Goal: Task Accomplishment & Management: Manage account settings

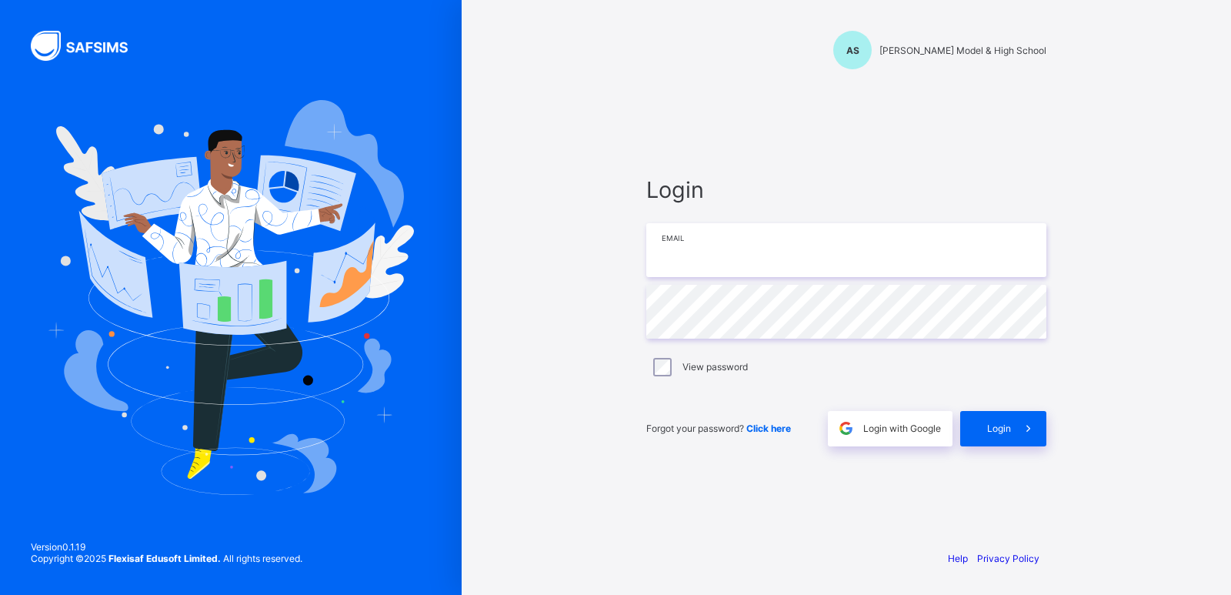
click at [824, 239] on input "email" at bounding box center [846, 250] width 400 height 54
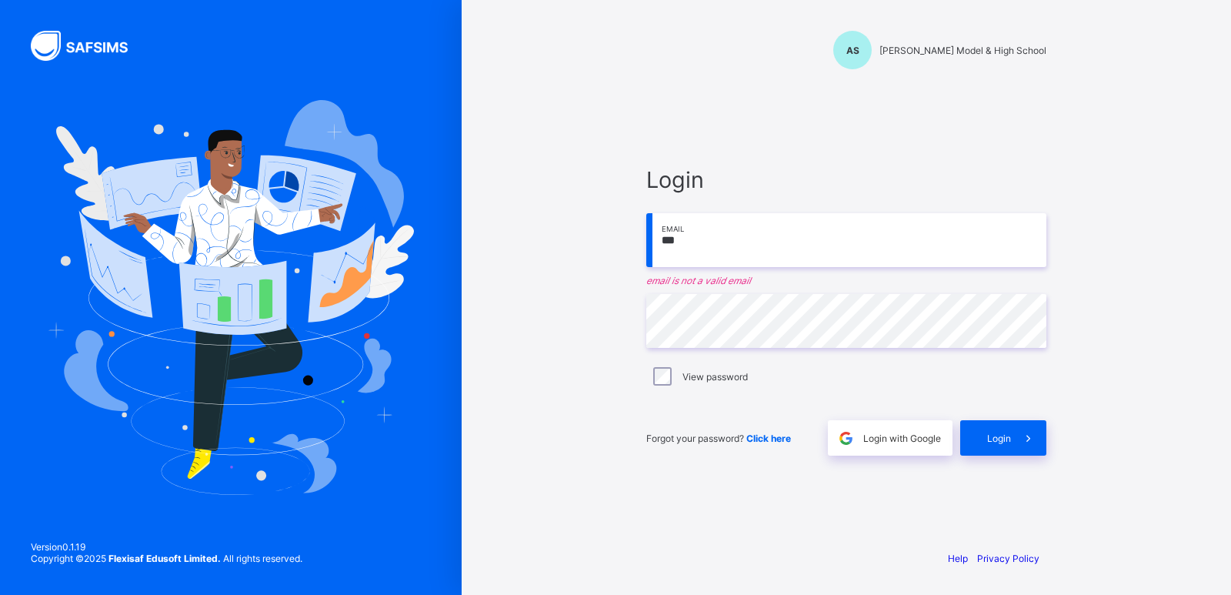
type input "**********"
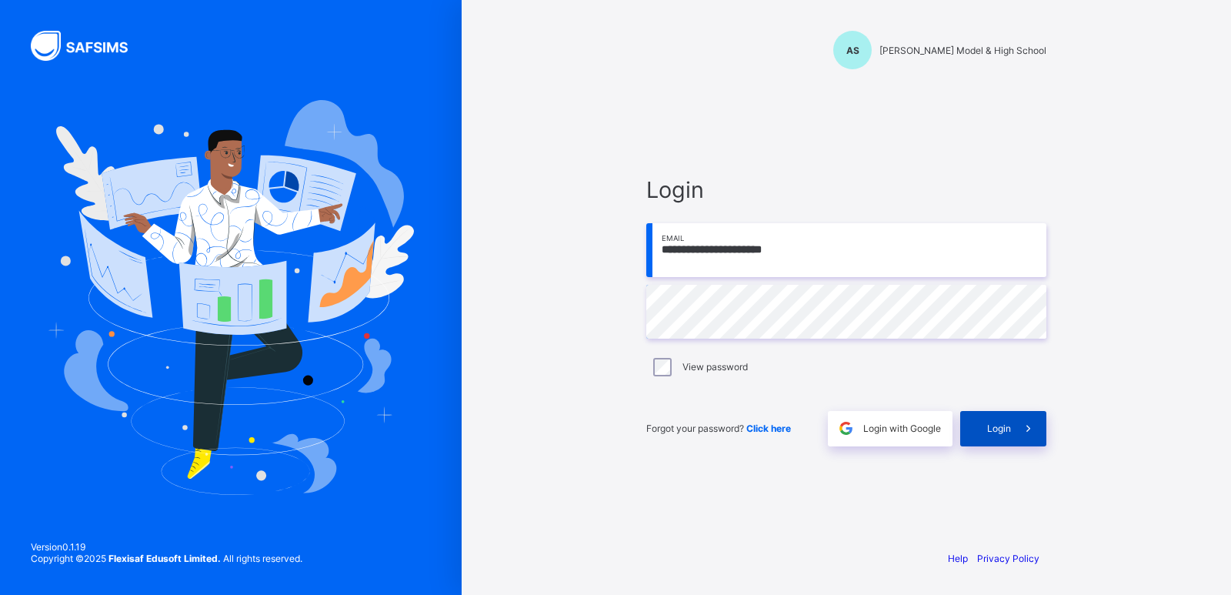
click at [1001, 427] on span "Login" at bounding box center [999, 428] width 24 height 12
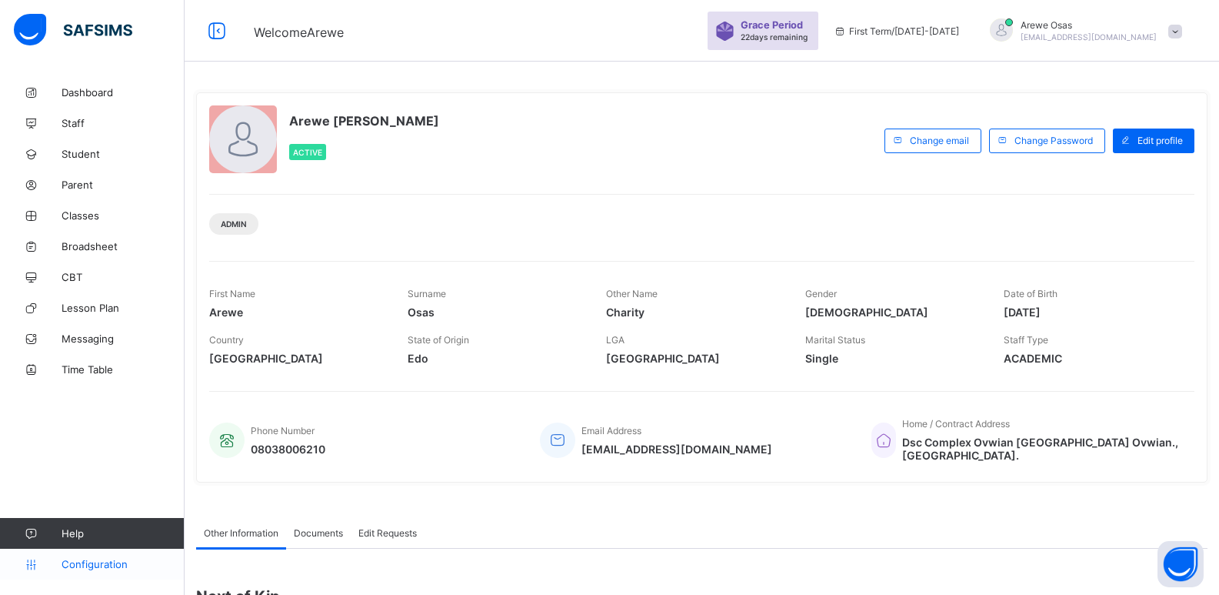
click at [94, 571] on link "Configuration" at bounding box center [92, 564] width 184 height 31
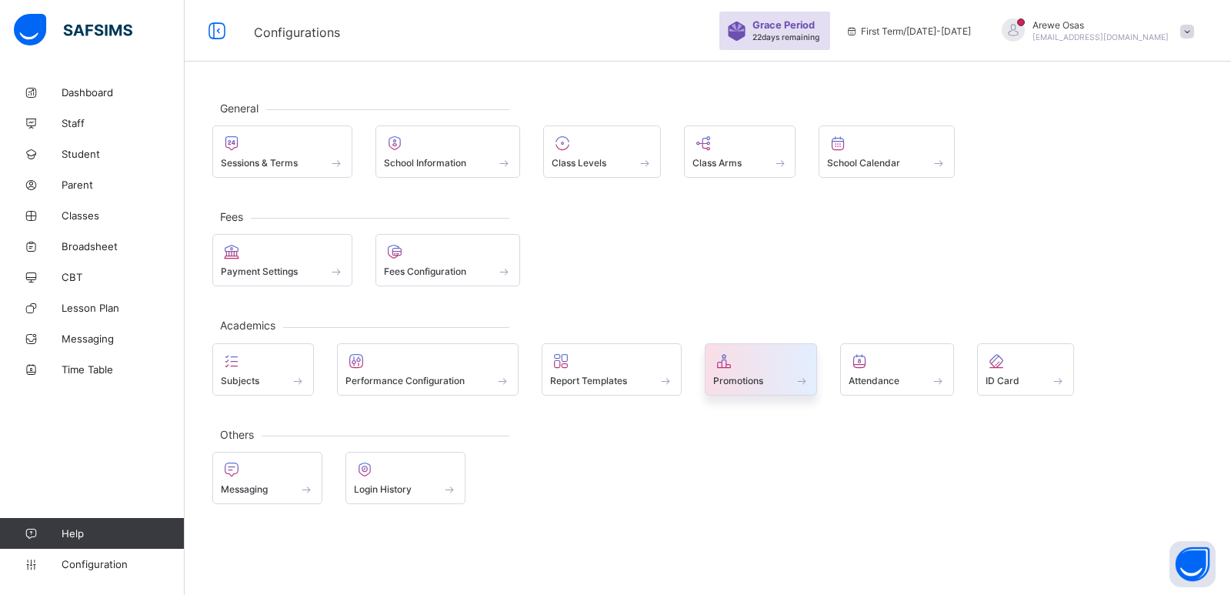
click at [760, 375] on span "Promotions" at bounding box center [738, 381] width 50 height 12
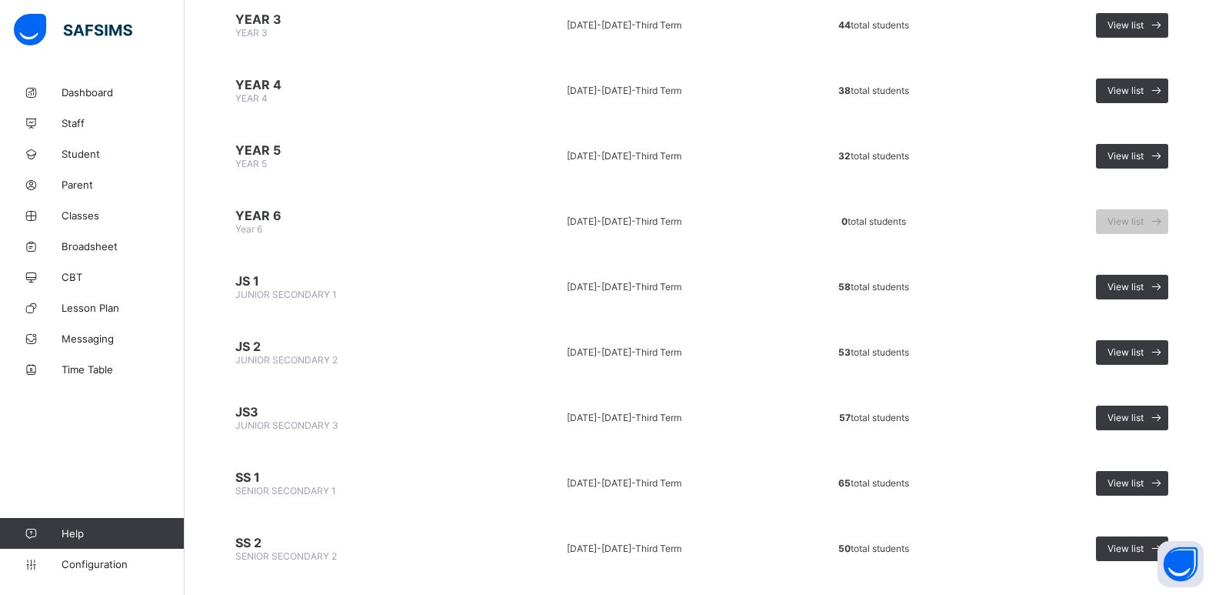
scroll to position [846, 0]
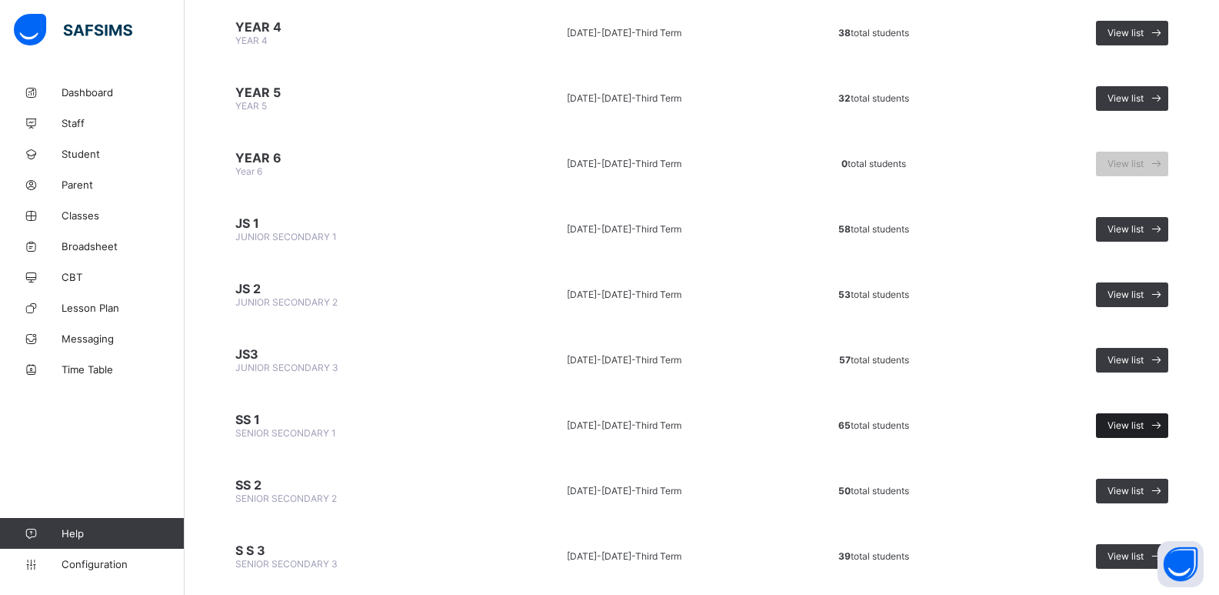
click at [1136, 431] on div "View list" at bounding box center [1132, 425] width 72 height 25
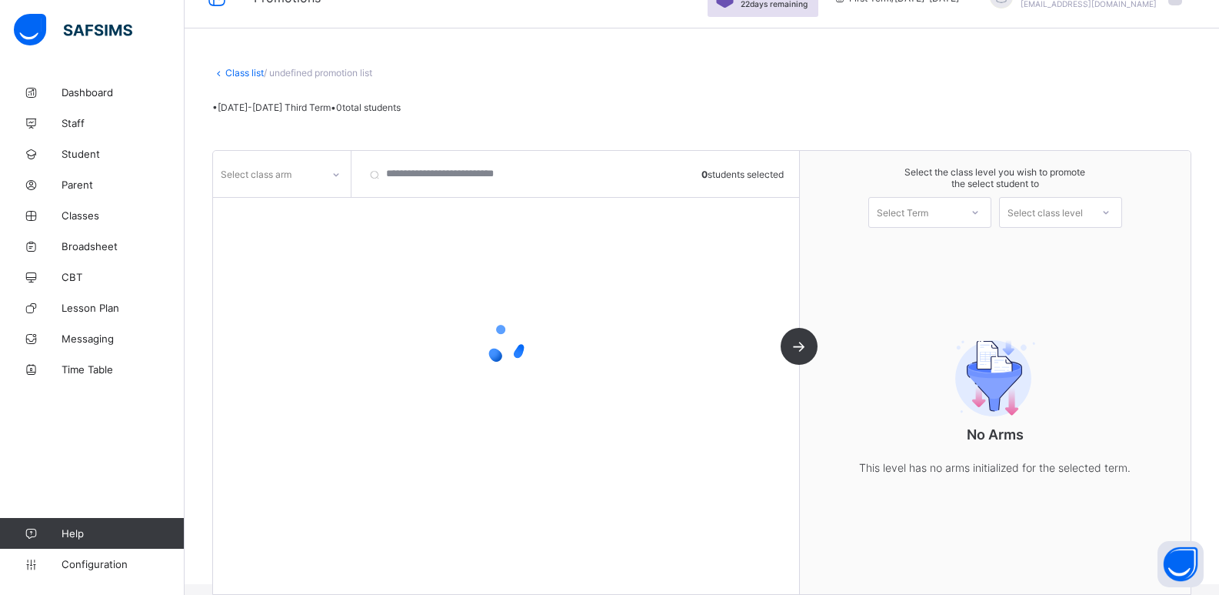
scroll to position [52, 0]
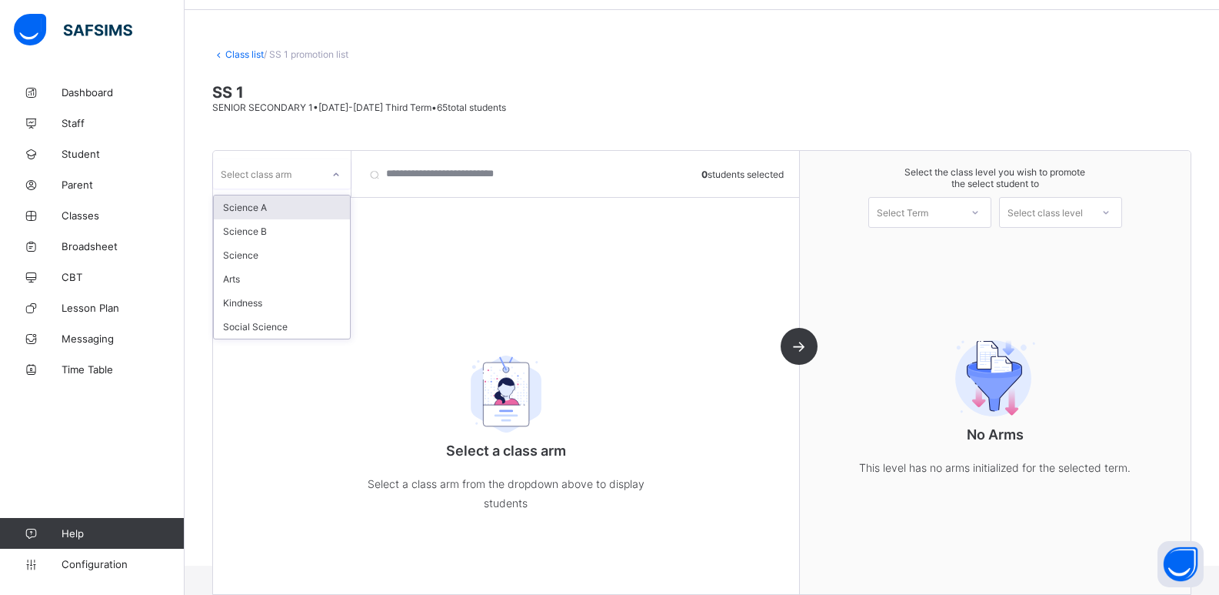
click at [292, 168] on div "Select class arm" at bounding box center [267, 174] width 108 height 22
click at [246, 212] on div "Science A" at bounding box center [282, 207] width 136 height 24
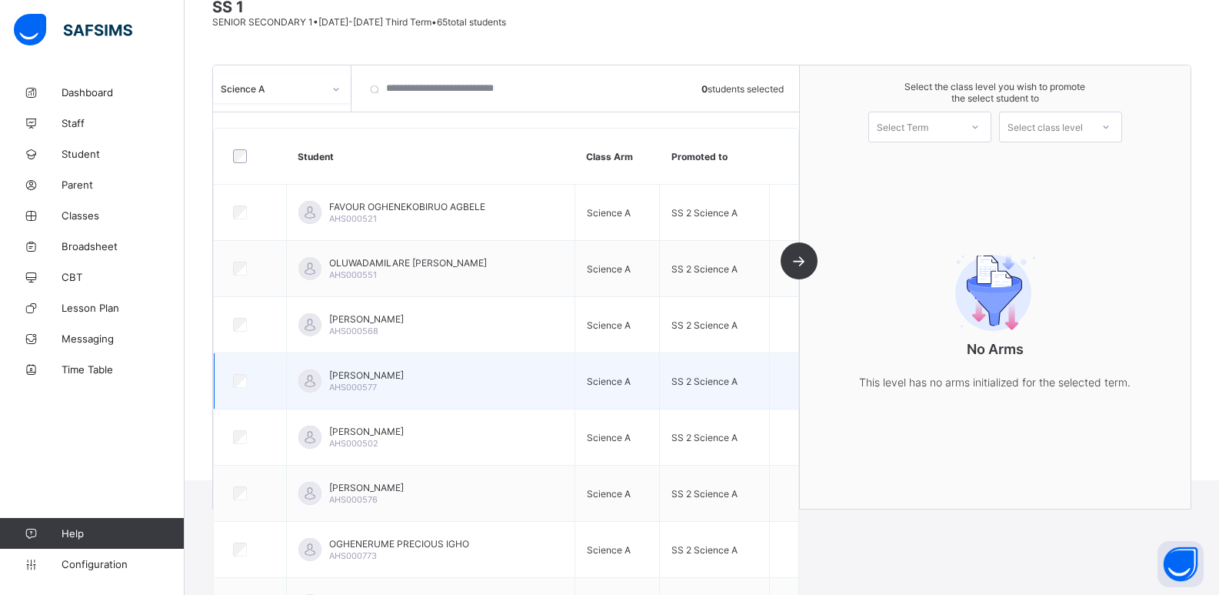
scroll to position [0, 0]
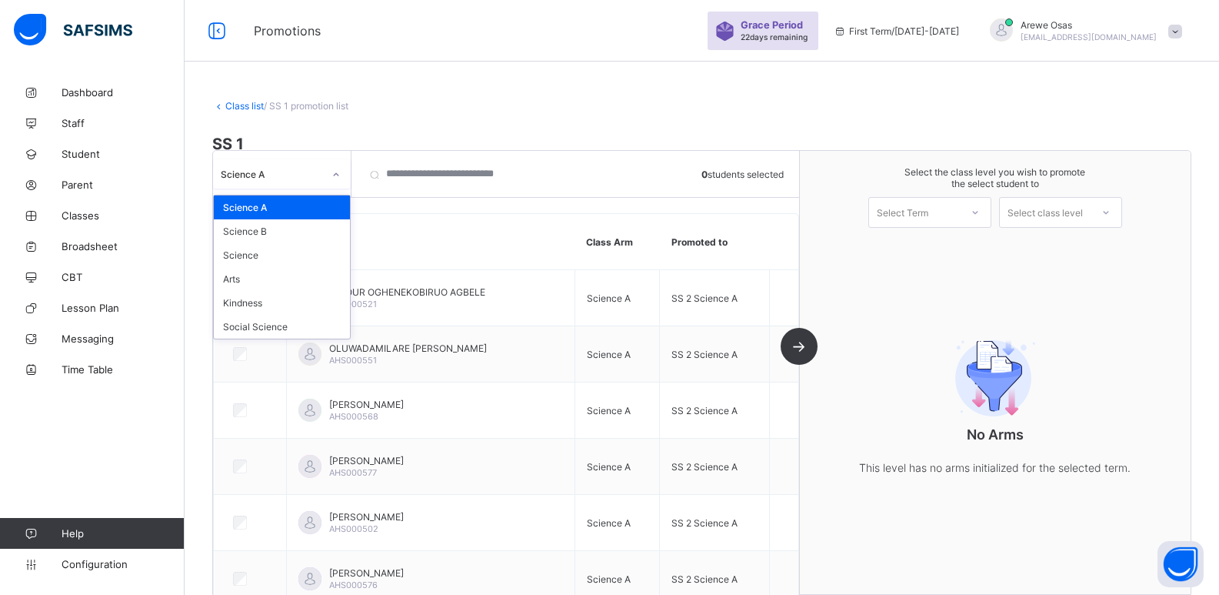
click at [287, 180] on div "Science A" at bounding box center [267, 174] width 108 height 22
click at [262, 235] on div "Science B" at bounding box center [282, 231] width 136 height 24
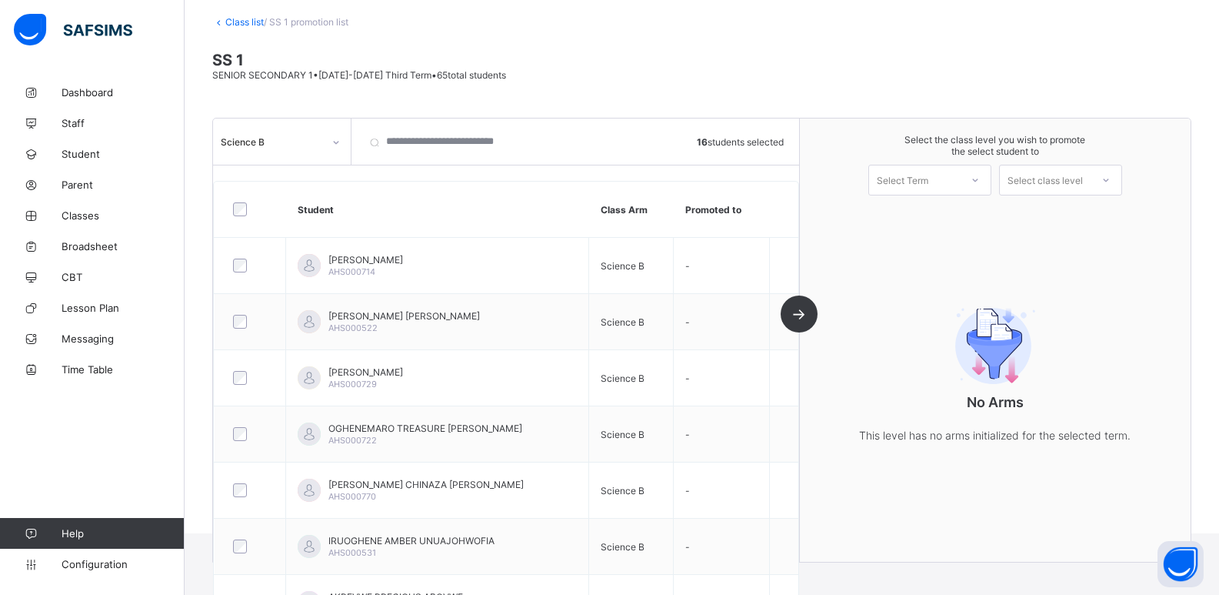
scroll to position [81, 0]
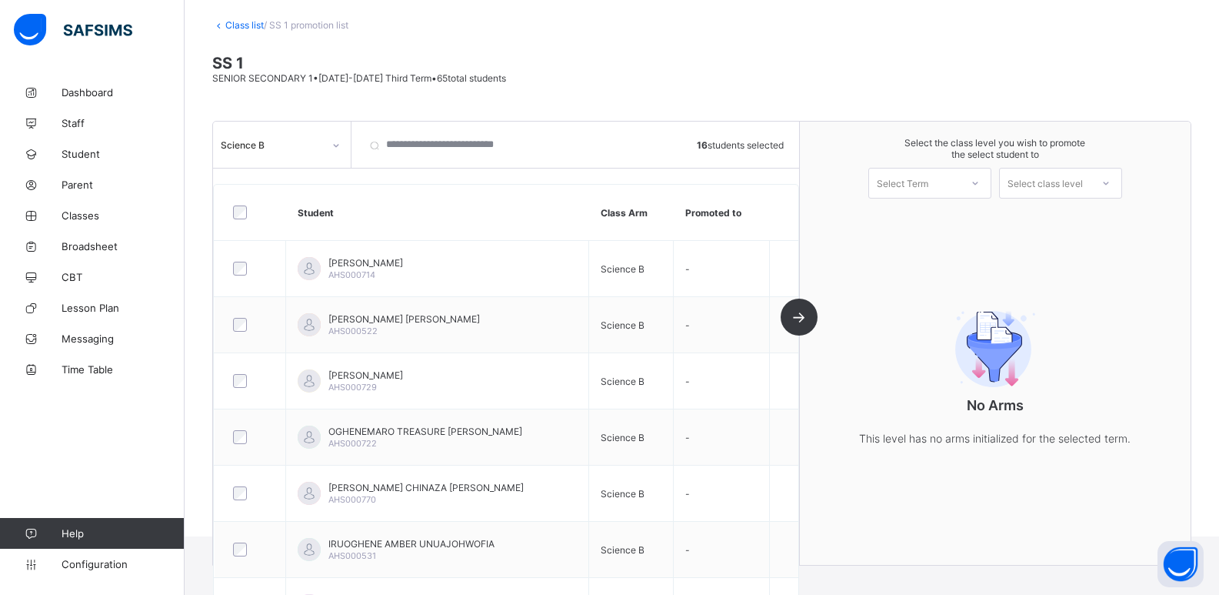
click at [958, 182] on div "Select Term" at bounding box center [914, 183] width 91 height 22
click at [956, 222] on div "First Term [DATE]-[DATE]" at bounding box center [930, 222] width 122 height 35
drag, startPoint x: 1071, startPoint y: 183, endPoint x: 1053, endPoint y: 182, distance: 17.7
click at [1069, 183] on div "Select class level" at bounding box center [1045, 183] width 75 height 31
click at [1036, 222] on div "SENIOR SECONDARY 2" at bounding box center [1061, 217] width 122 height 25
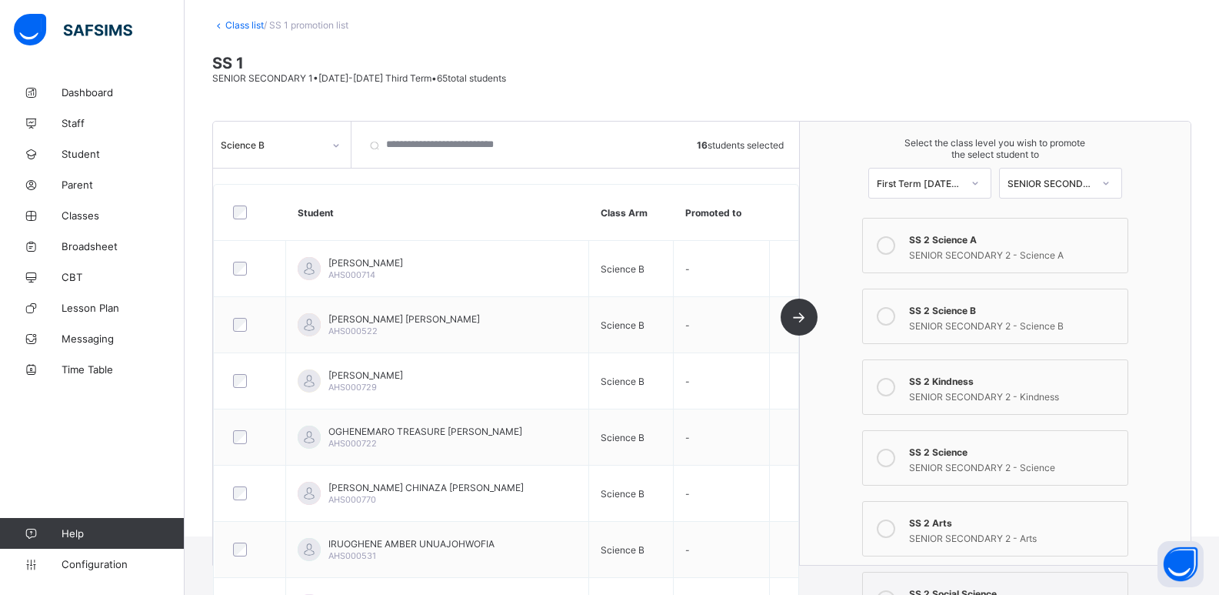
click at [950, 303] on div "SS 2 Science B" at bounding box center [1014, 308] width 211 height 15
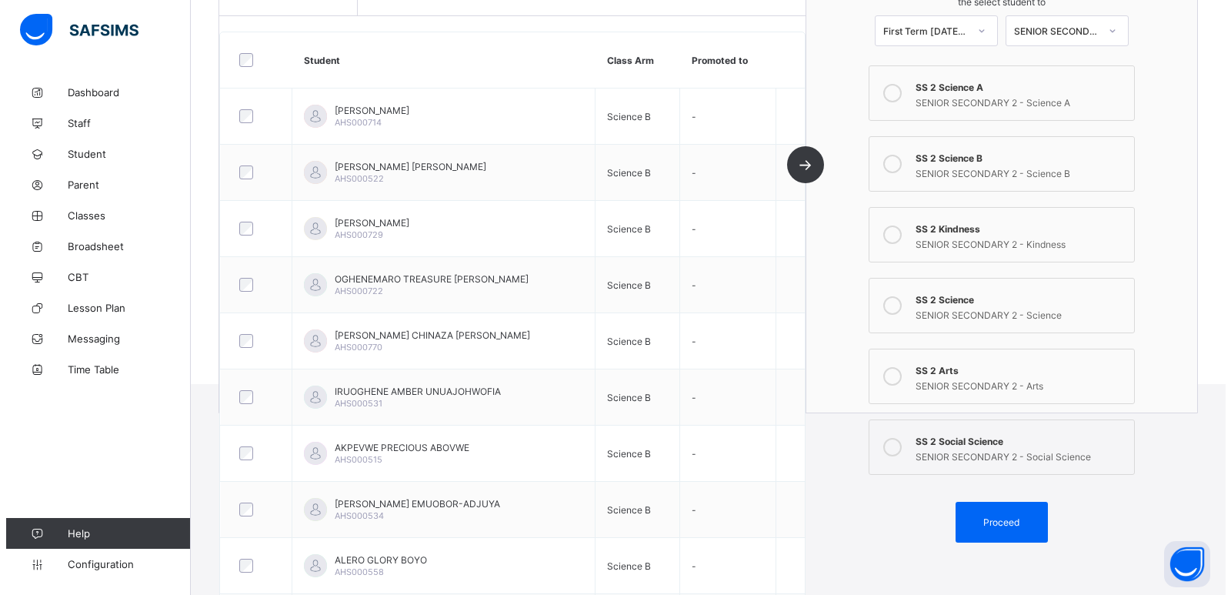
scroll to position [235, 0]
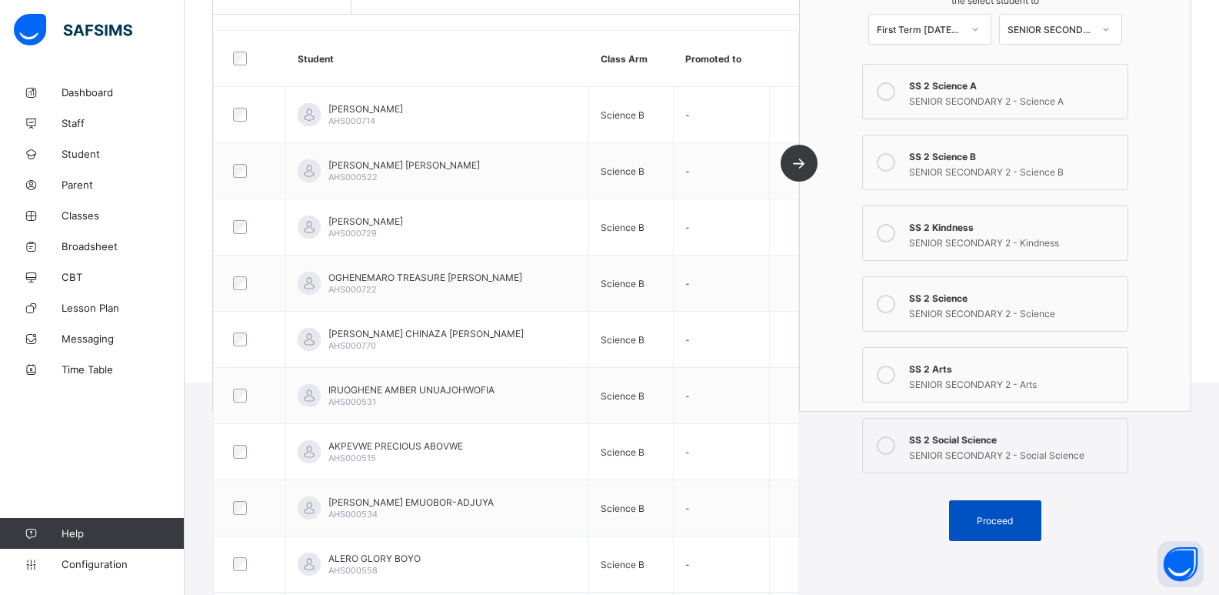
click at [968, 514] on div "Proceed" at bounding box center [995, 520] width 92 height 41
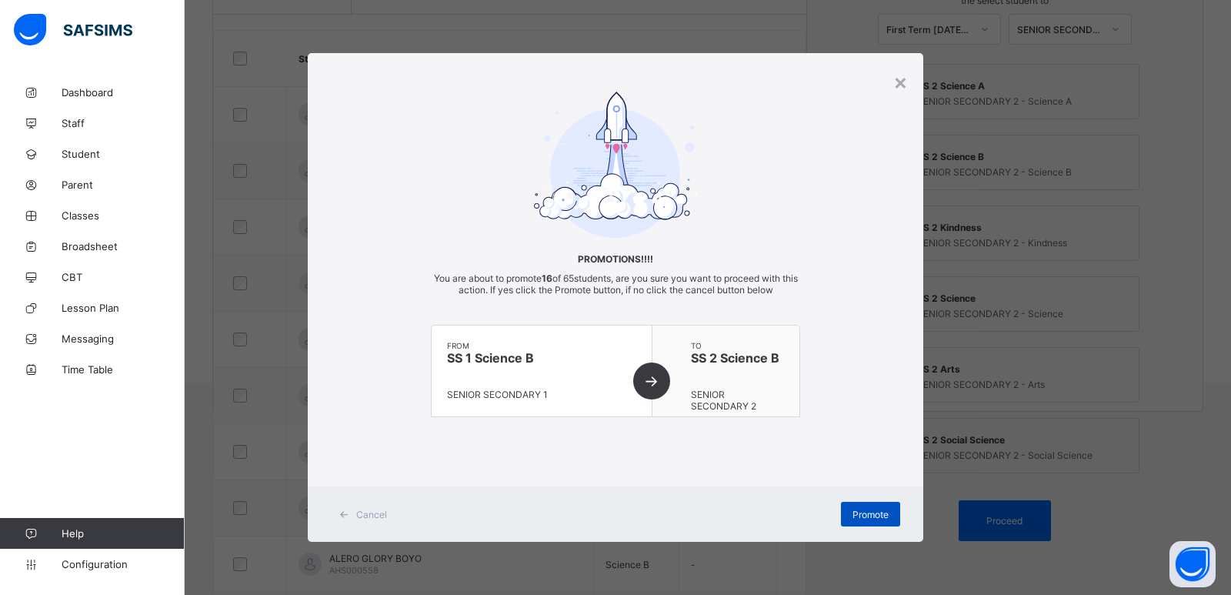
click at [872, 514] on span "Promote" at bounding box center [870, 515] width 36 height 12
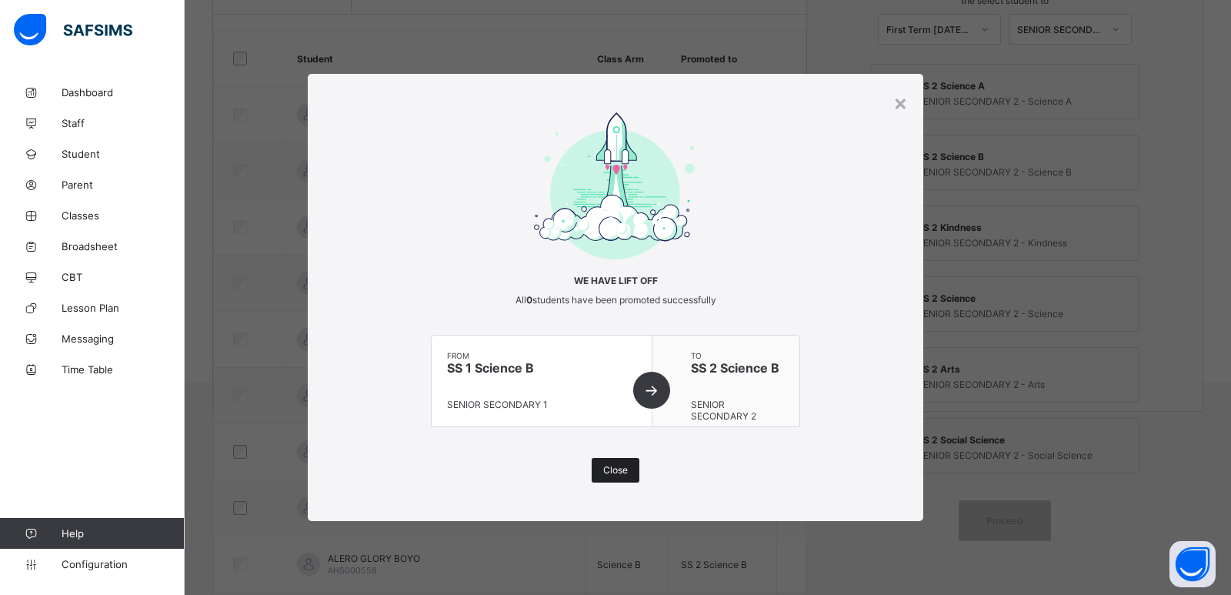
click at [625, 480] on div "Close" at bounding box center [616, 470] width 48 height 25
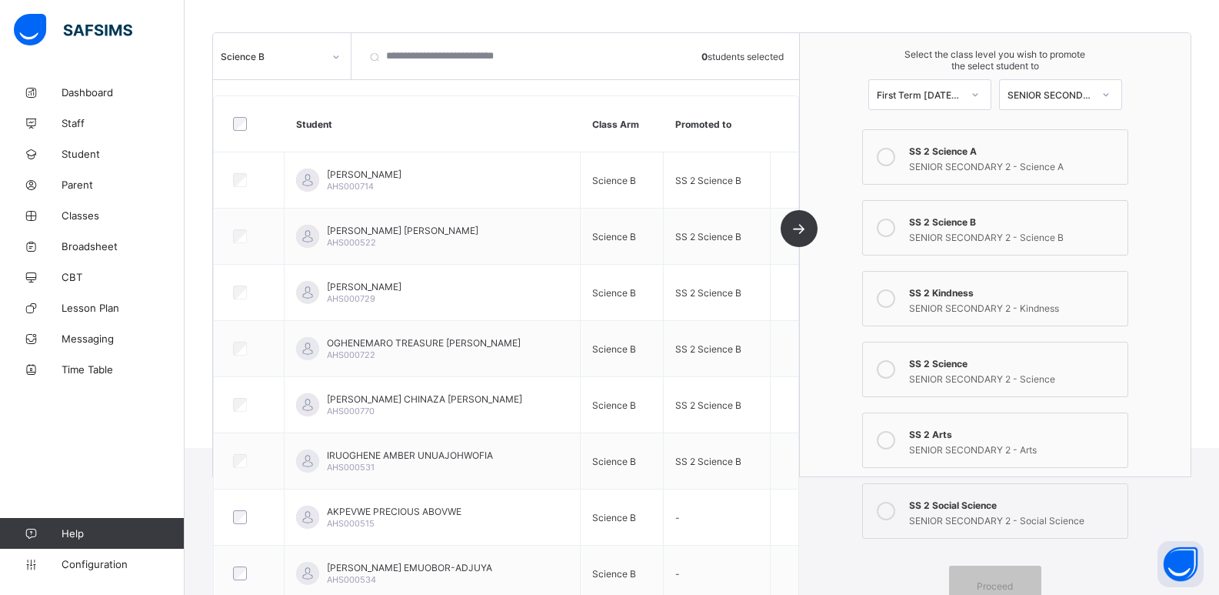
scroll to position [81, 0]
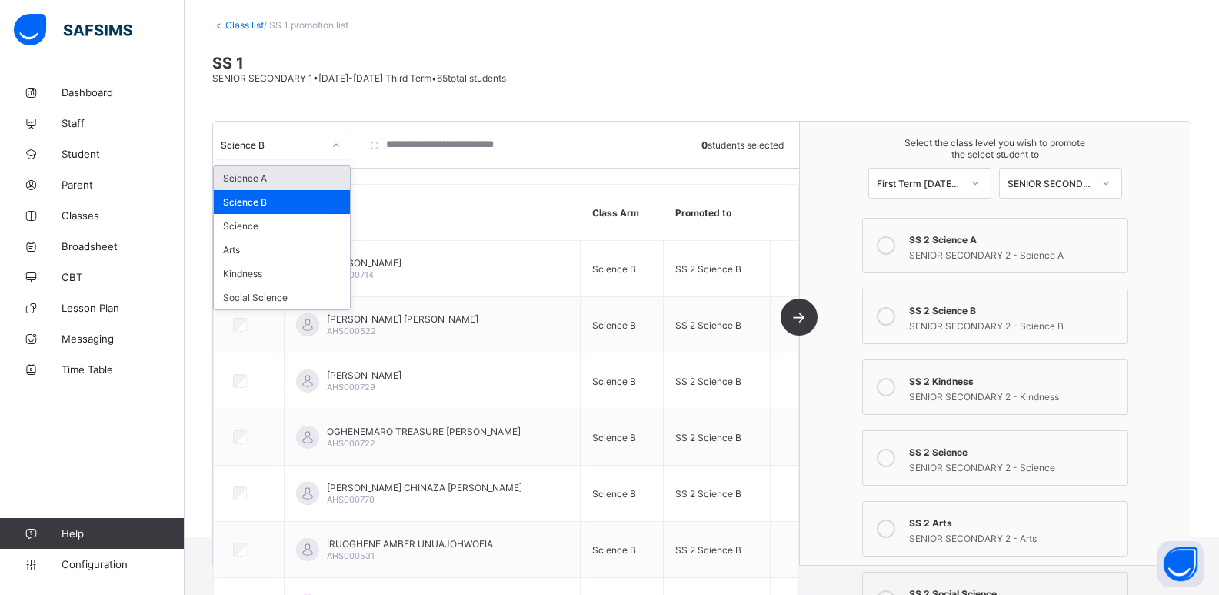
click at [275, 140] on div "Science B" at bounding box center [272, 145] width 102 height 12
click at [272, 247] on div "Arts" at bounding box center [282, 250] width 136 height 24
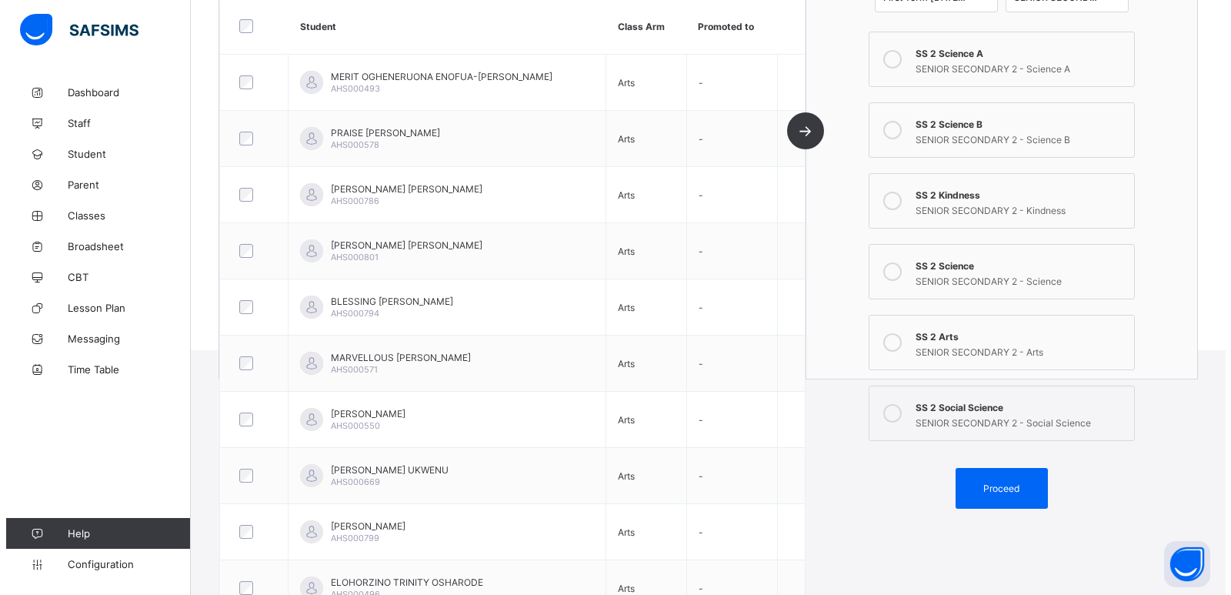
scroll to position [270, 0]
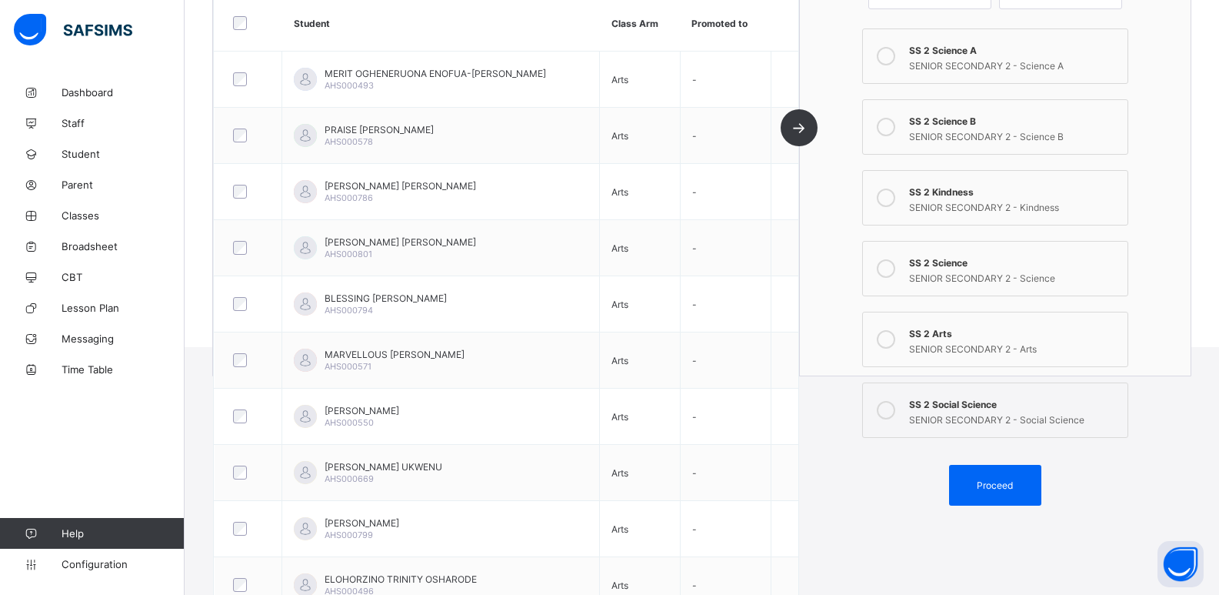
click at [967, 344] on div "SENIOR SECONDARY 2 - Arts" at bounding box center [1014, 346] width 211 height 15
click at [996, 483] on span "Proceed" at bounding box center [995, 485] width 36 height 12
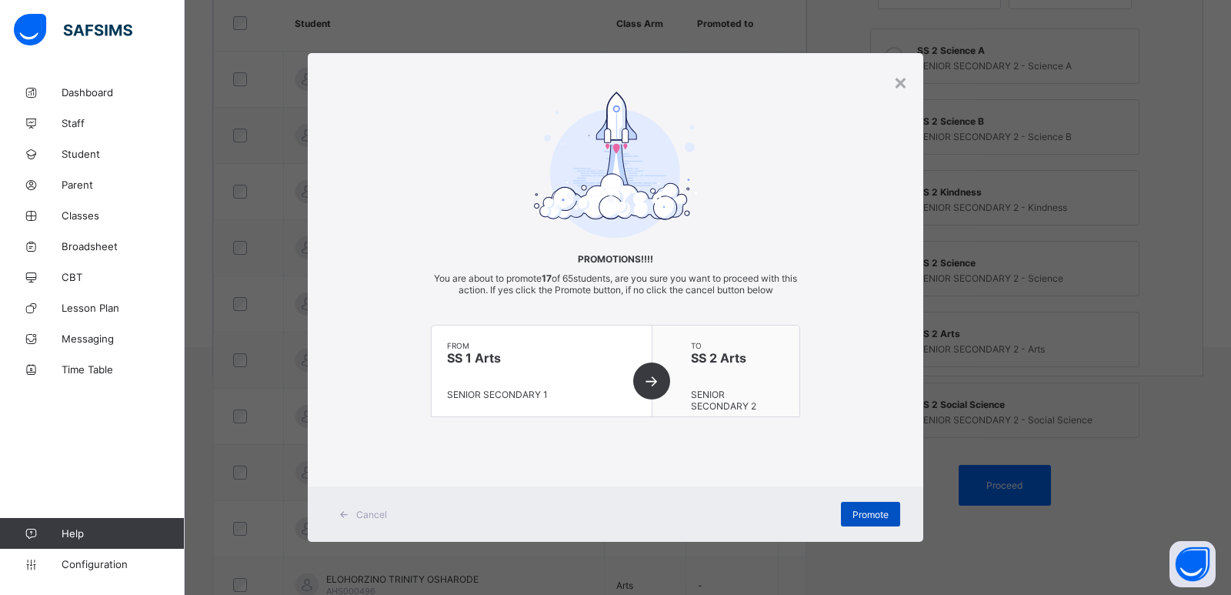
click at [851, 506] on div "Promote" at bounding box center [870, 514] width 59 height 25
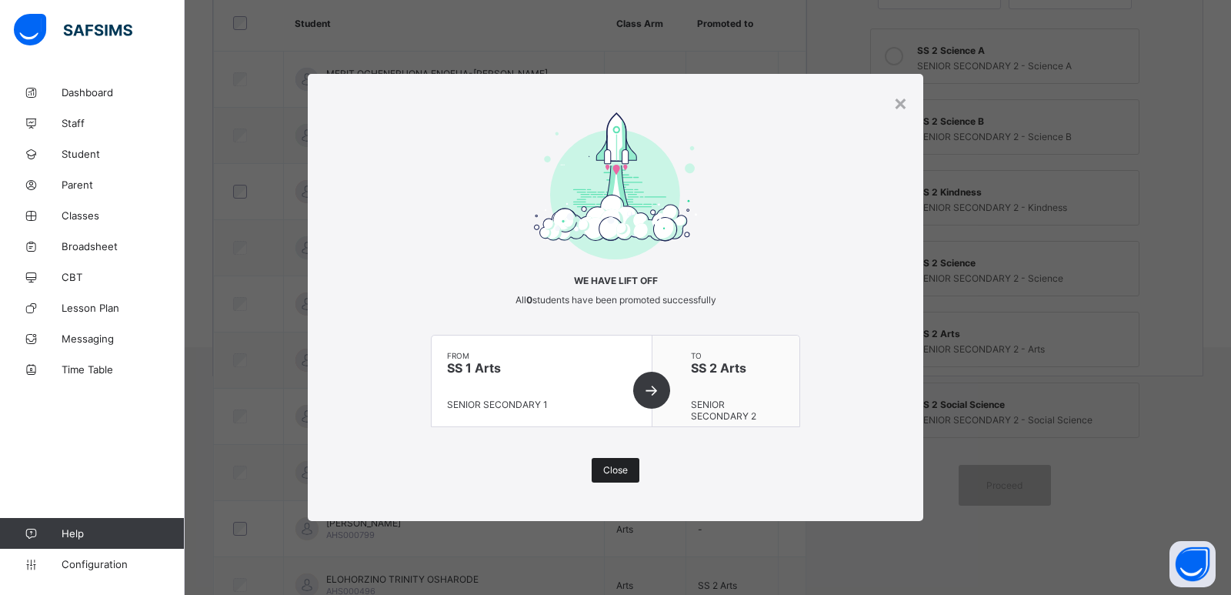
click at [629, 472] on div "Close" at bounding box center [616, 470] width 48 height 25
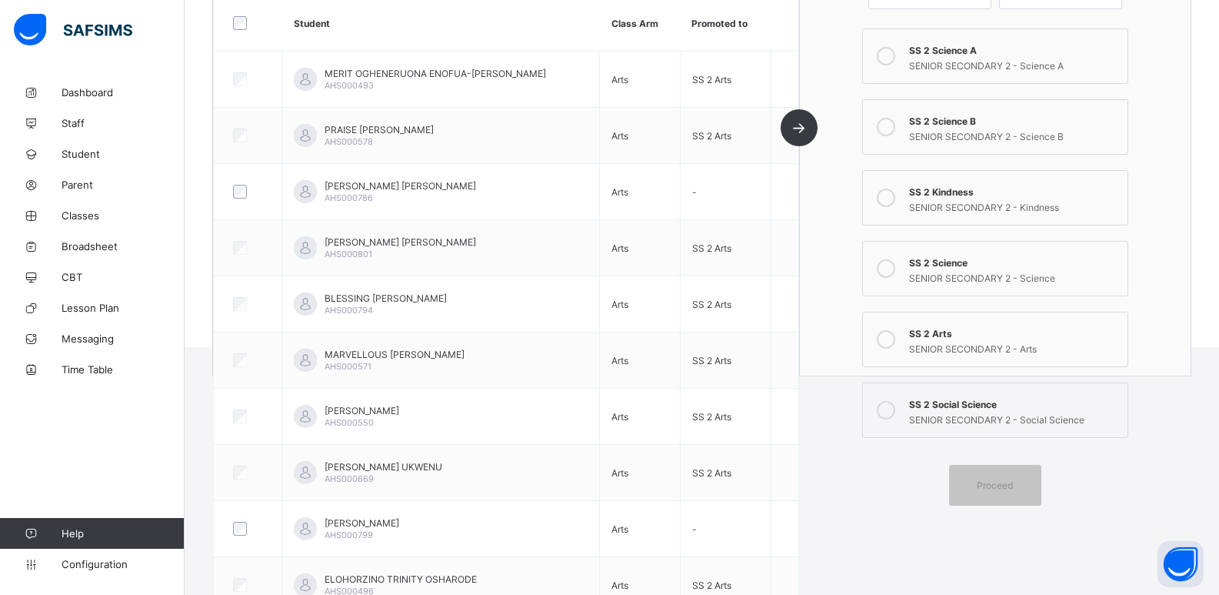
click at [995, 132] on div "SENIOR SECONDARY 2 - Science B" at bounding box center [1014, 134] width 211 height 15
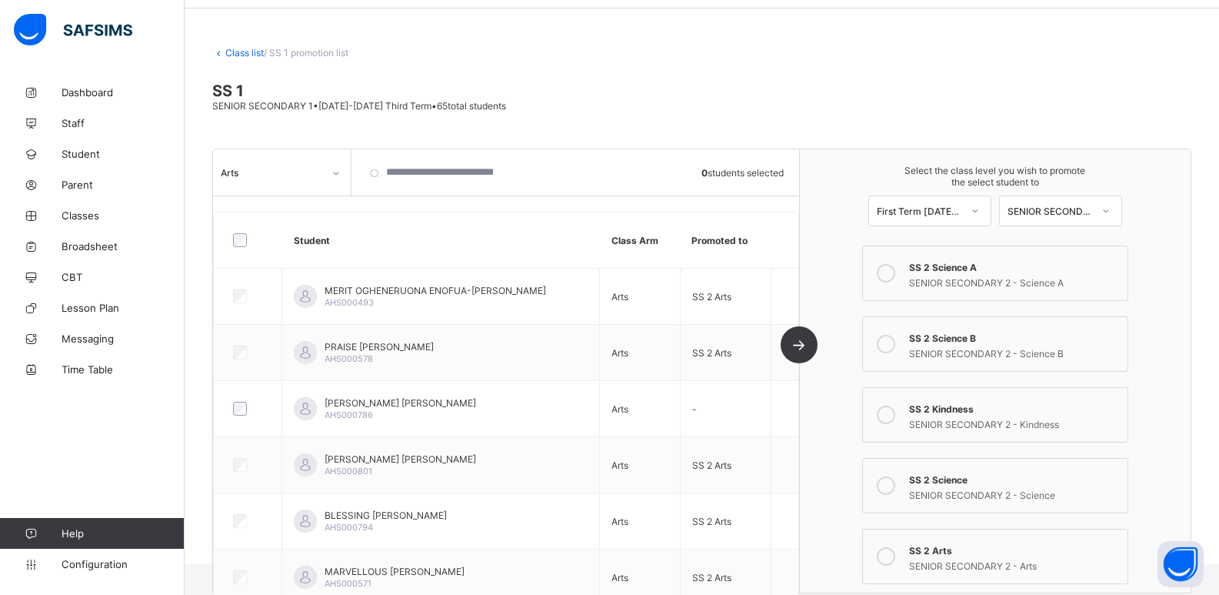
scroll to position [39, 0]
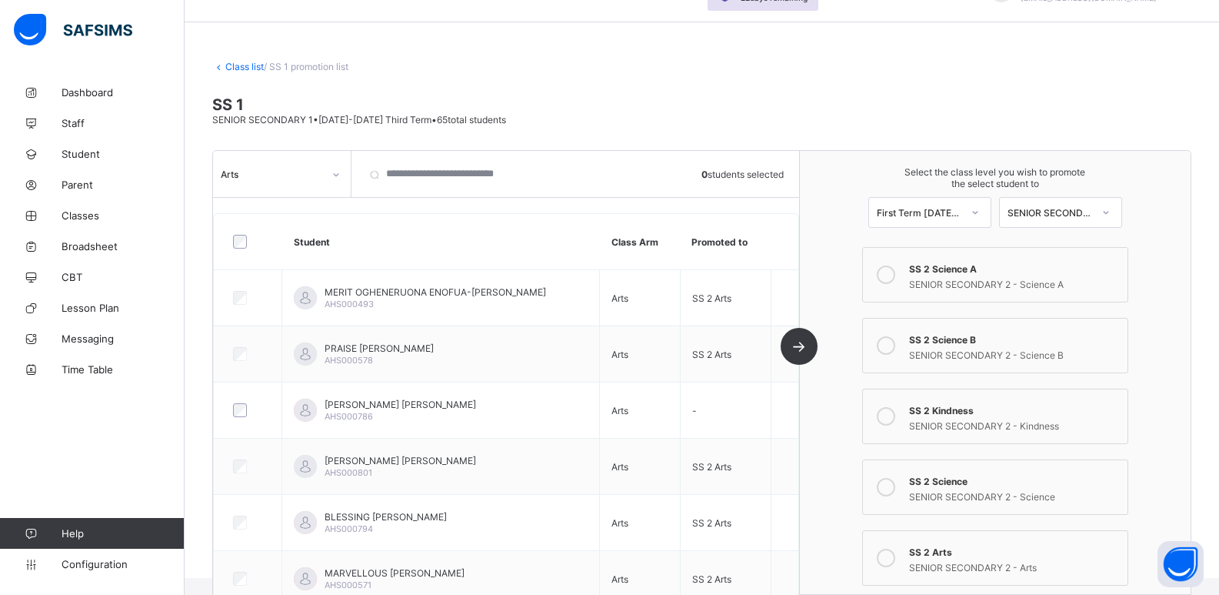
drag, startPoint x: 282, startPoint y: 182, endPoint x: 288, endPoint y: 188, distance: 8.8
click at [282, 182] on div "Arts" at bounding box center [267, 174] width 108 height 22
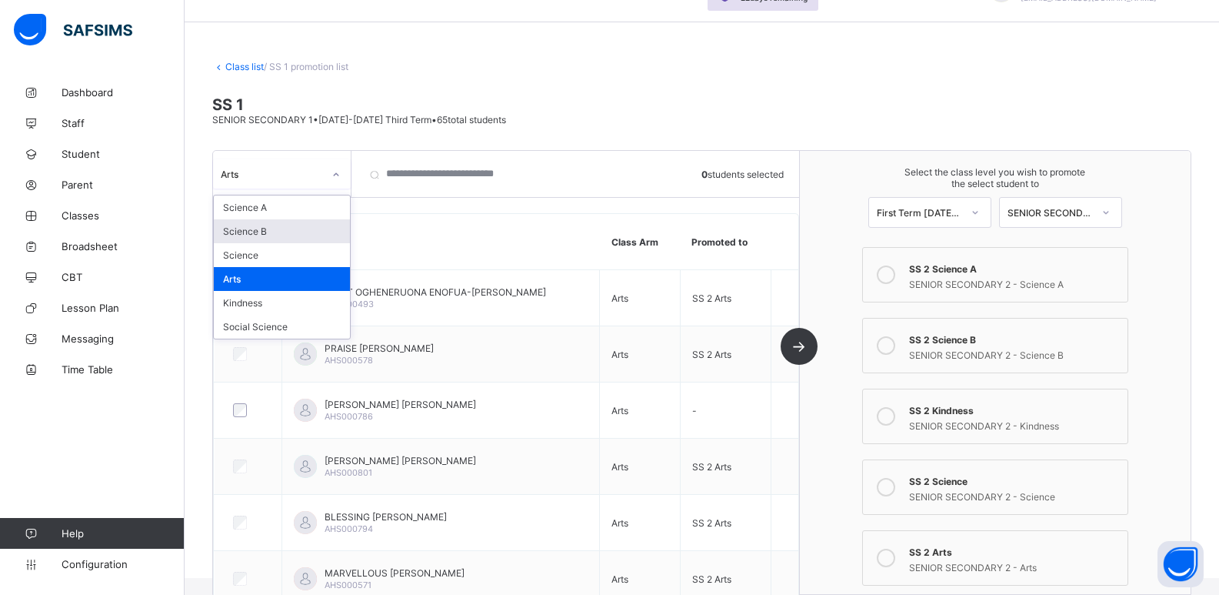
click at [292, 232] on div "Science B" at bounding box center [282, 231] width 136 height 24
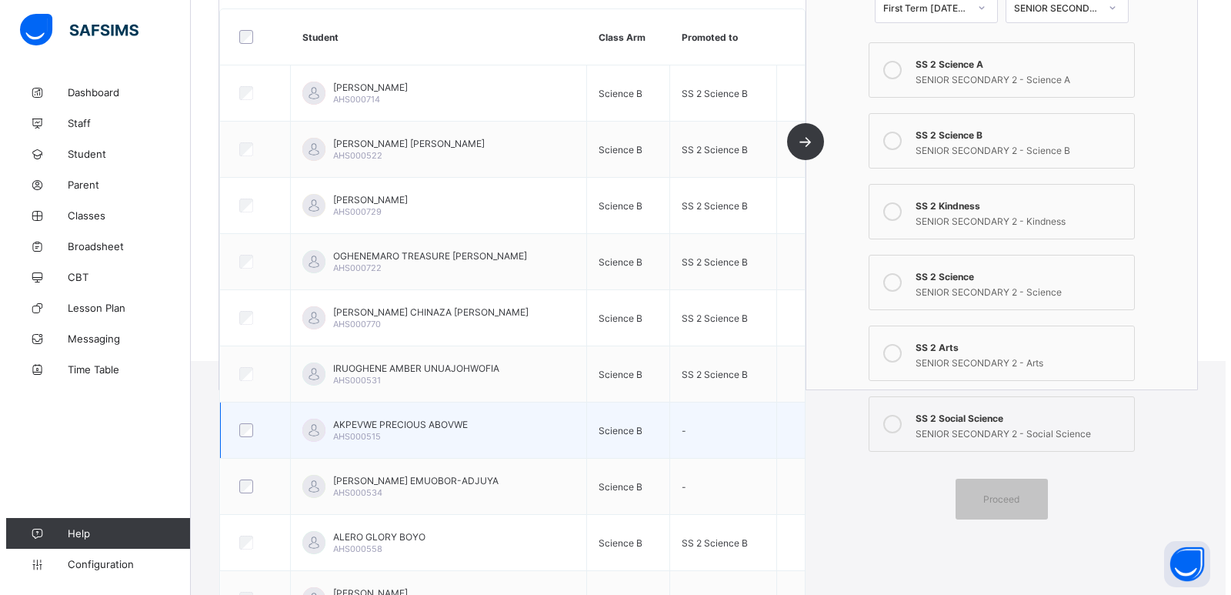
scroll to position [270, 0]
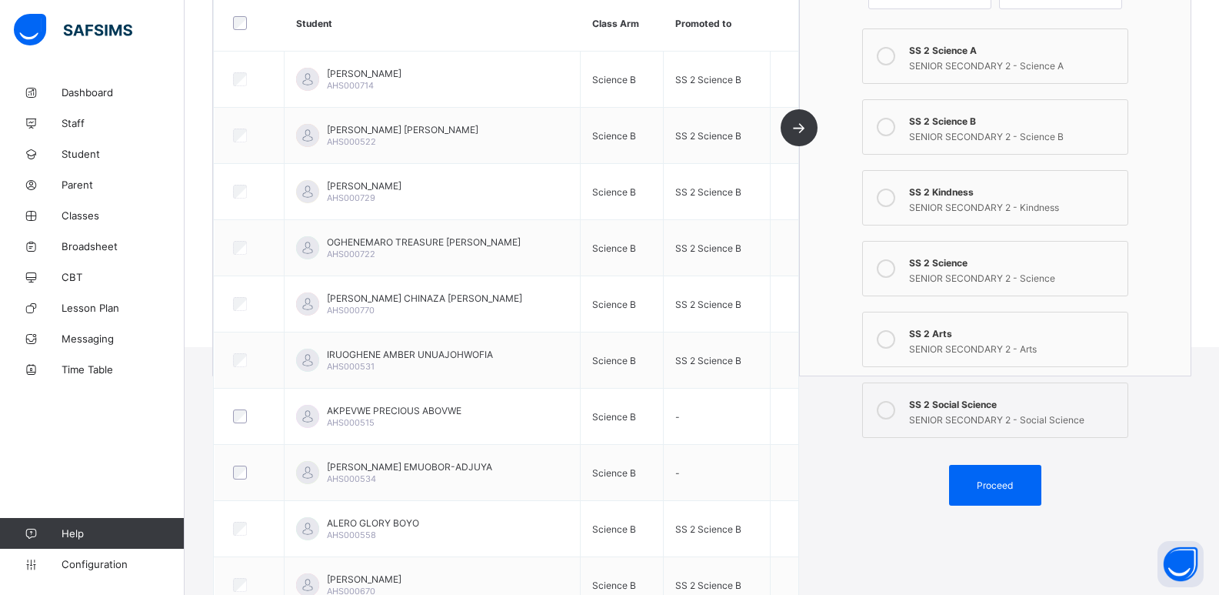
click at [969, 354] on div "SENIOR SECONDARY 2 - Arts" at bounding box center [1014, 346] width 211 height 15
click at [1002, 489] on span "Proceed" at bounding box center [995, 485] width 36 height 12
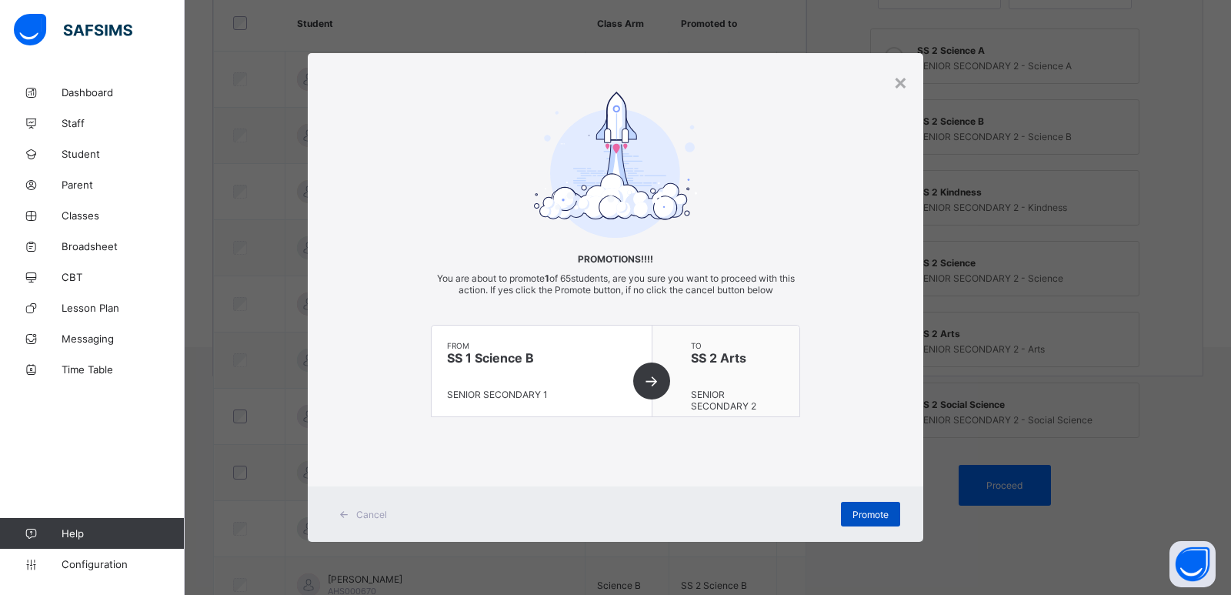
click at [885, 509] on span "Promote" at bounding box center [870, 515] width 36 height 12
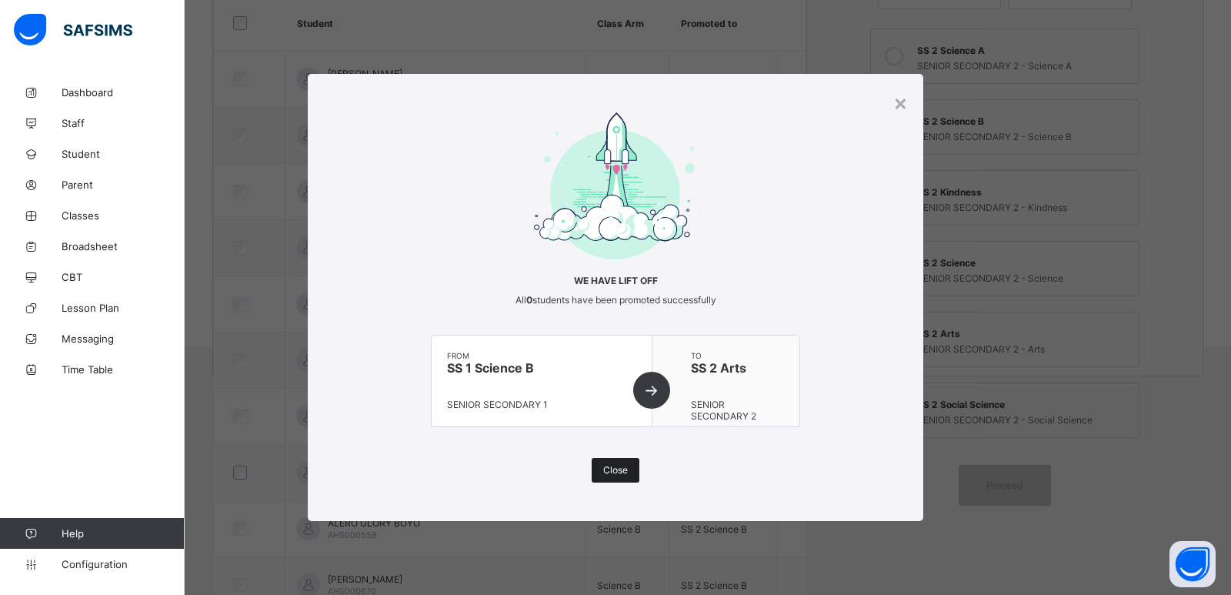
click at [621, 472] on span "Close" at bounding box center [615, 470] width 25 height 12
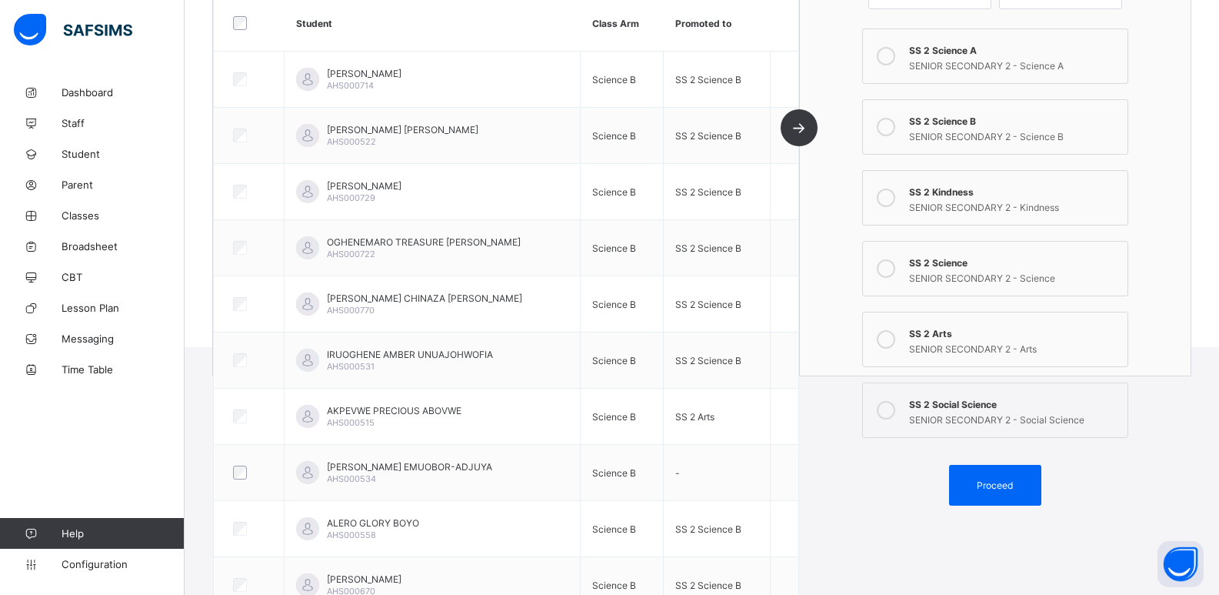
click at [996, 68] on div "SENIOR SECONDARY 2 - Science A" at bounding box center [1014, 63] width 211 height 15
click at [982, 489] on span "Proceed" at bounding box center [995, 485] width 69 height 12
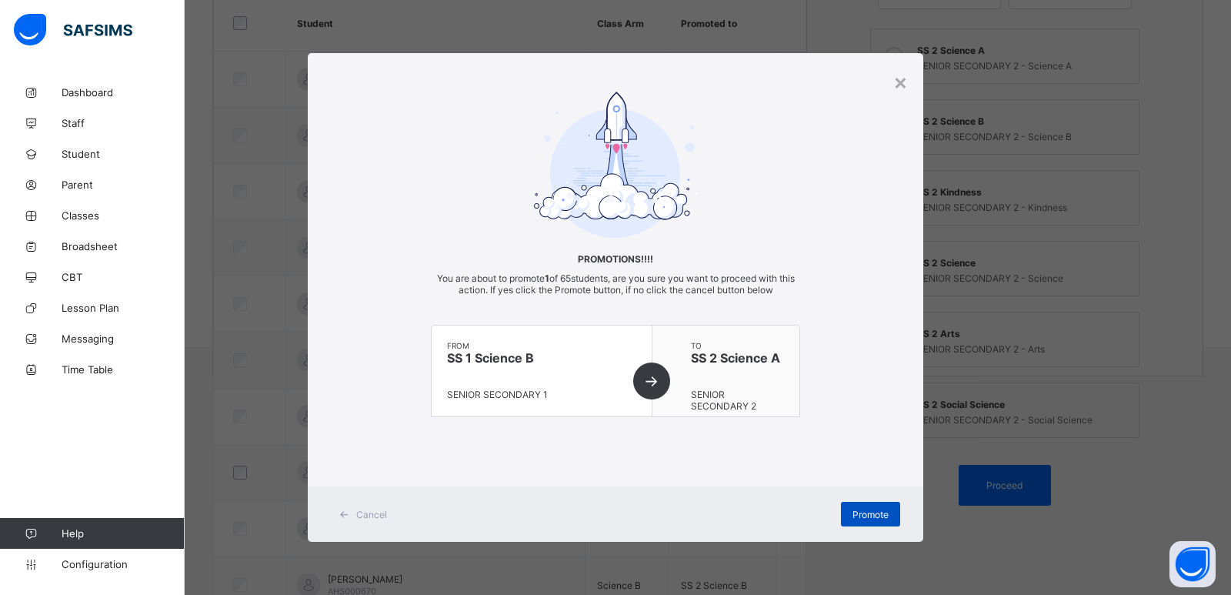
click at [861, 512] on span "Promote" at bounding box center [870, 515] width 36 height 12
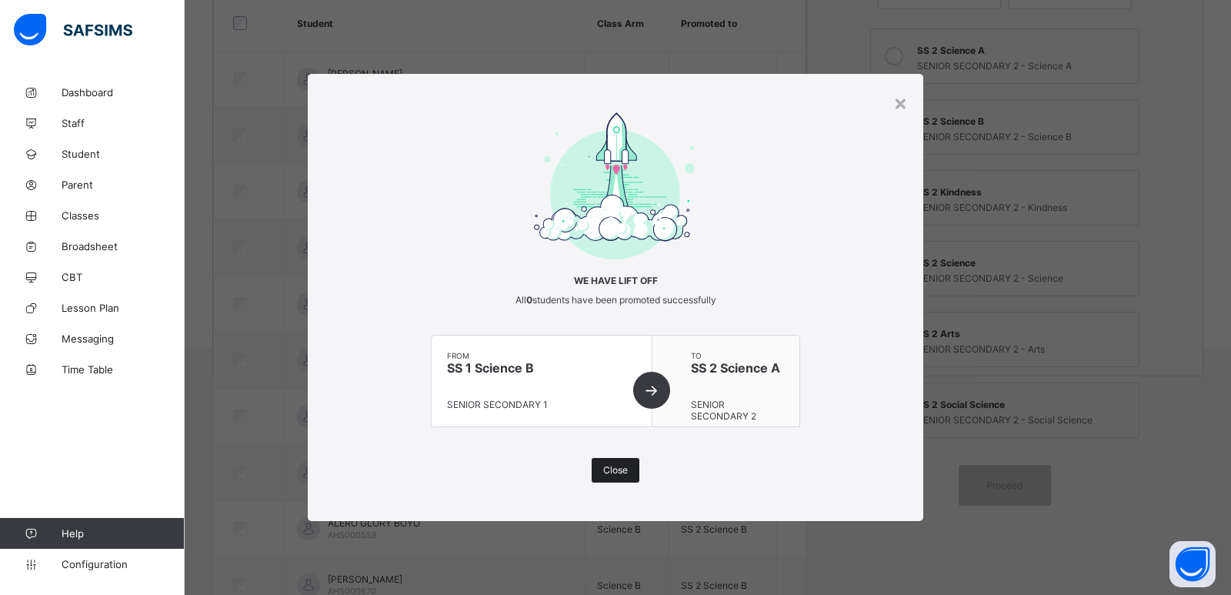
click at [634, 463] on div "Close" at bounding box center [616, 470] width 48 height 25
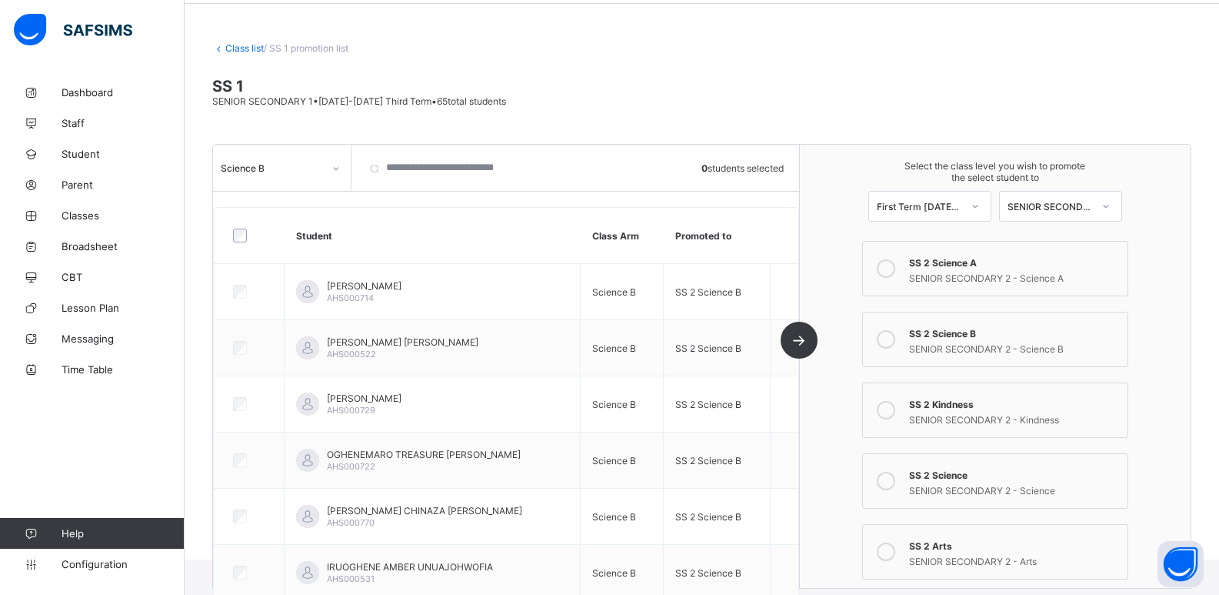
scroll to position [4, 0]
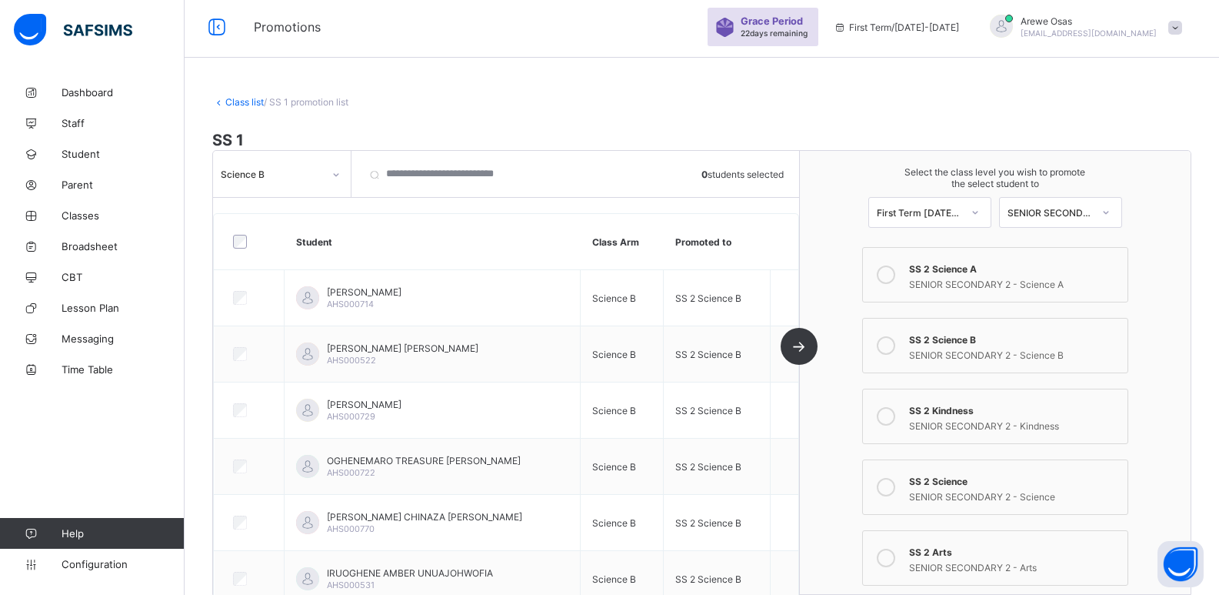
click at [270, 165] on div "Science B" at bounding box center [267, 174] width 108 height 22
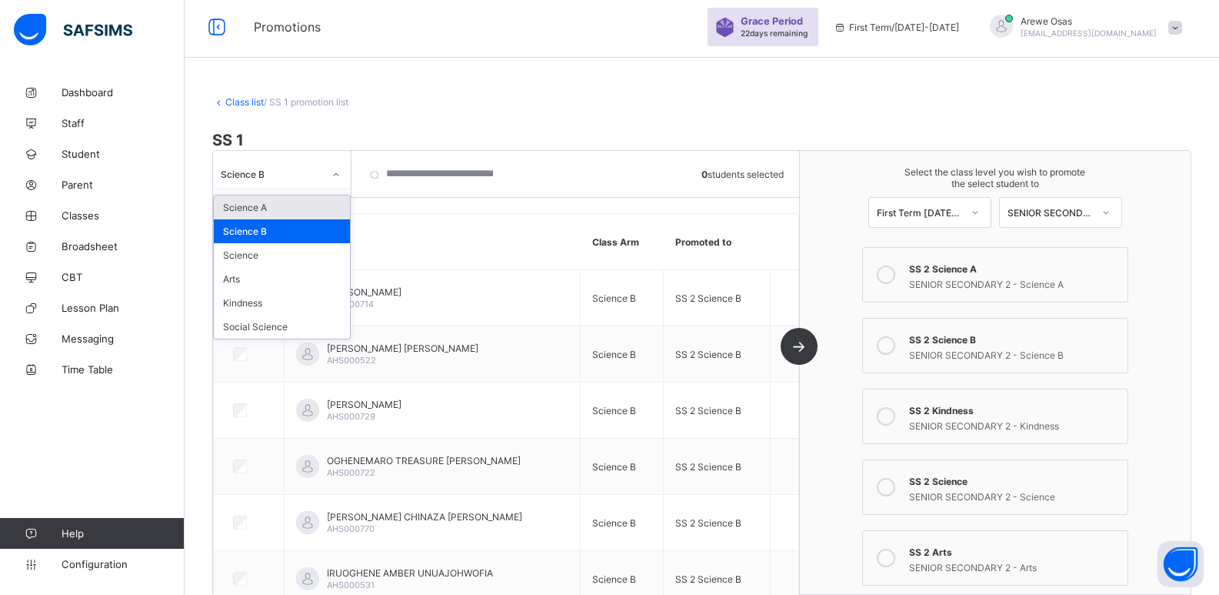
click at [272, 202] on div "Science A" at bounding box center [282, 207] width 136 height 24
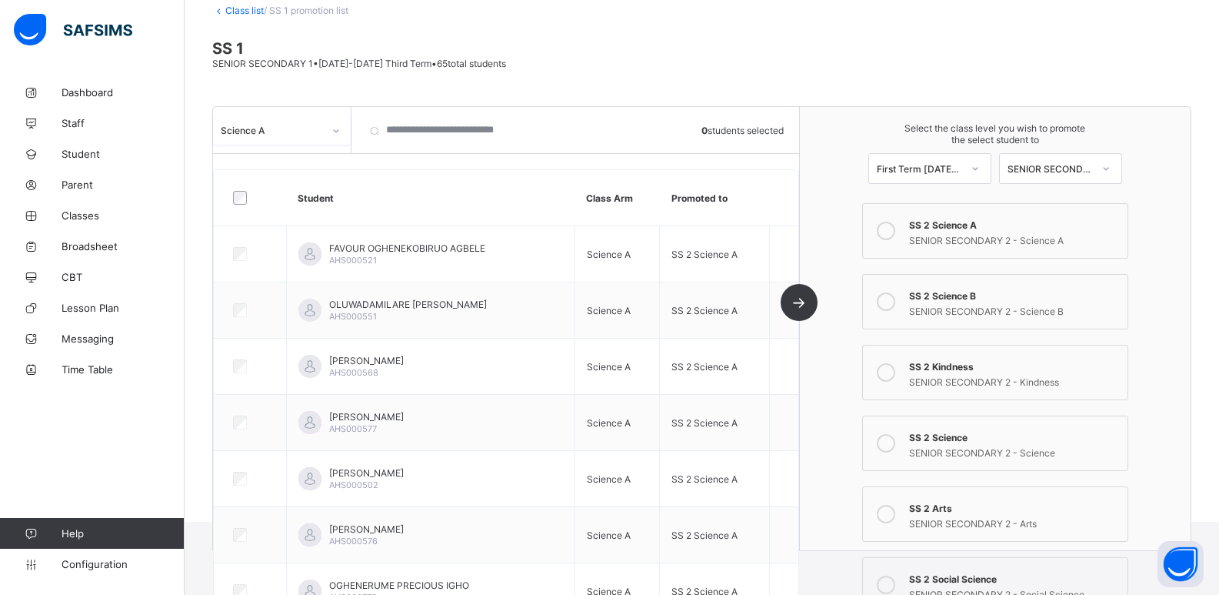
scroll to position [0, 0]
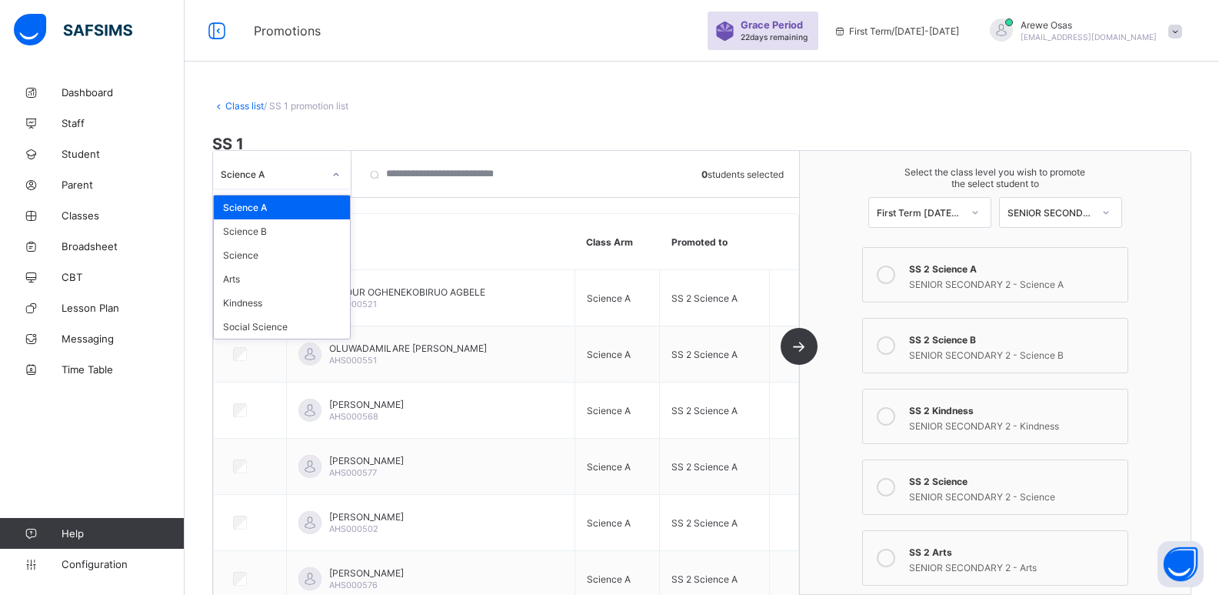
click at [291, 179] on div "Science A" at bounding box center [267, 174] width 108 height 22
click at [278, 223] on div "Science B" at bounding box center [282, 231] width 136 height 24
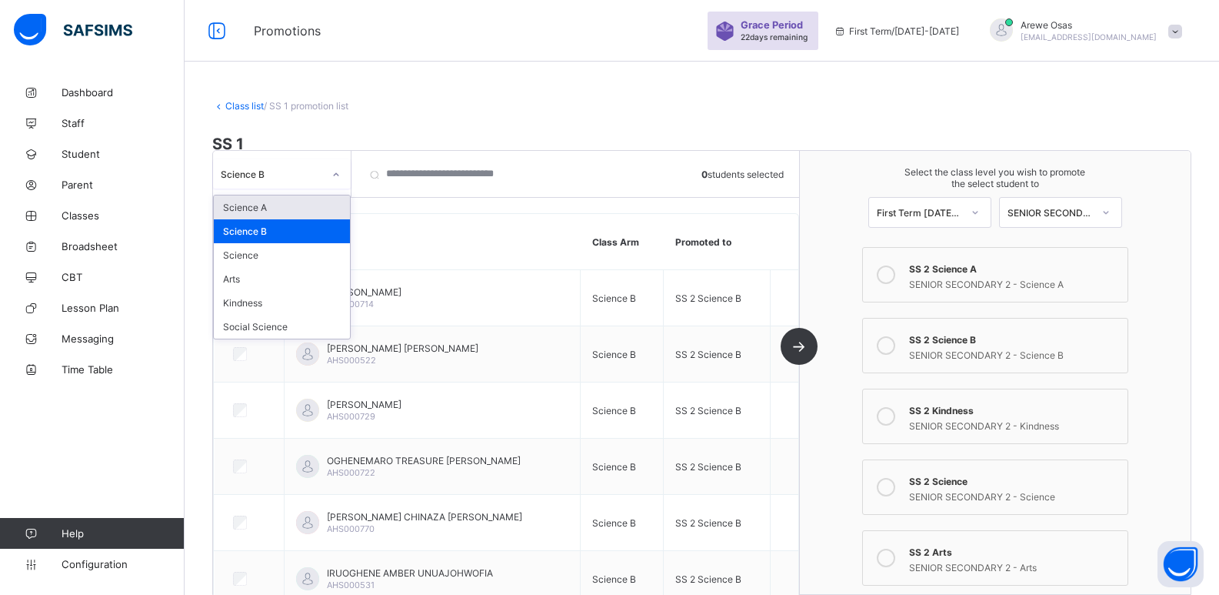
click at [265, 170] on div "Science B" at bounding box center [272, 174] width 102 height 12
click at [264, 282] on div "Arts" at bounding box center [282, 279] width 136 height 24
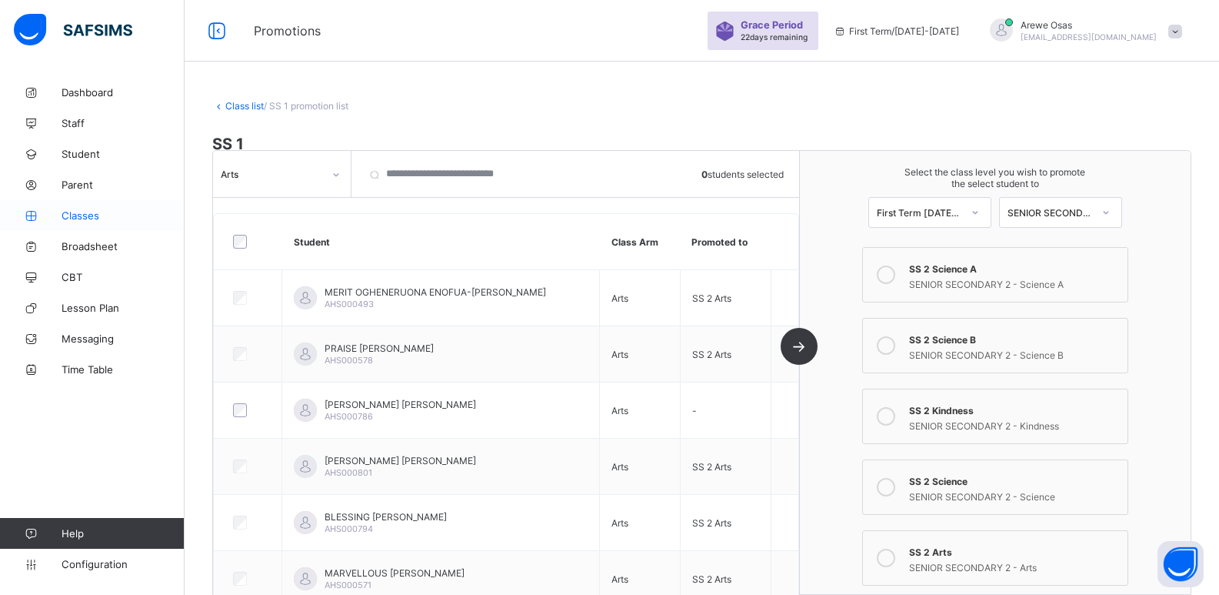
click at [92, 221] on span "Classes" at bounding box center [123, 215] width 123 height 12
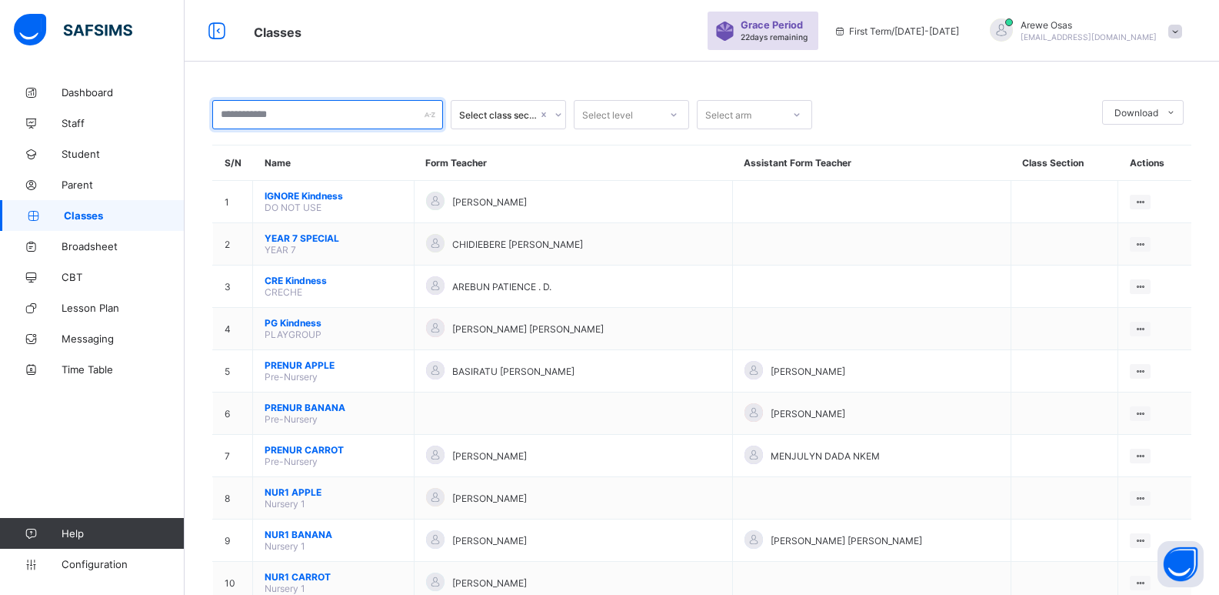
click at [315, 108] on input "text" at bounding box center [327, 114] width 231 height 29
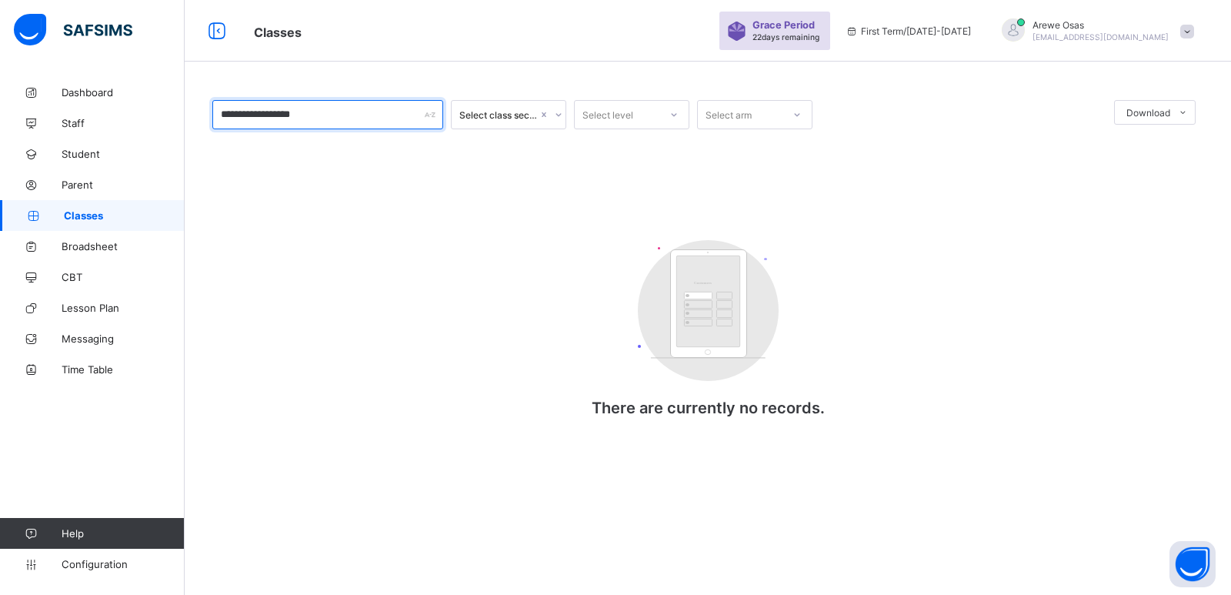
click at [438, 115] on input "**********" at bounding box center [327, 114] width 231 height 29
drag, startPoint x: 315, startPoint y: 115, endPoint x: 176, endPoint y: 116, distance: 138.5
click at [176, 116] on div "**********" at bounding box center [615, 297] width 1231 height 595
type input "**********"
click at [524, 122] on div "Select class section" at bounding box center [494, 115] width 85 height 22
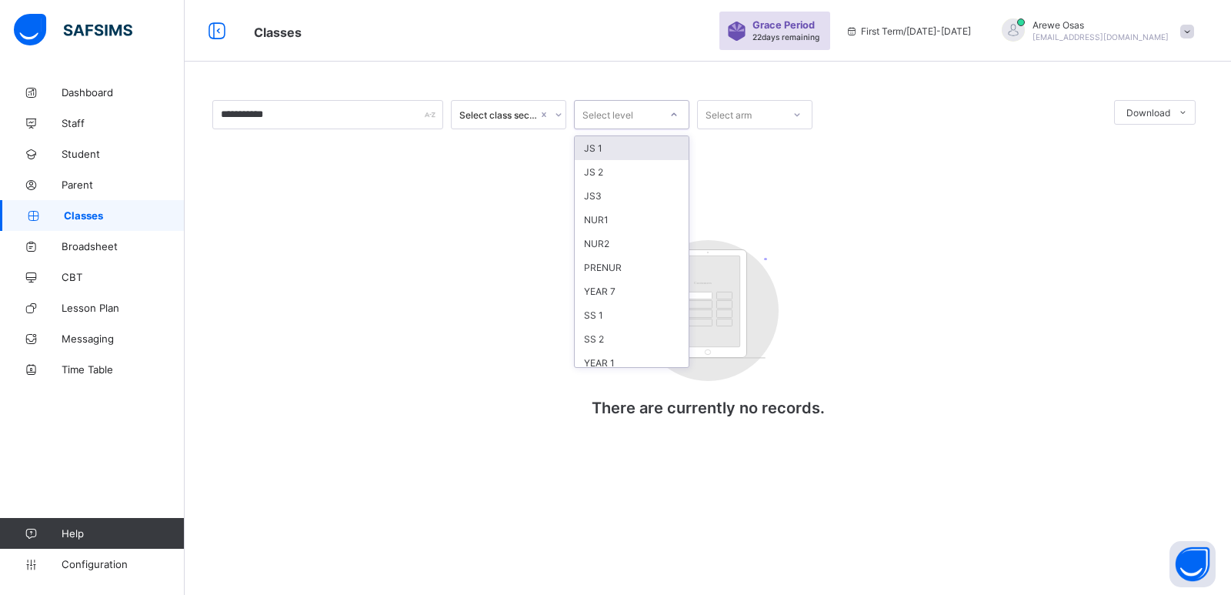
click at [609, 123] on div "Select level" at bounding box center [607, 114] width 51 height 29
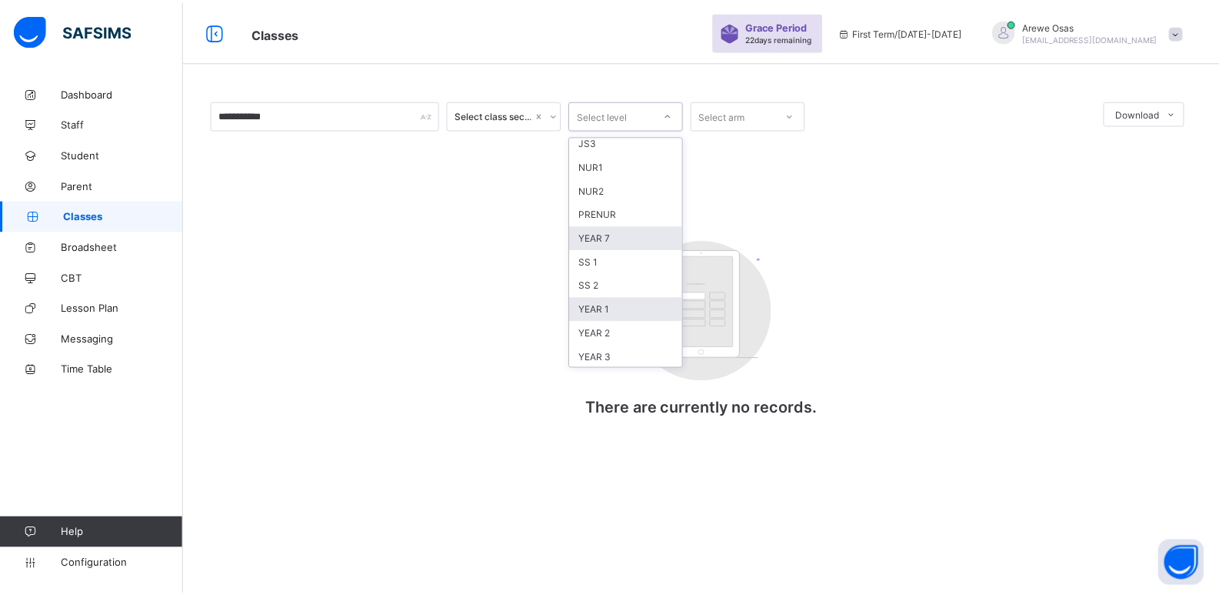
scroll to position [77, 0]
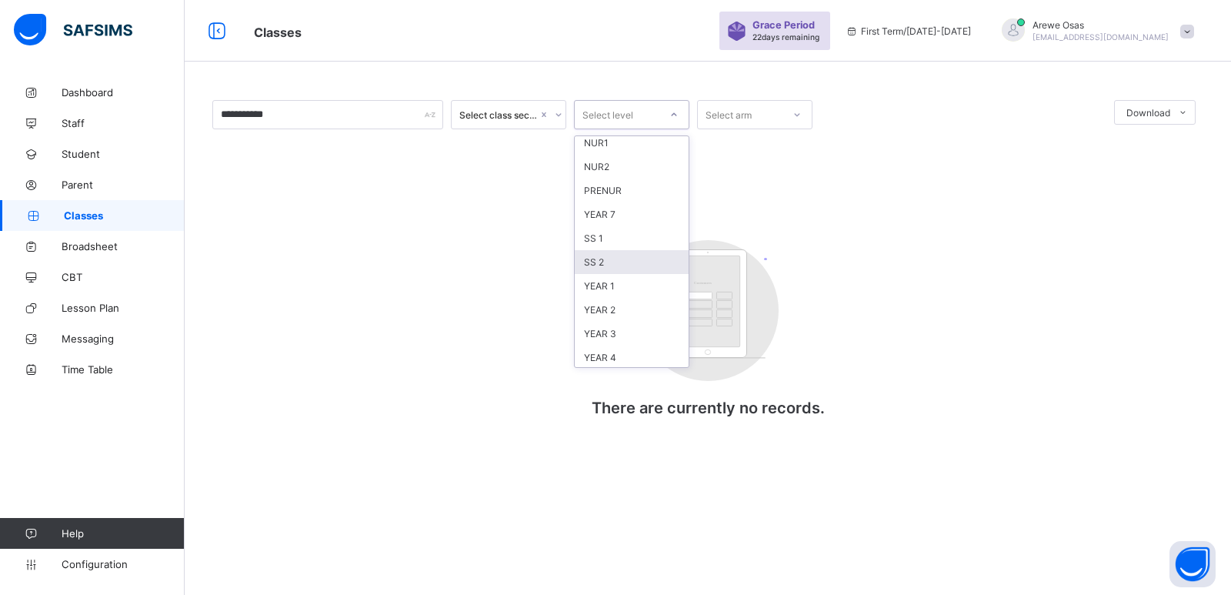
click at [610, 255] on div "SS 2" at bounding box center [632, 262] width 114 height 24
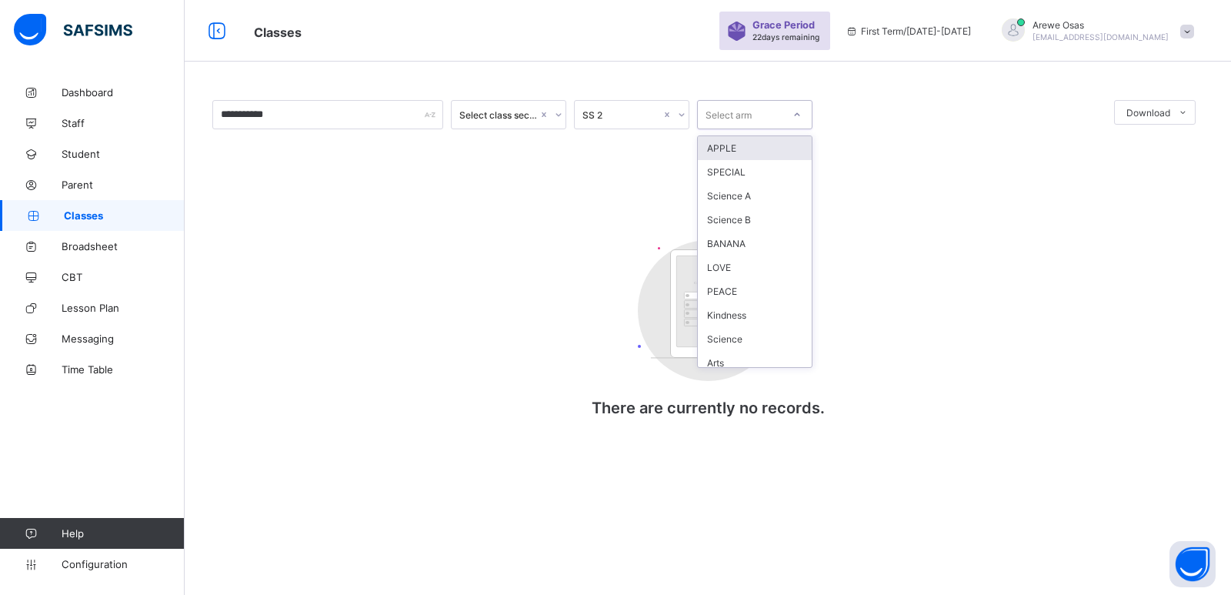
click at [722, 113] on div "Select arm" at bounding box center [728, 114] width 46 height 29
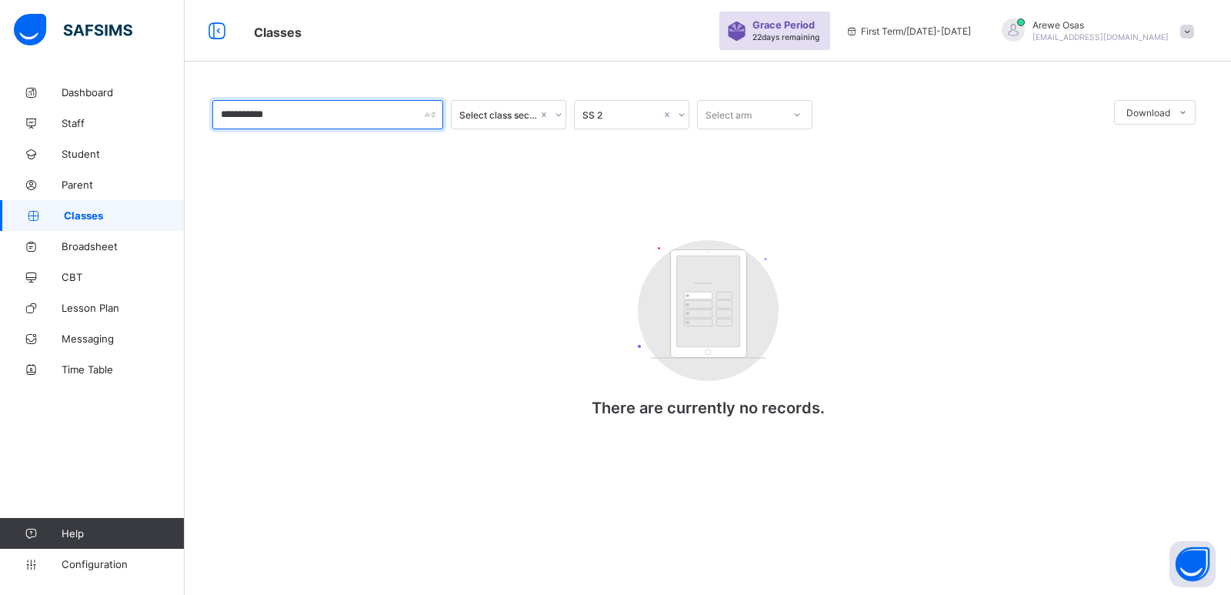
click at [329, 113] on input "**********" at bounding box center [327, 114] width 231 height 29
click at [436, 112] on input "**********" at bounding box center [327, 114] width 231 height 29
click at [81, 151] on span "Student" at bounding box center [123, 154] width 123 height 12
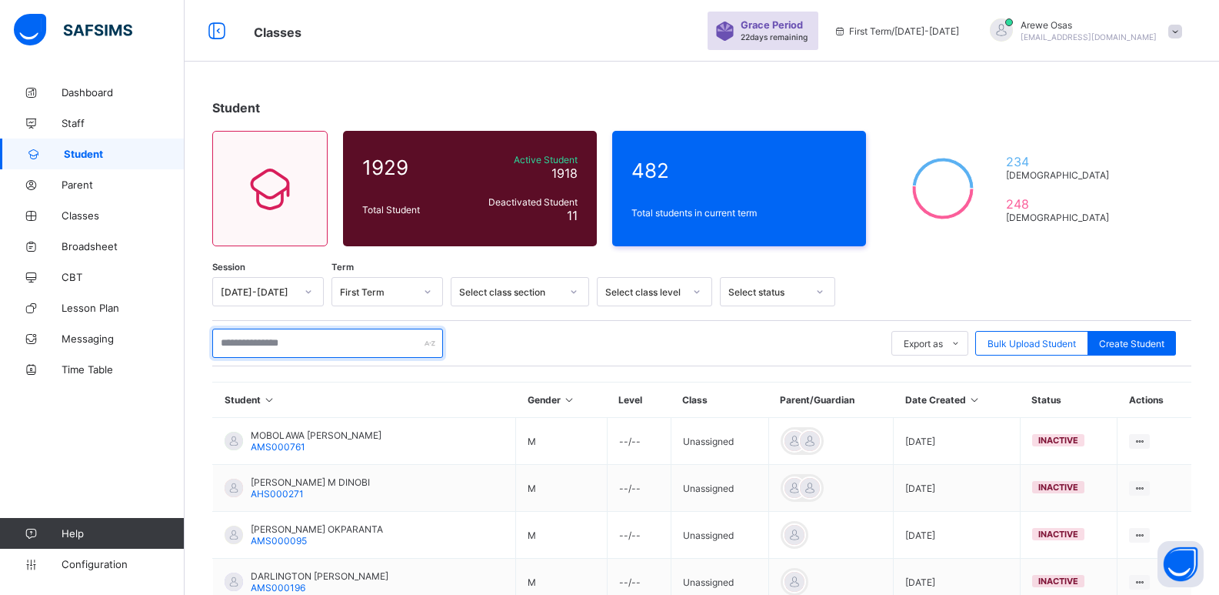
click at [339, 349] on input "text" at bounding box center [327, 343] width 231 height 29
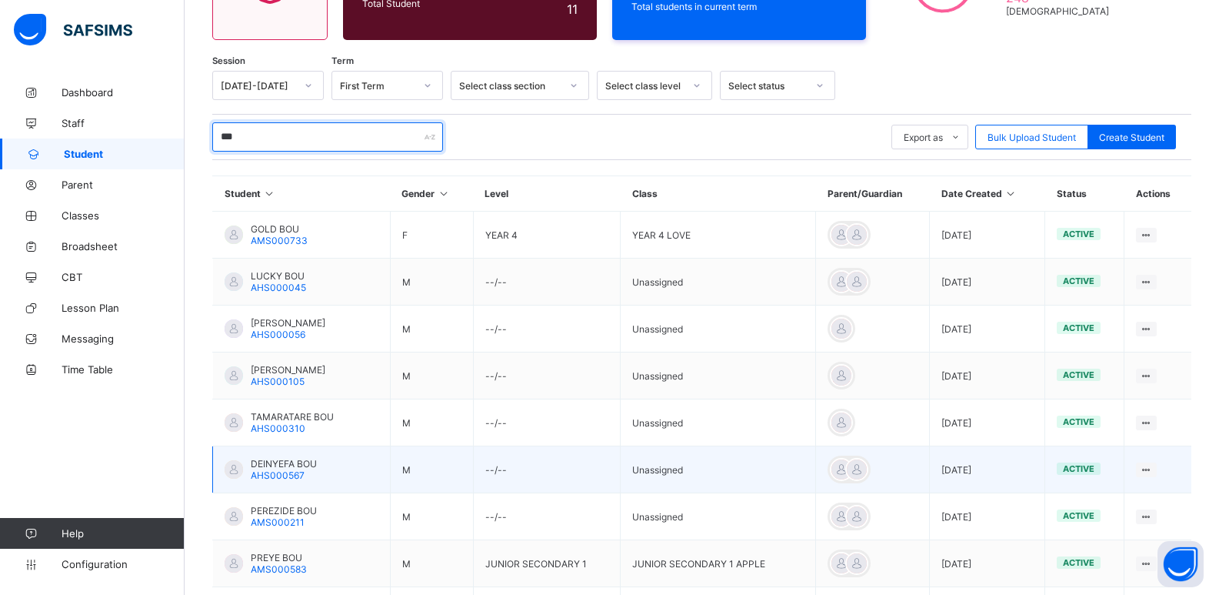
scroll to position [231, 0]
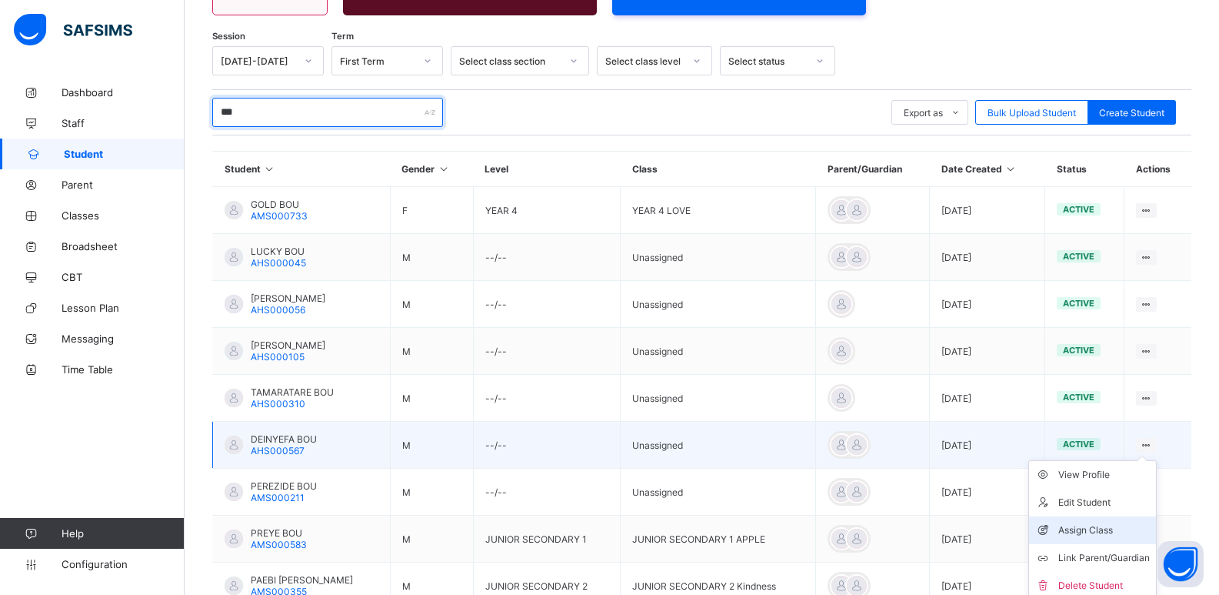
type input "***"
click at [1122, 523] on div "Assign Class" at bounding box center [1105, 529] width 92 height 15
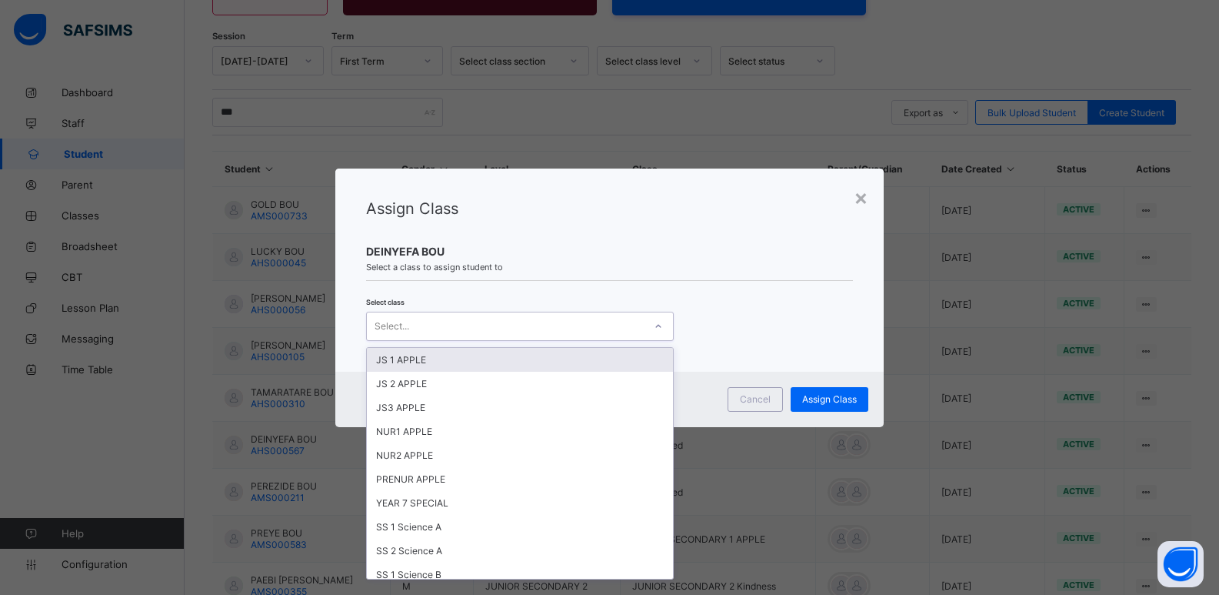
click at [413, 324] on div "Select..." at bounding box center [505, 326] width 277 height 22
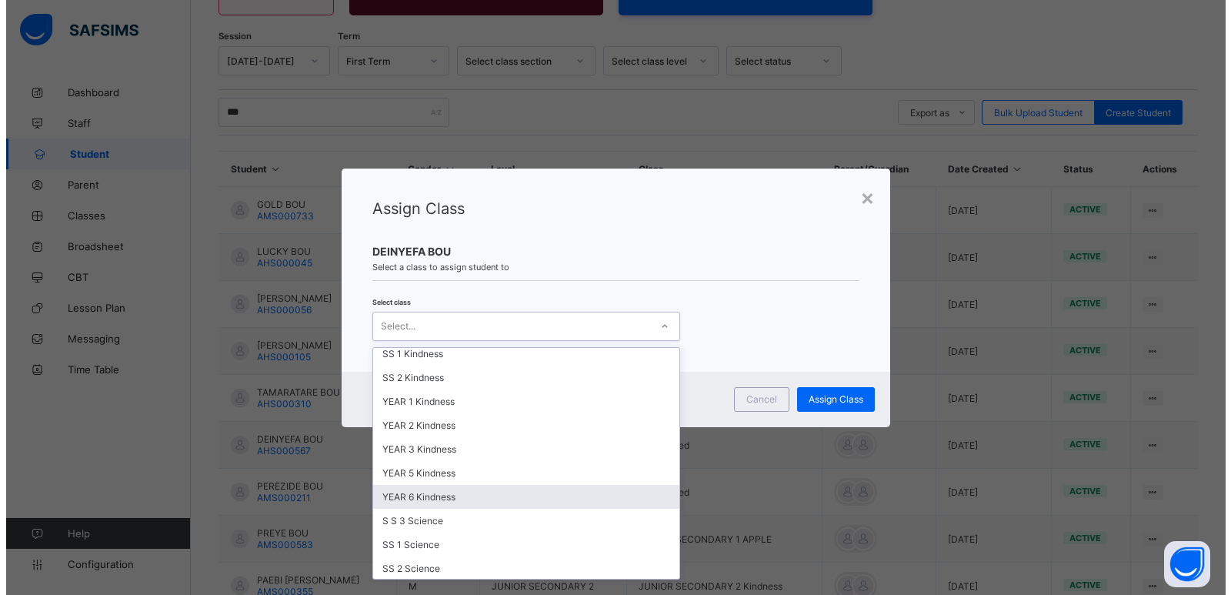
scroll to position [846, 0]
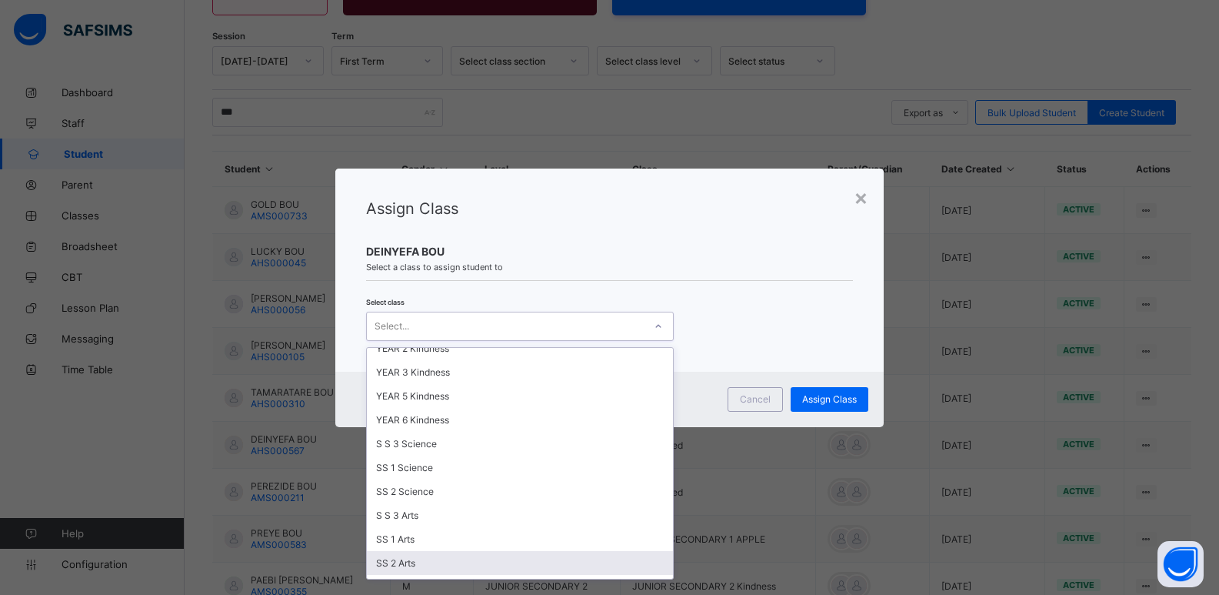
click at [412, 562] on div "SS 2 Arts" at bounding box center [520, 563] width 306 height 24
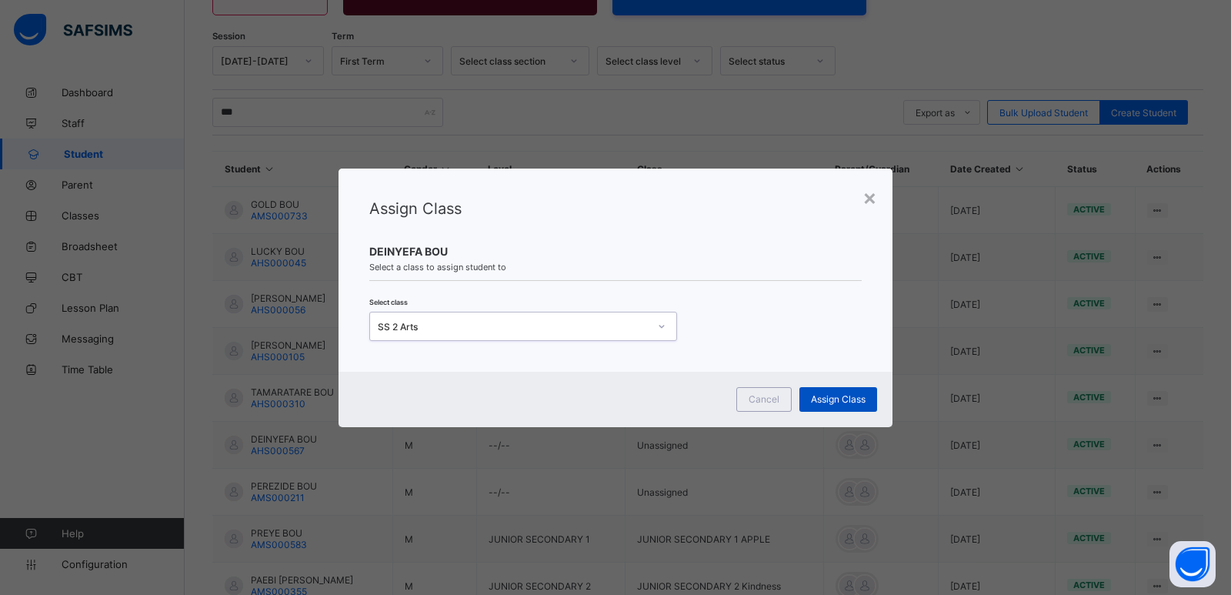
click at [817, 399] on span "Assign Class" at bounding box center [838, 399] width 55 height 12
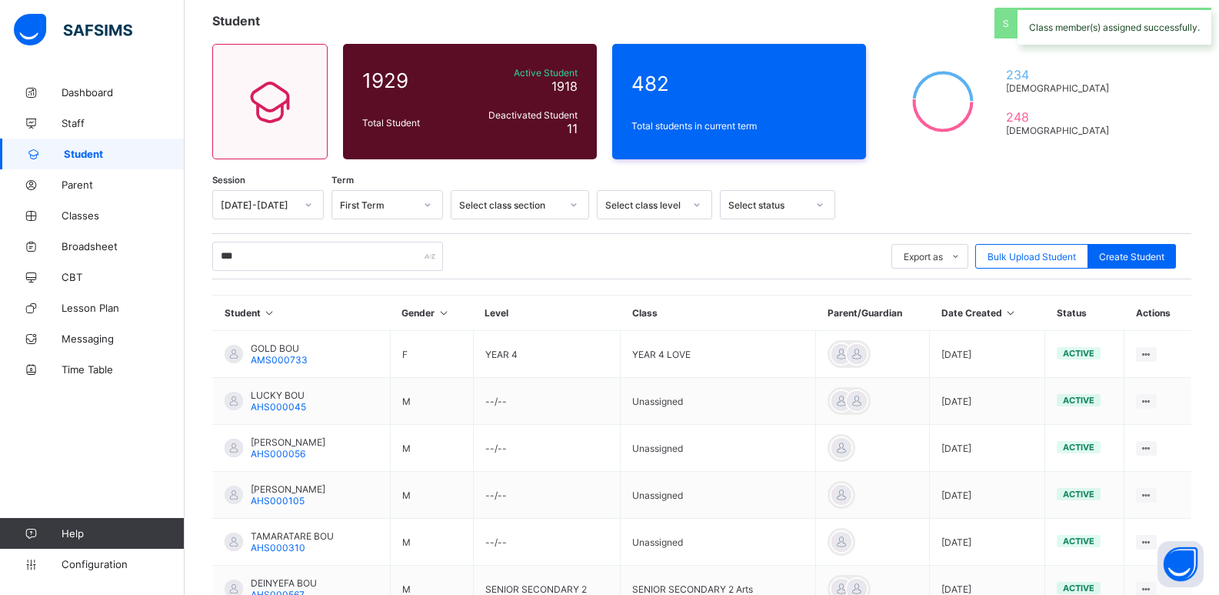
scroll to position [231, 0]
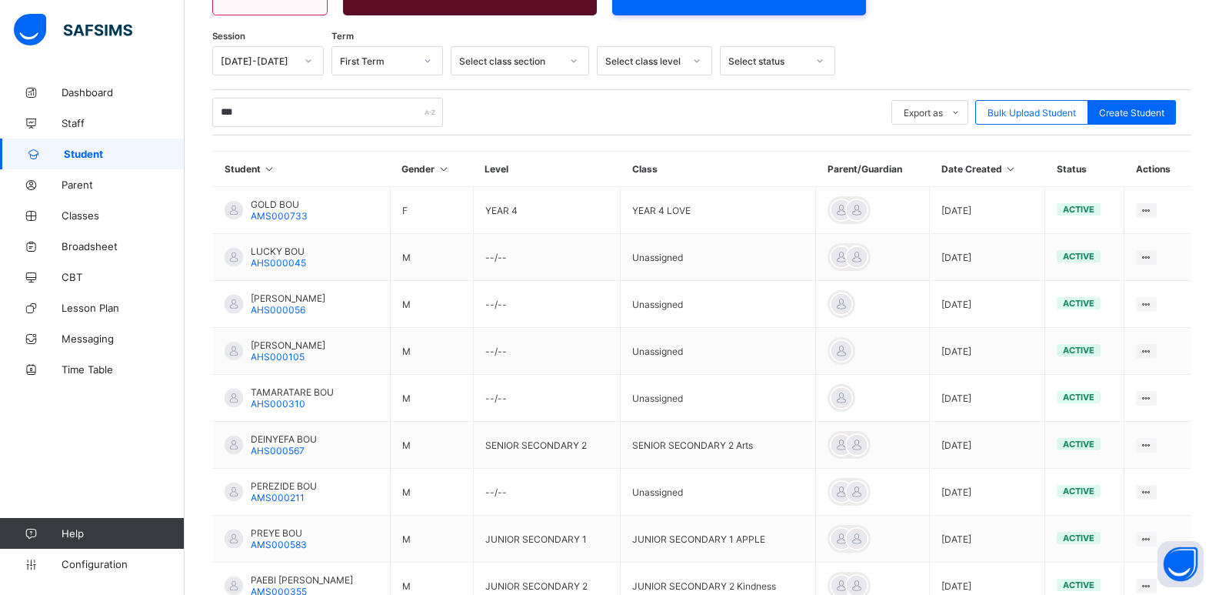
drag, startPoint x: 88, startPoint y: 561, endPoint x: 116, endPoint y: 527, distance: 44.2
click at [91, 559] on span "Configuration" at bounding box center [123, 564] width 122 height 12
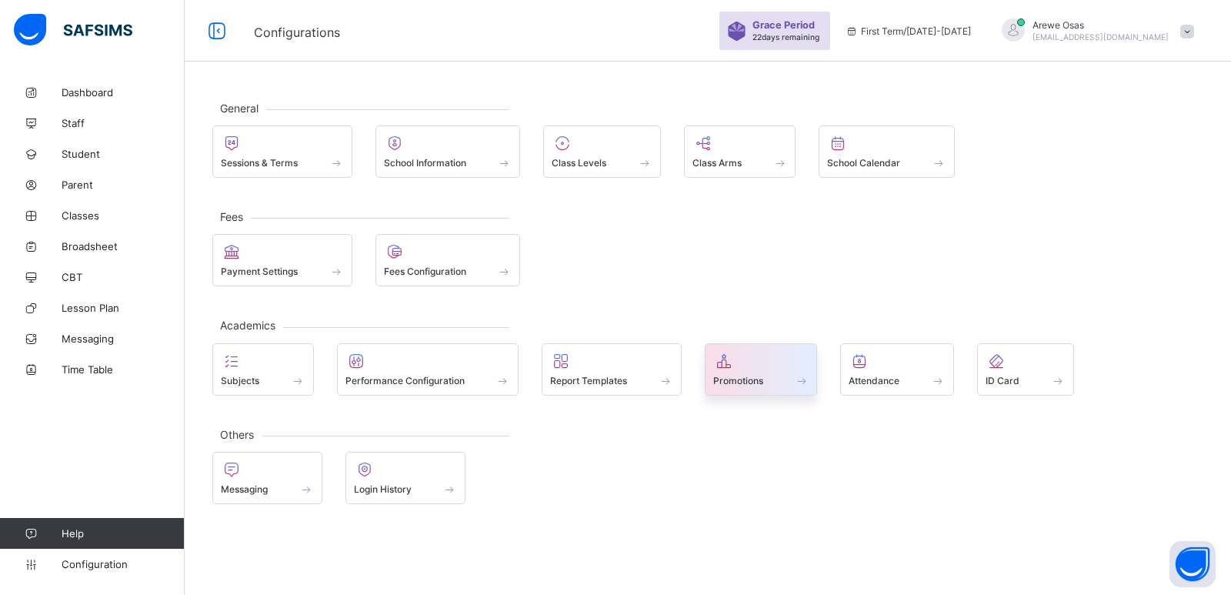
click at [731, 371] on span at bounding box center [761, 372] width 96 height 4
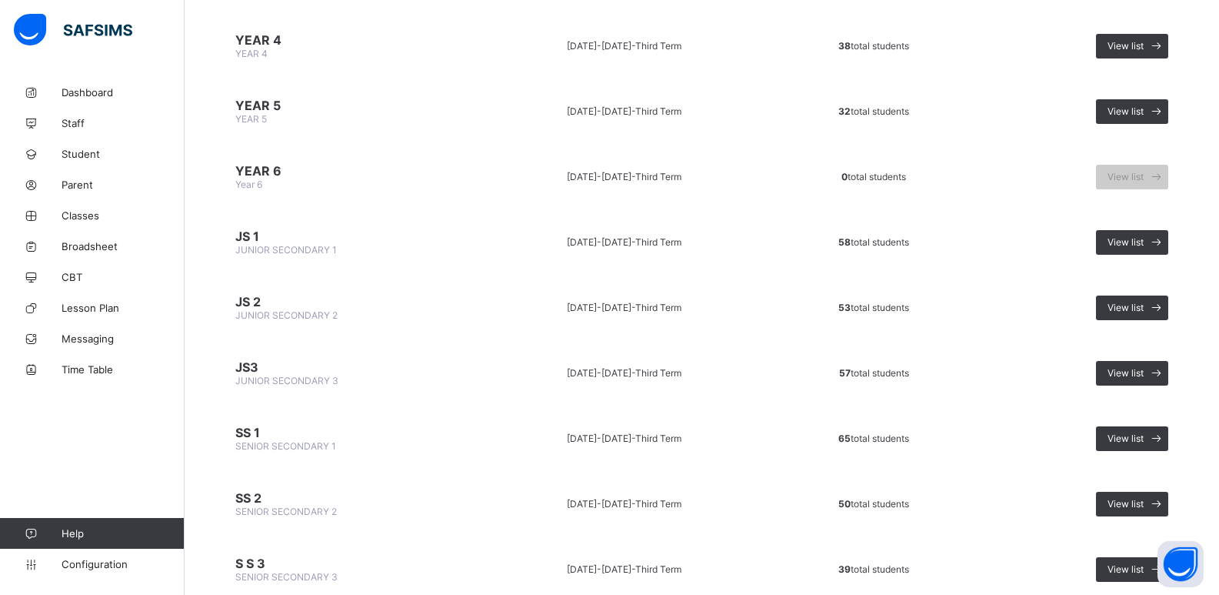
scroll to position [846, 0]
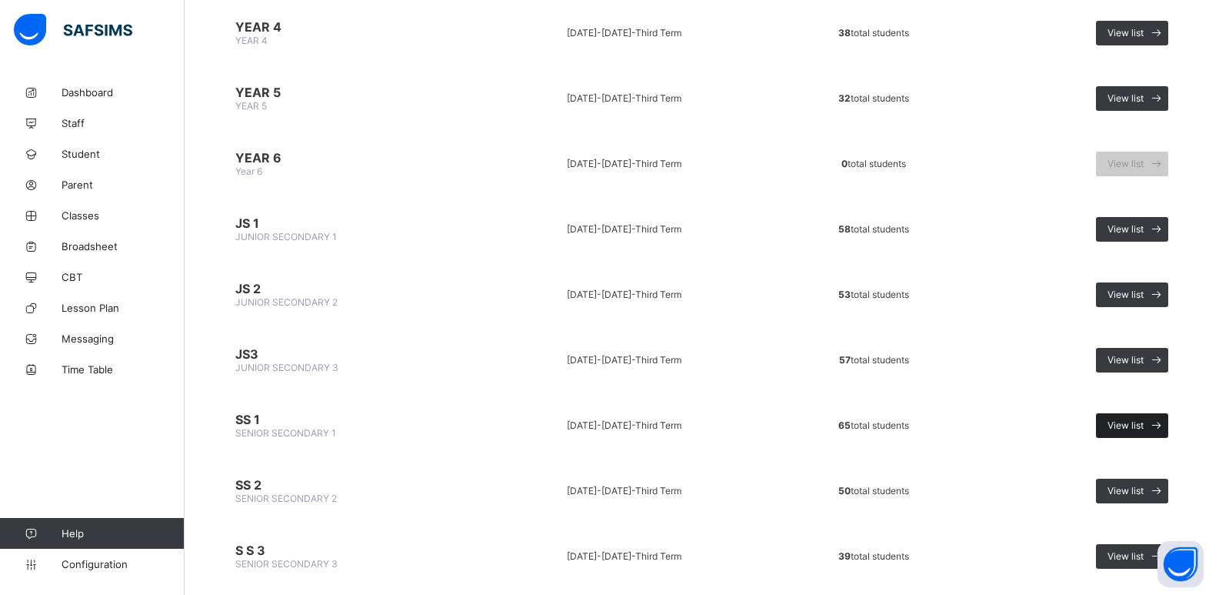
click at [1132, 421] on span "View list" at bounding box center [1126, 425] width 36 height 12
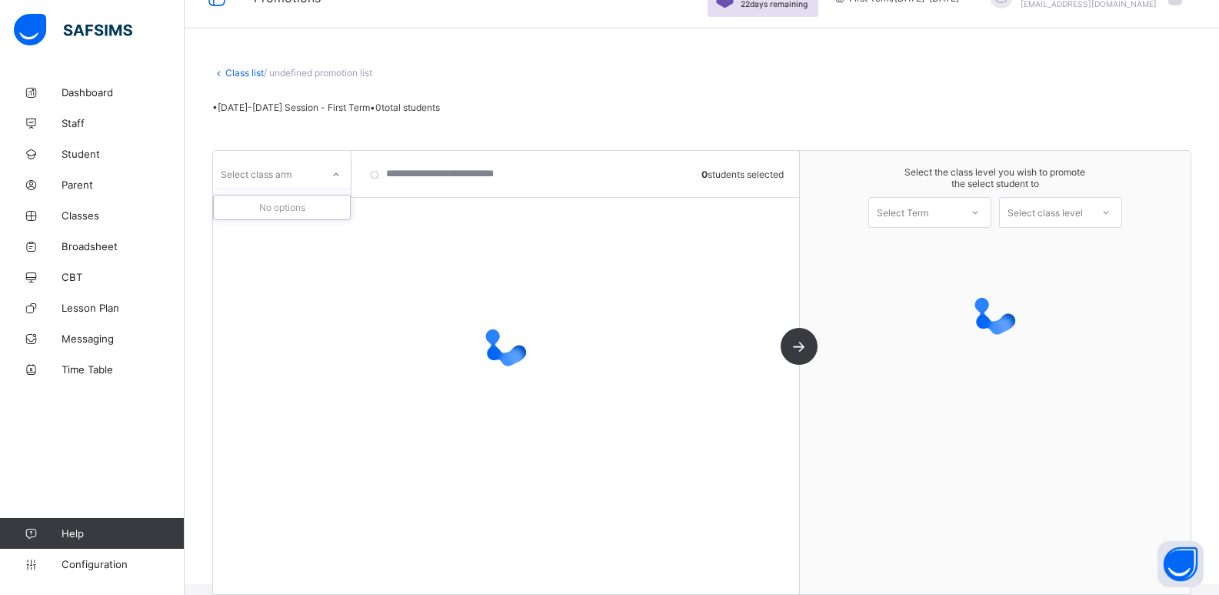
click at [297, 182] on div "Select class arm" at bounding box center [267, 174] width 108 height 22
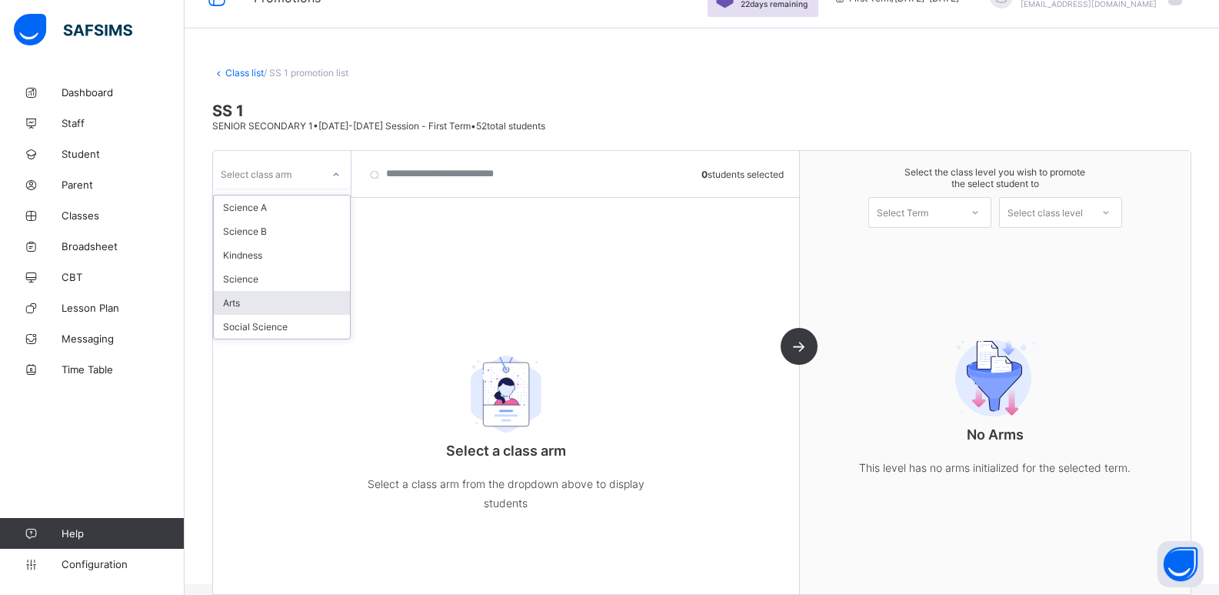
click at [239, 296] on div "Arts" at bounding box center [282, 303] width 136 height 24
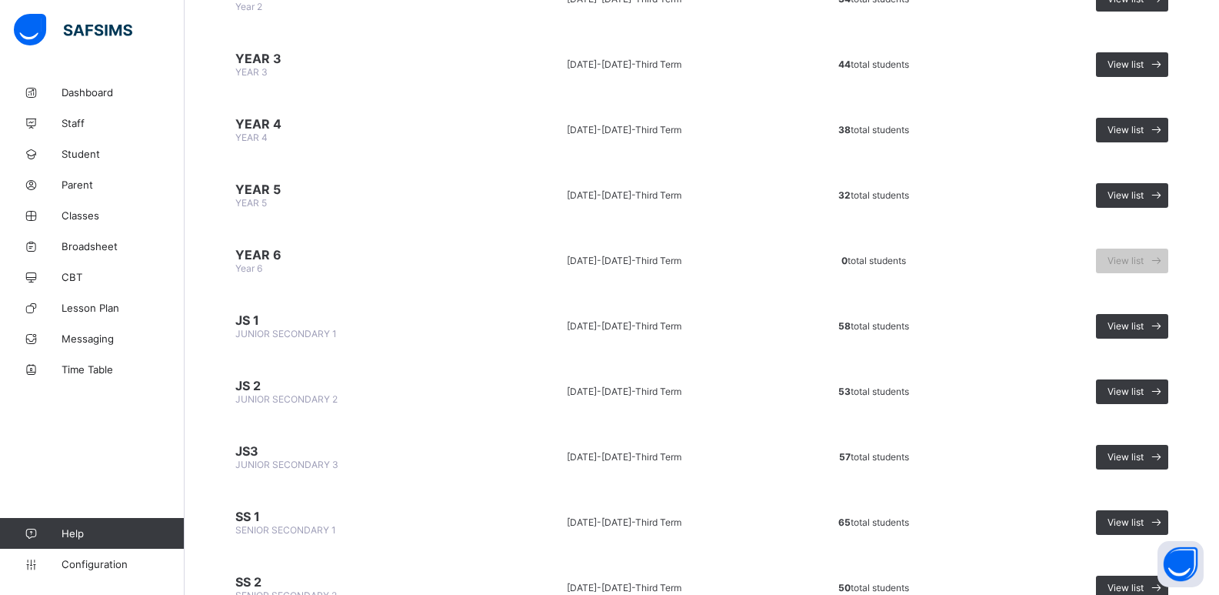
scroll to position [769, 0]
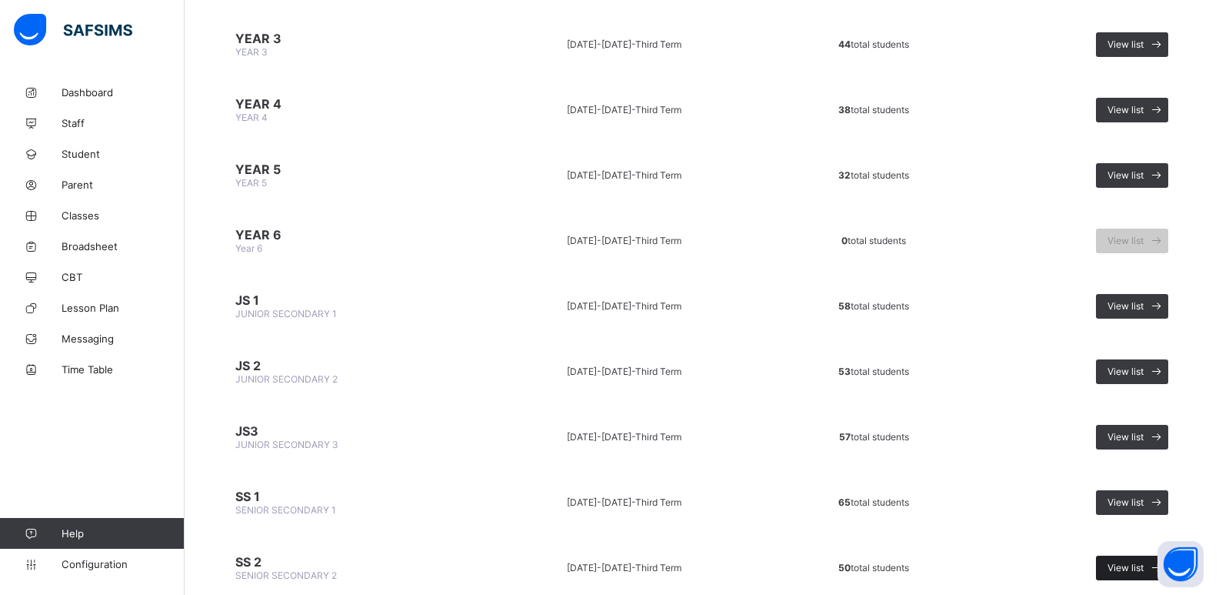
click at [1121, 562] on span "View list" at bounding box center [1126, 568] width 36 height 12
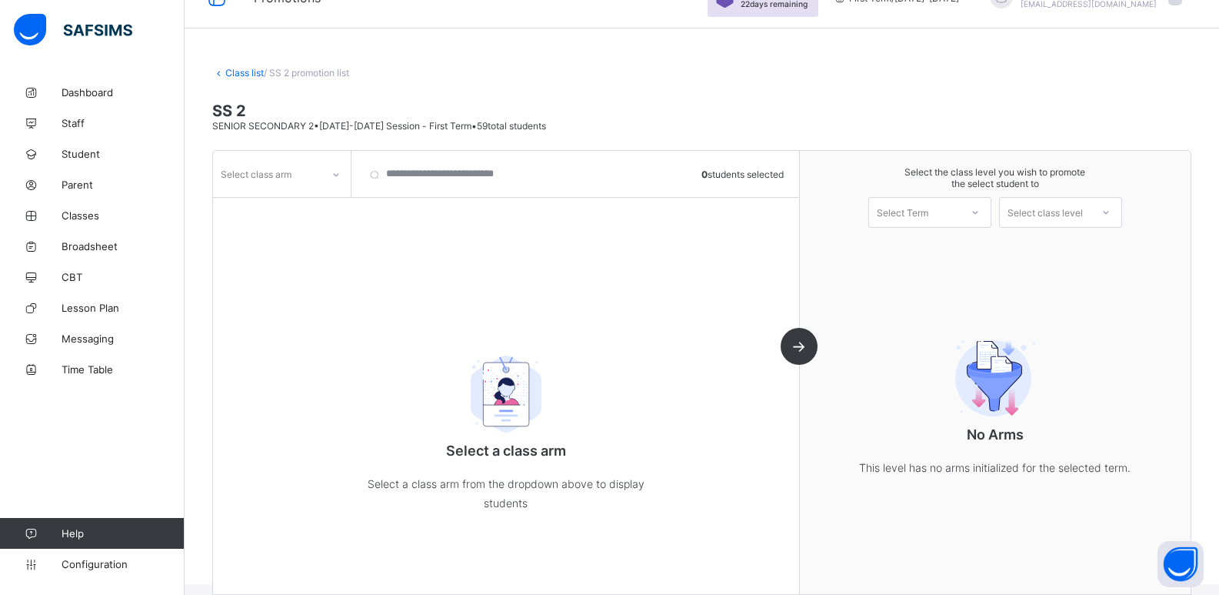
scroll to position [52, 0]
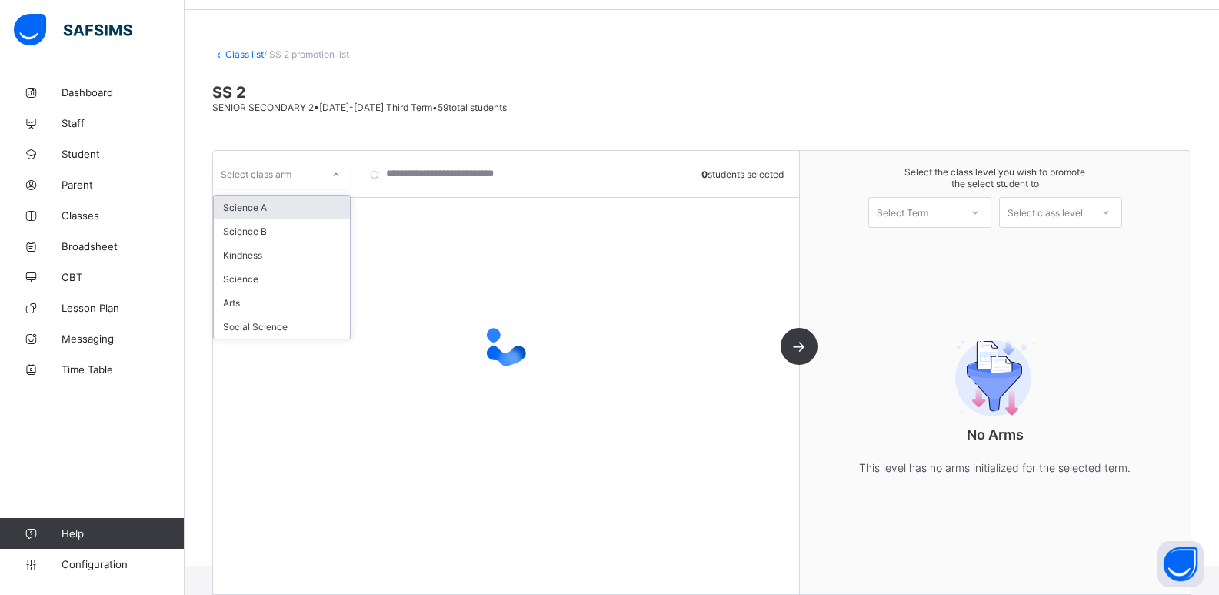
click at [320, 187] on div "Select class arm" at bounding box center [282, 173] width 138 height 29
click at [259, 303] on div "Arts" at bounding box center [282, 303] width 136 height 24
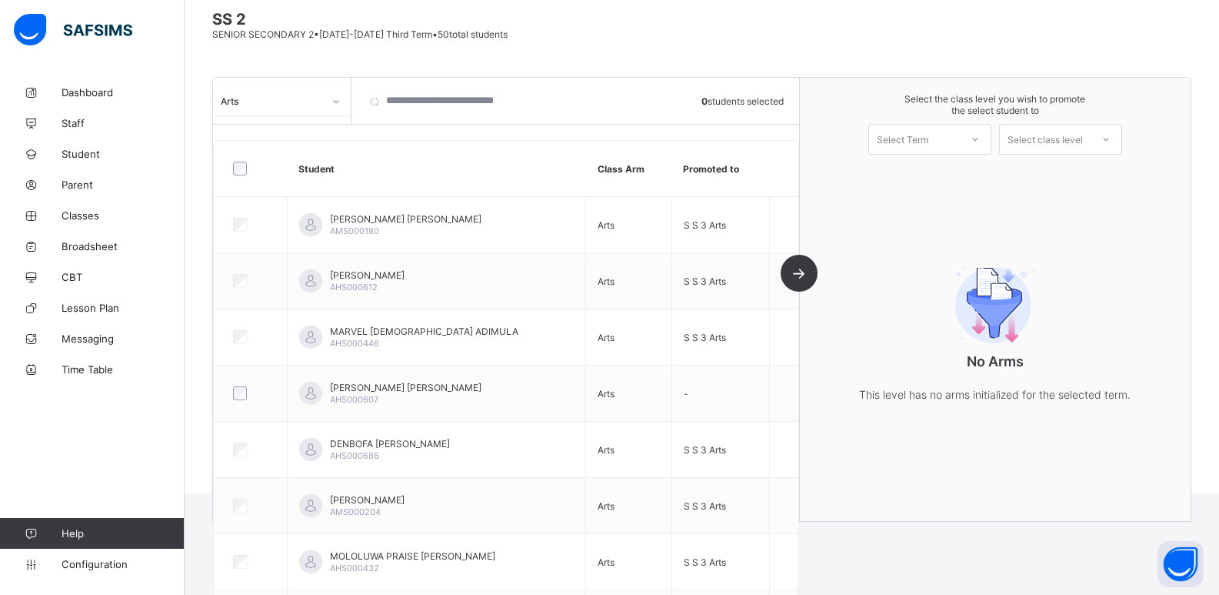
scroll to position [0, 0]
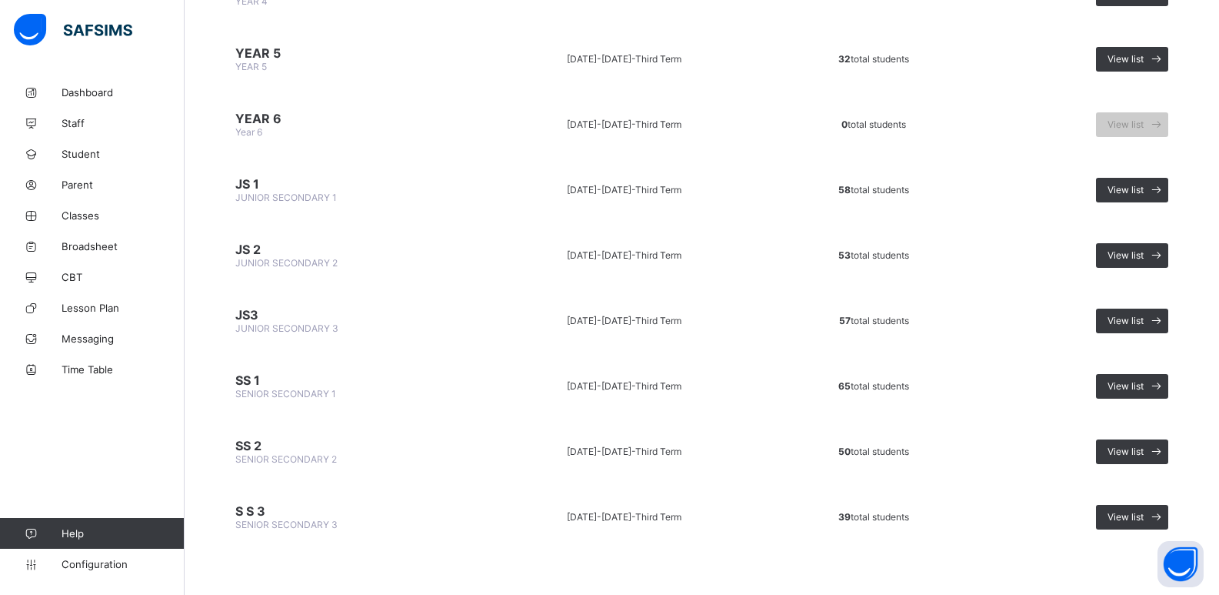
scroll to position [890, 0]
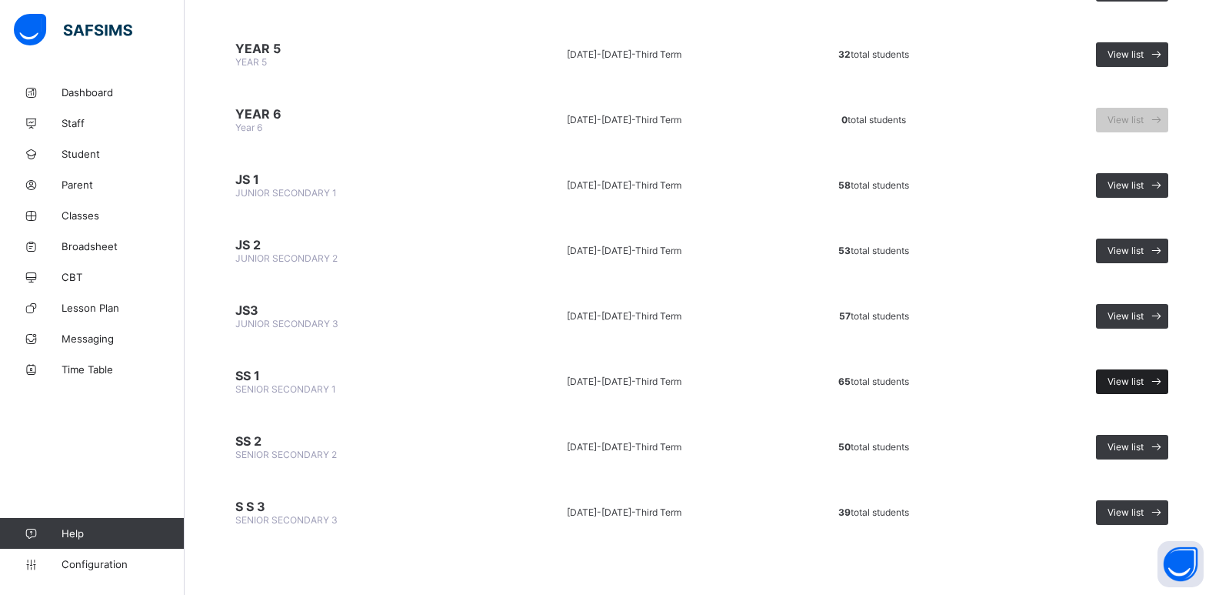
click at [1157, 379] on span at bounding box center [1156, 381] width 25 height 25
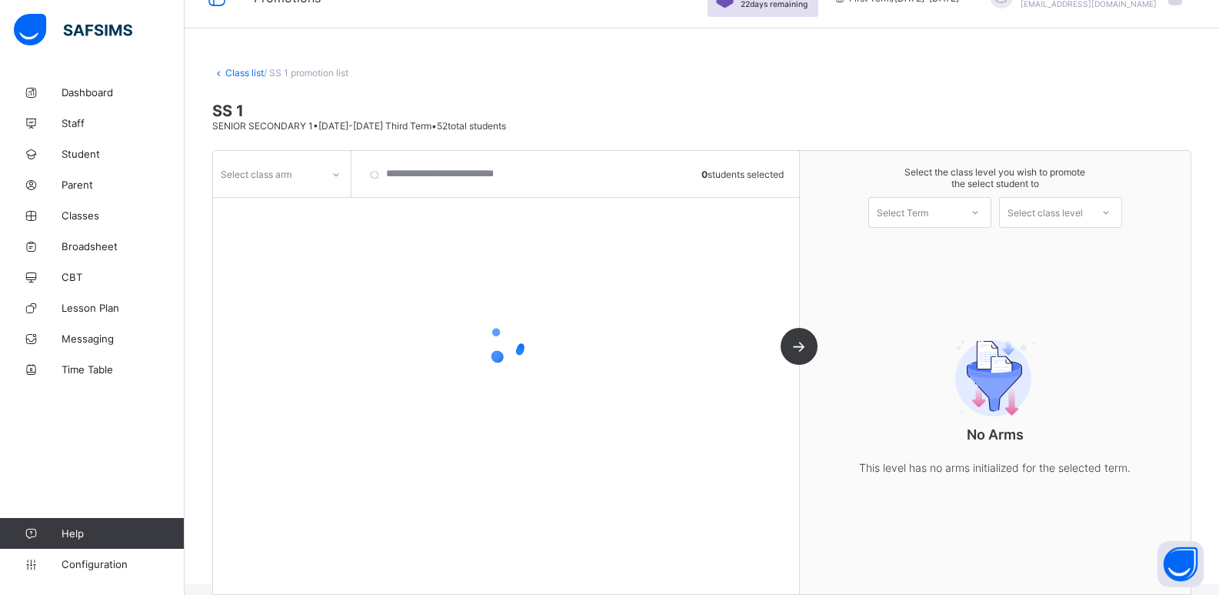
scroll to position [52, 0]
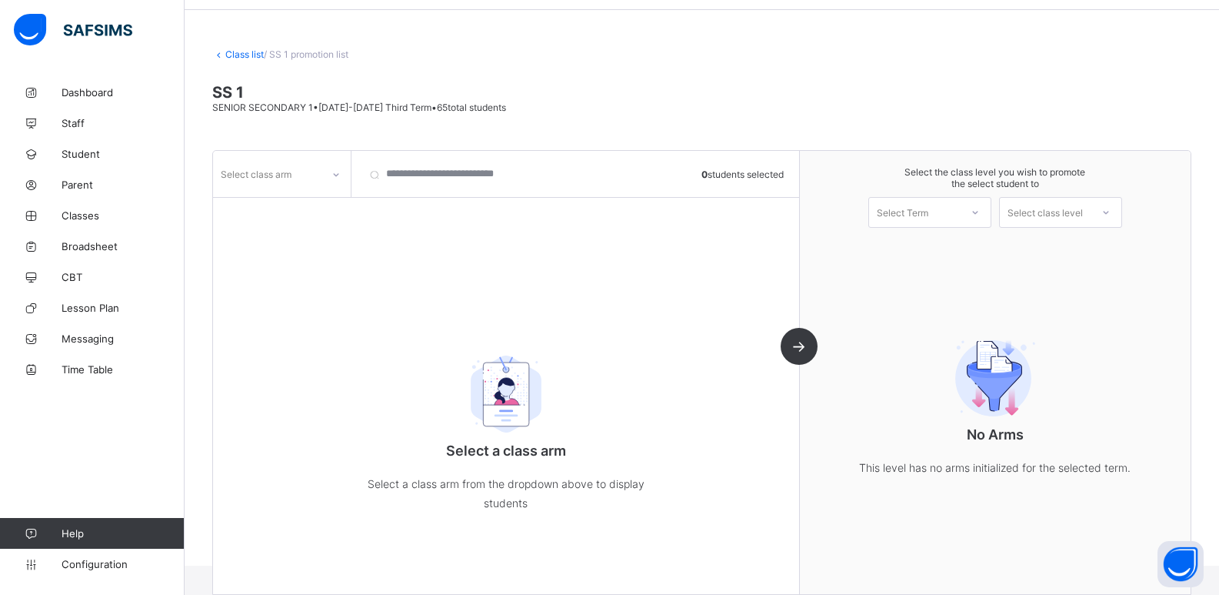
click at [297, 193] on div "Select class arm" at bounding box center [282, 174] width 138 height 46
click at [335, 178] on icon at bounding box center [336, 174] width 9 height 15
click at [232, 322] on div "Arts" at bounding box center [282, 327] width 136 height 24
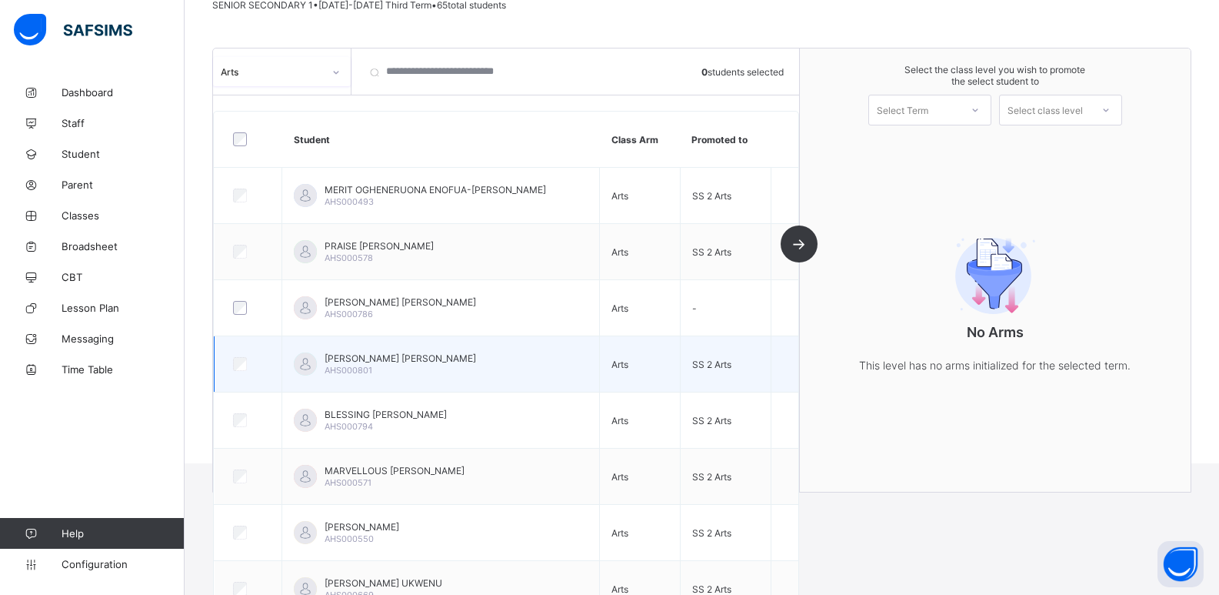
scroll to position [116, 0]
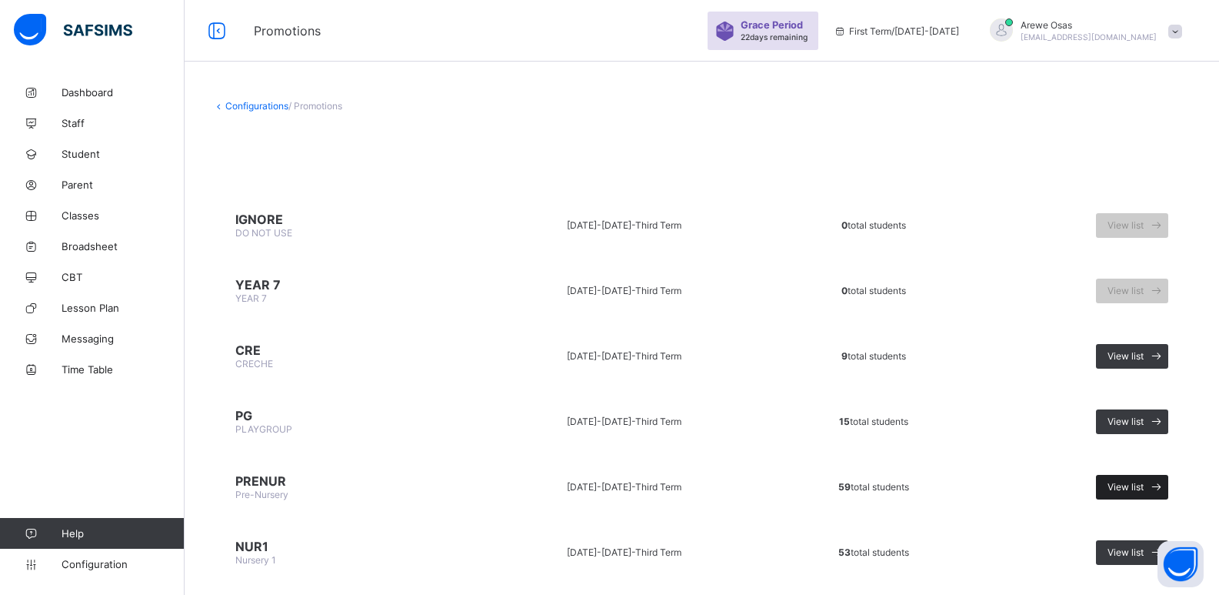
click at [1144, 489] on span "View list" at bounding box center [1126, 487] width 36 height 12
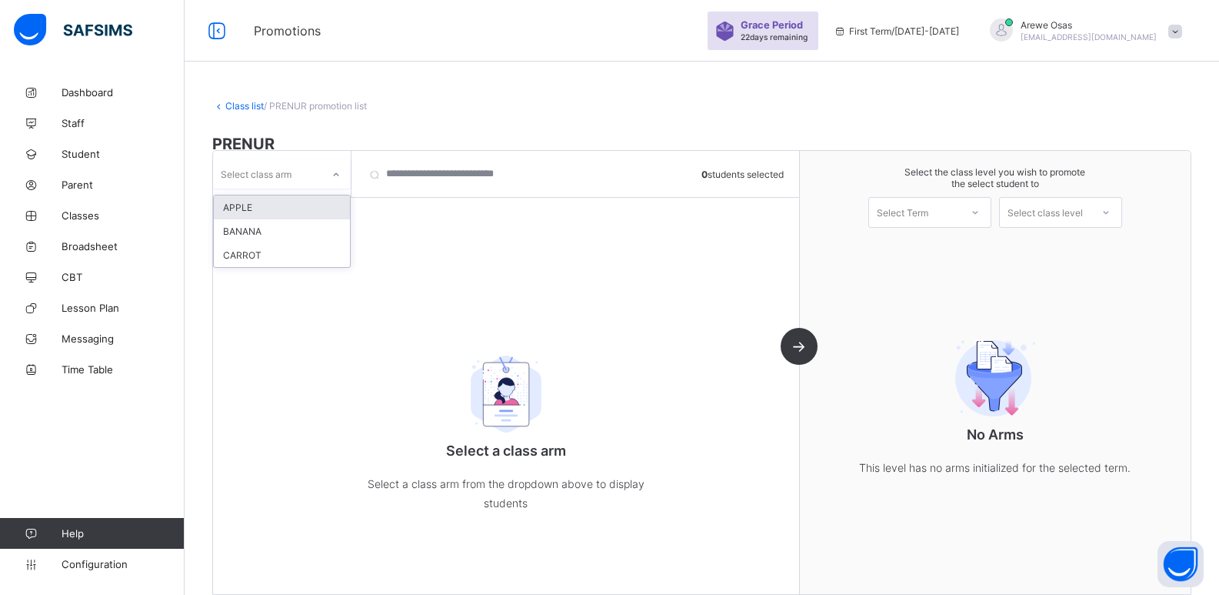
click at [265, 183] on div "Select class arm" at bounding box center [256, 173] width 71 height 29
click at [256, 208] on div "APPLE" at bounding box center [282, 207] width 136 height 24
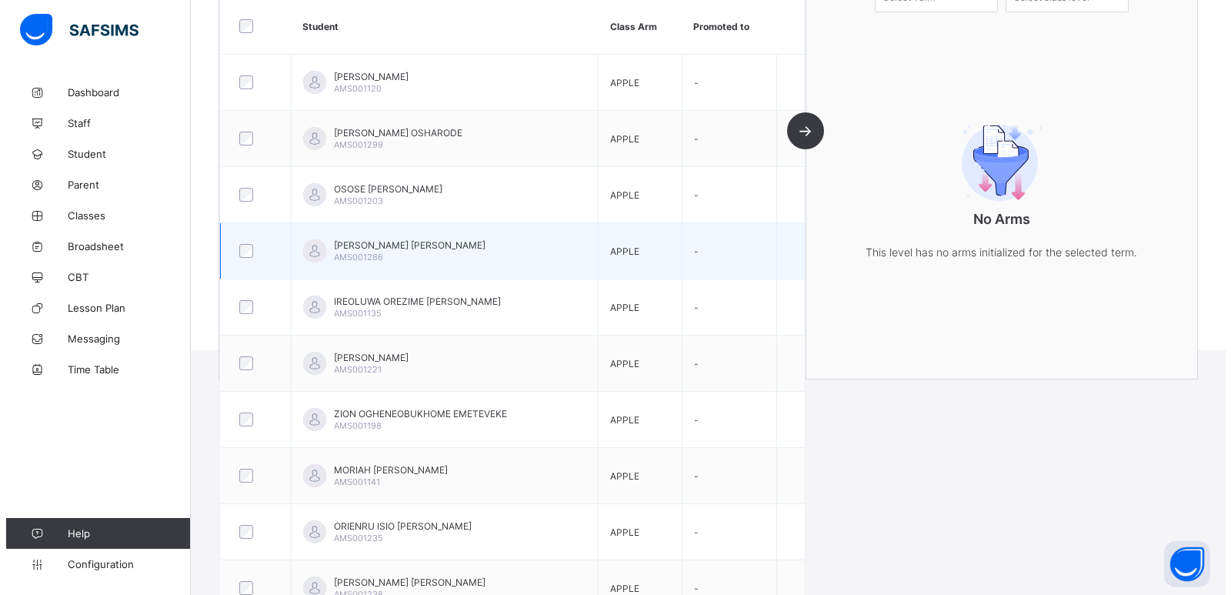
scroll to position [172, 0]
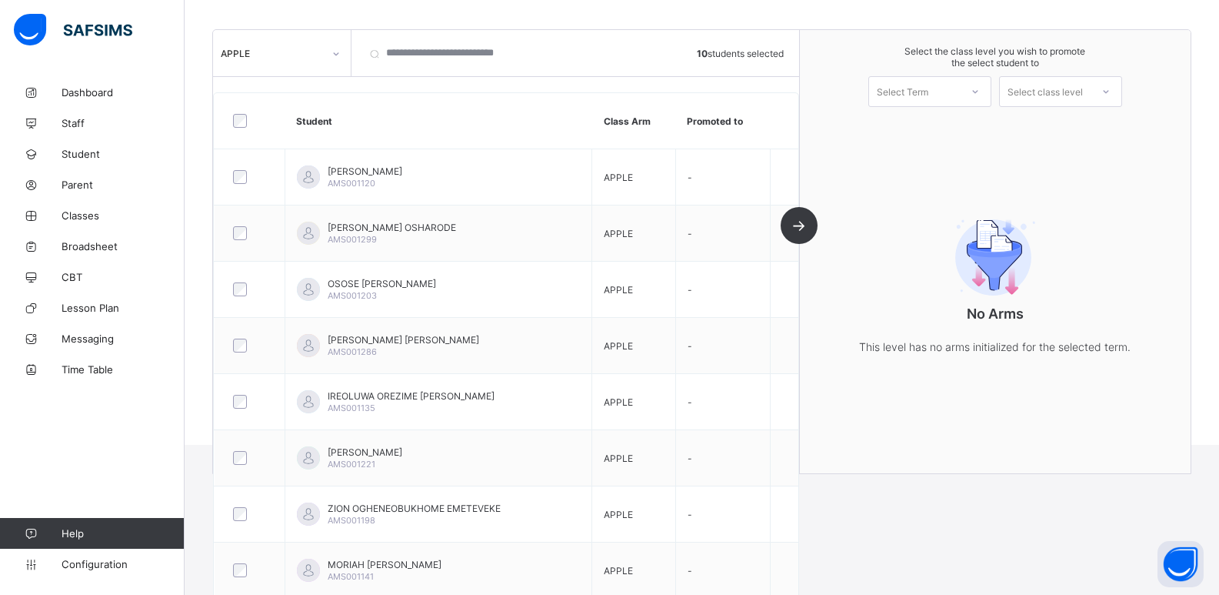
click at [954, 97] on div "Select Term" at bounding box center [914, 92] width 91 height 22
click at [936, 135] on div "First Term [DATE]-[DATE]" at bounding box center [930, 131] width 122 height 35
click at [1040, 88] on div "Select class level" at bounding box center [1045, 91] width 75 height 31
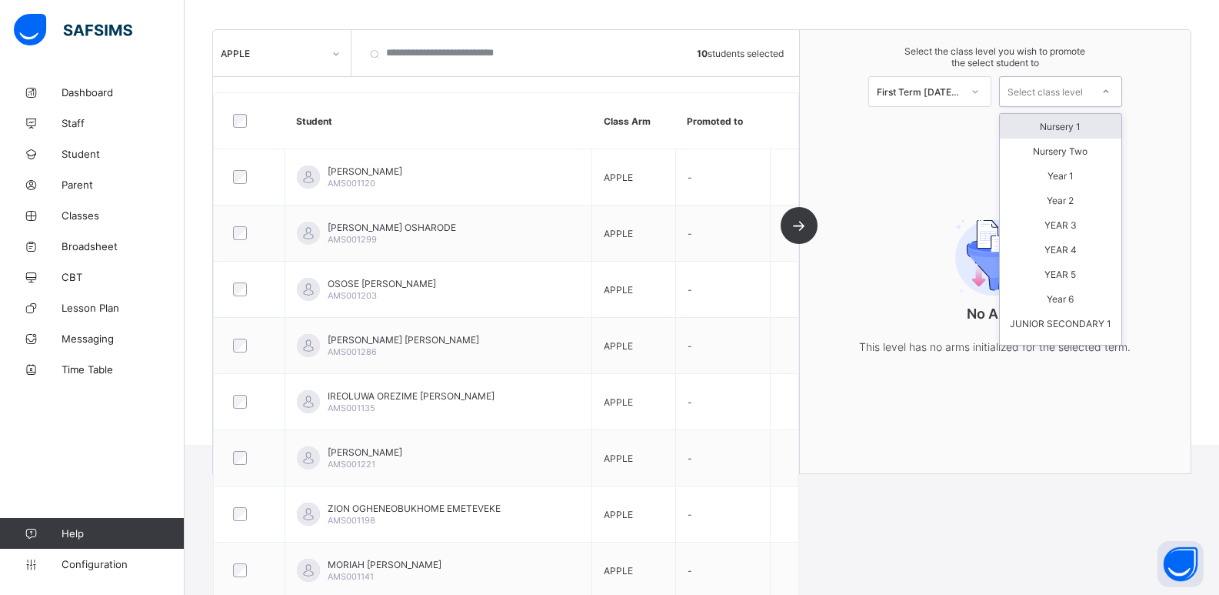
click at [1072, 125] on div "Nursery 1" at bounding box center [1061, 126] width 122 height 25
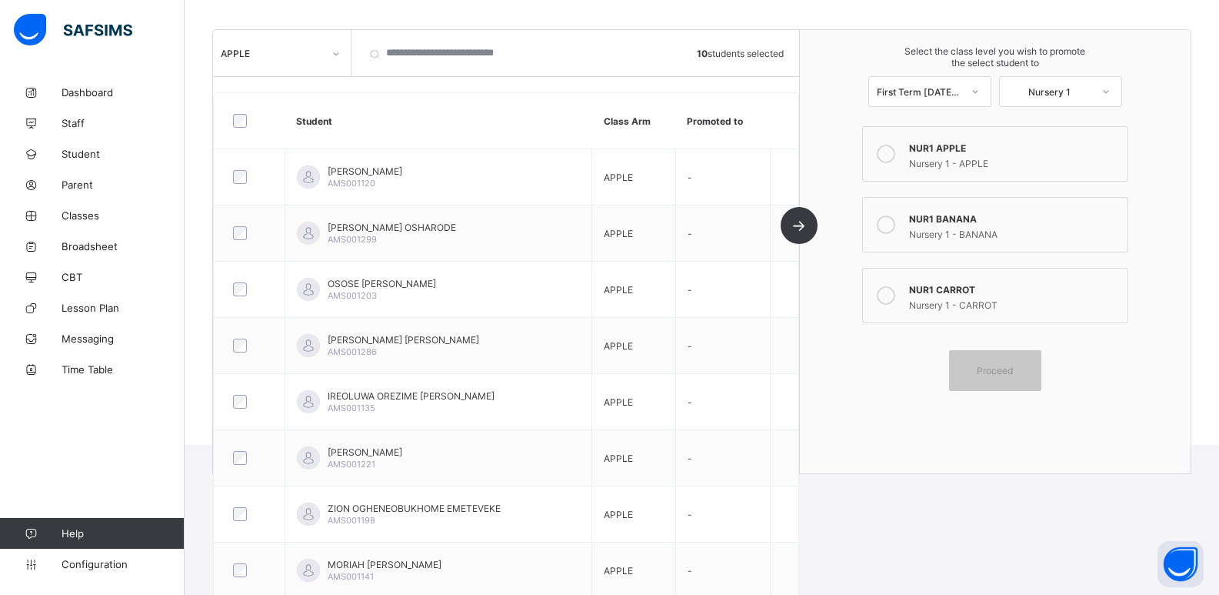
click at [1002, 156] on div "Nursery 1 - APPLE" at bounding box center [1014, 161] width 211 height 15
click at [1013, 370] on span "Proceed" at bounding box center [995, 371] width 36 height 12
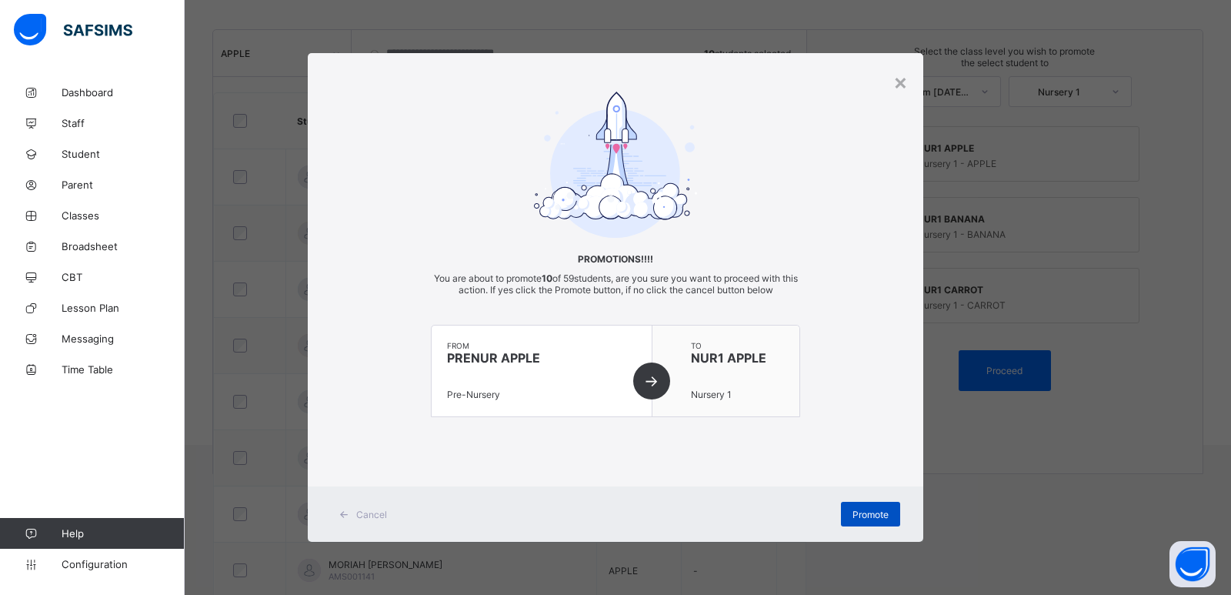
click at [866, 513] on span "Promote" at bounding box center [870, 515] width 36 height 12
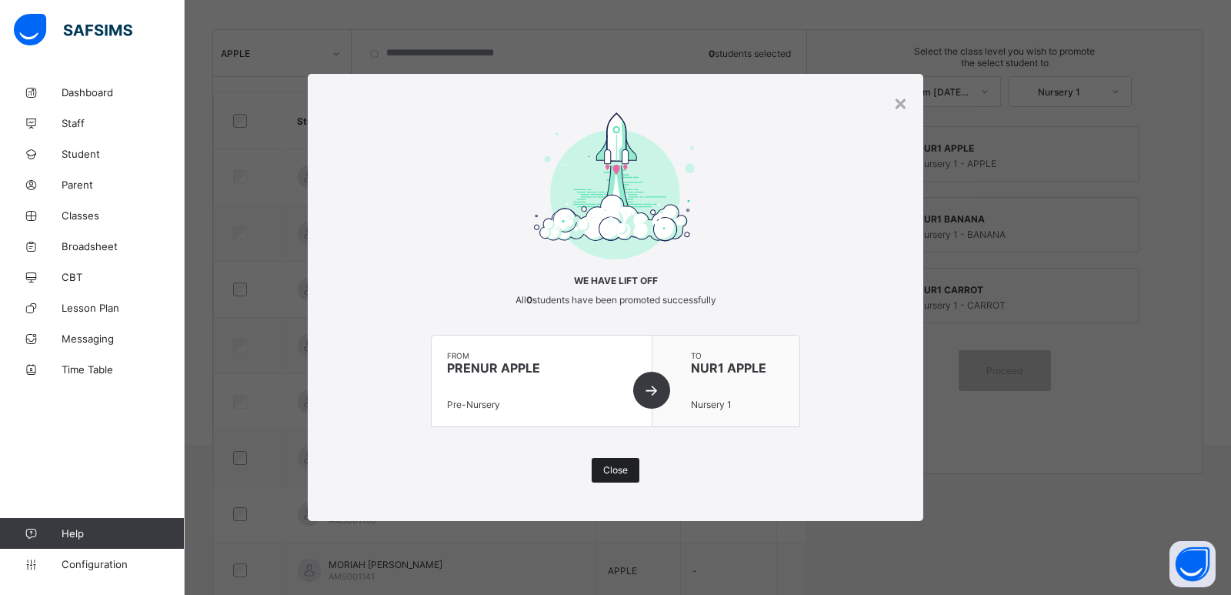
click at [615, 474] on span "Close" at bounding box center [615, 470] width 25 height 12
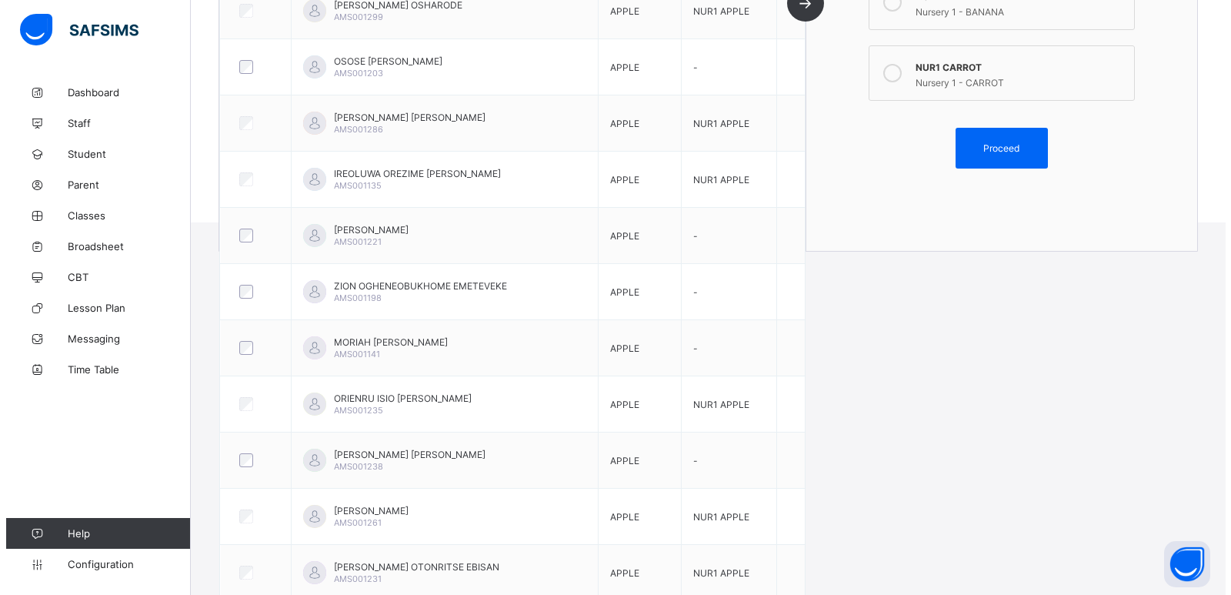
scroll to position [249, 0]
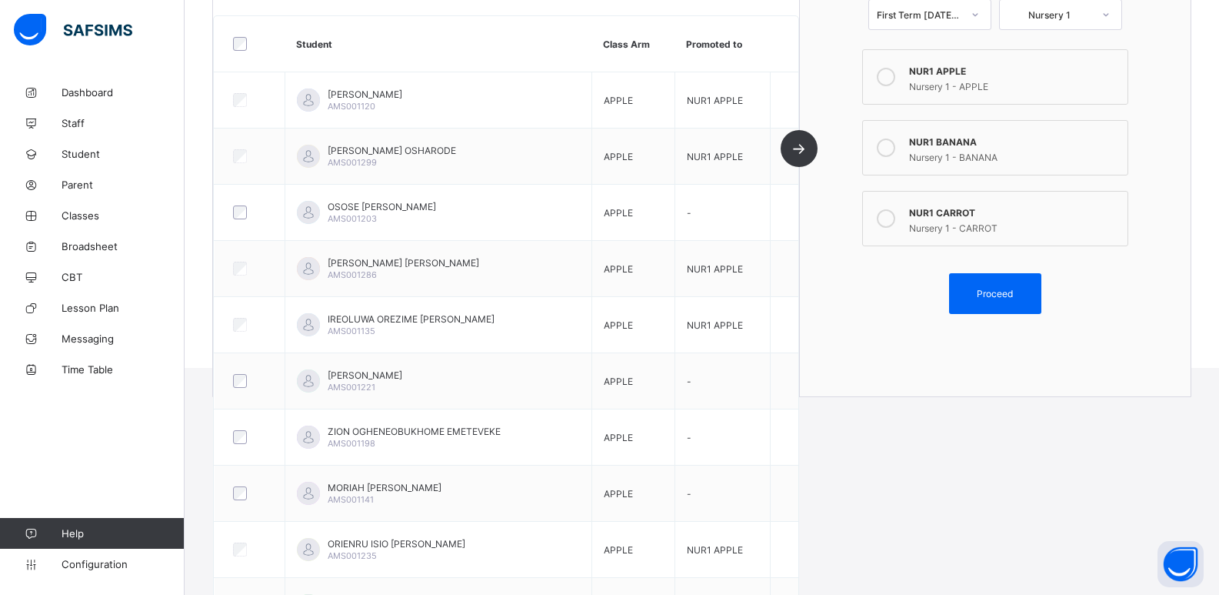
click at [942, 142] on div "NUR1 BANANA" at bounding box center [1014, 139] width 211 height 15
click at [1008, 298] on span "Proceed" at bounding box center [995, 294] width 36 height 12
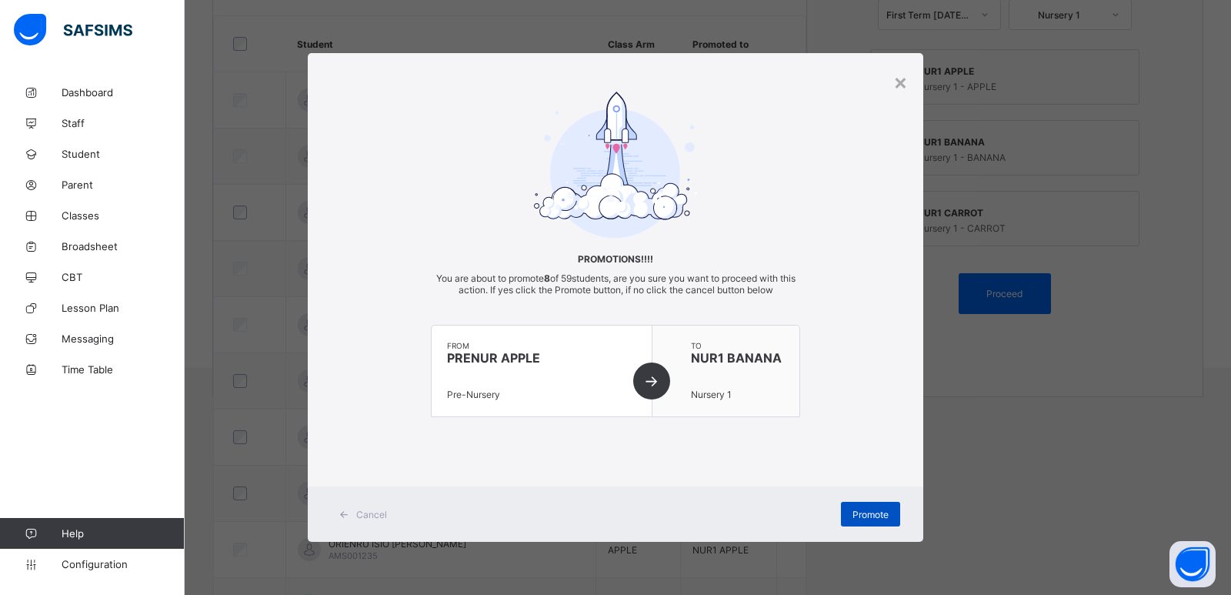
click at [855, 517] on span "Promote" at bounding box center [870, 515] width 36 height 12
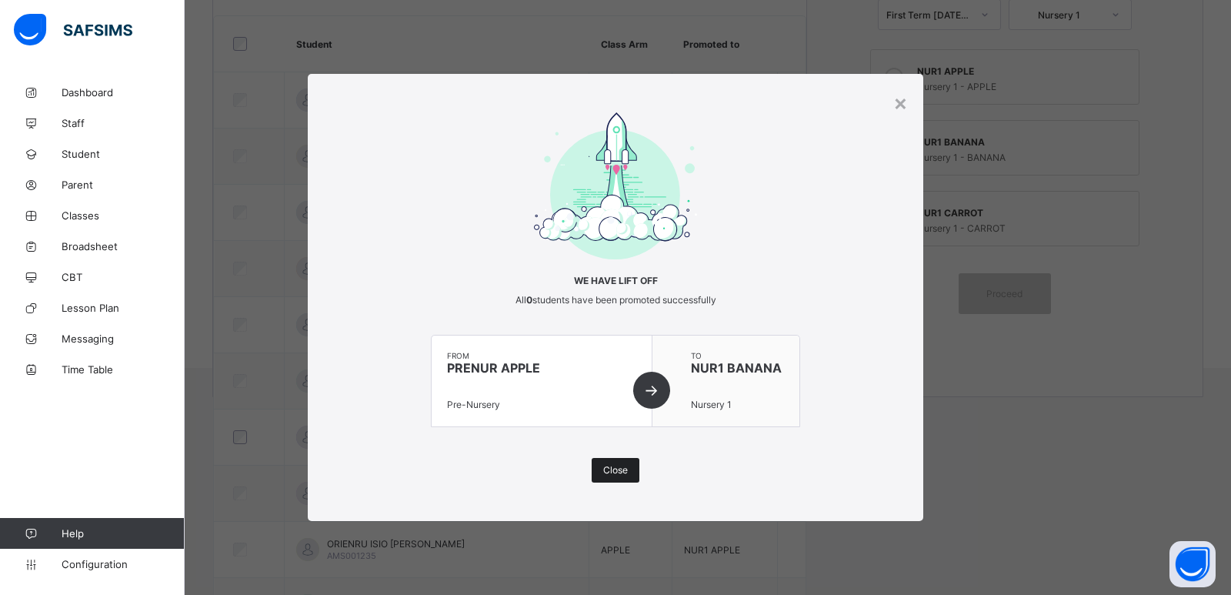
click at [622, 469] on span "Close" at bounding box center [615, 470] width 25 height 12
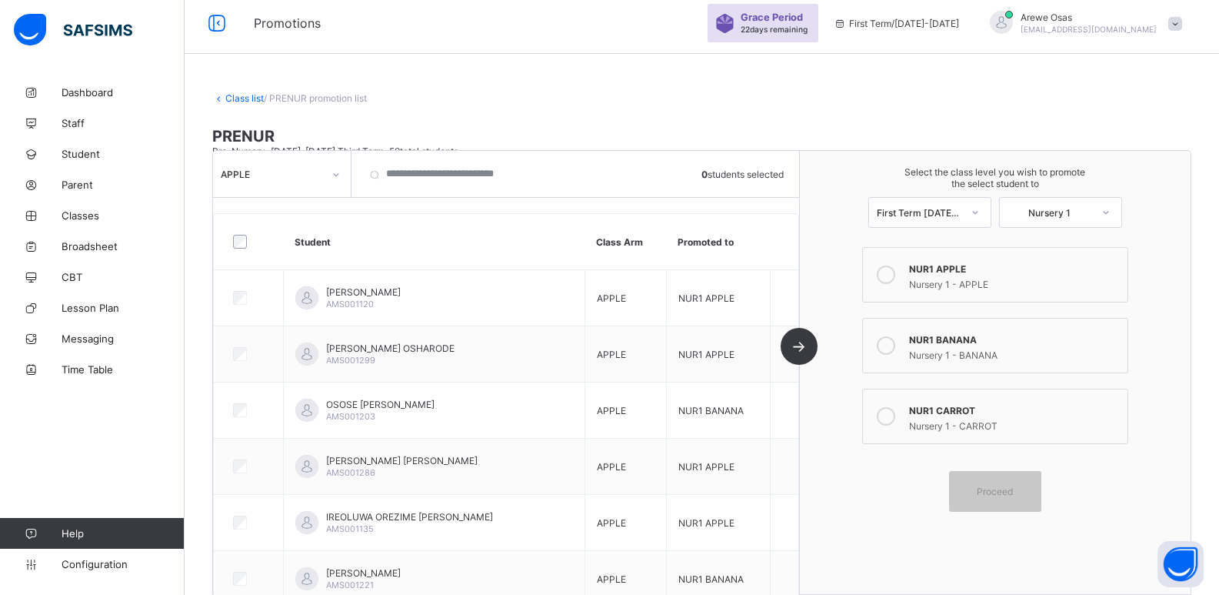
scroll to position [0, 0]
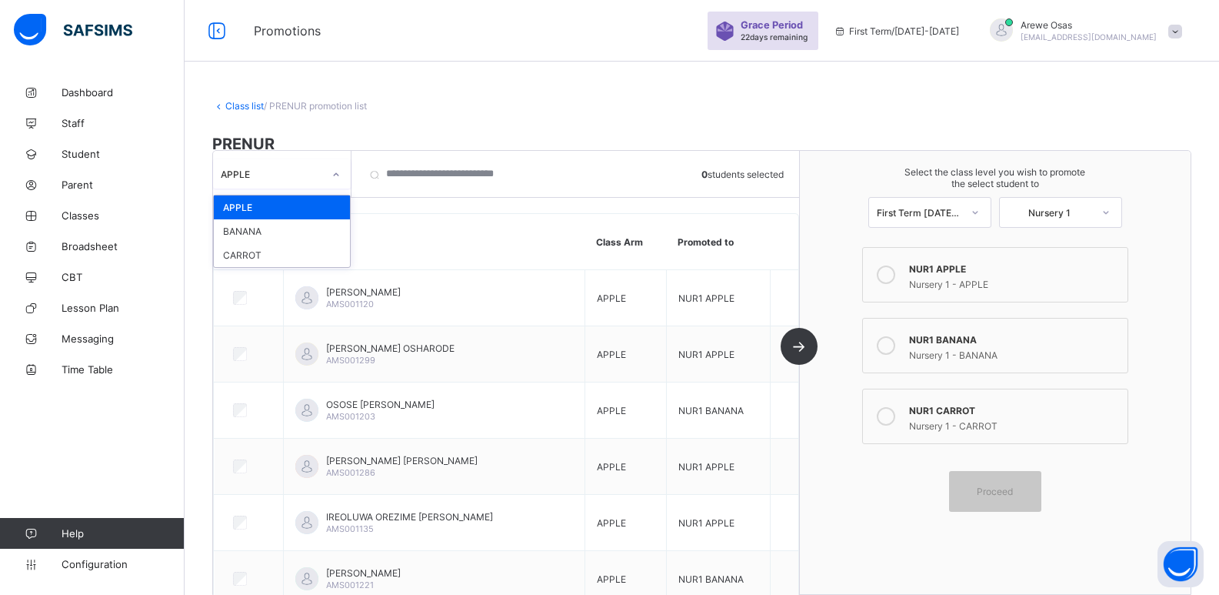
click at [296, 182] on div "APPLE" at bounding box center [267, 174] width 108 height 22
click at [305, 233] on div "BANANA" at bounding box center [282, 231] width 136 height 24
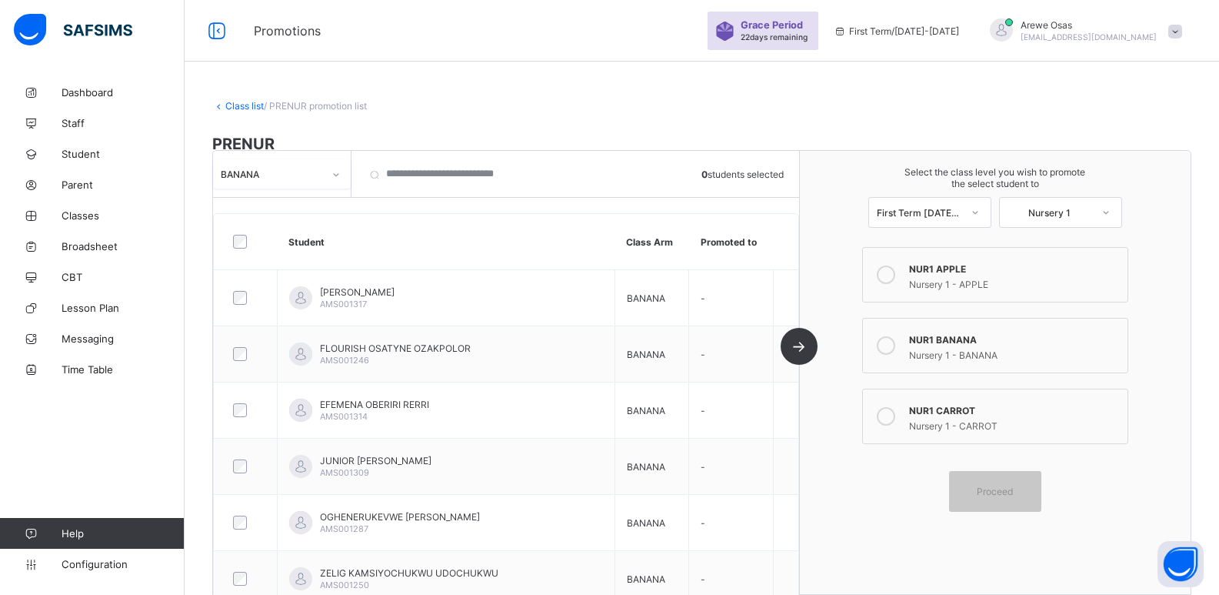
click at [252, 168] on div "BANANA" at bounding box center [272, 174] width 102 height 12
drag, startPoint x: 296, startPoint y: 203, endPoint x: 309, endPoint y: 205, distance: 13.2
click at [296, 204] on div "APPLE" at bounding box center [282, 207] width 136 height 24
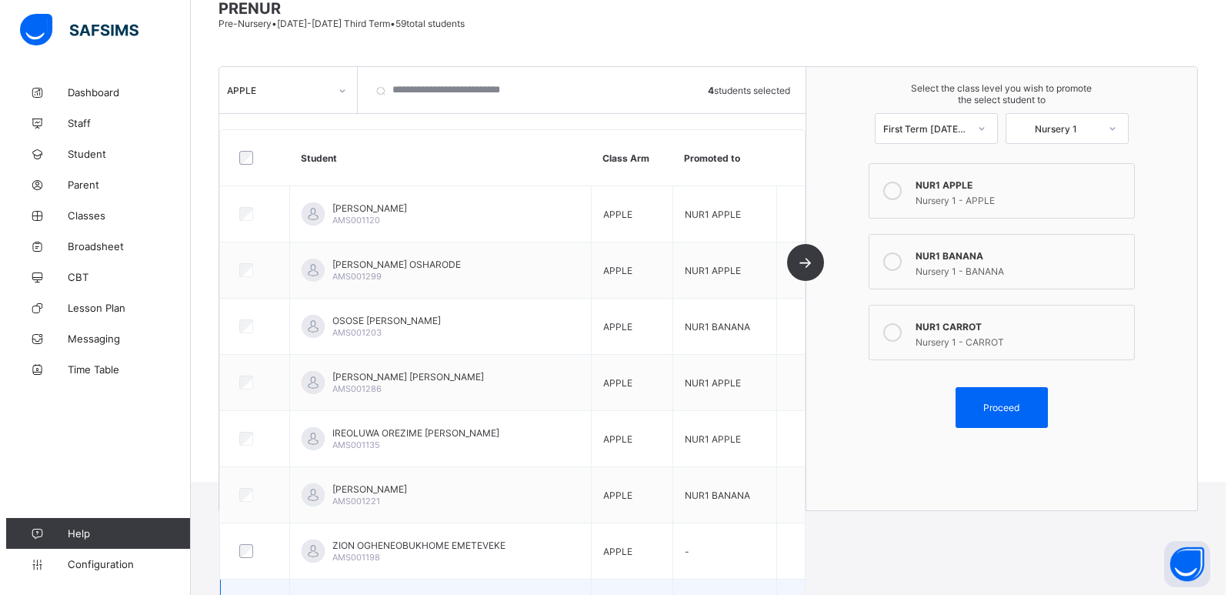
scroll to position [95, 0]
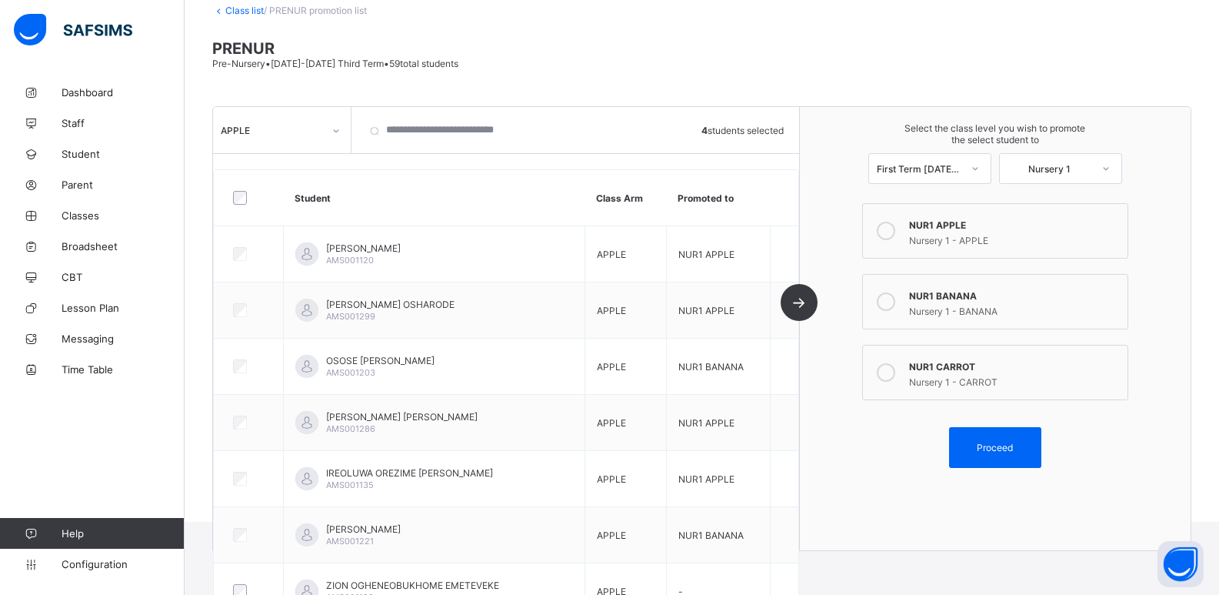
click at [942, 355] on label "NUR1 CARROT Nursery 1 - CARROT" at bounding box center [995, 372] width 266 height 55
click at [1001, 442] on span "Proceed" at bounding box center [995, 448] width 36 height 12
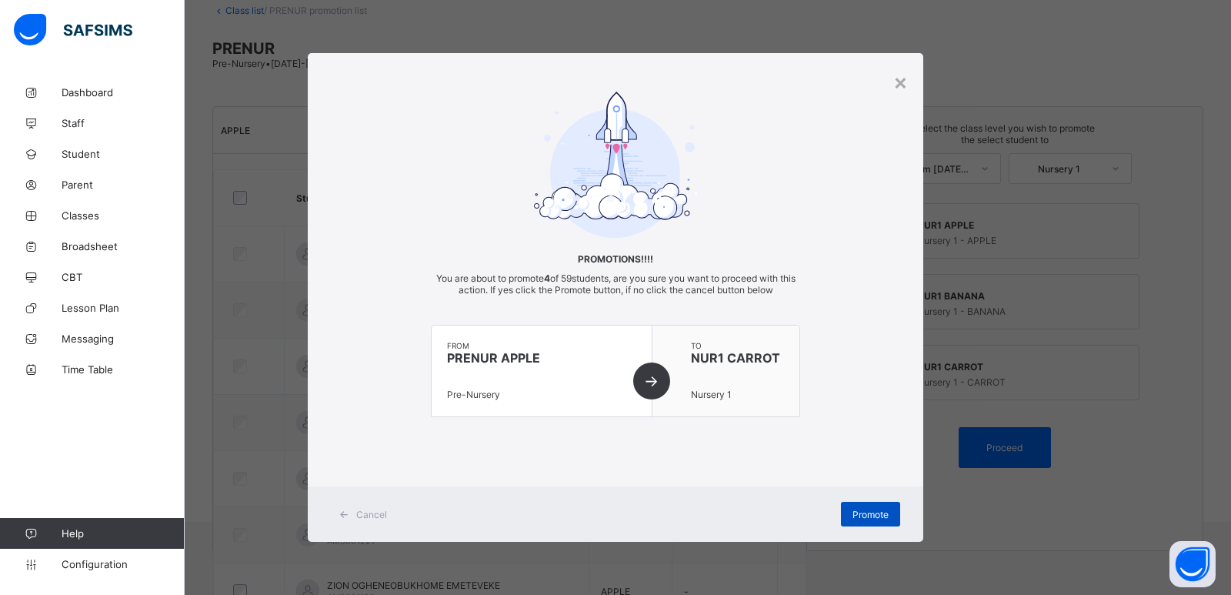
click at [879, 513] on span "Promote" at bounding box center [870, 515] width 36 height 12
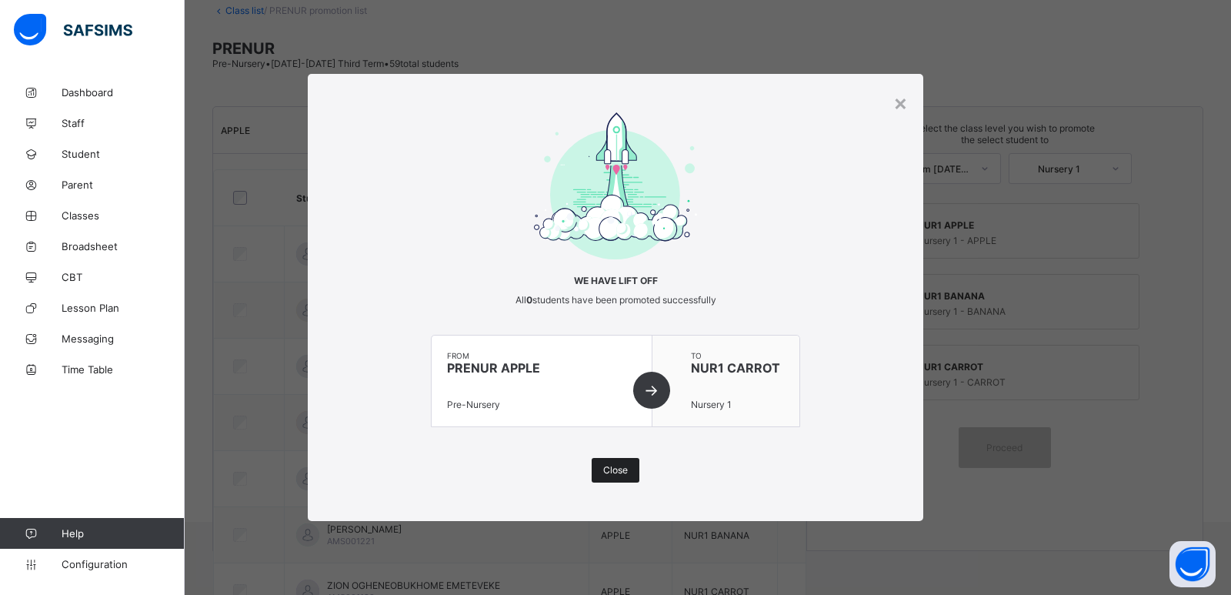
click at [619, 466] on span "Close" at bounding box center [615, 470] width 25 height 12
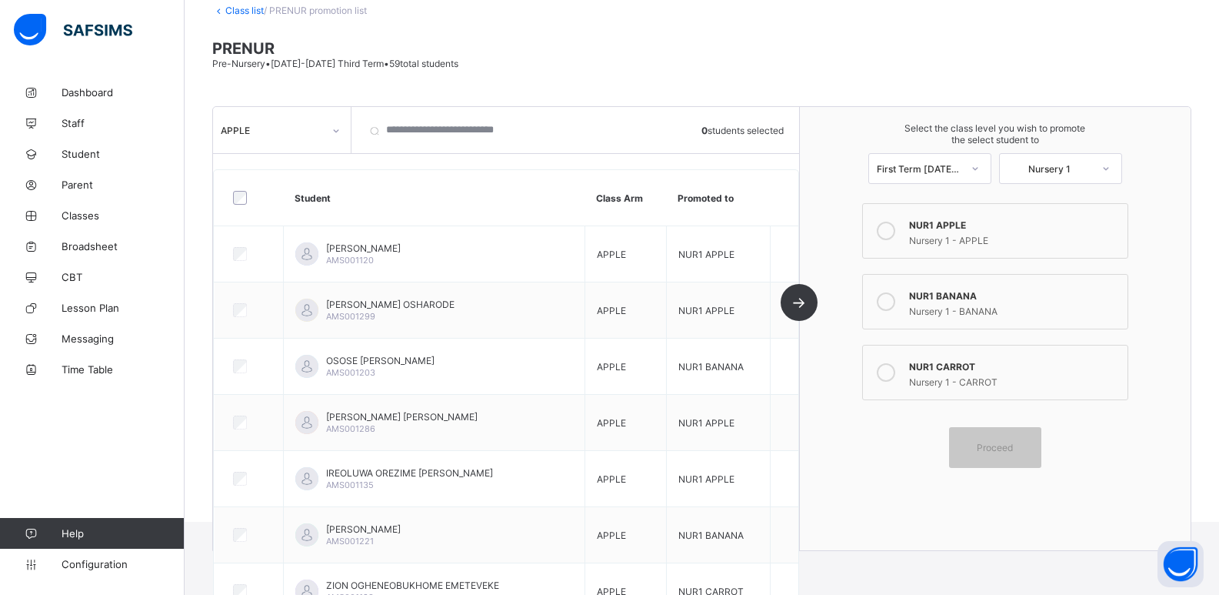
click at [295, 142] on div "APPLE" at bounding box center [282, 129] width 138 height 29
drag, startPoint x: 280, startPoint y: 181, endPoint x: 414, endPoint y: 218, distance: 138.9
click at [280, 182] on div "BANANA" at bounding box center [282, 187] width 136 height 24
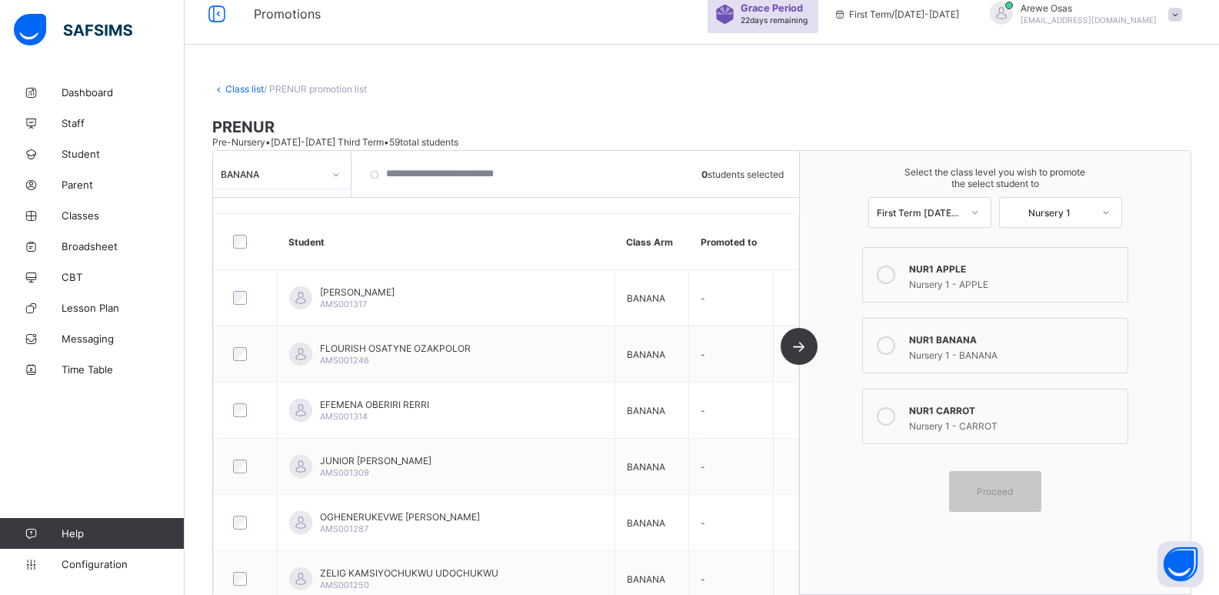
scroll to position [0, 0]
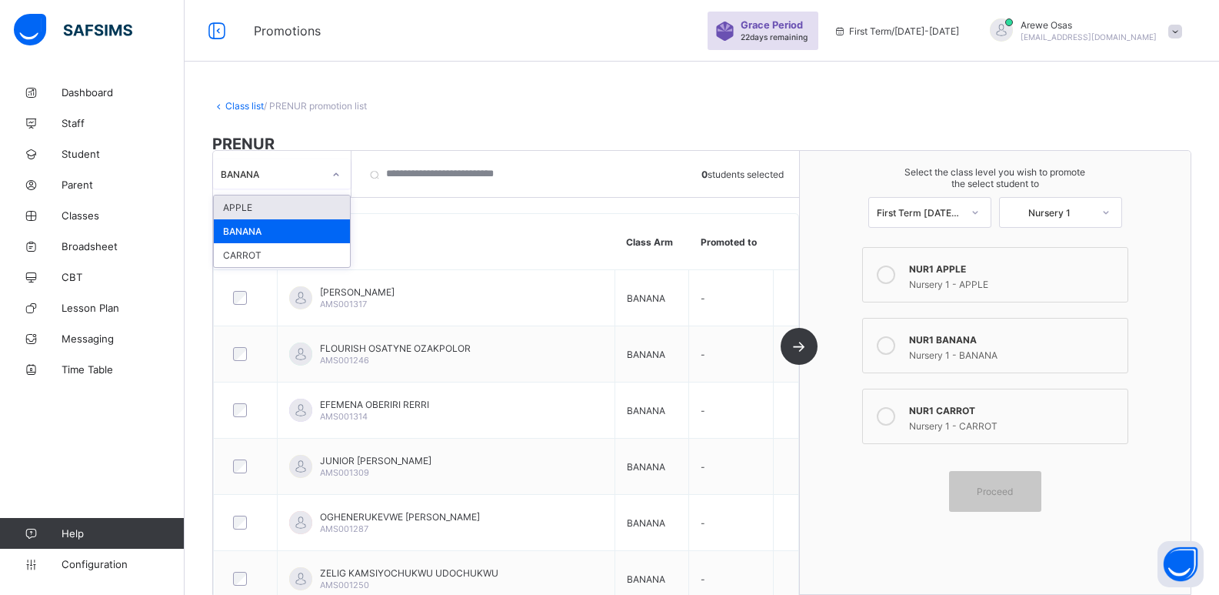
click at [276, 180] on div "BANANA" at bounding box center [267, 174] width 108 height 22
click at [266, 253] on div "CARROT" at bounding box center [282, 255] width 136 height 24
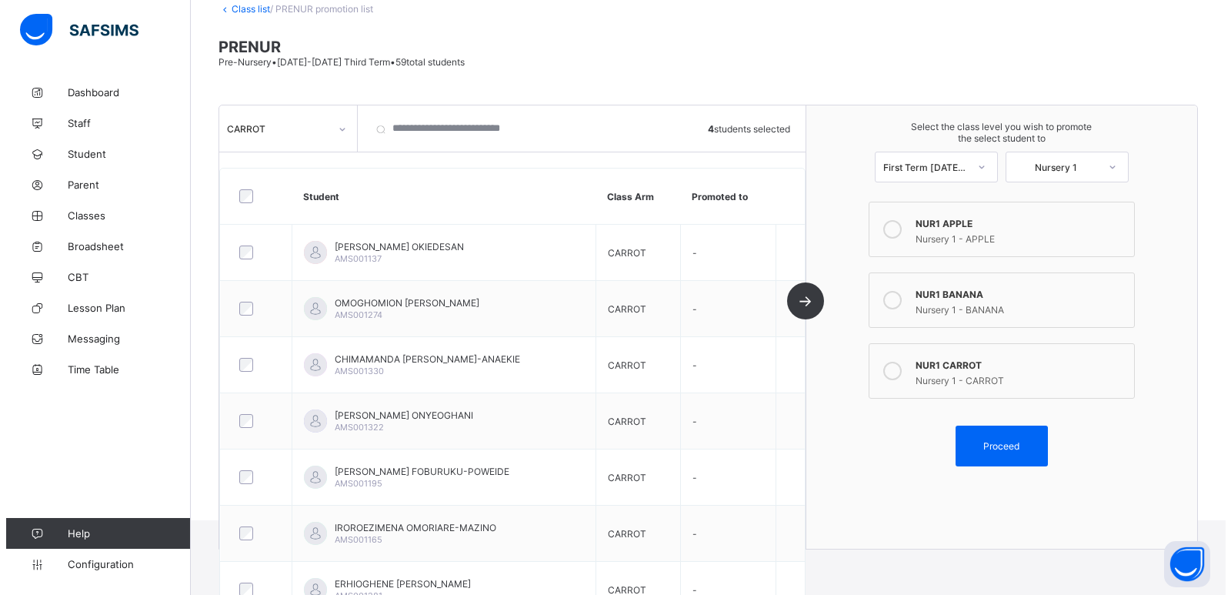
scroll to position [95, 0]
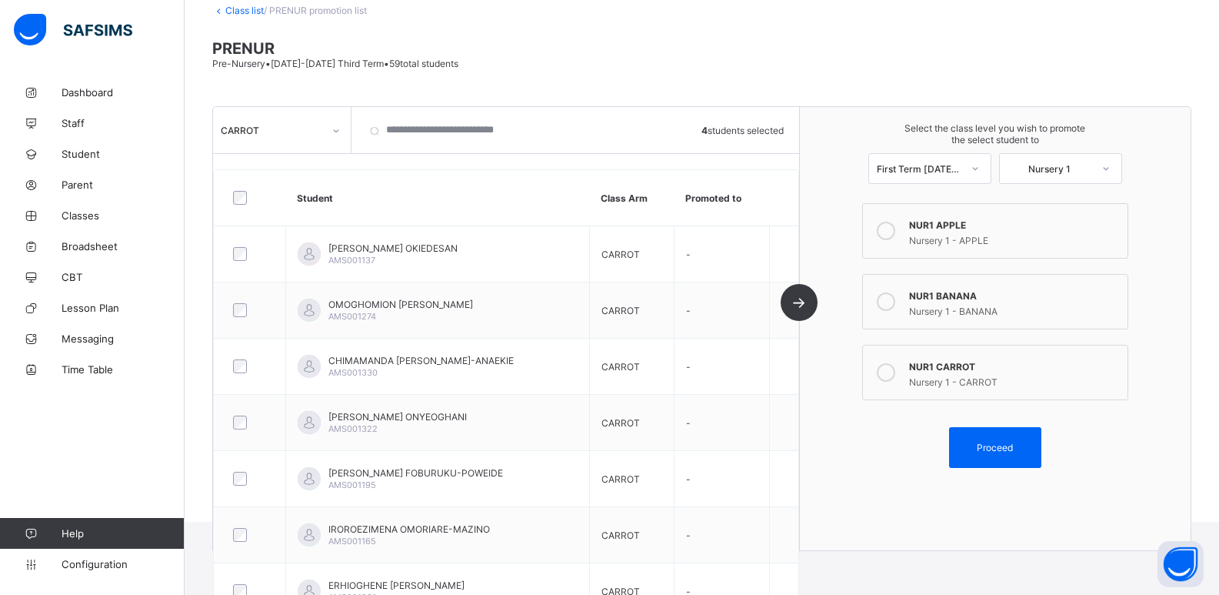
click at [999, 233] on div "Nursery 1 - APPLE" at bounding box center [1014, 238] width 211 height 15
click at [975, 445] on span "Proceed" at bounding box center [995, 448] width 69 height 12
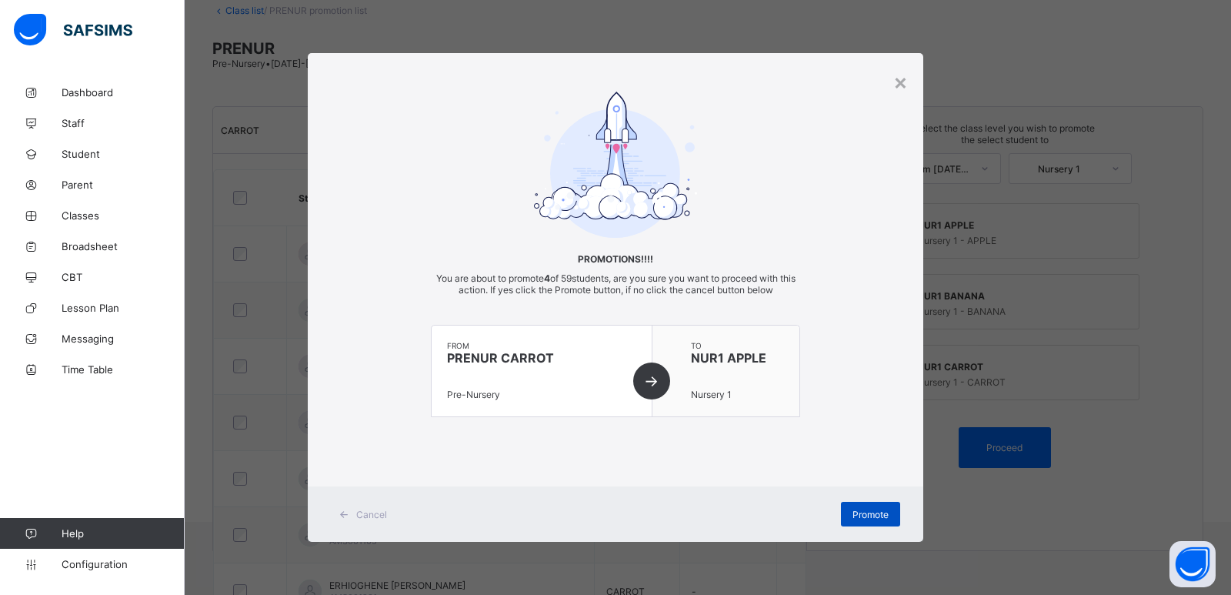
click at [853, 514] on span "Promote" at bounding box center [870, 515] width 36 height 12
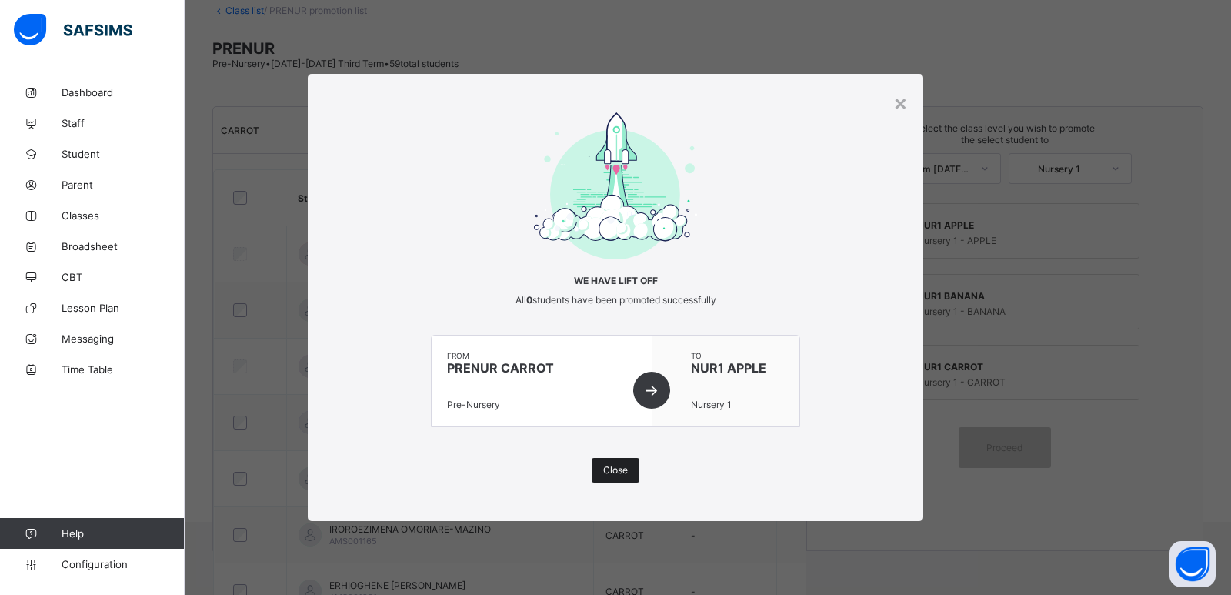
click at [616, 477] on div "Close" at bounding box center [616, 470] width 48 height 25
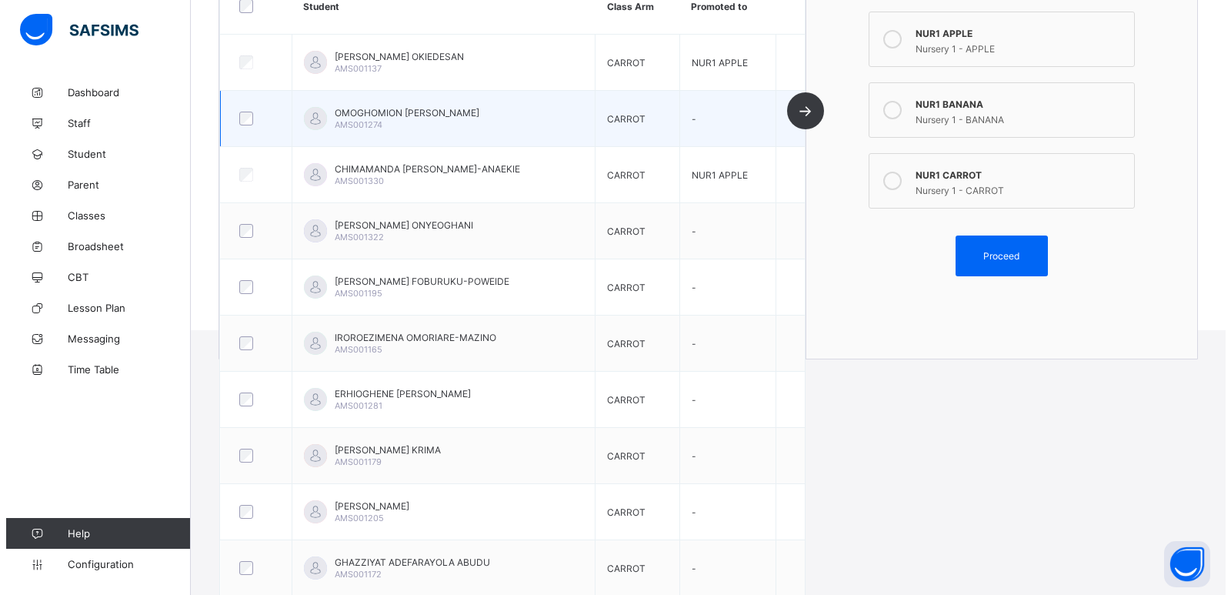
scroll to position [249, 0]
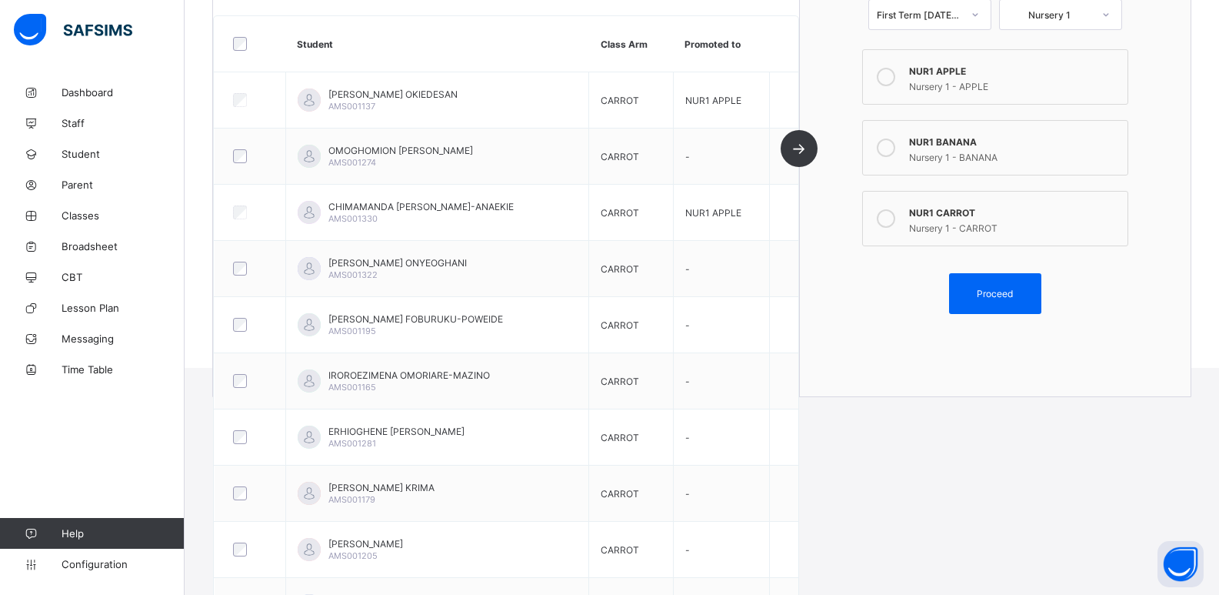
drag, startPoint x: 946, startPoint y: 212, endPoint x: 957, endPoint y: 206, distance: 13.1
click at [946, 212] on div "NUR1 CARROT" at bounding box center [1014, 210] width 211 height 15
click at [1013, 294] on span "Proceed" at bounding box center [995, 294] width 36 height 12
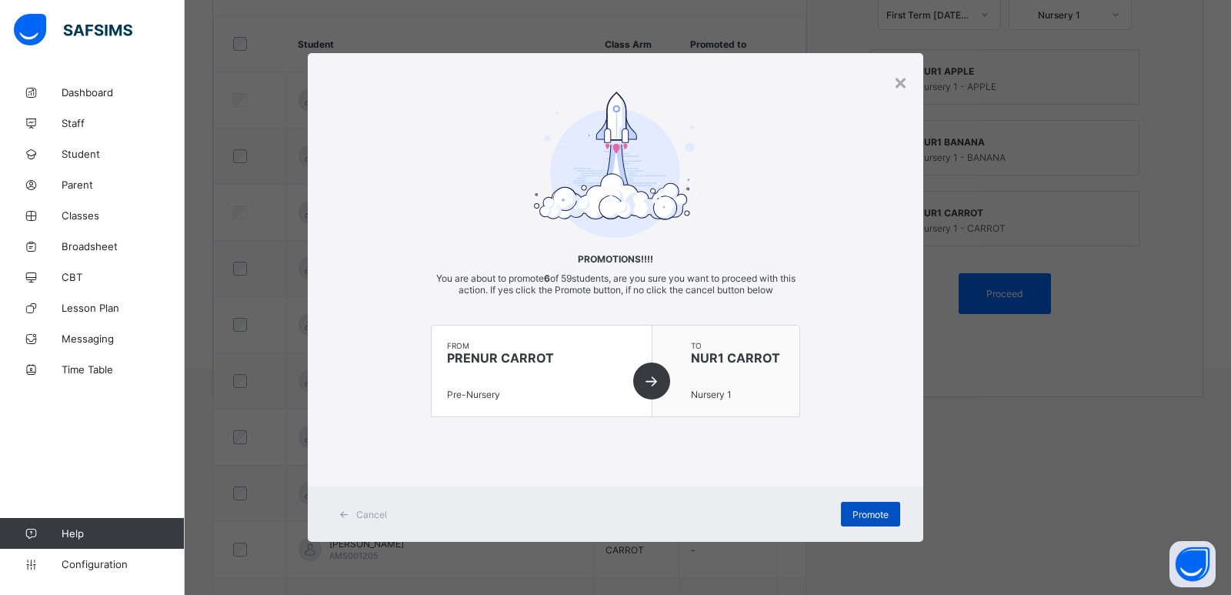
click at [862, 510] on span "Promote" at bounding box center [870, 515] width 36 height 12
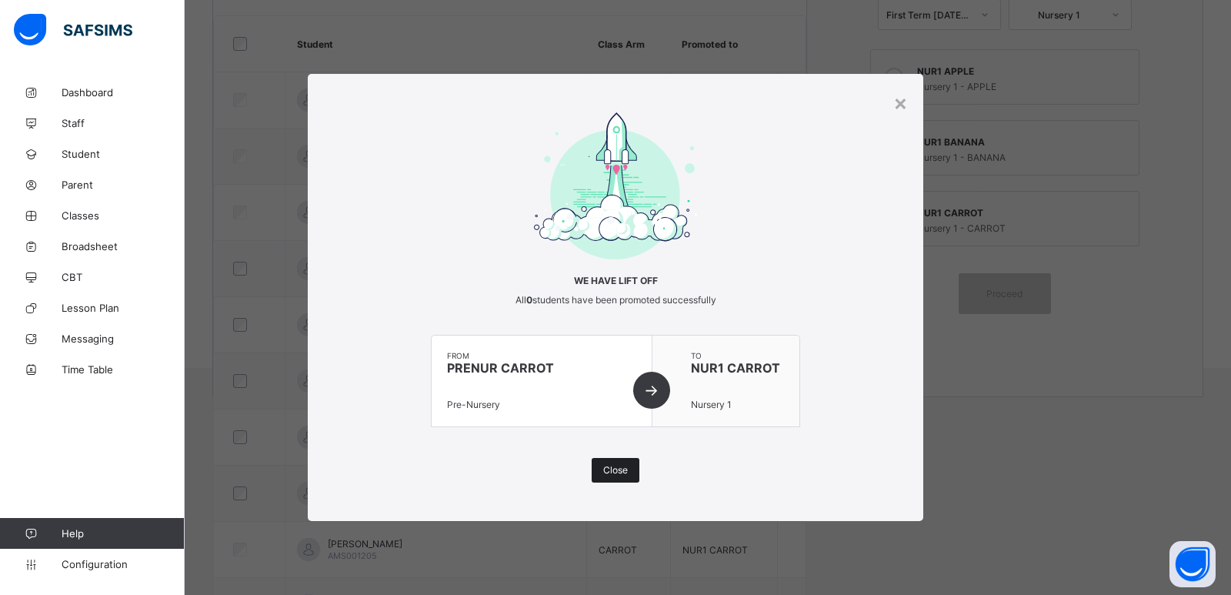
click at [615, 462] on div "Close" at bounding box center [616, 470] width 48 height 25
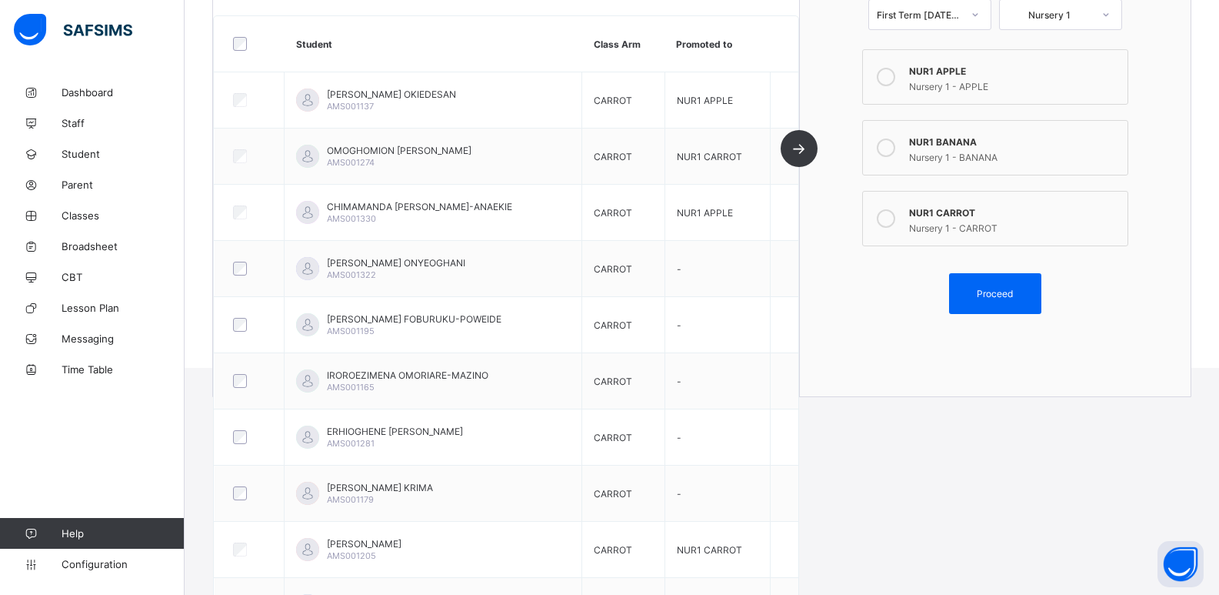
click at [958, 146] on div "NUR1 BANANA" at bounding box center [1014, 139] width 211 height 15
click at [987, 284] on div "Proceed" at bounding box center [995, 293] width 92 height 41
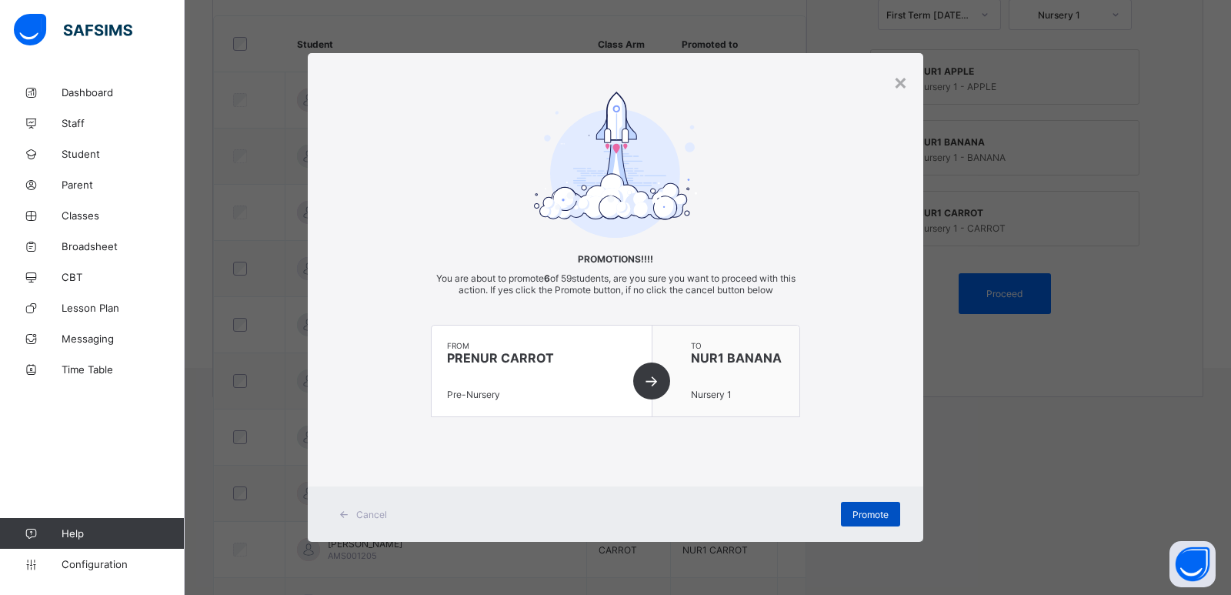
click at [868, 516] on span "Promote" at bounding box center [870, 515] width 36 height 12
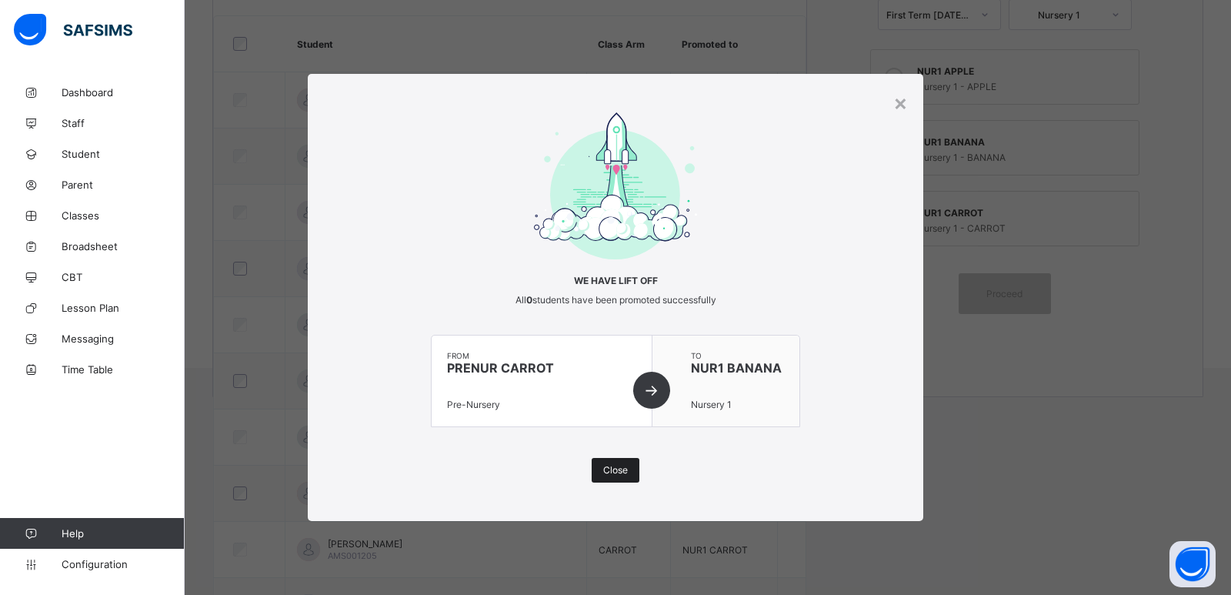
click at [617, 473] on span "Close" at bounding box center [615, 470] width 25 height 12
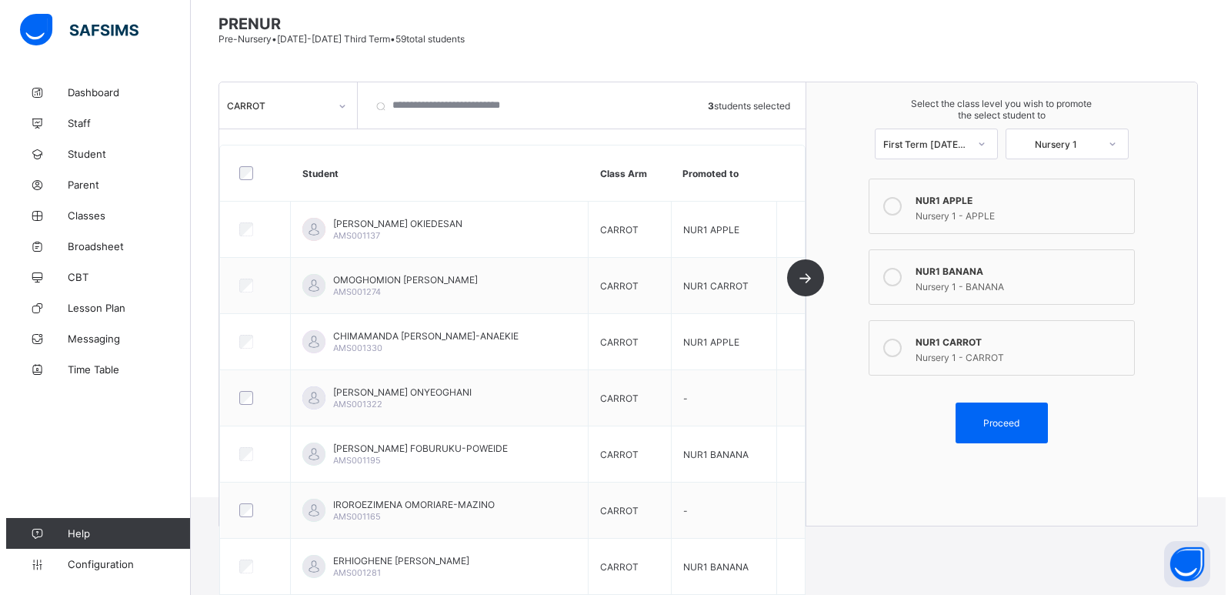
scroll to position [95, 0]
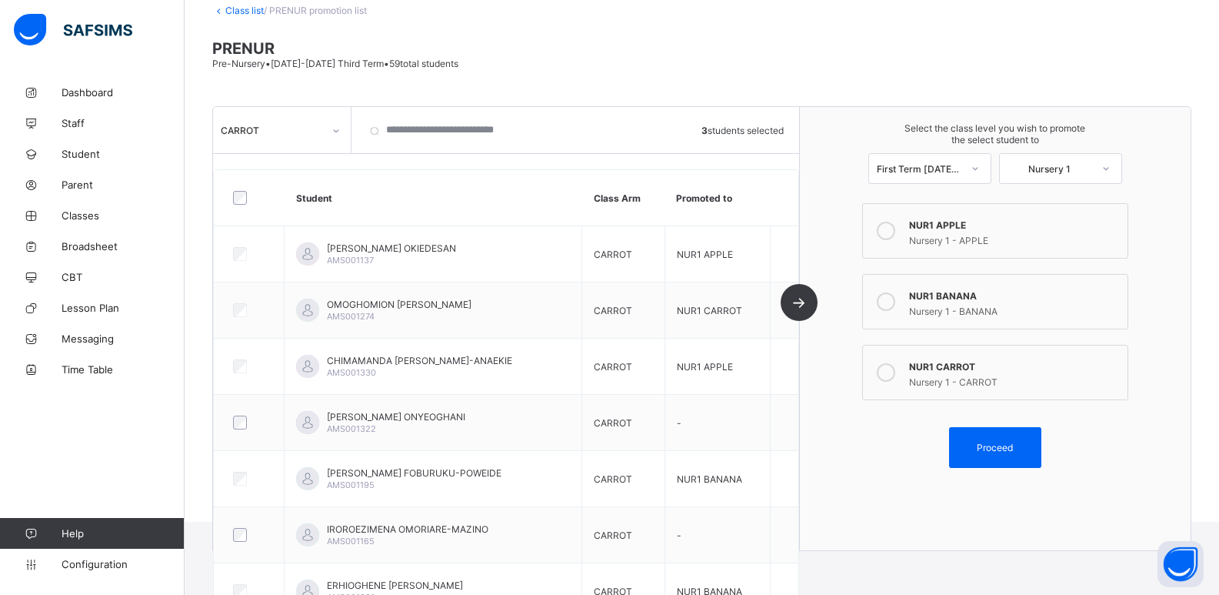
click at [972, 222] on div "NUR1 APPLE" at bounding box center [1014, 222] width 211 height 15
click at [1013, 449] on span "Proceed" at bounding box center [995, 448] width 36 height 12
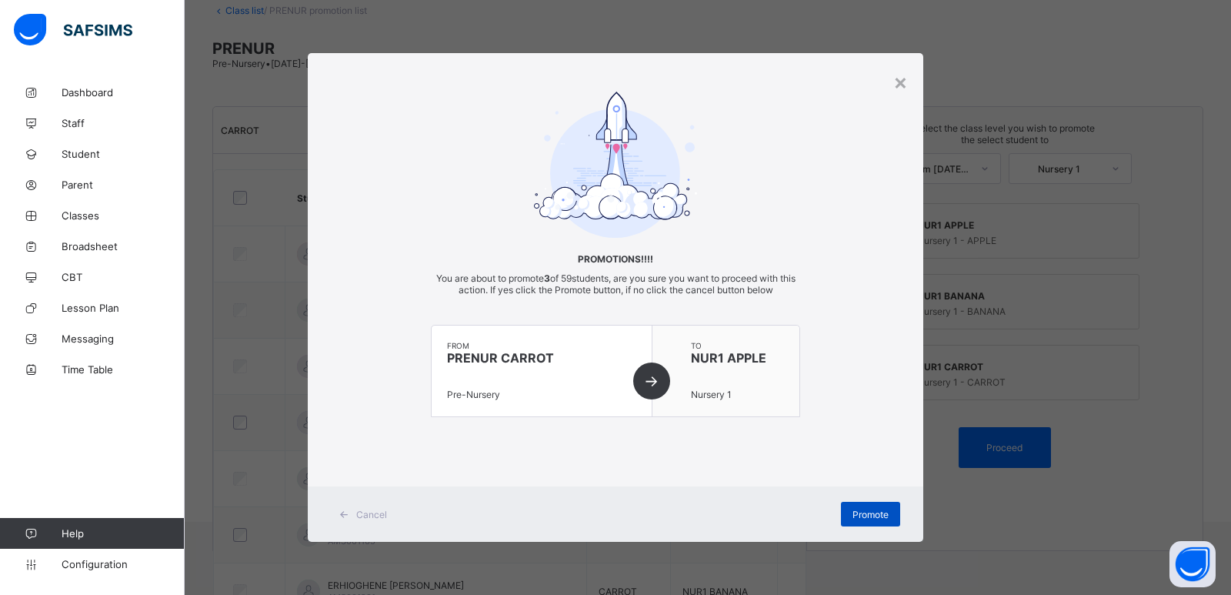
click at [855, 515] on span "Promote" at bounding box center [870, 515] width 36 height 12
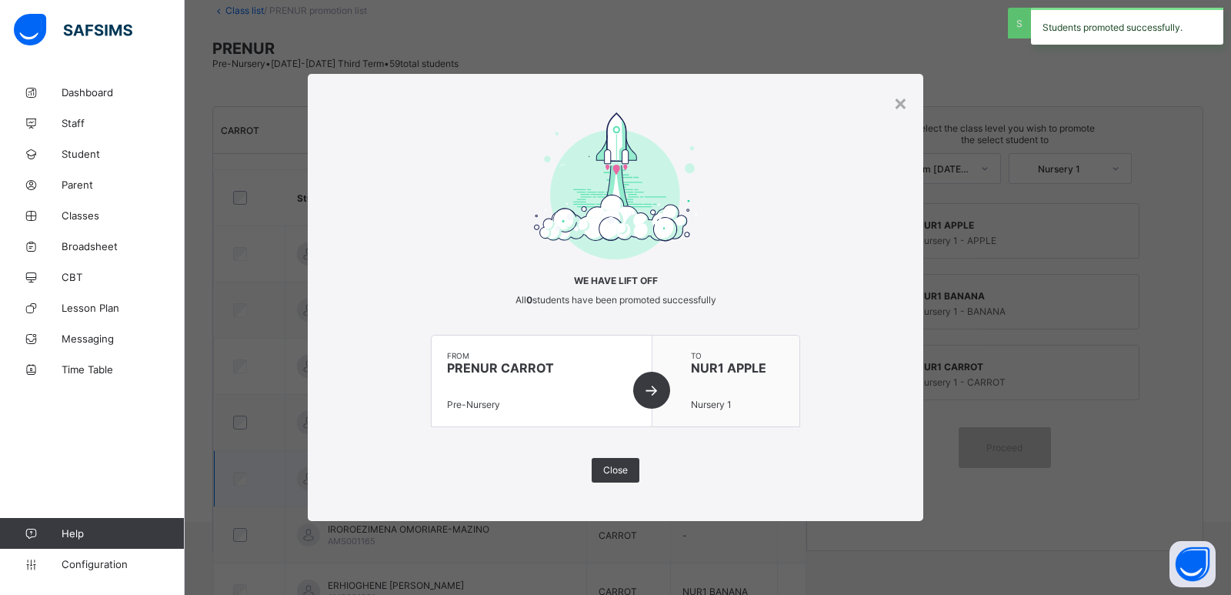
click at [608, 471] on span "Close" at bounding box center [615, 470] width 25 height 12
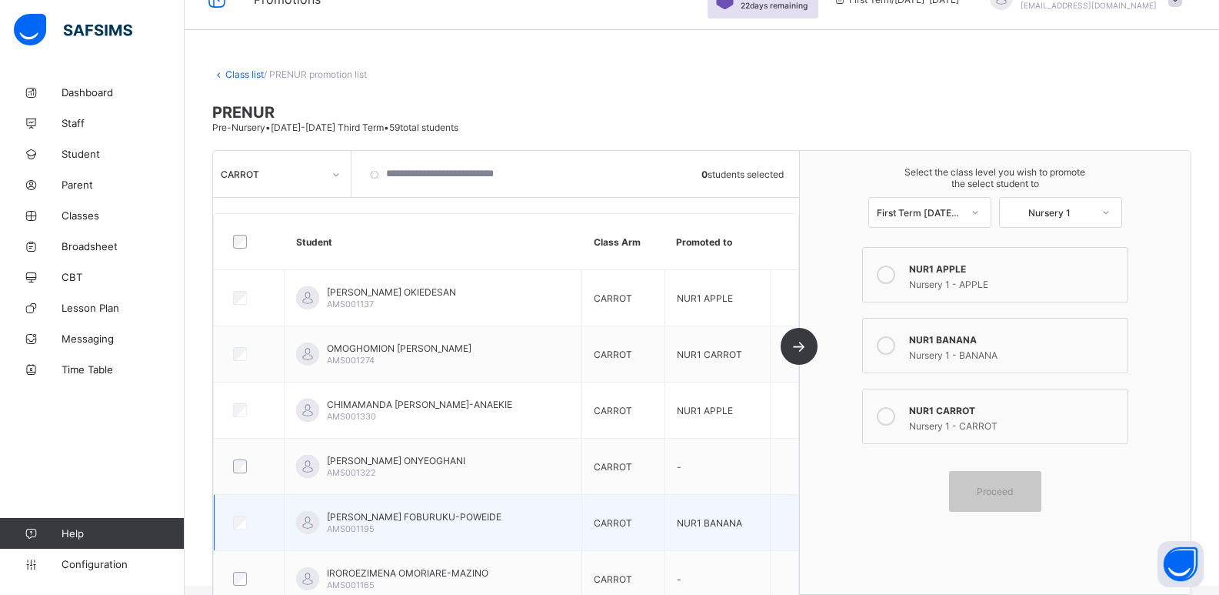
scroll to position [0, 0]
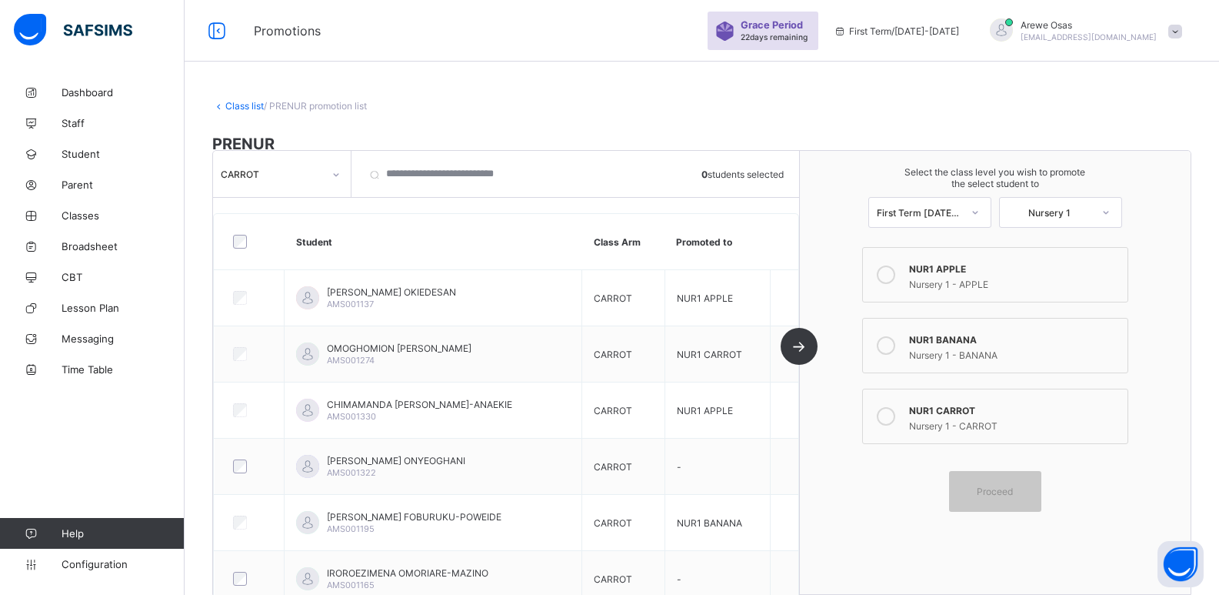
click at [289, 178] on div "CARROT" at bounding box center [272, 174] width 102 height 12
click at [272, 231] on div "BANANA" at bounding box center [282, 231] width 136 height 24
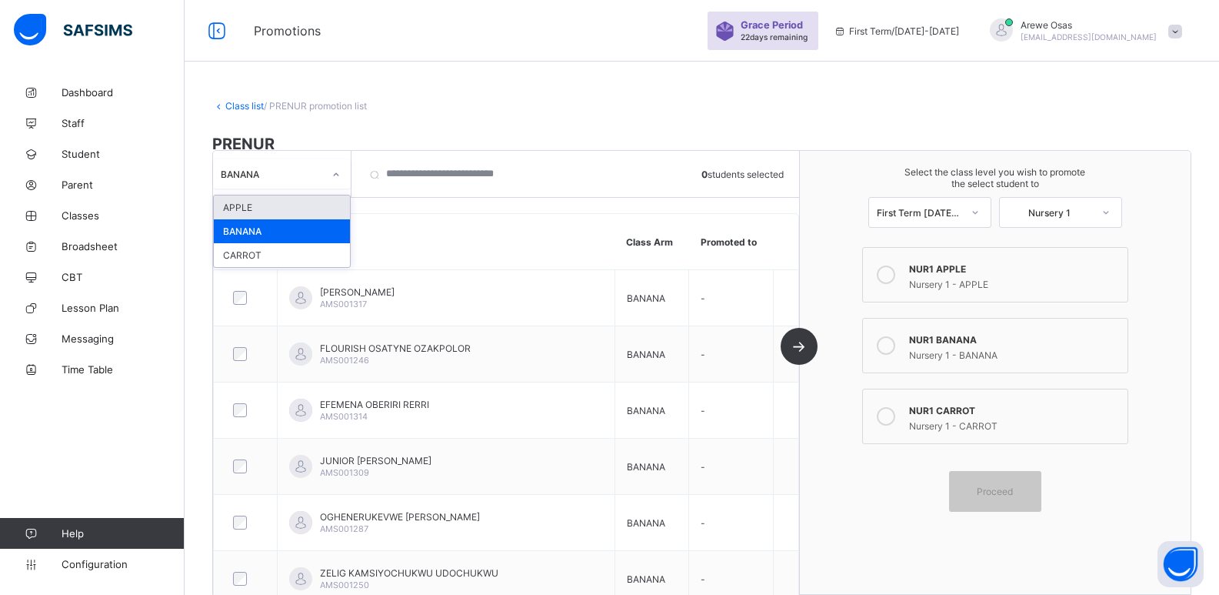
click at [311, 176] on div "BANANA" at bounding box center [272, 174] width 102 height 12
click at [287, 204] on div "APPLE" at bounding box center [282, 207] width 136 height 24
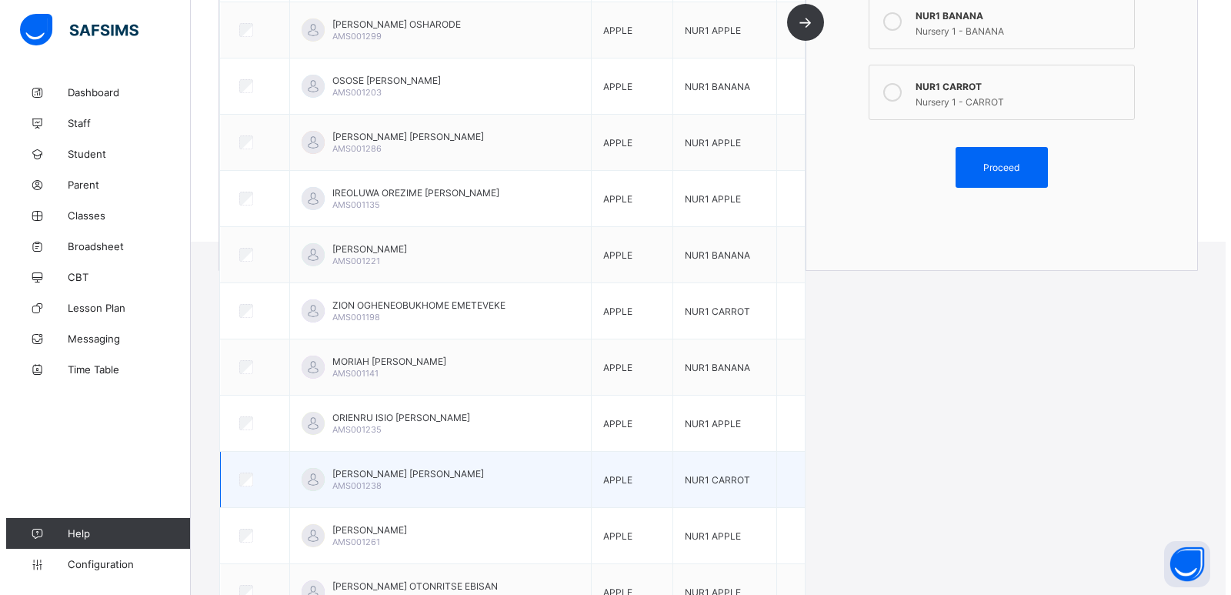
scroll to position [172, 0]
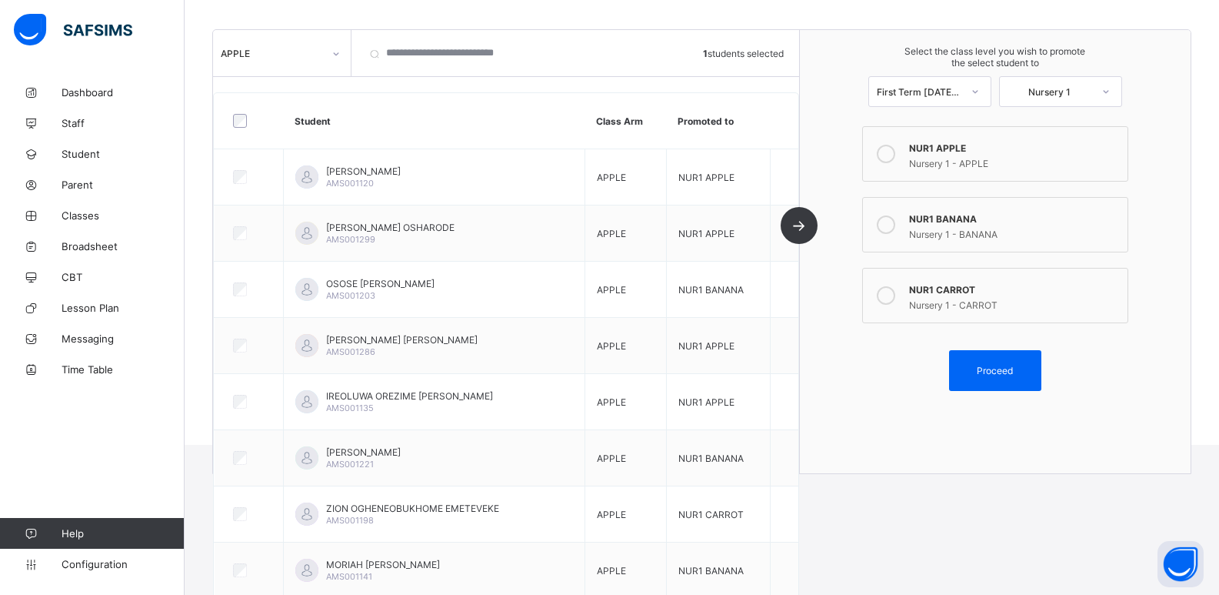
click at [932, 236] on div "Nursery 1 - BANANA" at bounding box center [1014, 232] width 211 height 15
click at [982, 372] on span "Proceed" at bounding box center [995, 371] width 69 height 12
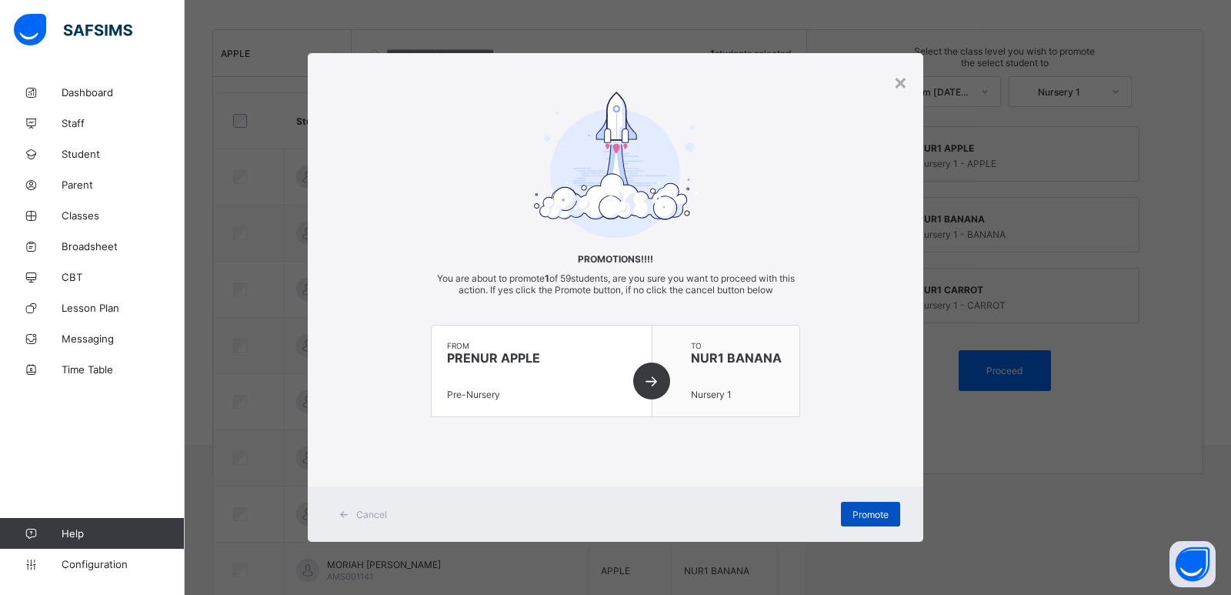
click at [864, 518] on span "Promote" at bounding box center [870, 515] width 36 height 12
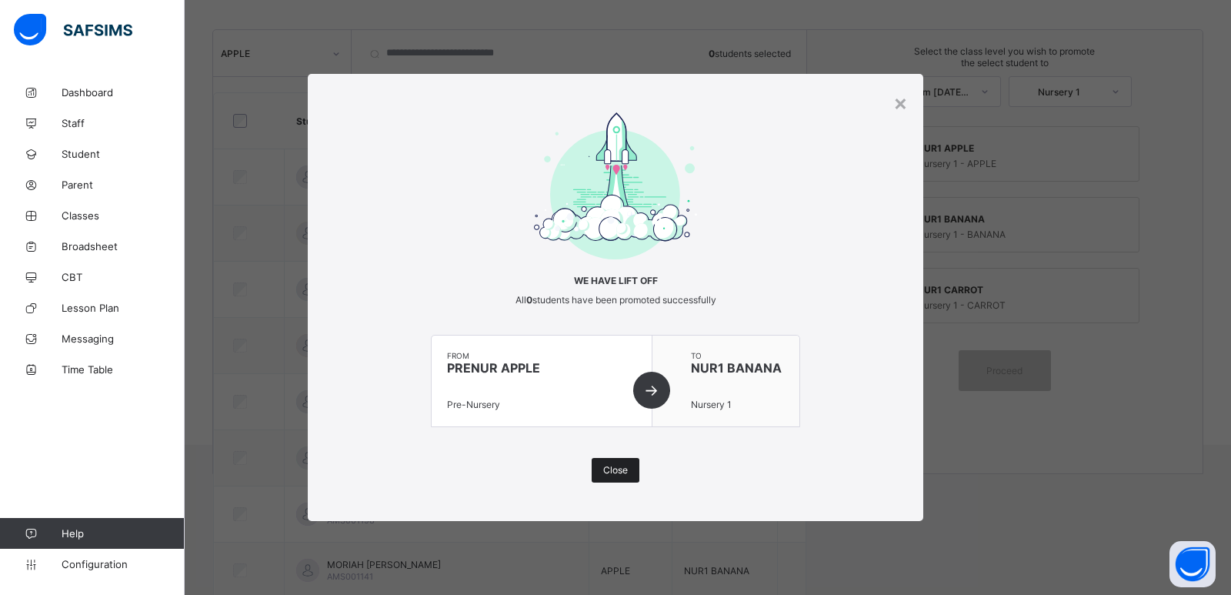
click at [614, 474] on span "Close" at bounding box center [615, 470] width 25 height 12
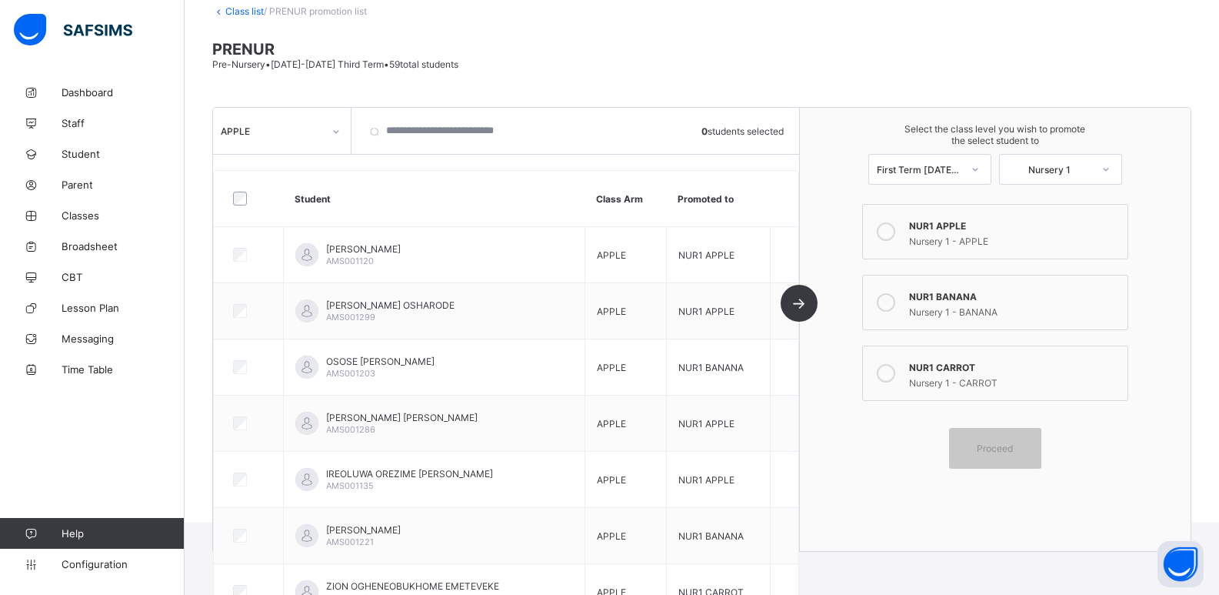
scroll to position [0, 0]
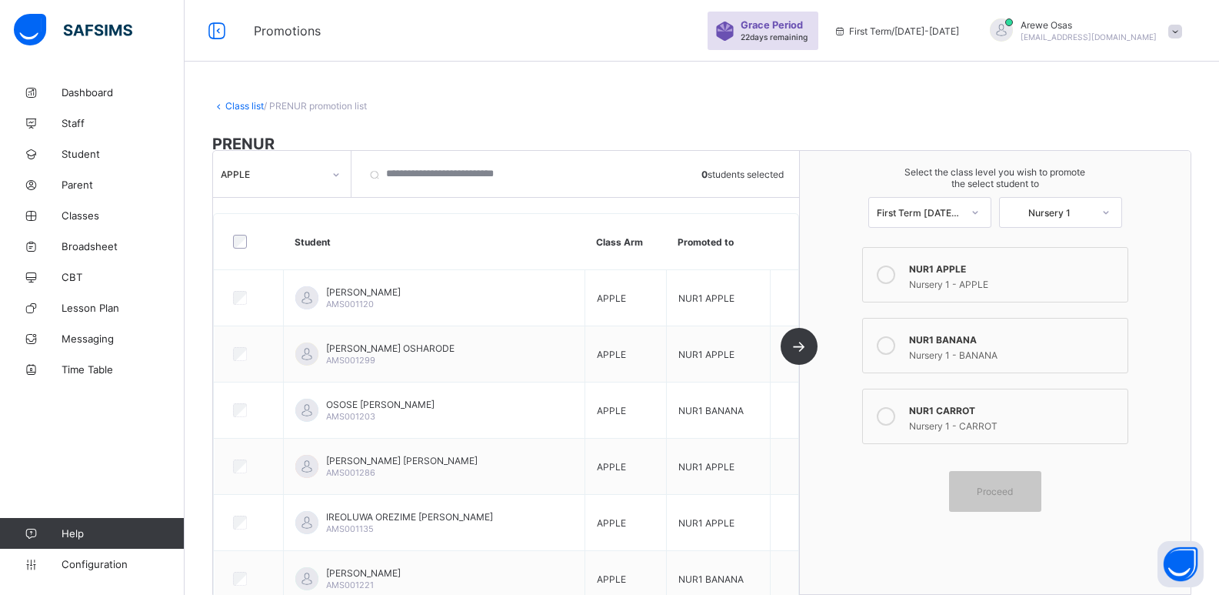
click at [285, 188] on div "APPLE" at bounding box center [282, 173] width 138 height 29
click at [284, 229] on div "BANANA" at bounding box center [282, 231] width 136 height 24
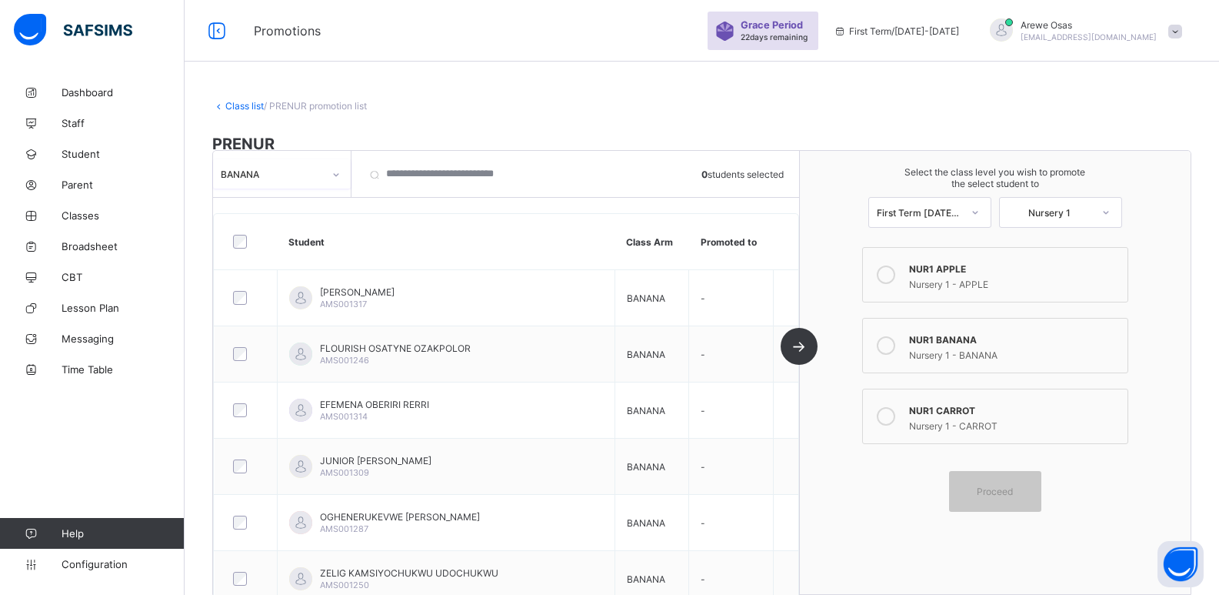
click at [294, 174] on div "BANANA" at bounding box center [272, 174] width 102 height 12
drag, startPoint x: 284, startPoint y: 208, endPoint x: 568, endPoint y: 243, distance: 286.1
click at [298, 211] on div "APPLE" at bounding box center [282, 207] width 136 height 24
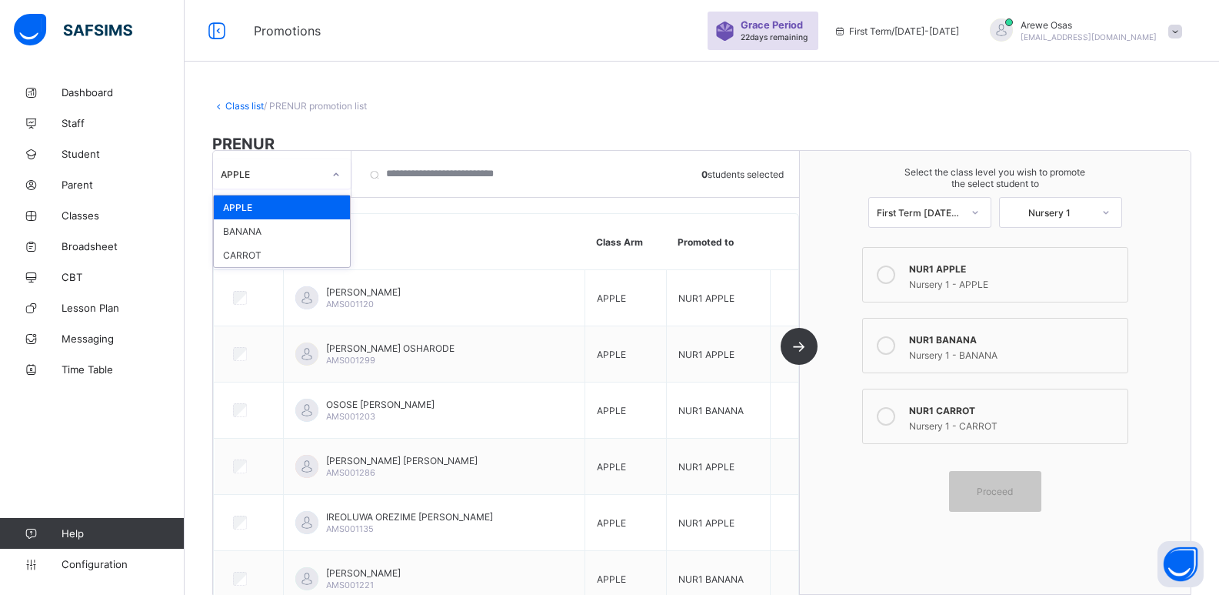
click at [322, 173] on div at bounding box center [336, 173] width 29 height 29
click at [272, 245] on div "CARROT" at bounding box center [282, 255] width 136 height 24
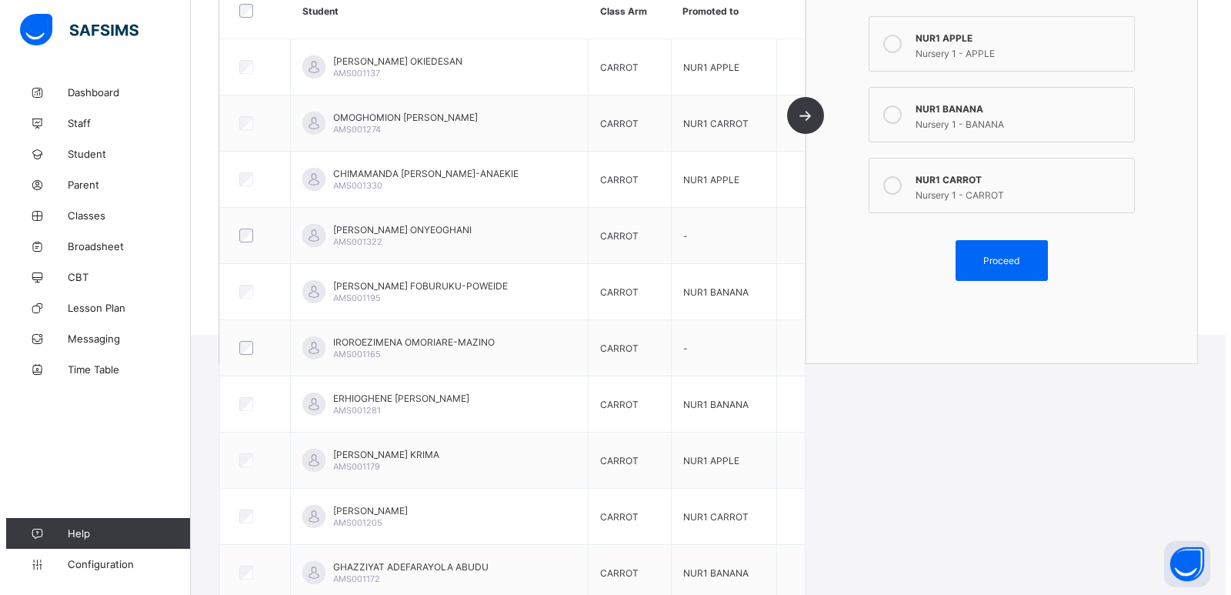
scroll to position [249, 0]
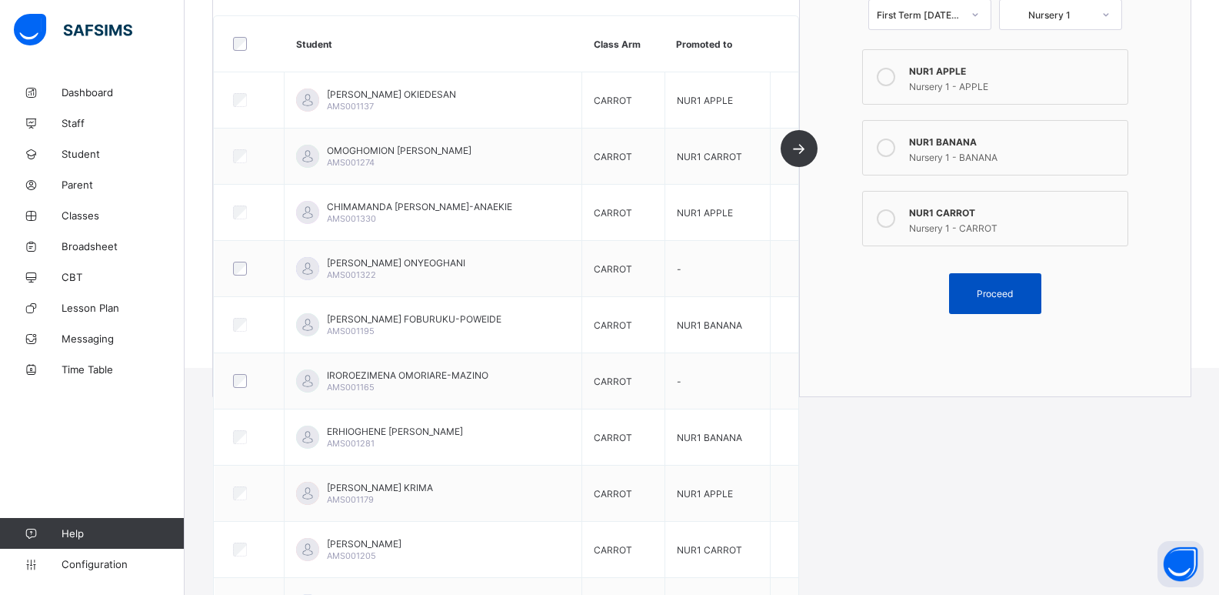
click at [1011, 295] on span "Proceed" at bounding box center [995, 294] width 36 height 12
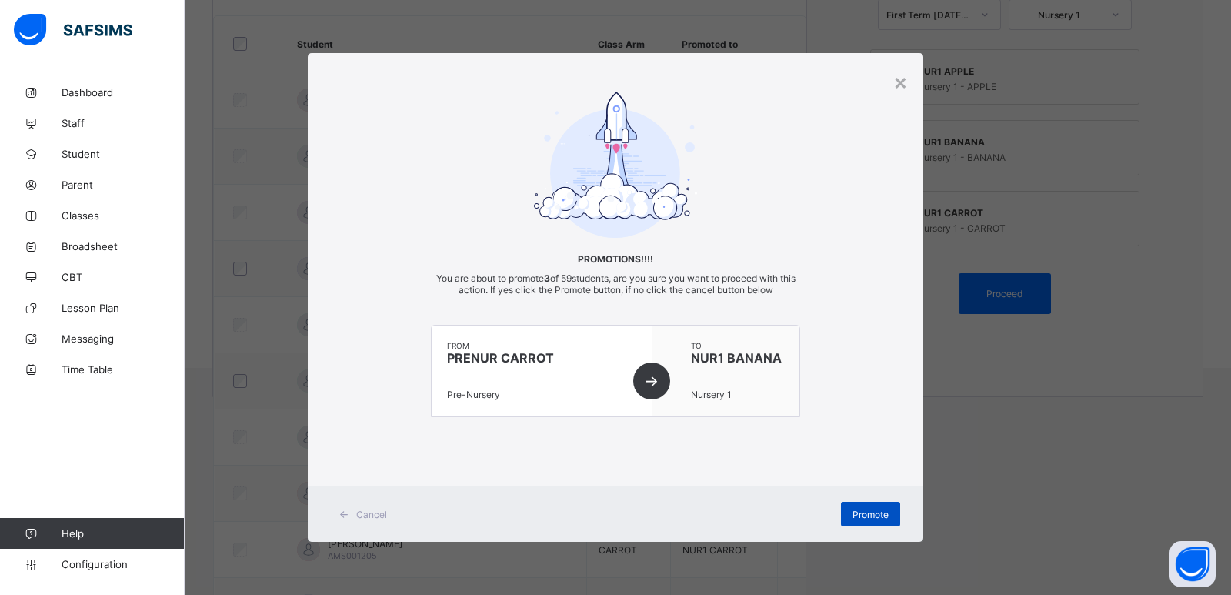
click at [854, 517] on span "Promote" at bounding box center [870, 515] width 36 height 12
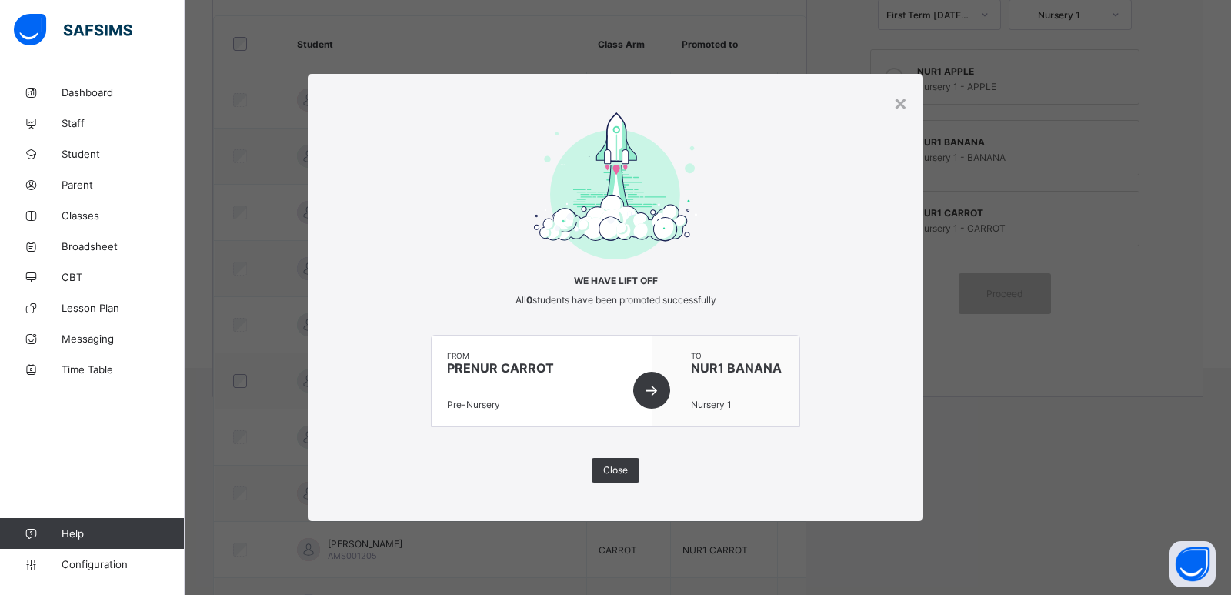
drag, startPoint x: 612, startPoint y: 472, endPoint x: 856, endPoint y: 412, distance: 250.6
click at [615, 472] on span "Close" at bounding box center [615, 470] width 25 height 12
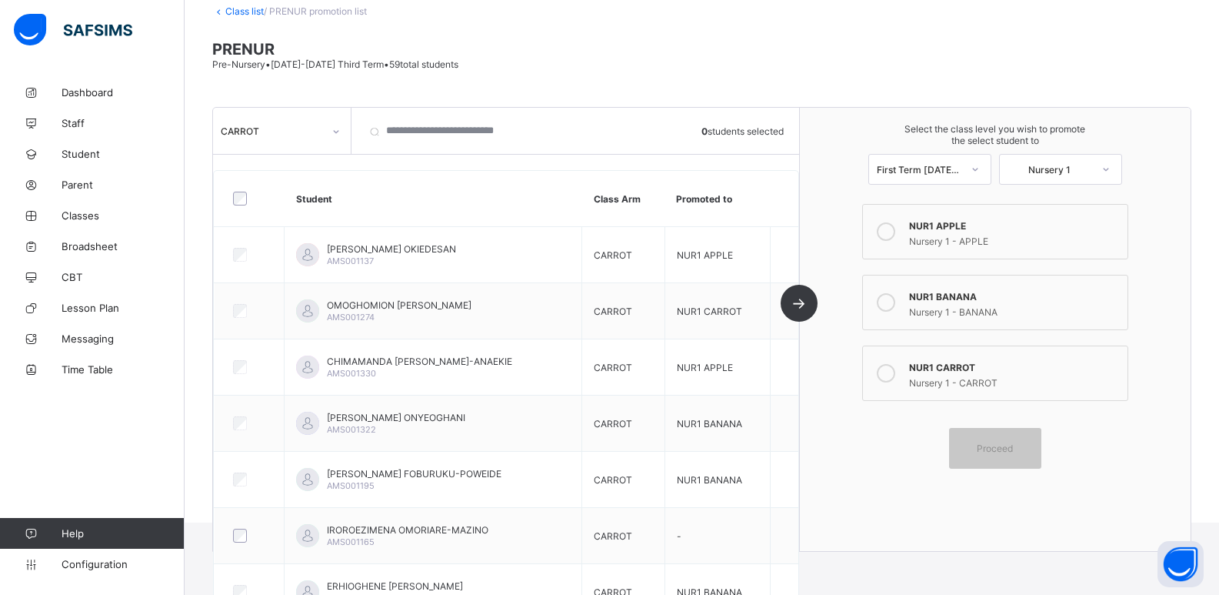
scroll to position [18, 0]
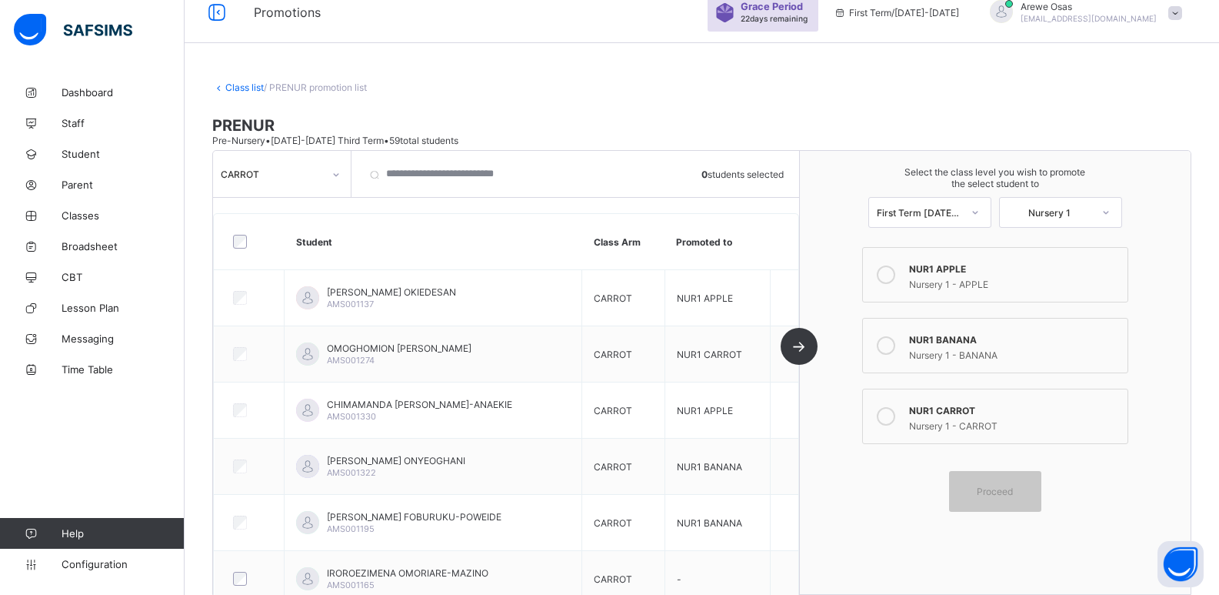
click at [239, 181] on div "CARROT" at bounding box center [267, 174] width 108 height 22
drag, startPoint x: 252, startPoint y: 229, endPoint x: 429, endPoint y: 226, distance: 176.2
click at [253, 229] on div "BANANA" at bounding box center [282, 231] width 136 height 24
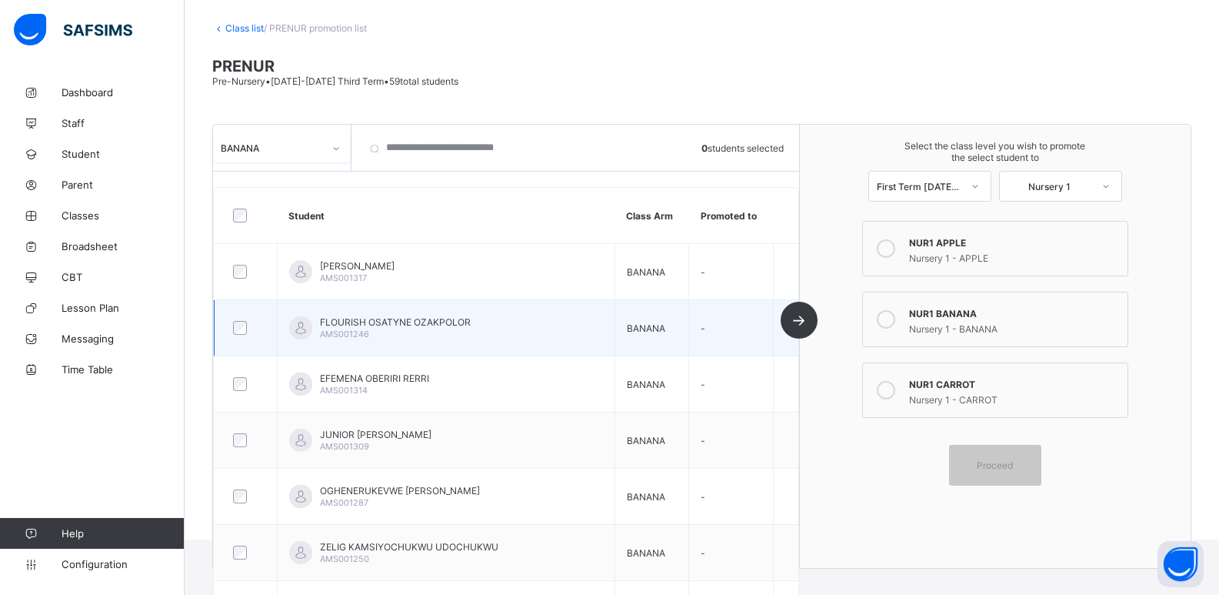
scroll to position [0, 0]
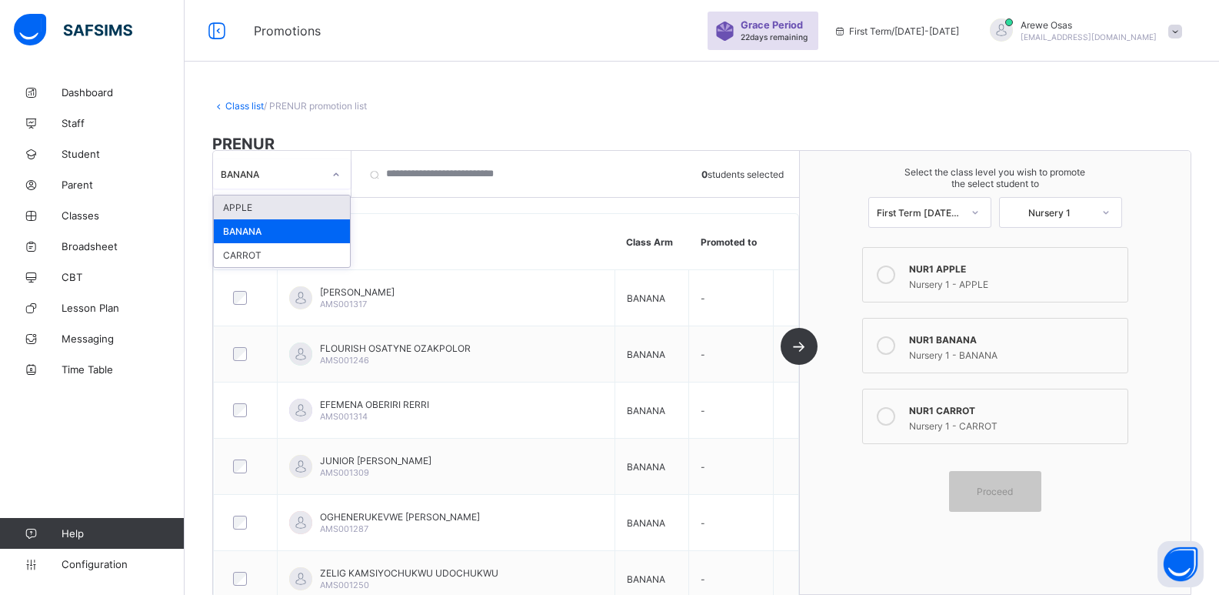
click at [336, 165] on div at bounding box center [336, 174] width 26 height 25
click at [317, 212] on div "APPLE" at bounding box center [282, 207] width 136 height 24
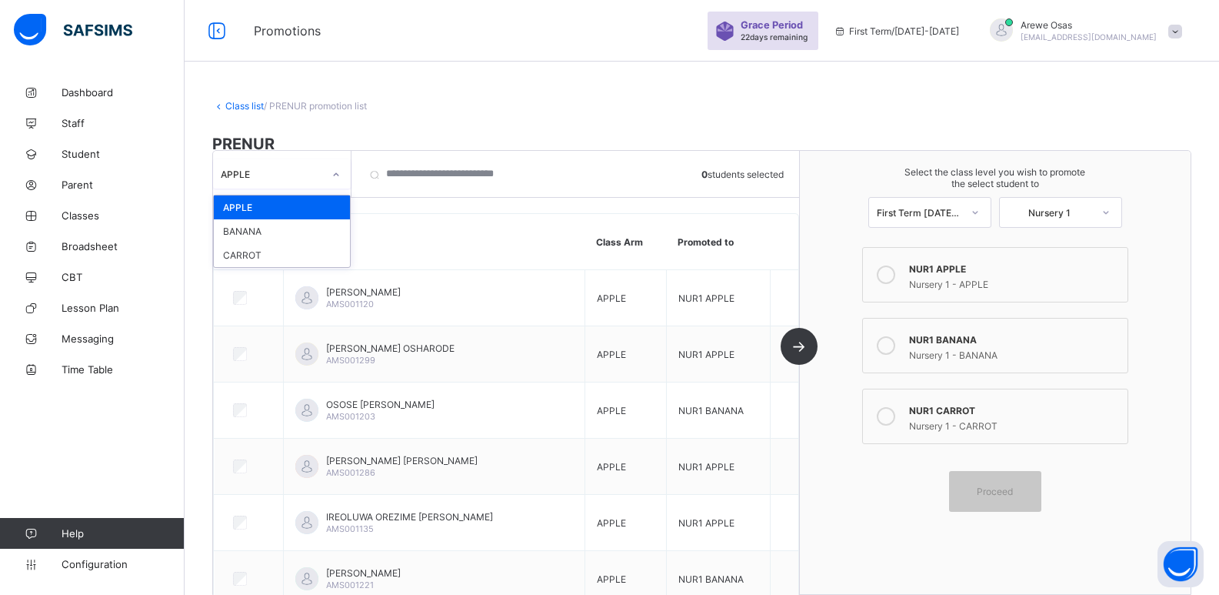
click at [317, 185] on div "APPLE" at bounding box center [282, 173] width 138 height 29
click at [319, 228] on div "BANANA" at bounding box center [282, 231] width 136 height 24
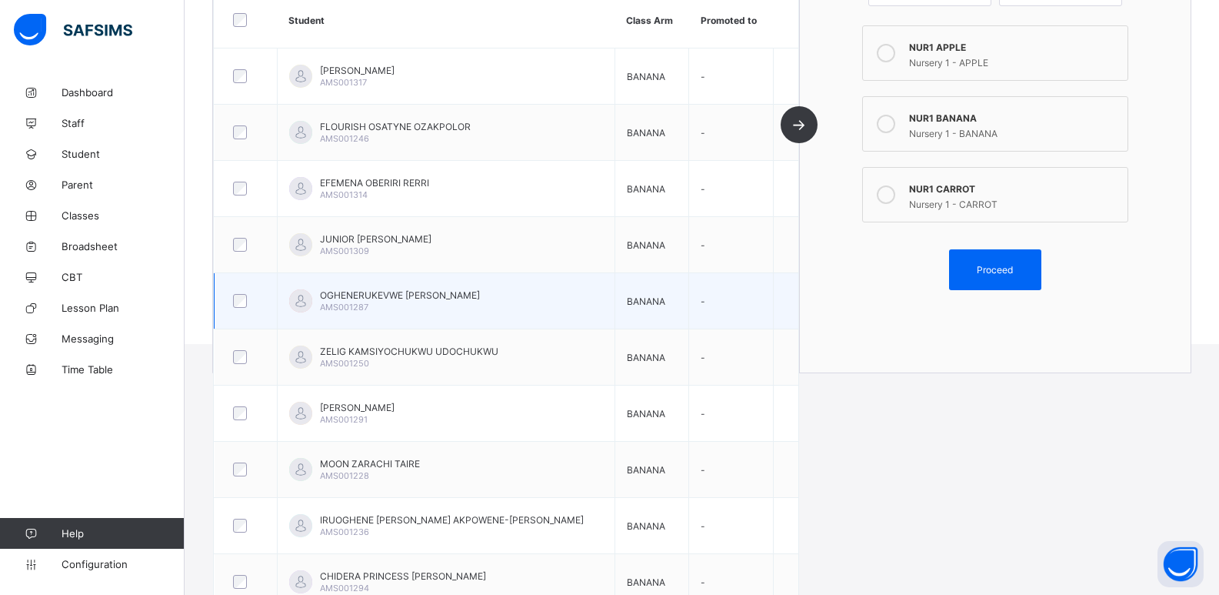
scroll to position [226, 0]
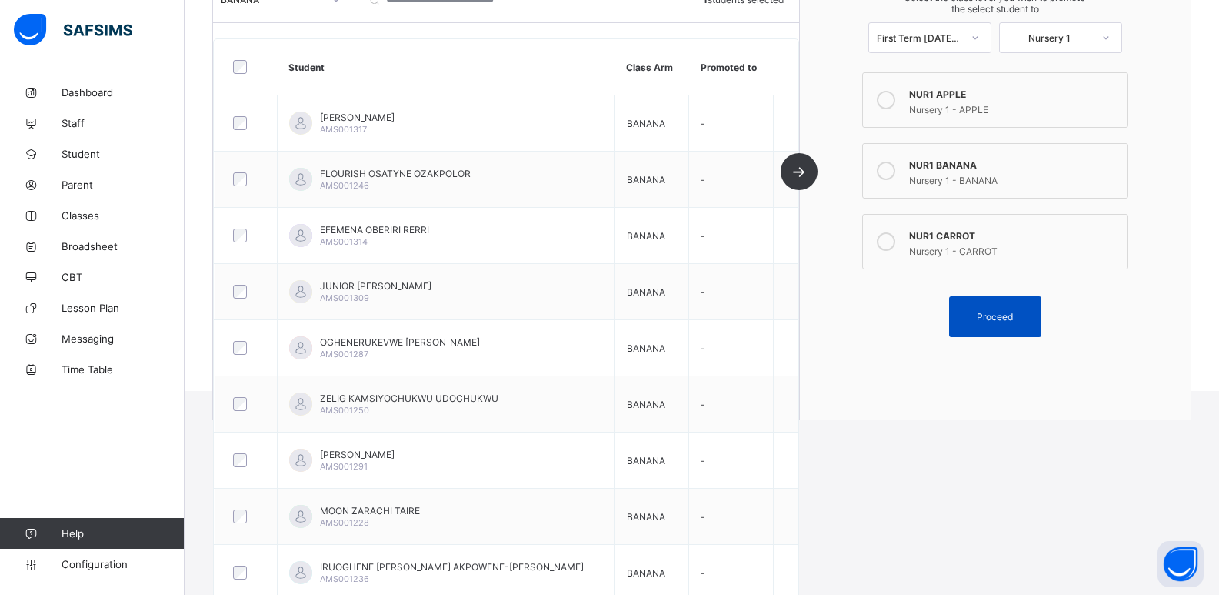
click at [997, 319] on span "Proceed" at bounding box center [995, 317] width 36 height 12
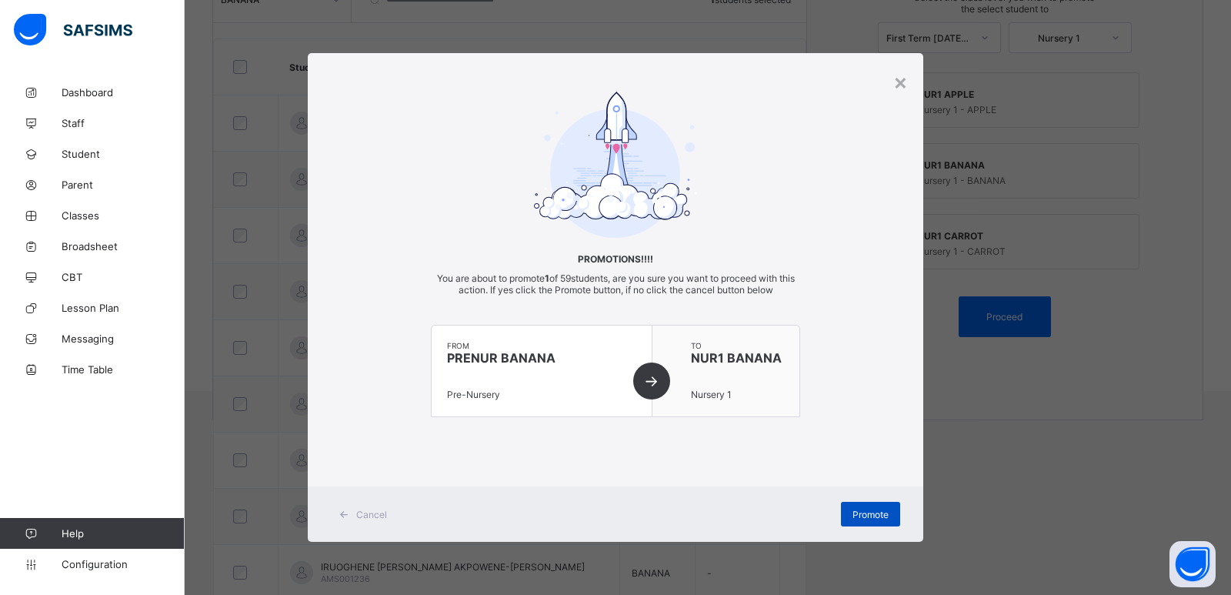
click at [862, 515] on span "Promote" at bounding box center [870, 515] width 36 height 12
click at [1036, 452] on div "× Promotions!!!! You are about to promote 1 of 59 students, are you sure you wa…" at bounding box center [615, 297] width 1231 height 595
click at [902, 86] on div "×" at bounding box center [900, 81] width 15 height 26
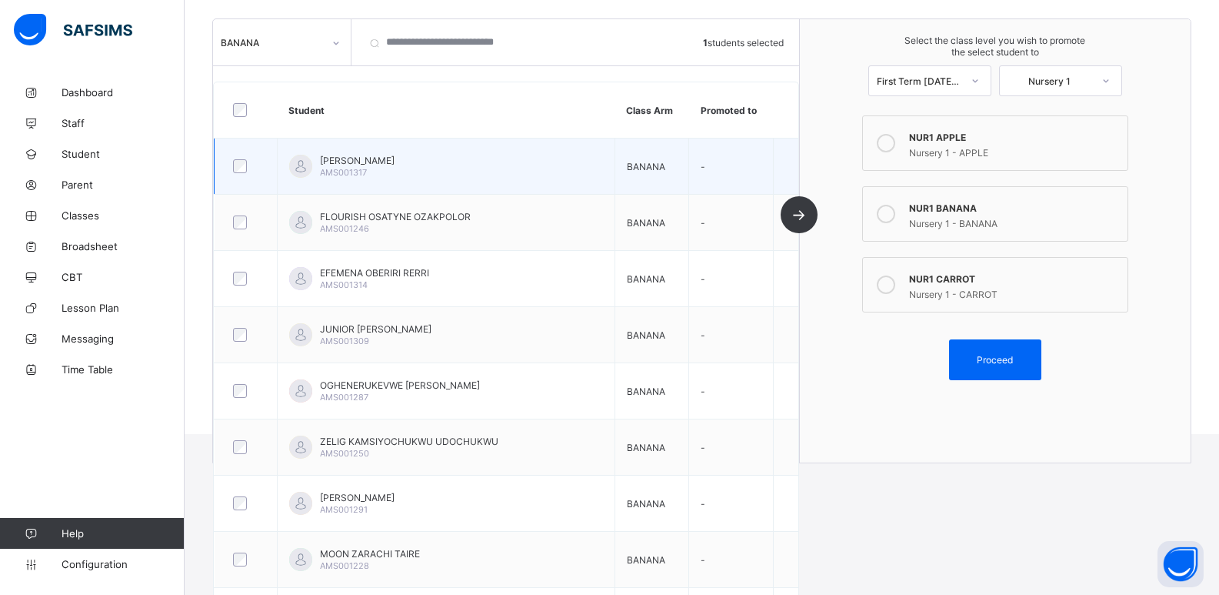
scroll to position [149, 0]
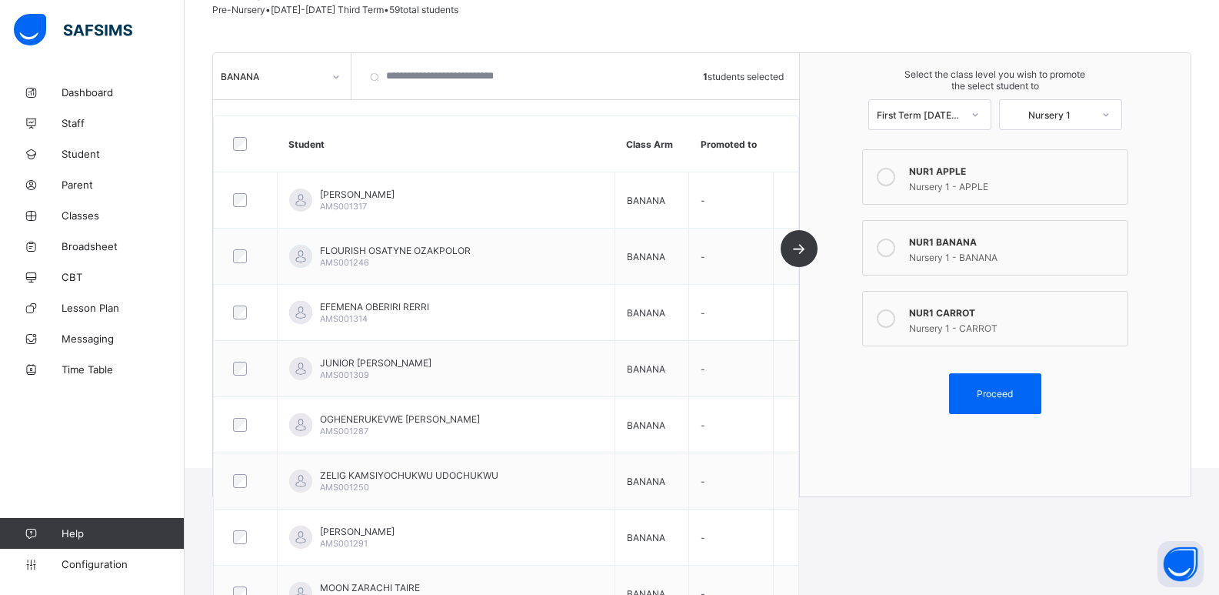
click at [306, 83] on div "BANANA" at bounding box center [267, 76] width 108 height 22
drag, startPoint x: 279, startPoint y: 110, endPoint x: 542, endPoint y: 158, distance: 268.2
click at [279, 109] on div "APPLE" at bounding box center [282, 110] width 136 height 24
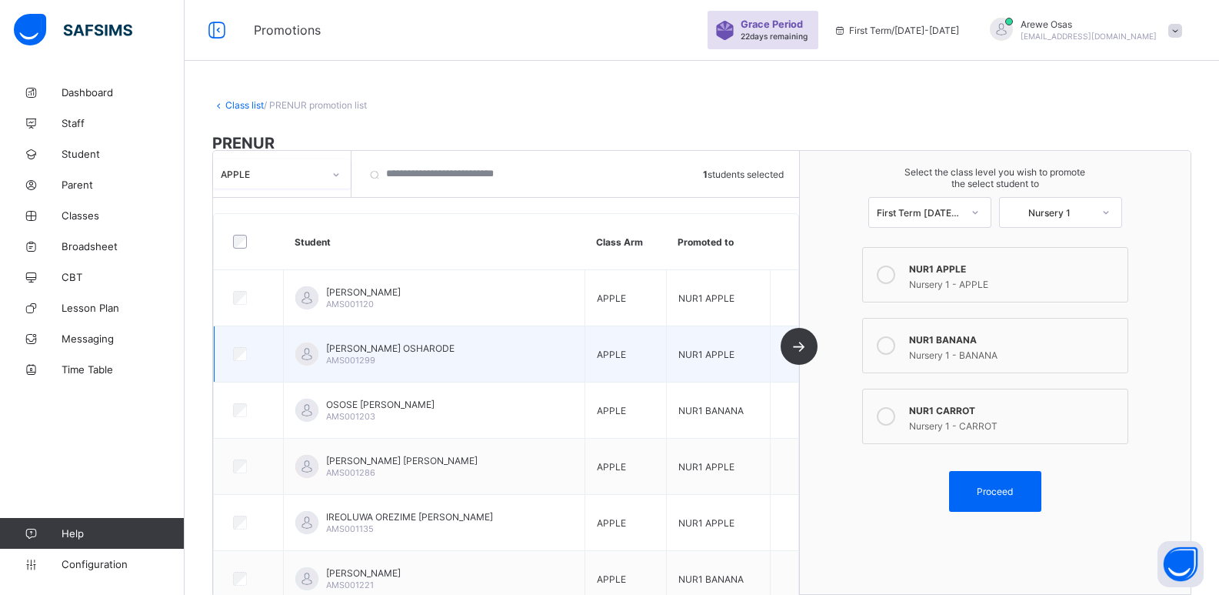
scroll to position [0, 0]
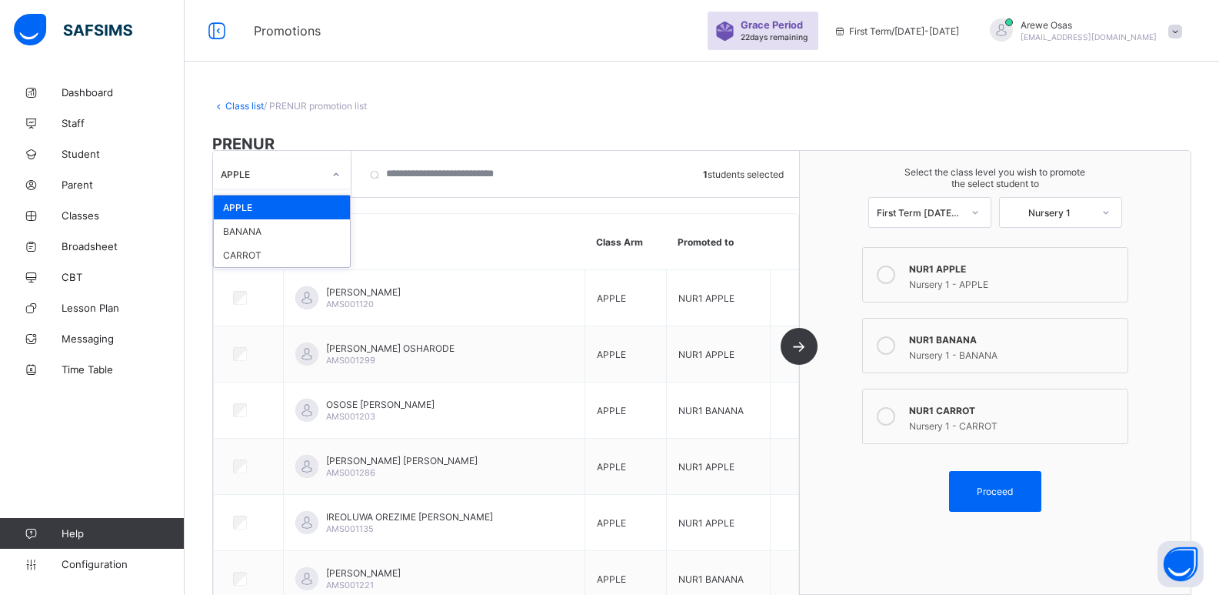
drag, startPoint x: 302, startPoint y: 176, endPoint x: 305, endPoint y: 185, distance: 9.3
click at [302, 180] on div "APPLE" at bounding box center [267, 174] width 108 height 22
click at [291, 257] on div "CARROT" at bounding box center [282, 255] width 136 height 24
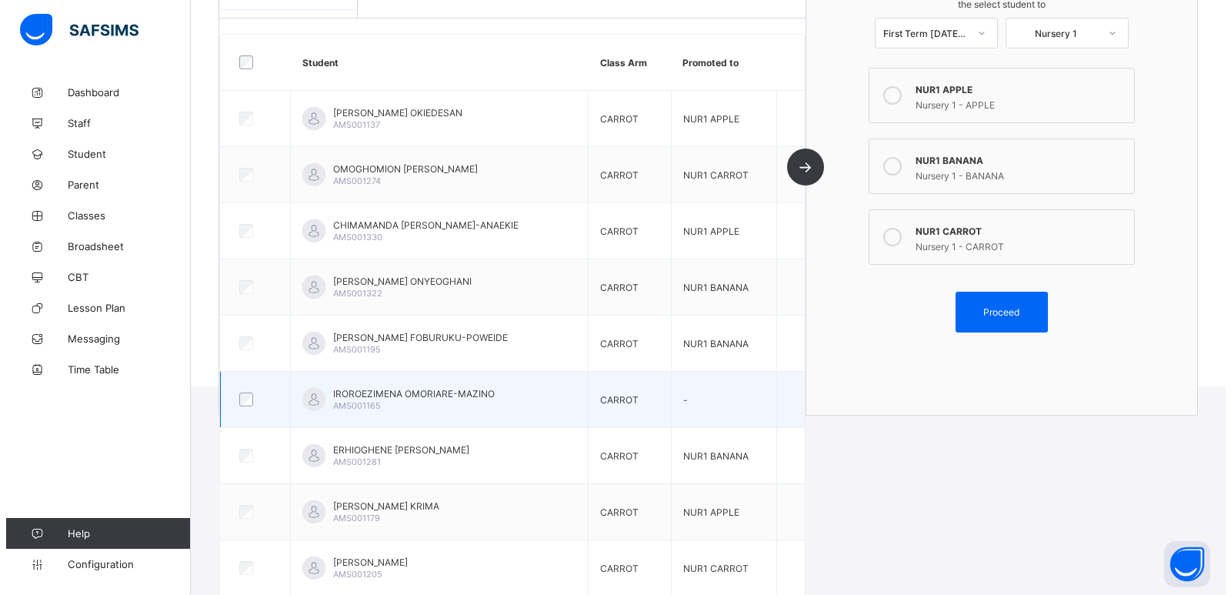
scroll to position [308, 0]
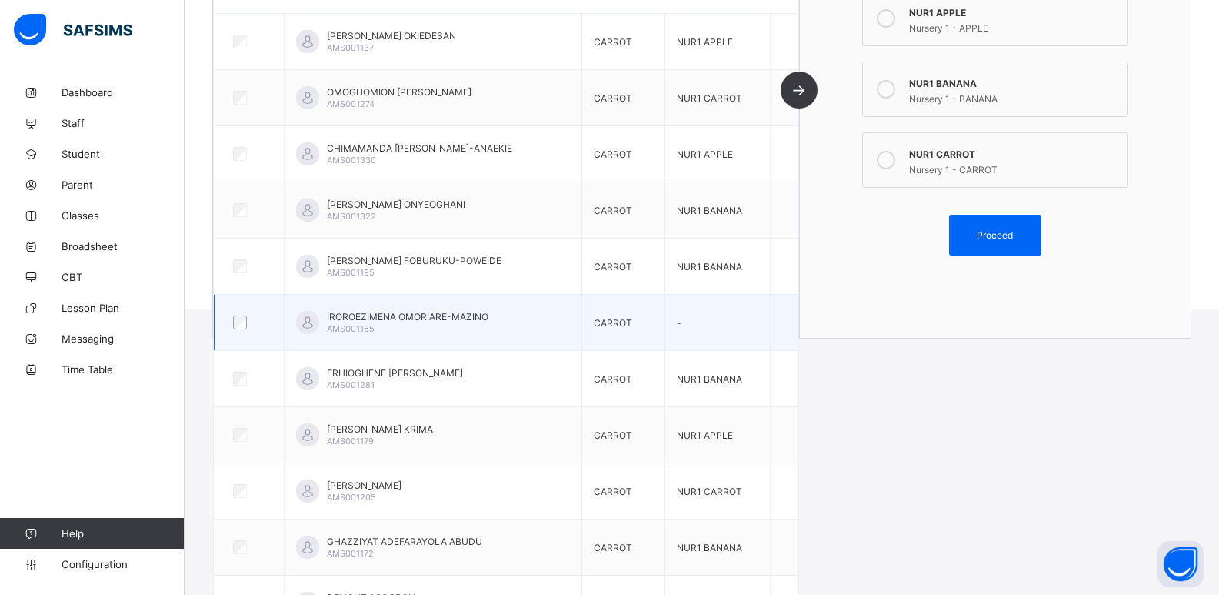
click at [247, 321] on div at bounding box center [249, 322] width 38 height 14
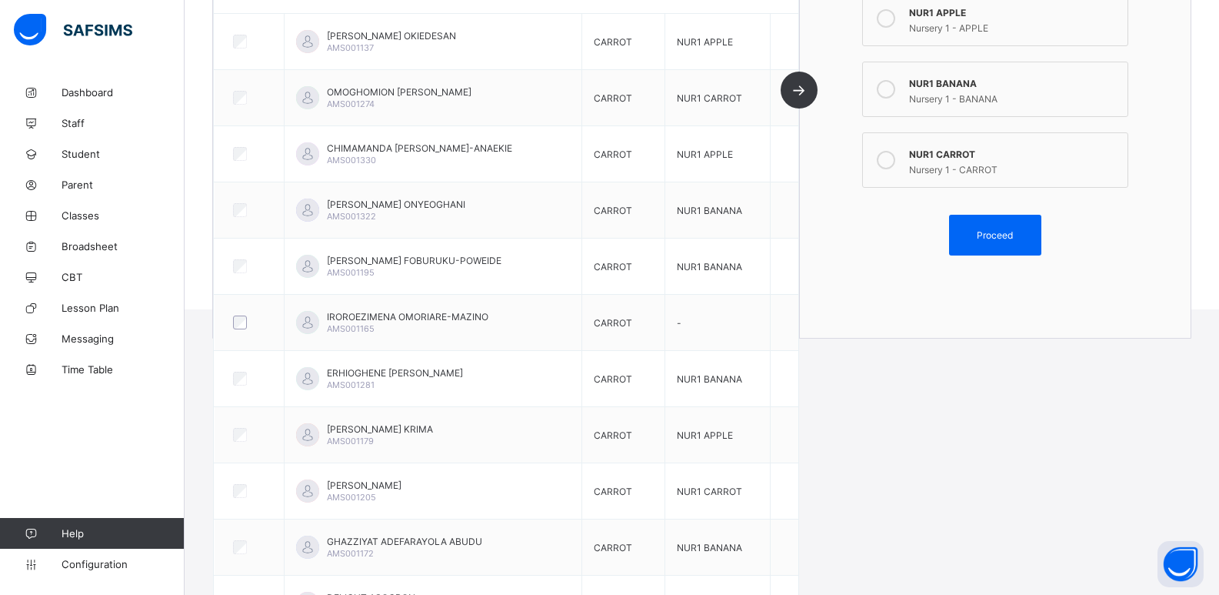
drag, startPoint x: 909, startPoint y: 152, endPoint x: 920, endPoint y: 151, distance: 11.6
click at [909, 151] on label "NUR1 CARROT Nursery 1 - CARROT" at bounding box center [995, 159] width 266 height 55
click at [992, 229] on div "Proceed" at bounding box center [995, 235] width 92 height 41
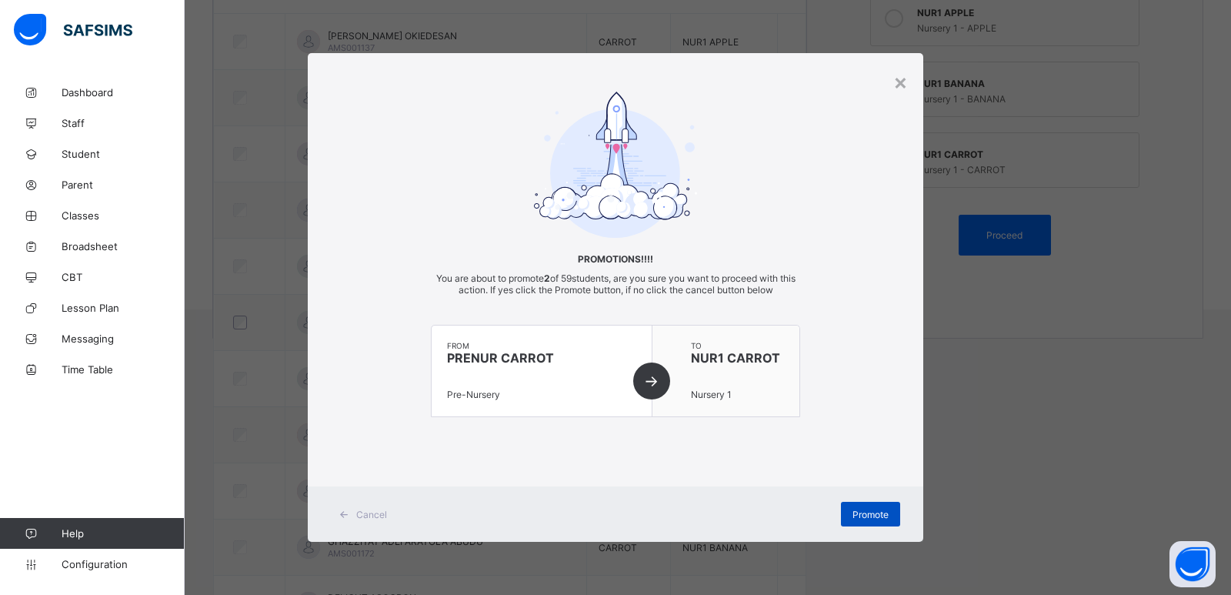
click at [867, 513] on span "Promote" at bounding box center [870, 515] width 36 height 12
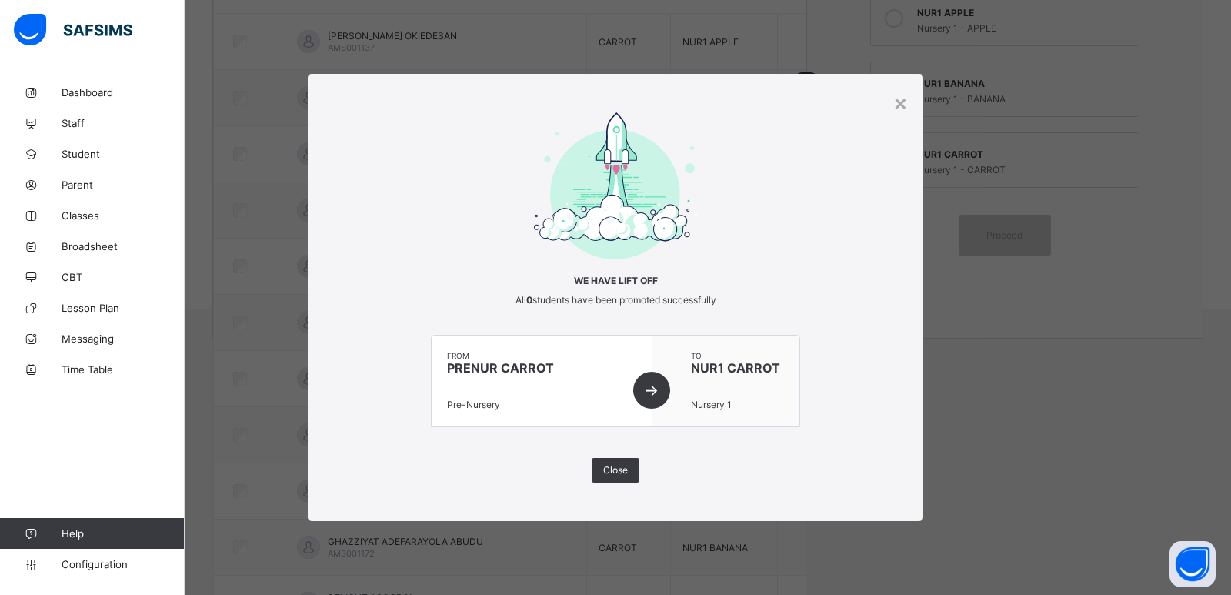
drag, startPoint x: 619, startPoint y: 469, endPoint x: 808, endPoint y: 445, distance: 190.8
click at [622, 465] on span "Close" at bounding box center [615, 470] width 25 height 12
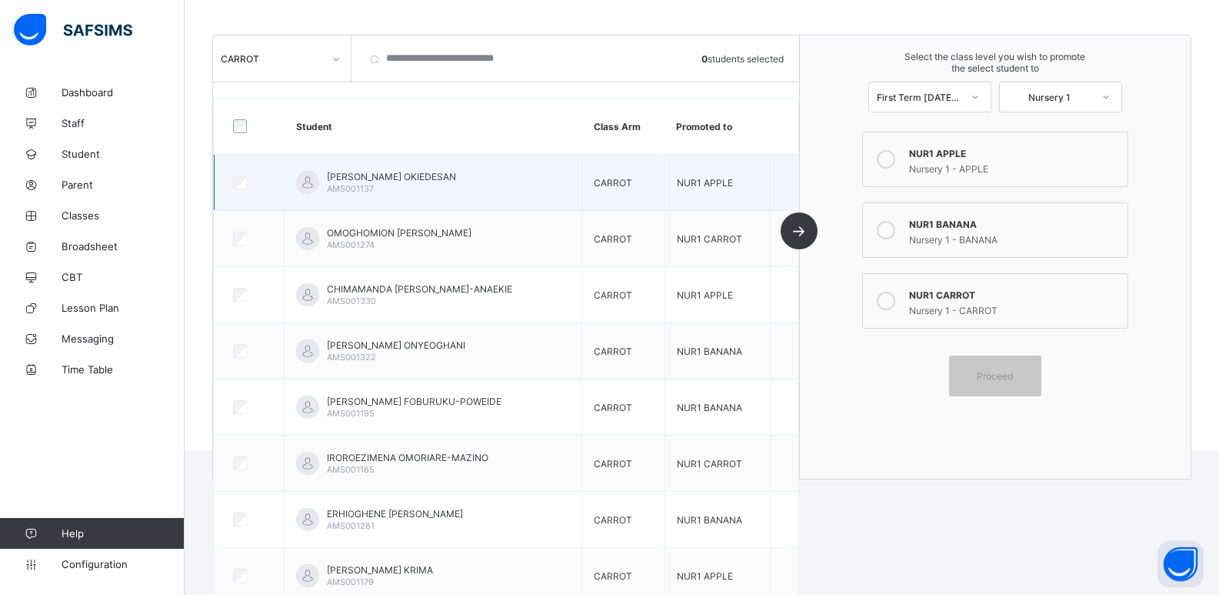
scroll to position [18, 0]
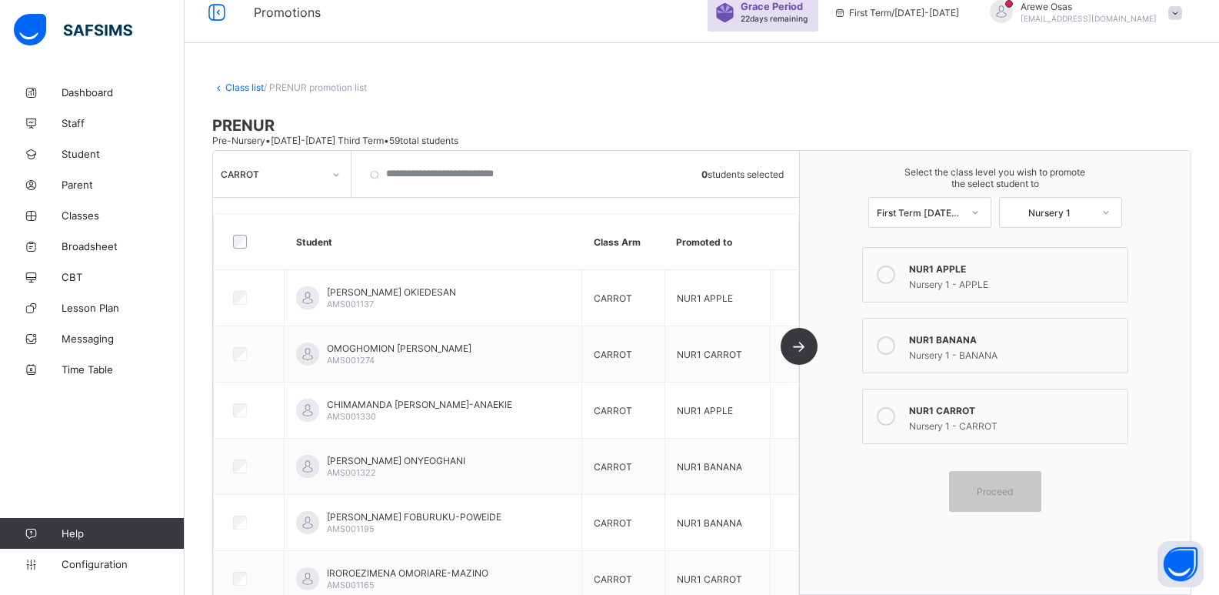
drag, startPoint x: 277, startPoint y: 180, endPoint x: 314, endPoint y: 181, distance: 36.9
click at [285, 181] on div "CARROT" at bounding box center [267, 174] width 108 height 22
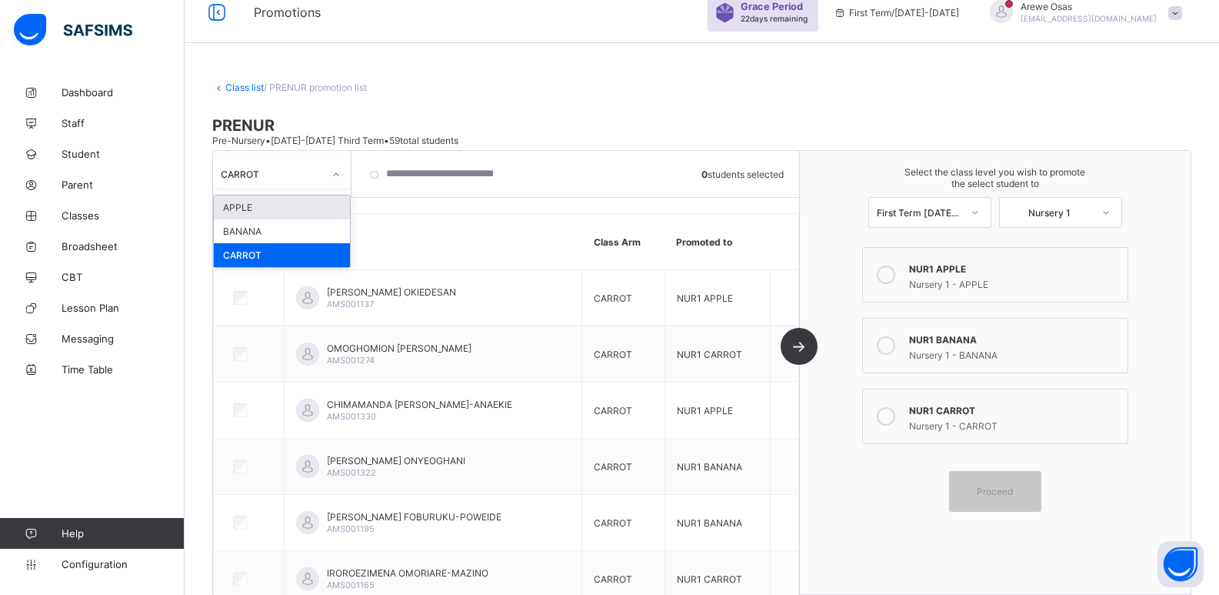
drag, startPoint x: 292, startPoint y: 209, endPoint x: 439, endPoint y: 226, distance: 147.9
click at [295, 208] on div "APPLE" at bounding box center [282, 207] width 136 height 24
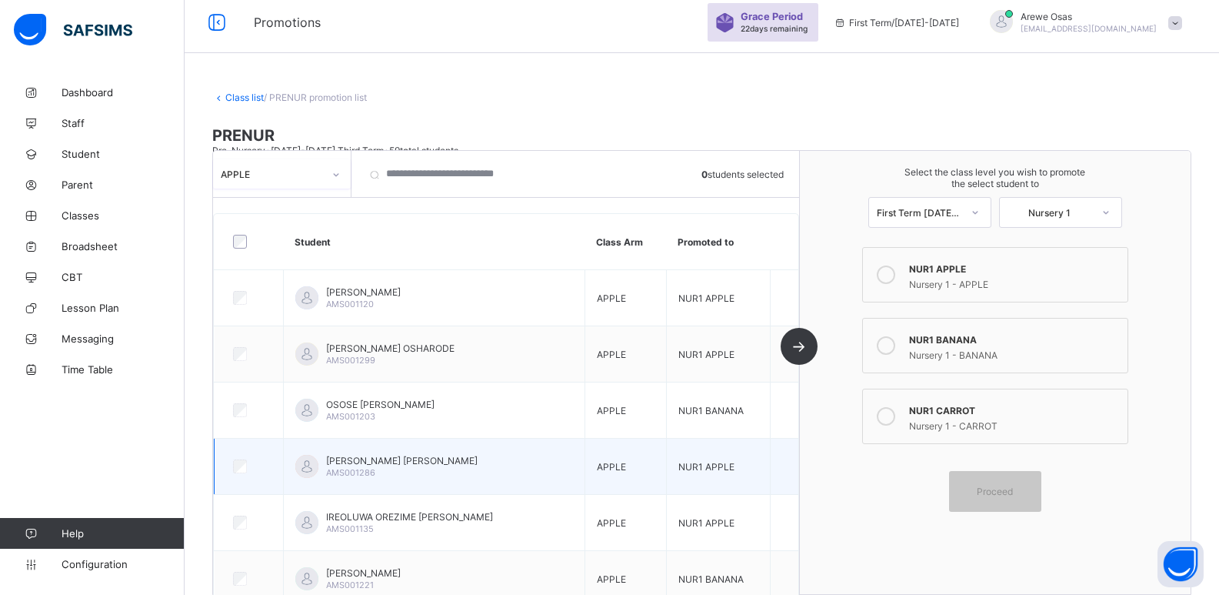
scroll to position [0, 0]
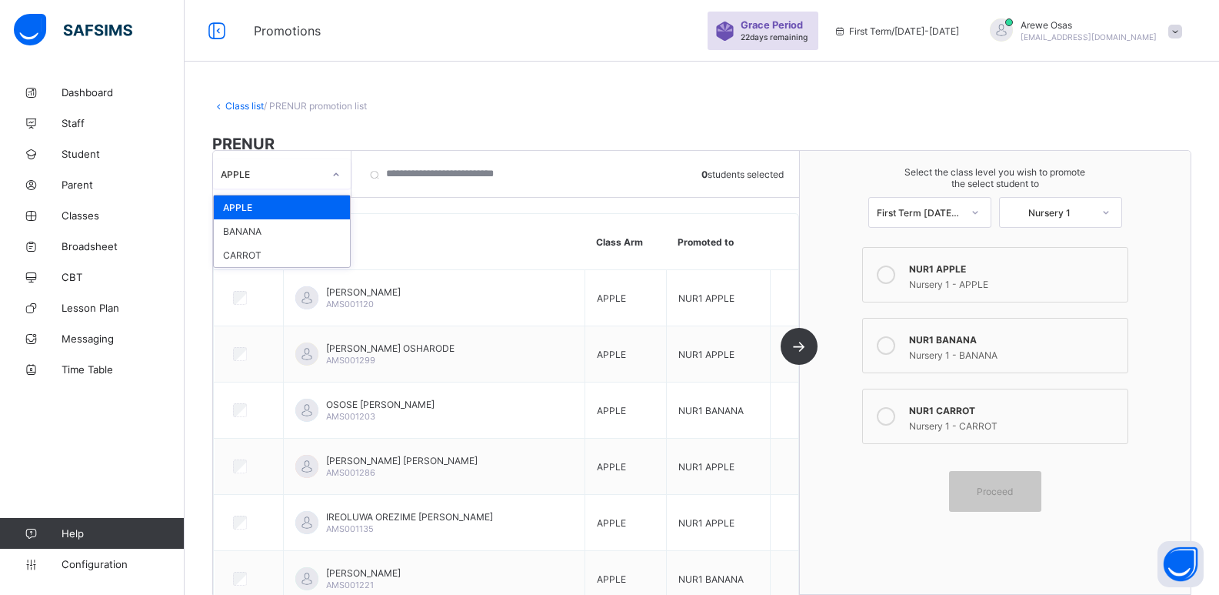
click at [305, 164] on div "APPLE" at bounding box center [267, 174] width 108 height 22
drag, startPoint x: 299, startPoint y: 234, endPoint x: 405, endPoint y: 212, distance: 108.3
click at [315, 230] on div "BANANA" at bounding box center [282, 231] width 136 height 24
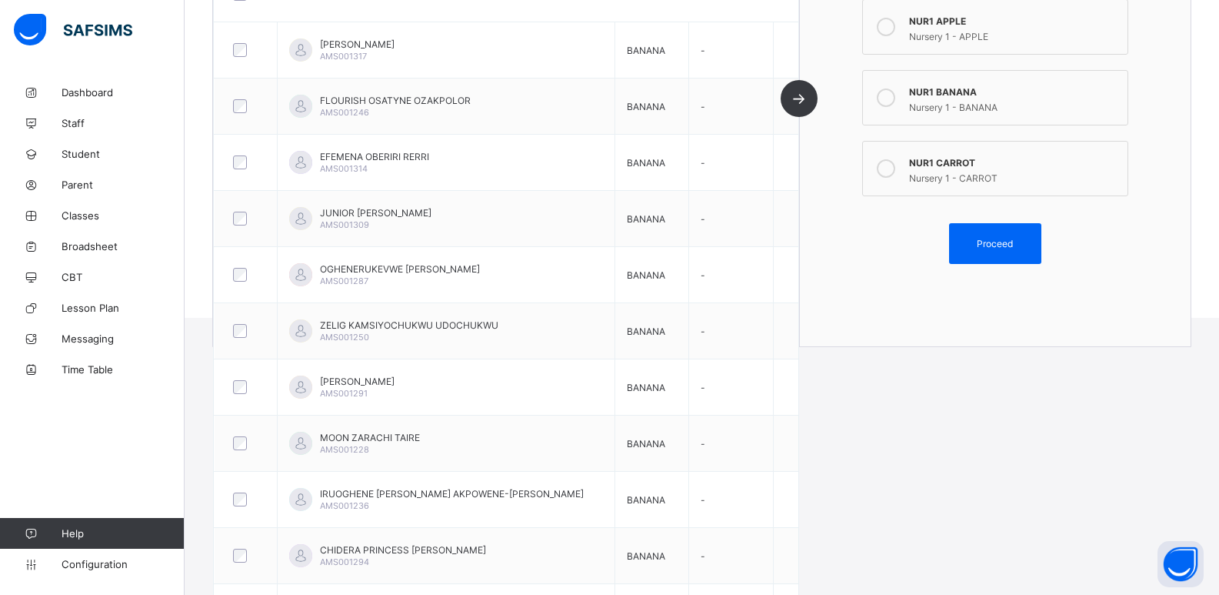
scroll to position [226, 0]
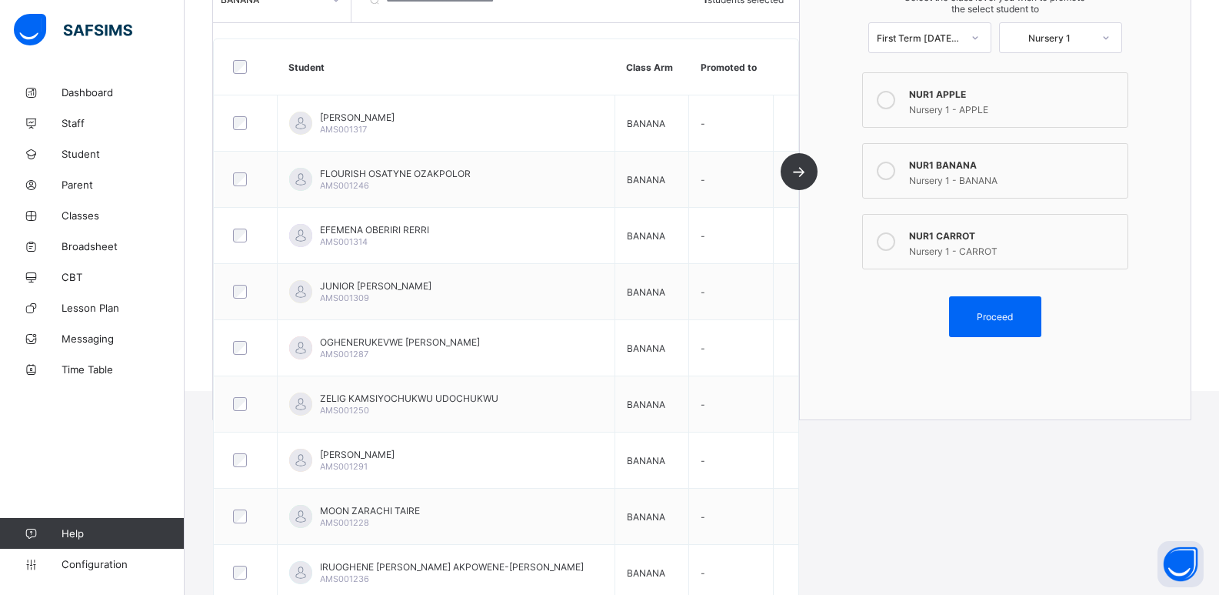
click at [949, 172] on div "Nursery 1 - BANANA" at bounding box center [1014, 178] width 211 height 15
click at [987, 312] on span "Proceed" at bounding box center [995, 317] width 36 height 12
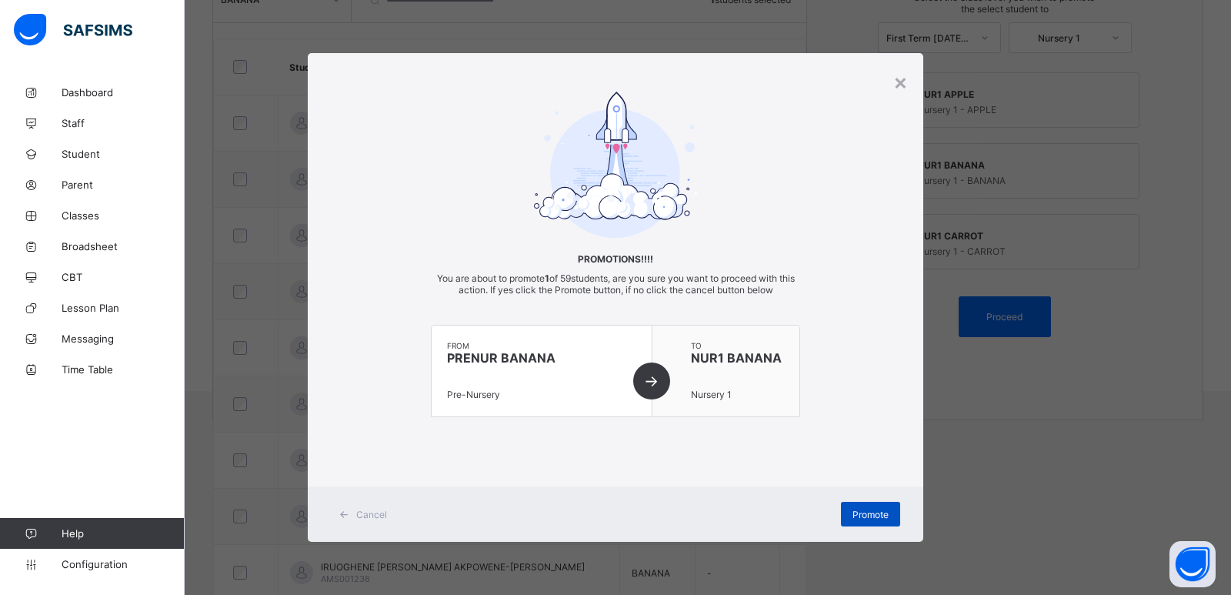
click at [877, 513] on span "Promote" at bounding box center [870, 515] width 36 height 12
click at [1116, 402] on div "× Promotions!!!! You are about to promote 1 of 59 students, are you sure you wa…" at bounding box center [615, 297] width 1231 height 595
click at [906, 86] on div "×" at bounding box center [900, 81] width 15 height 26
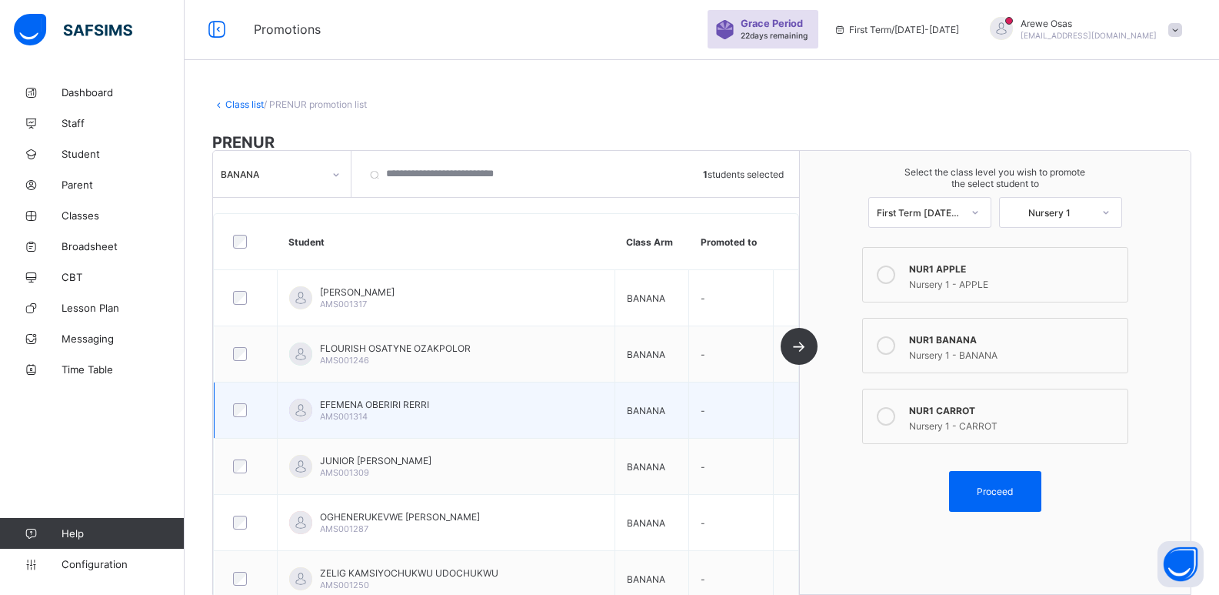
scroll to position [0, 0]
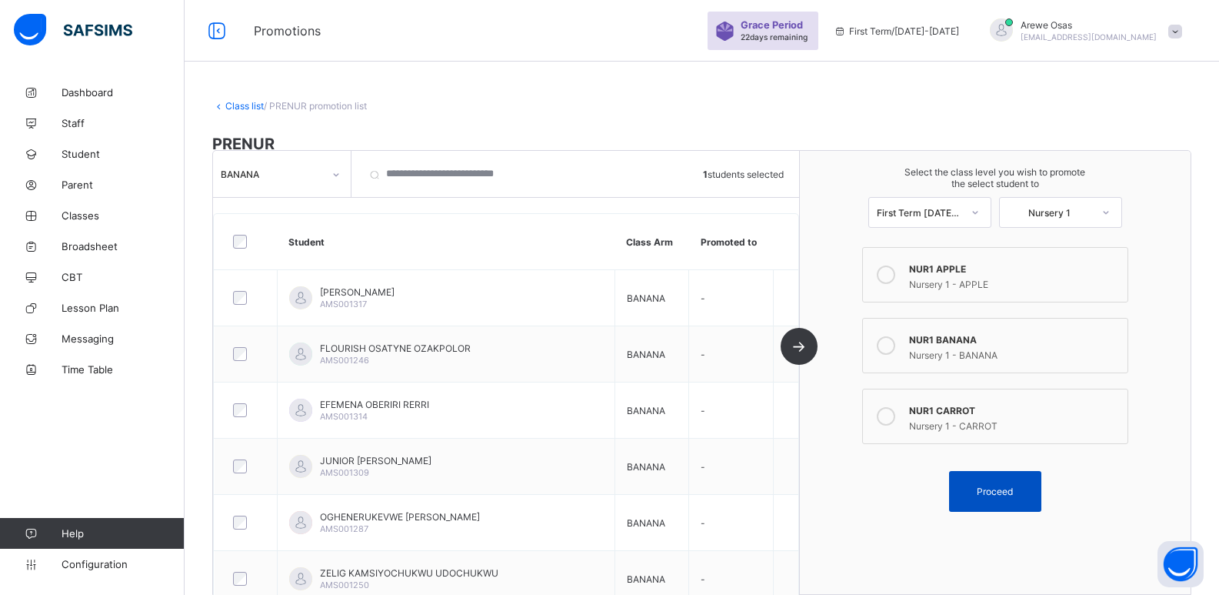
click at [972, 476] on div "Proceed" at bounding box center [995, 491] width 92 height 41
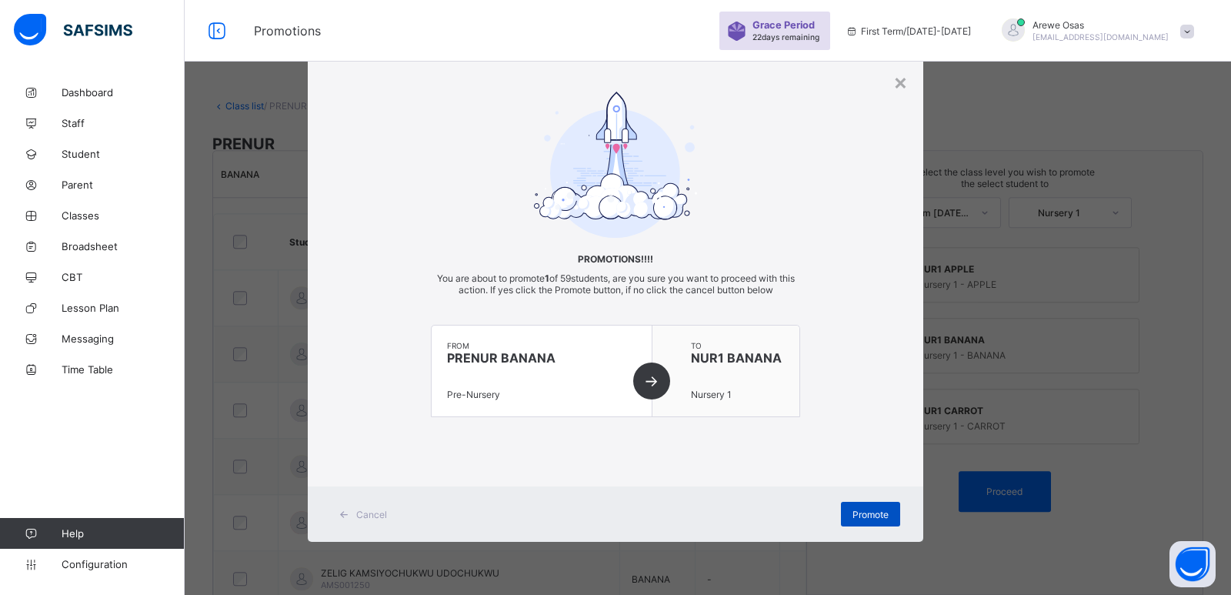
click at [864, 520] on div "Promote" at bounding box center [870, 514] width 59 height 25
click at [899, 85] on div "×" at bounding box center [900, 81] width 15 height 26
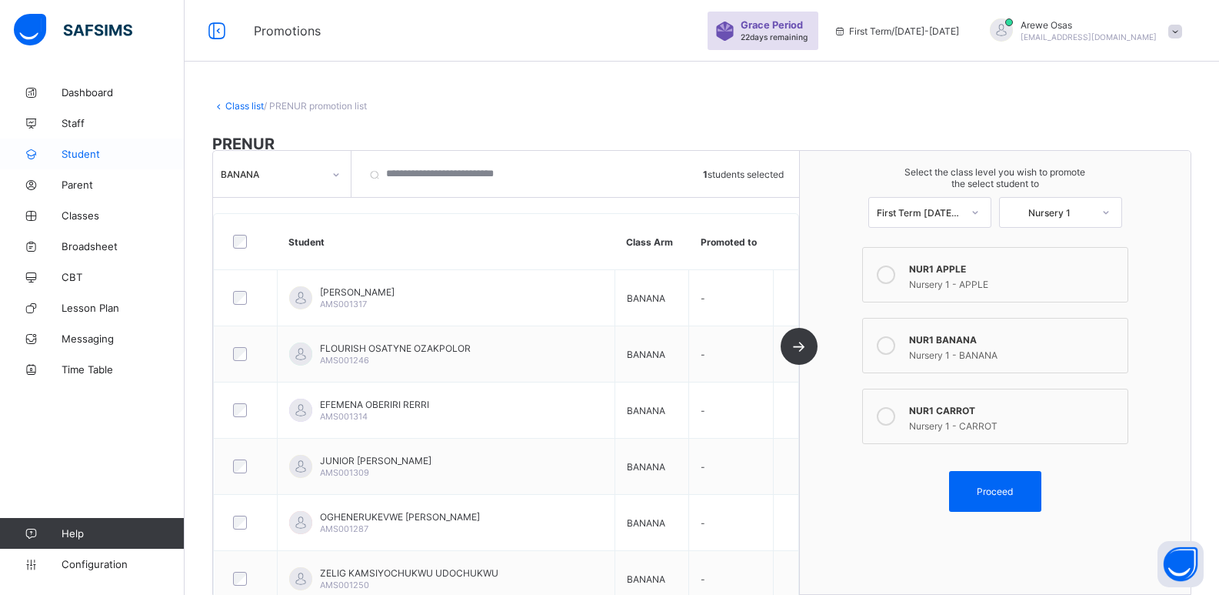
click at [106, 151] on span "Student" at bounding box center [123, 154] width 123 height 12
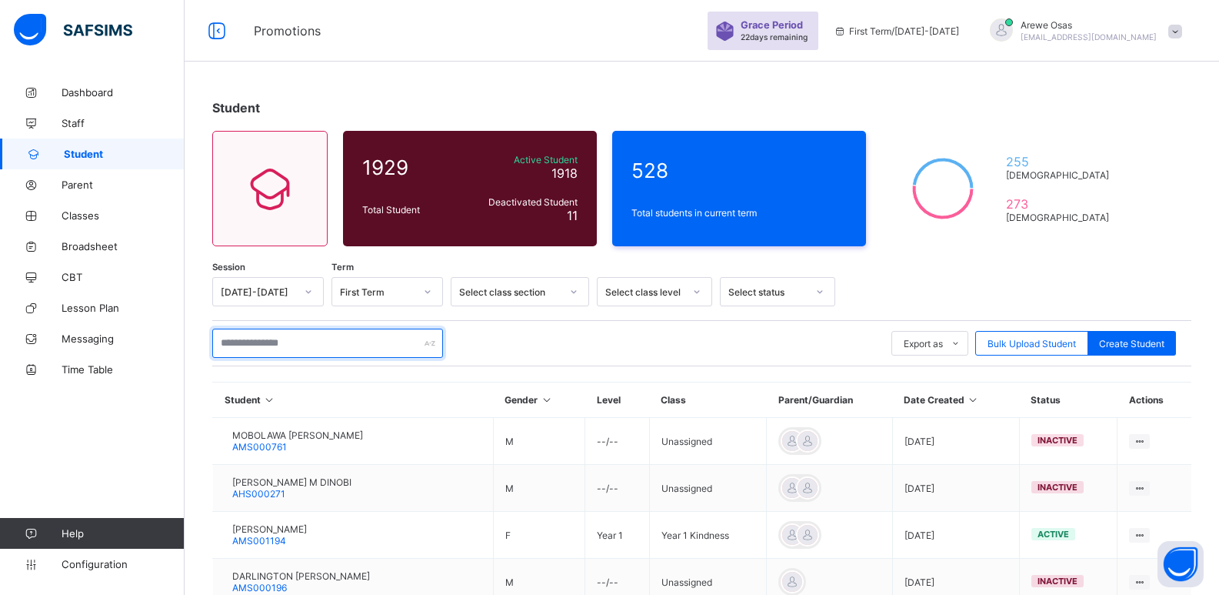
click at [329, 345] on input "text" at bounding box center [327, 343] width 231 height 29
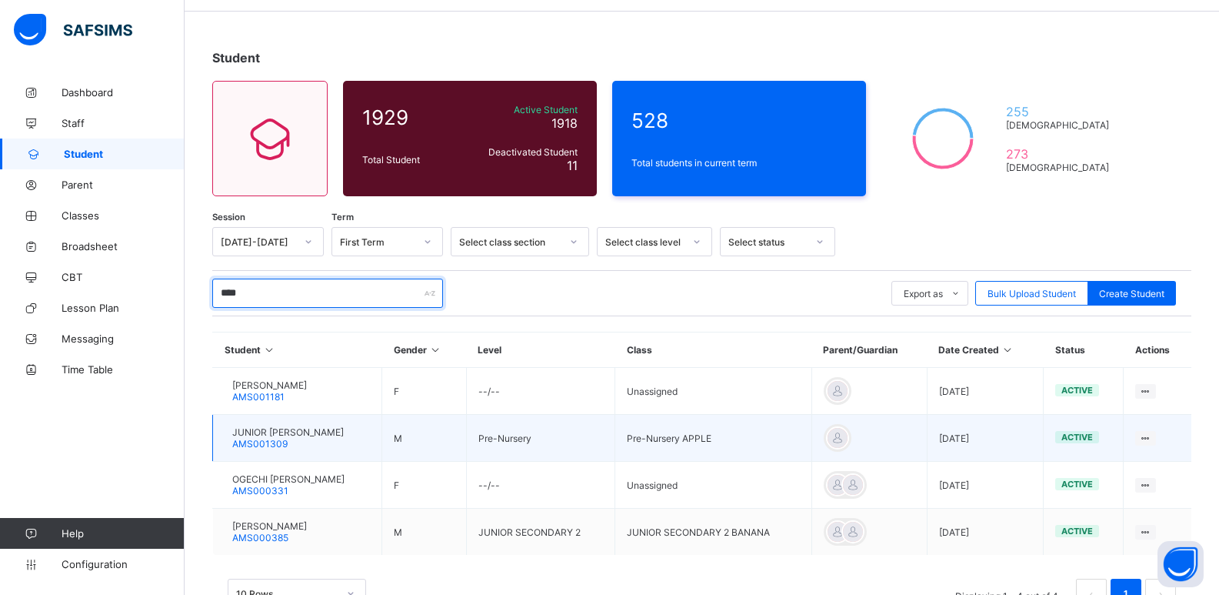
scroll to position [77, 0]
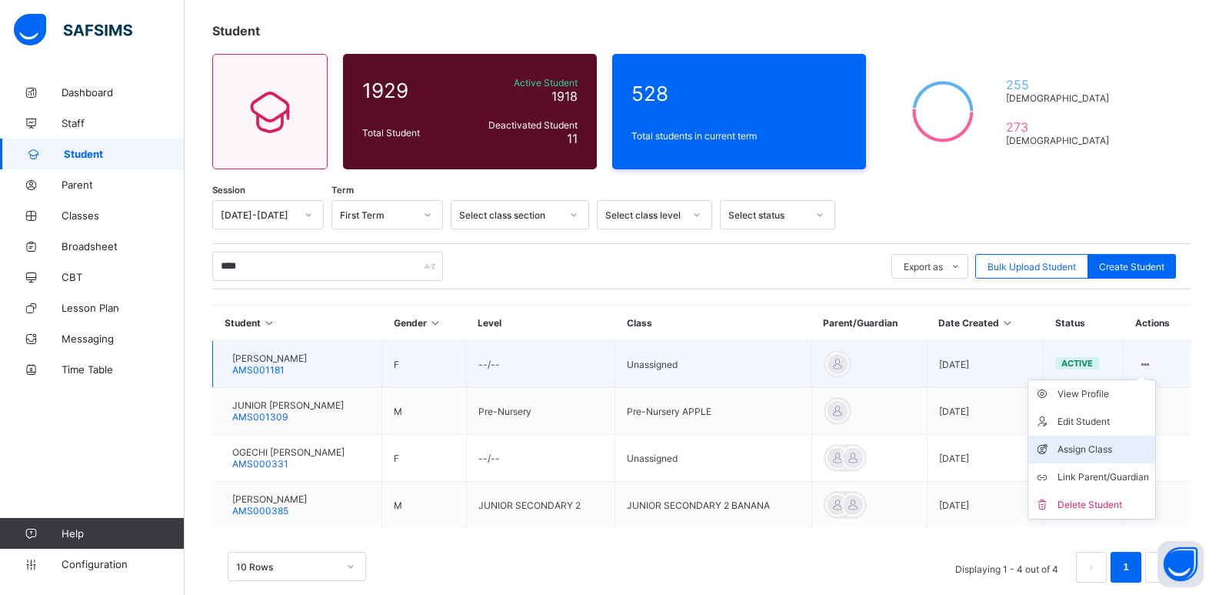
click at [1127, 444] on div "Assign Class" at bounding box center [1104, 449] width 92 height 15
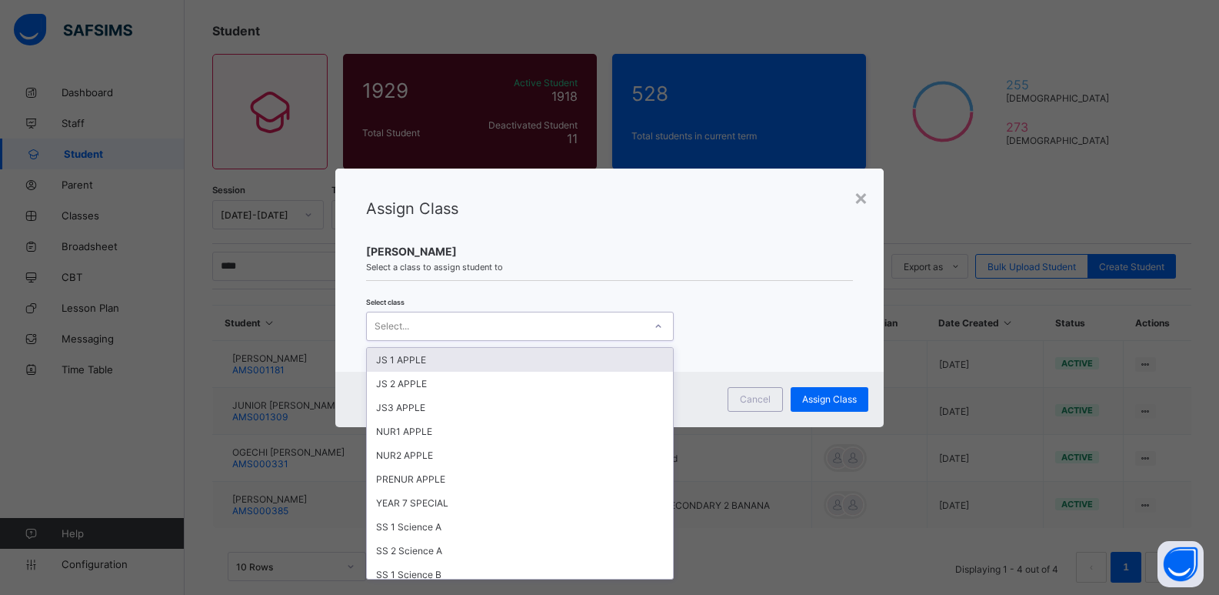
click at [425, 319] on div "Select..." at bounding box center [505, 326] width 277 height 22
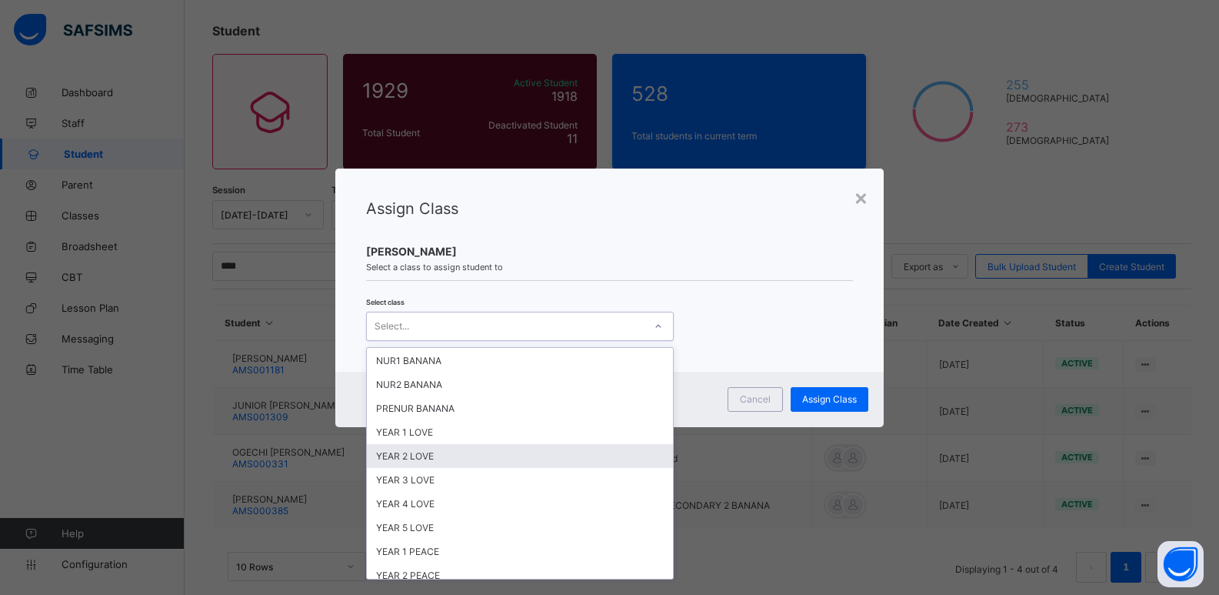
scroll to position [308, 0]
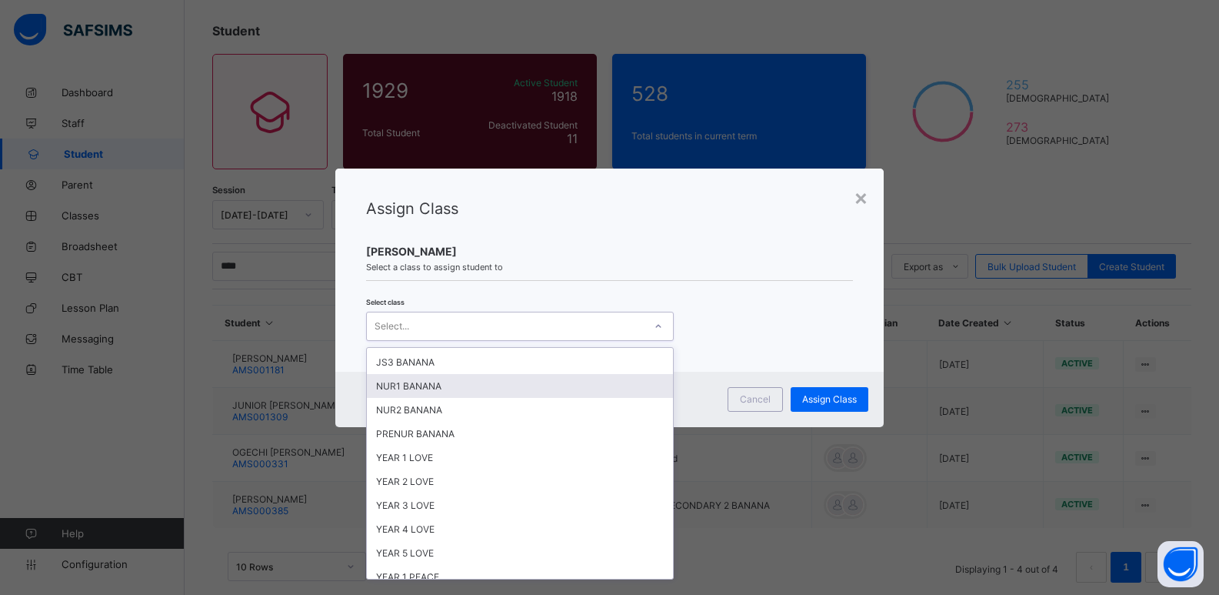
click at [422, 388] on div "NUR1 BANANA" at bounding box center [520, 386] width 306 height 24
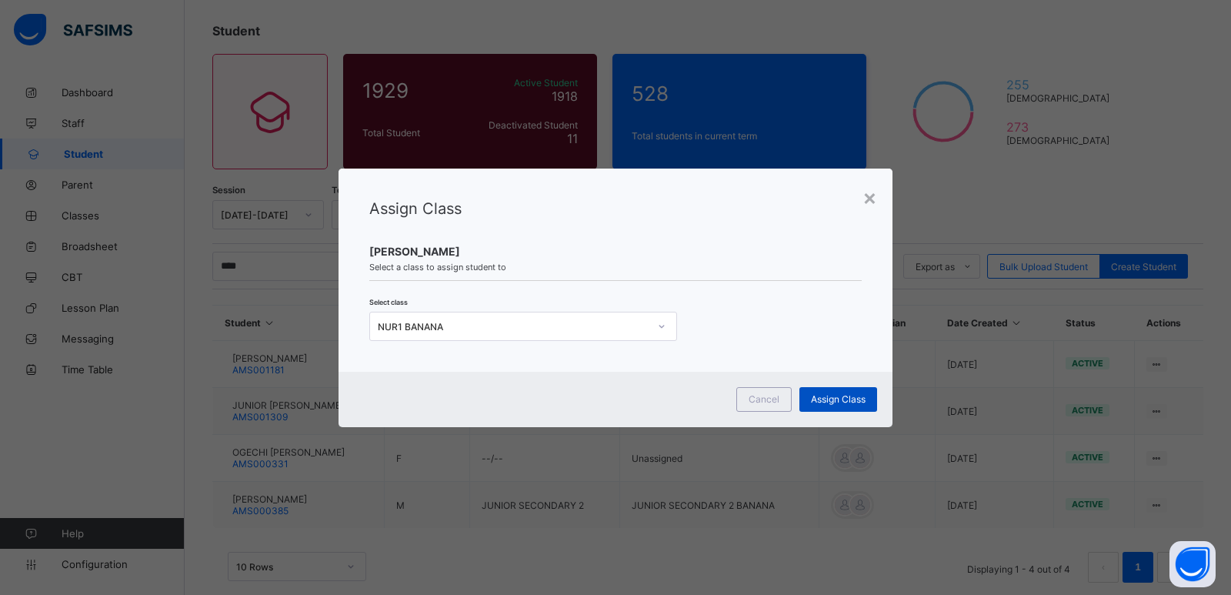
click at [834, 395] on span "Assign Class" at bounding box center [838, 399] width 55 height 12
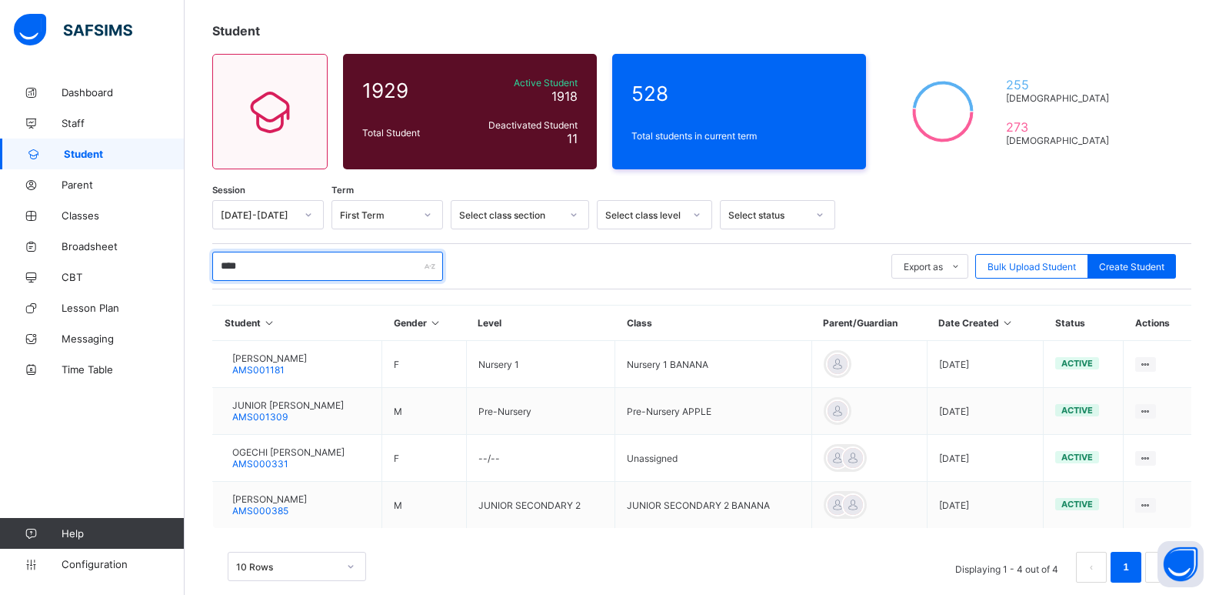
drag, startPoint x: 243, startPoint y: 262, endPoint x: 217, endPoint y: 272, distance: 27.7
click at [217, 272] on input "****" at bounding box center [327, 266] width 231 height 29
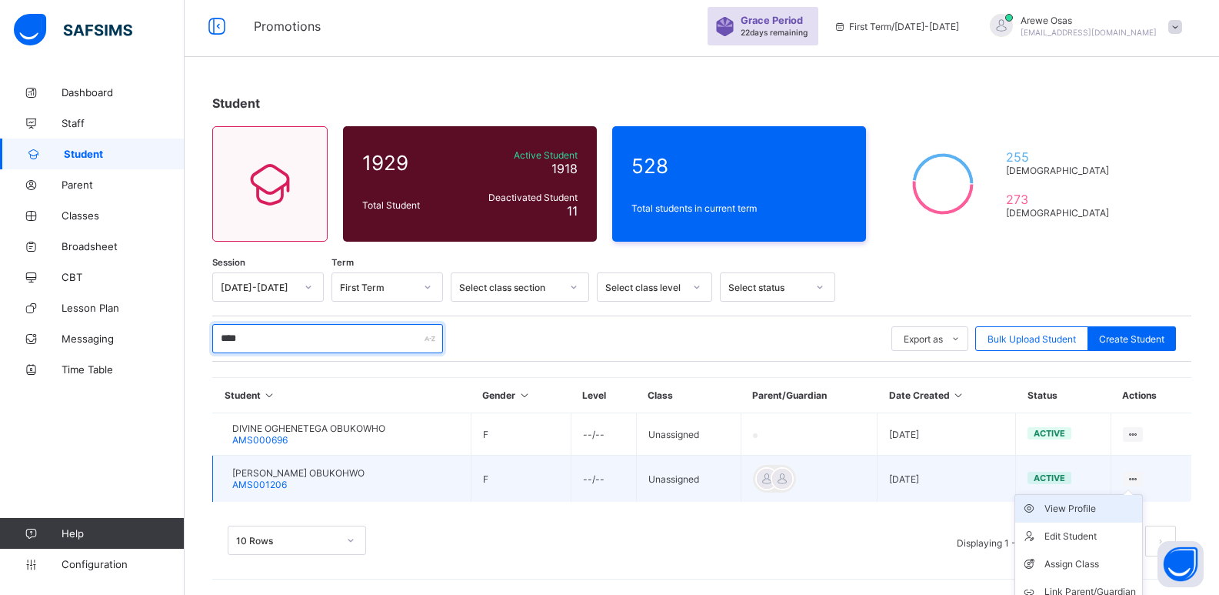
scroll to position [44, 0]
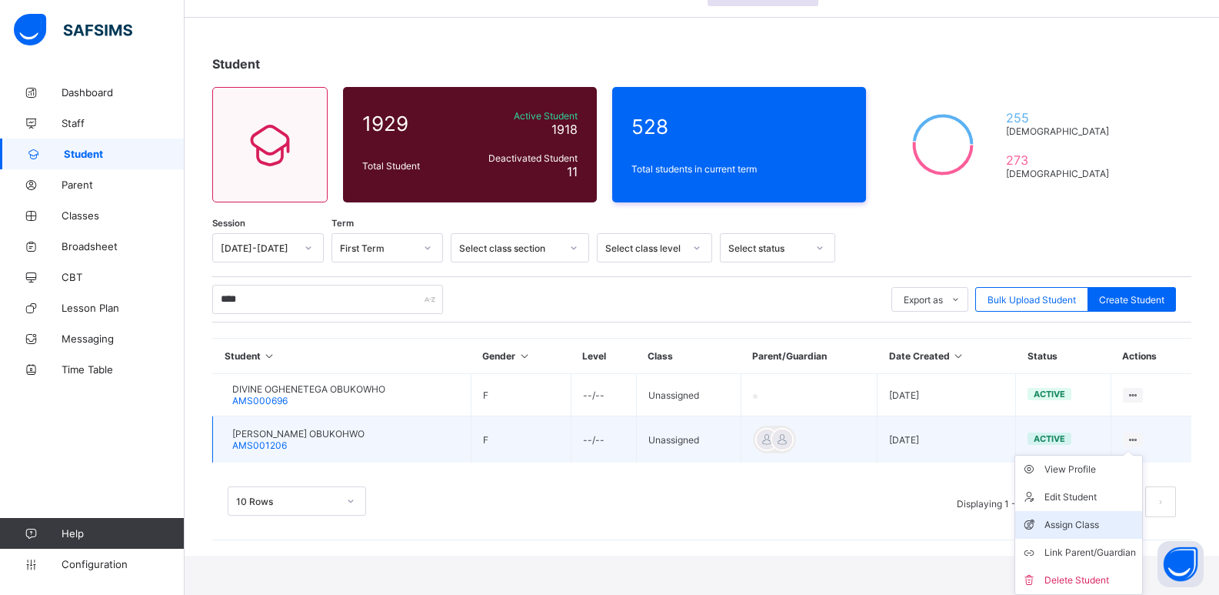
click at [1112, 523] on div "Assign Class" at bounding box center [1091, 524] width 92 height 15
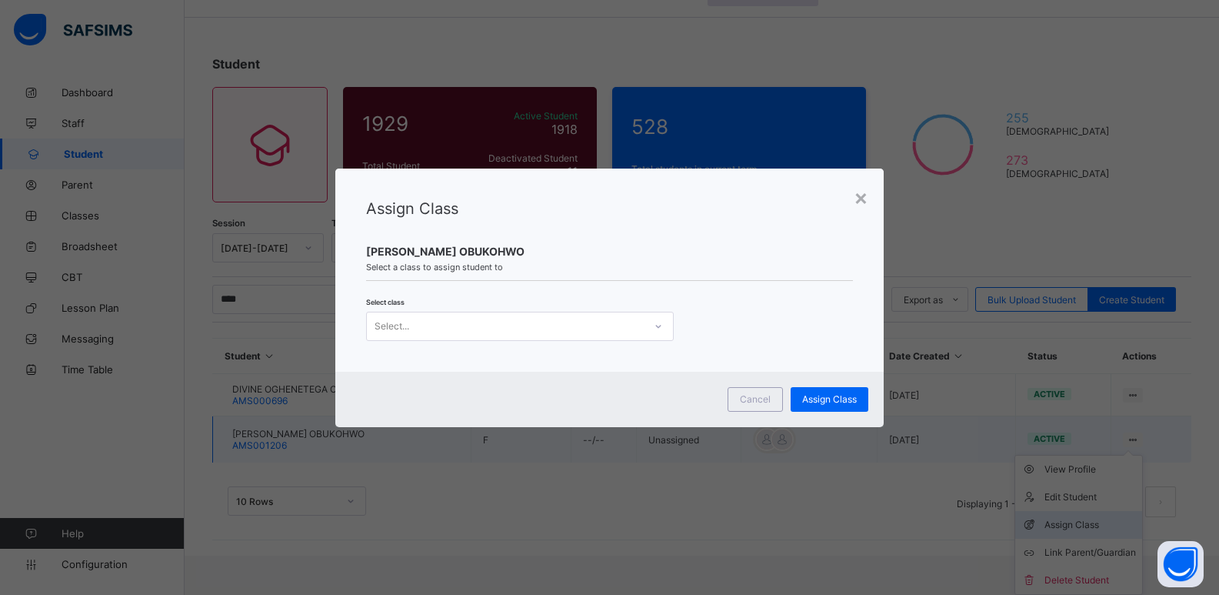
scroll to position [5, 0]
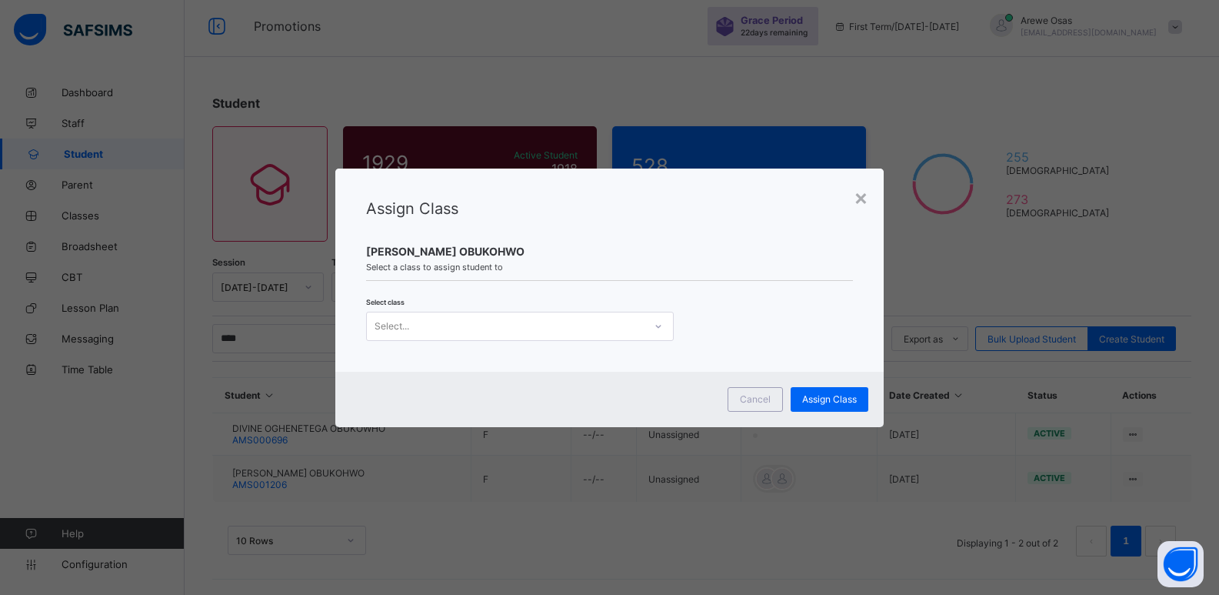
click at [437, 321] on div "Select..." at bounding box center [505, 326] width 277 height 22
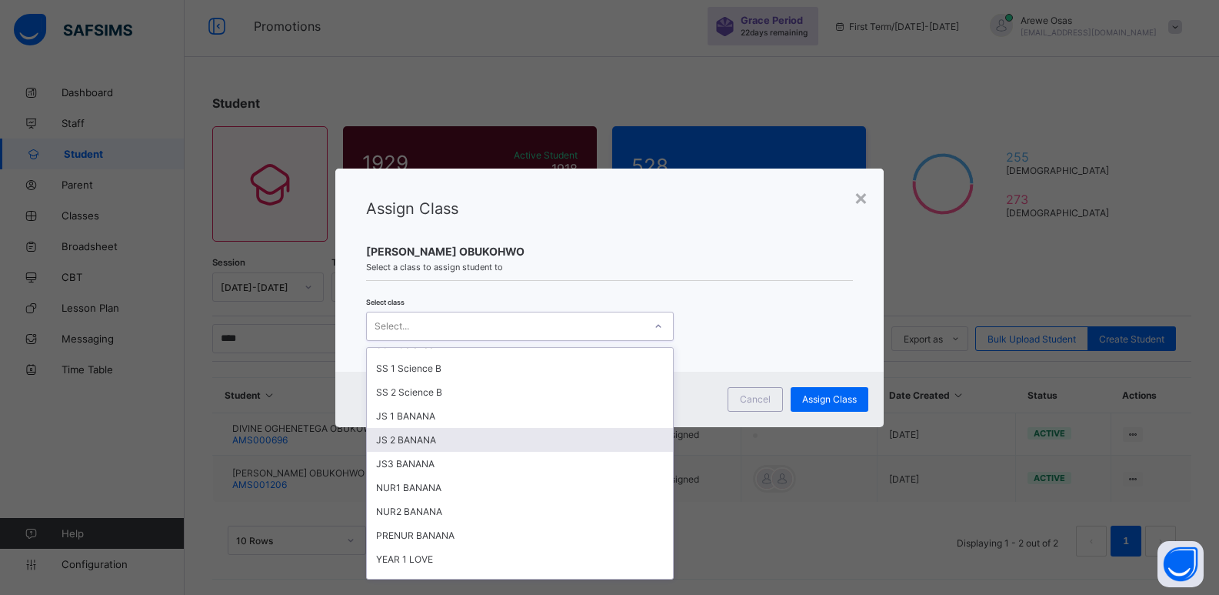
scroll to position [231, 0]
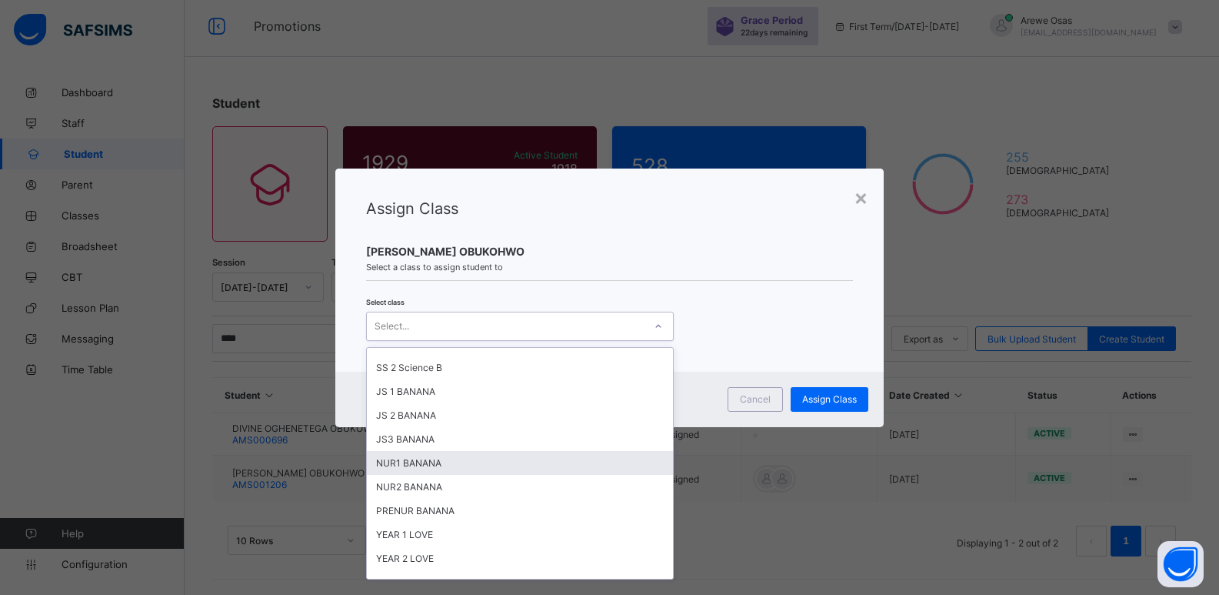
click at [448, 465] on div "NUR1 BANANA" at bounding box center [520, 463] width 306 height 24
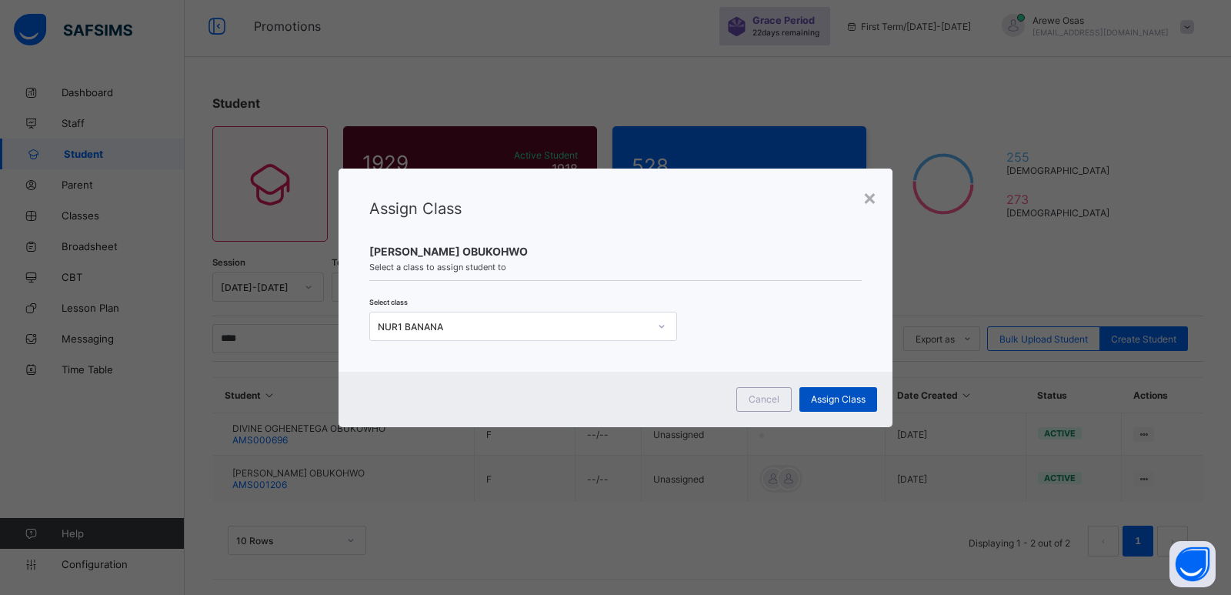
click at [840, 406] on div "Assign Class" at bounding box center [838, 399] width 78 height 25
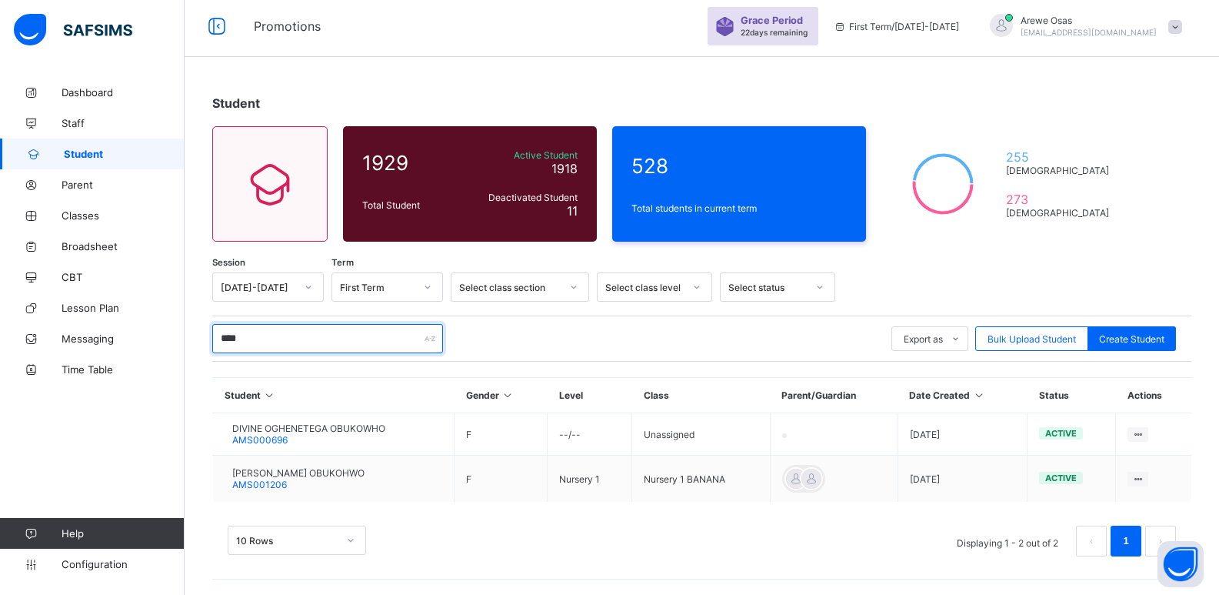
drag, startPoint x: 264, startPoint y: 343, endPoint x: 208, endPoint y: 346, distance: 56.2
click at [208, 346] on div "Student 1929 Total Student Active Student 1918 Deactivated Student 11 528 Total…" at bounding box center [702, 333] width 1035 height 522
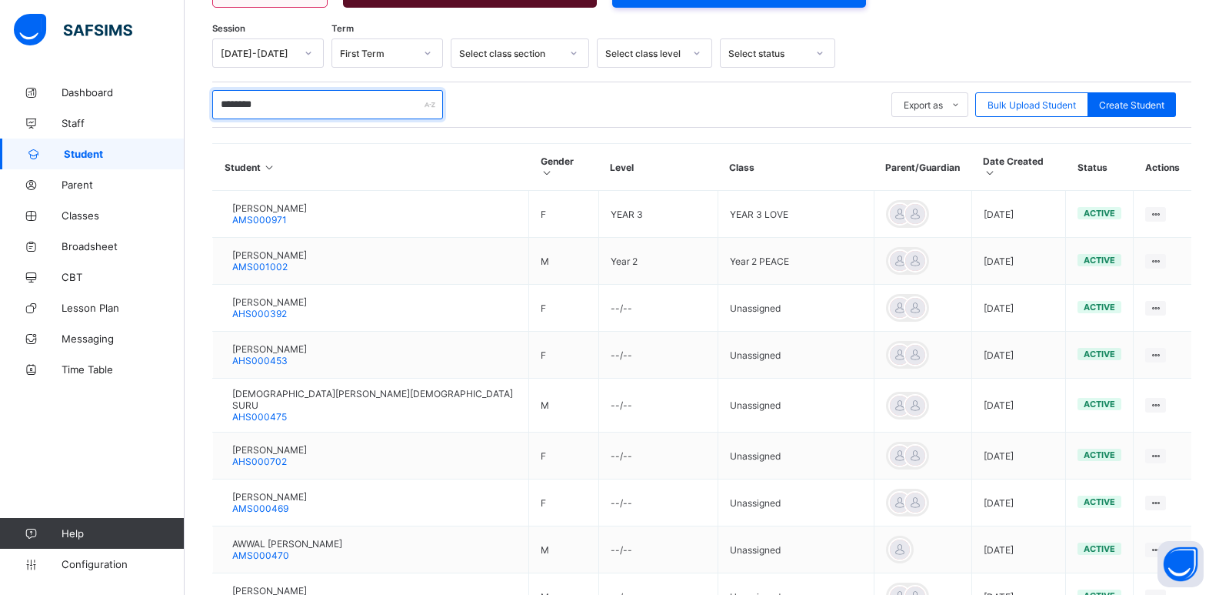
scroll to position [177, 0]
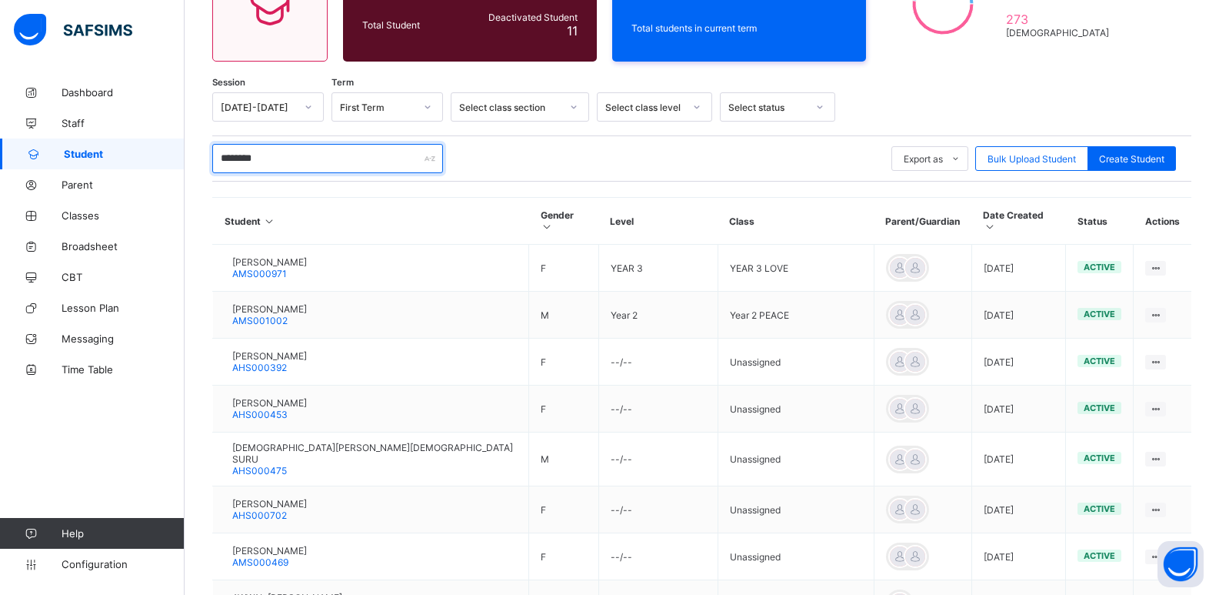
drag, startPoint x: 277, startPoint y: 34, endPoint x: 181, endPoint y: 9, distance: 99.3
click at [181, 9] on div "Promotions Grace Period 22 days remaining First Term / [DATE]-[DATE] [PERSON_NA…" at bounding box center [609, 314] width 1219 height 998
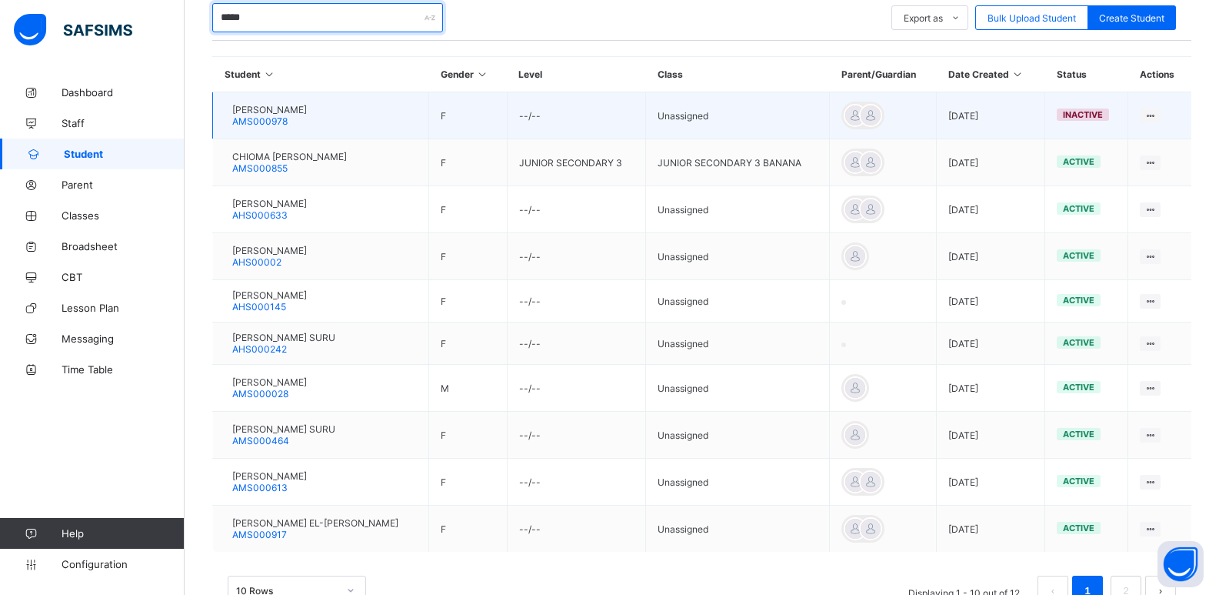
scroll to position [299, 0]
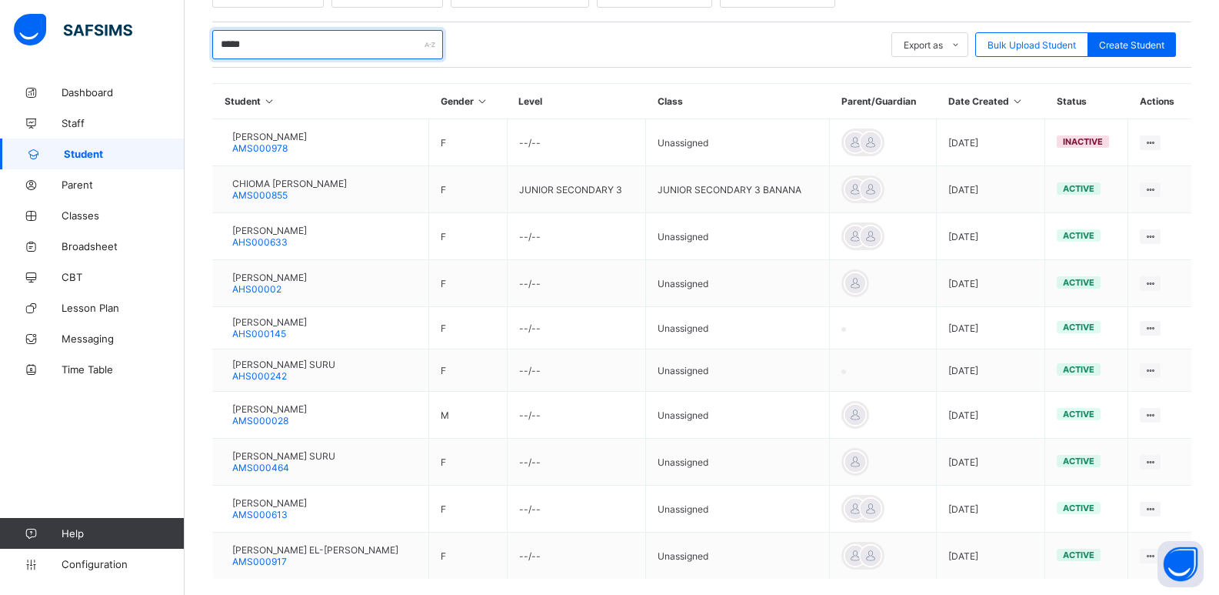
drag, startPoint x: 254, startPoint y: 44, endPoint x: 198, endPoint y: 53, distance: 56.2
click at [202, 52] on div "Student 1929 Total Student Active Student 1918 Deactivated Student 11 528 Total…" at bounding box center [702, 224] width 1035 height 893
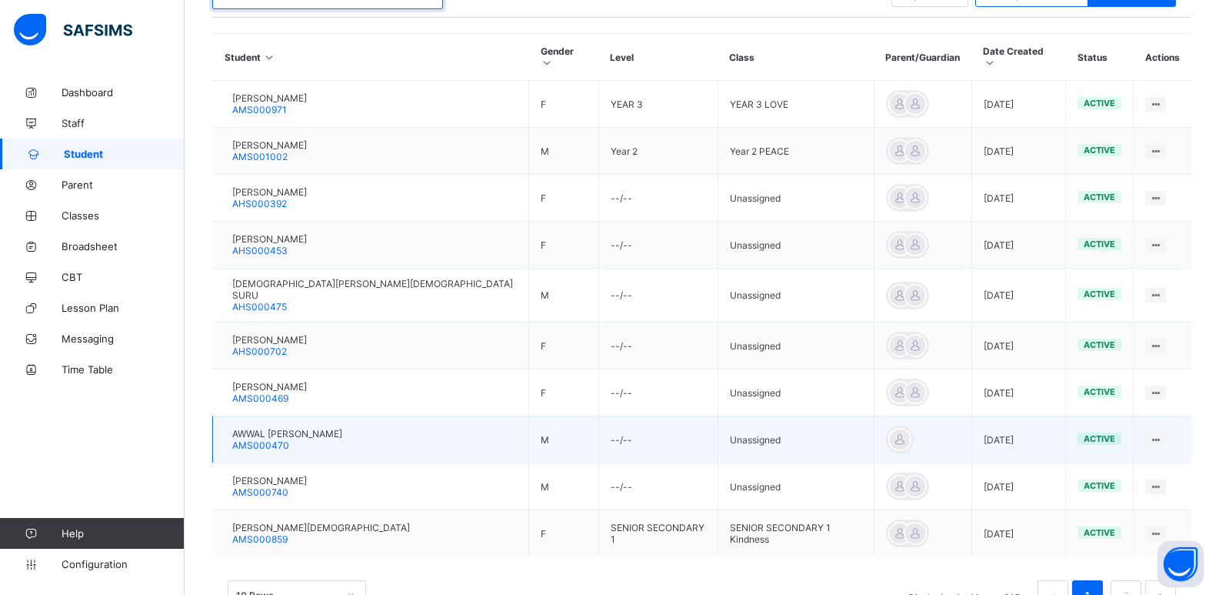
scroll to position [375, 0]
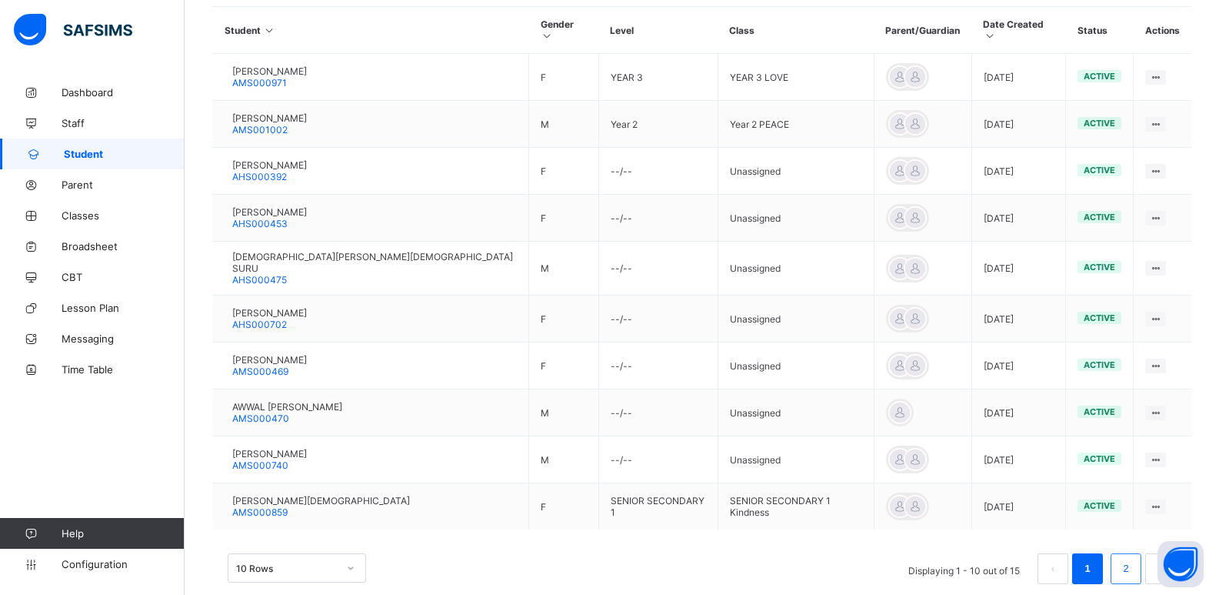
type input "********"
click at [1133, 559] on link "2" at bounding box center [1126, 569] width 15 height 20
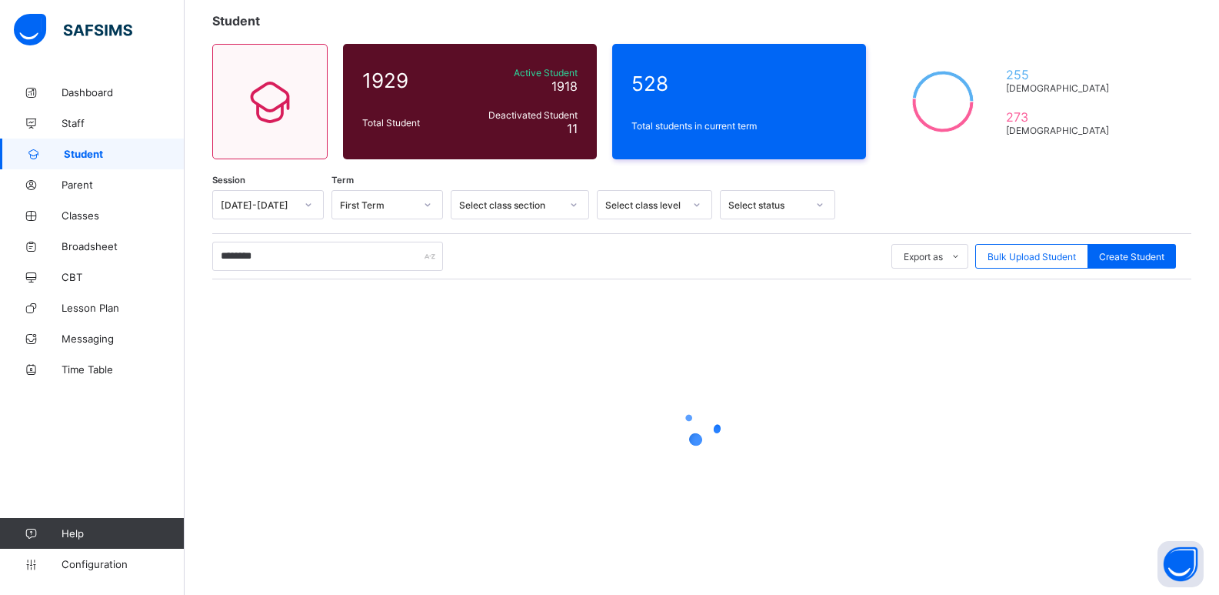
scroll to position [150, 0]
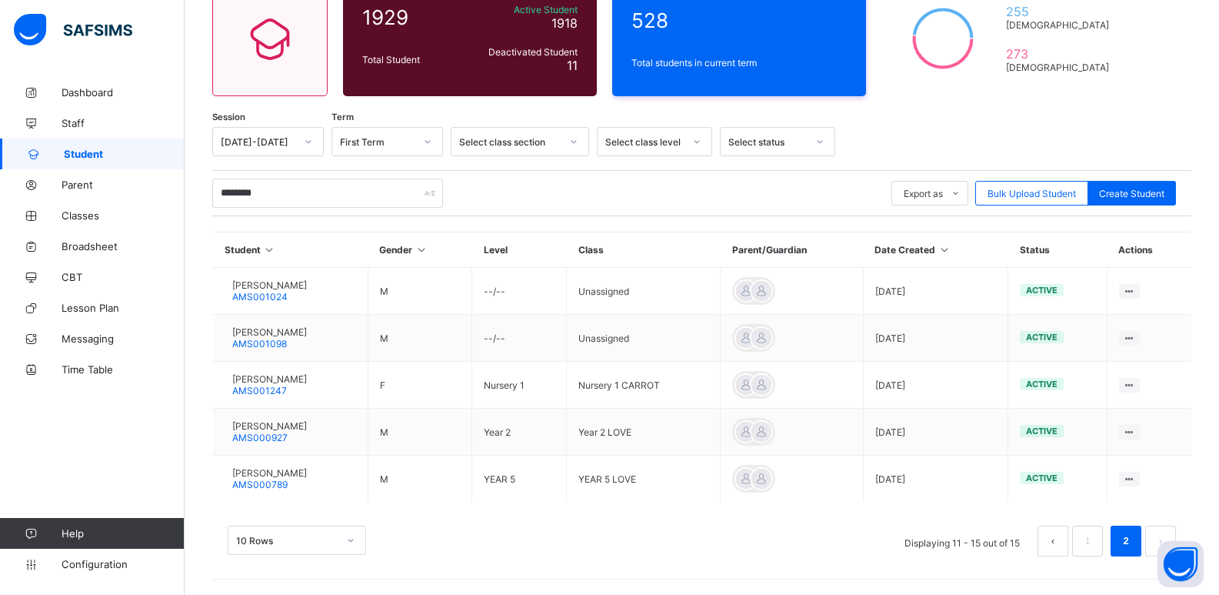
drag, startPoint x: 75, startPoint y: 562, endPoint x: 169, endPoint y: 527, distance: 100.3
click at [82, 560] on span "Configuration" at bounding box center [123, 564] width 122 height 12
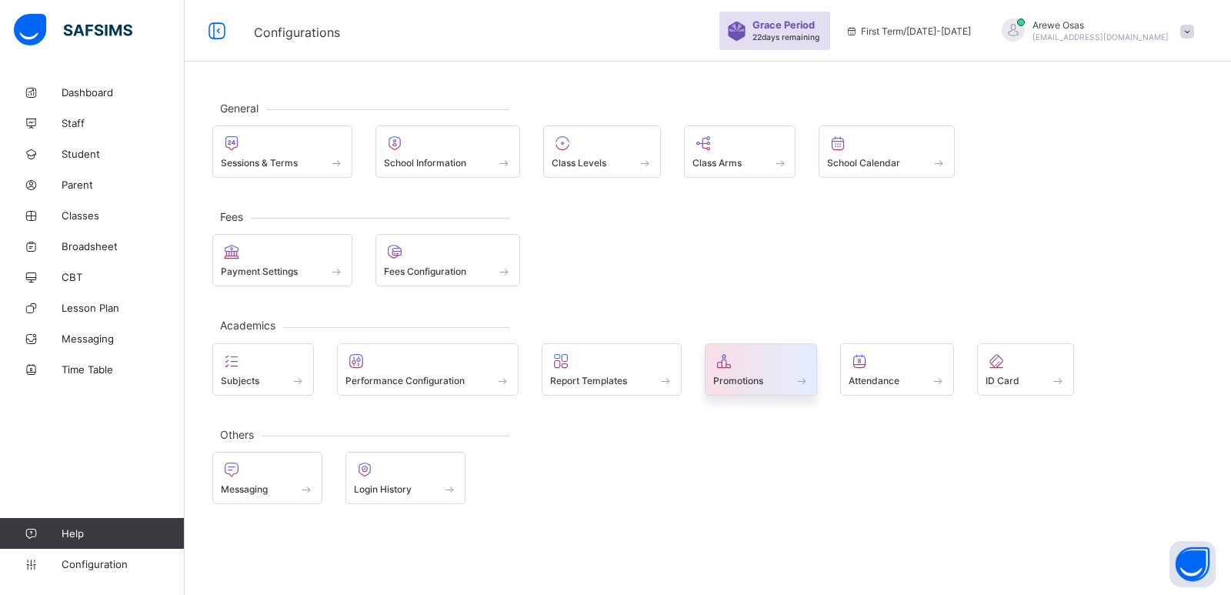
click at [754, 382] on span "Promotions" at bounding box center [738, 381] width 50 height 12
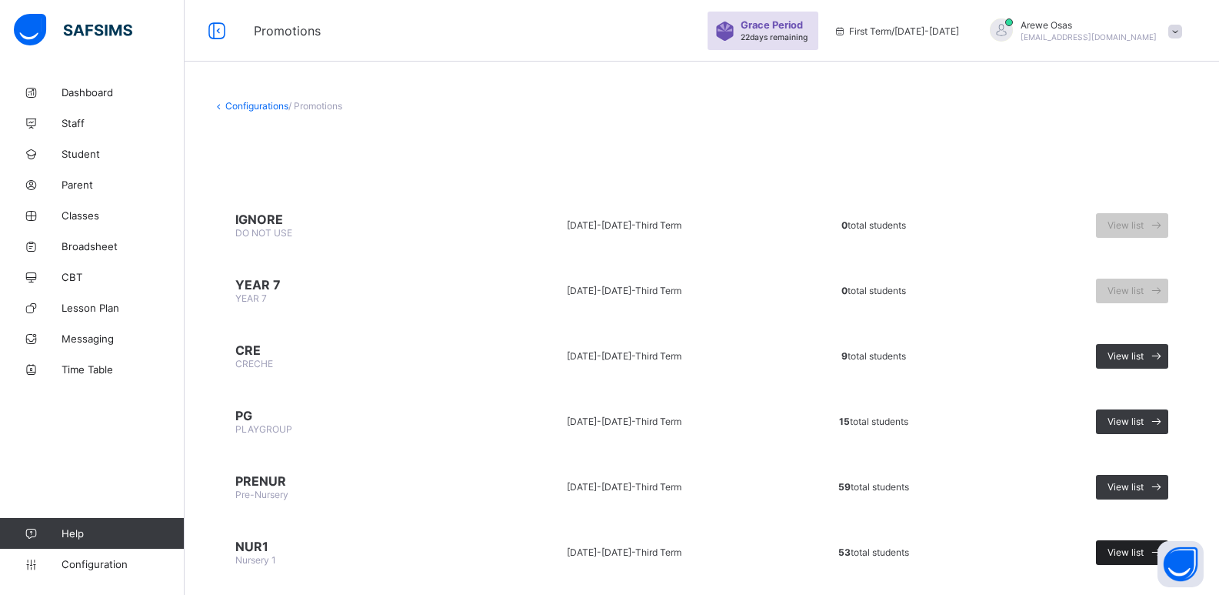
click at [1122, 545] on div "View list" at bounding box center [1132, 552] width 72 height 25
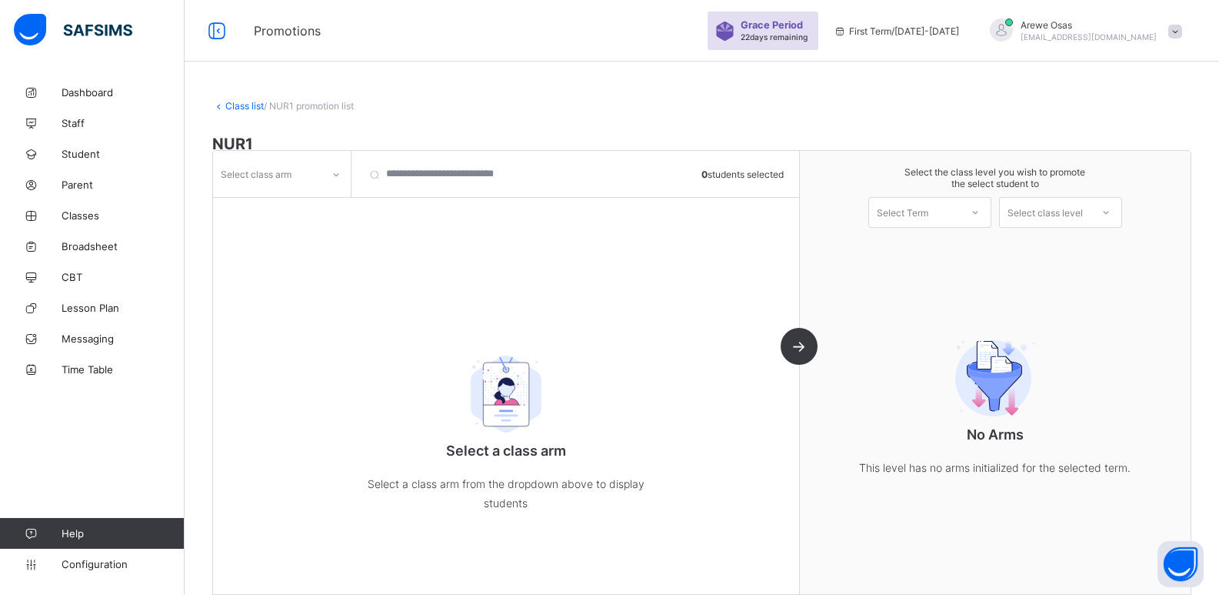
click at [255, 174] on div "Select class arm" at bounding box center [256, 173] width 71 height 29
click at [248, 232] on div "APPLE" at bounding box center [282, 231] width 136 height 24
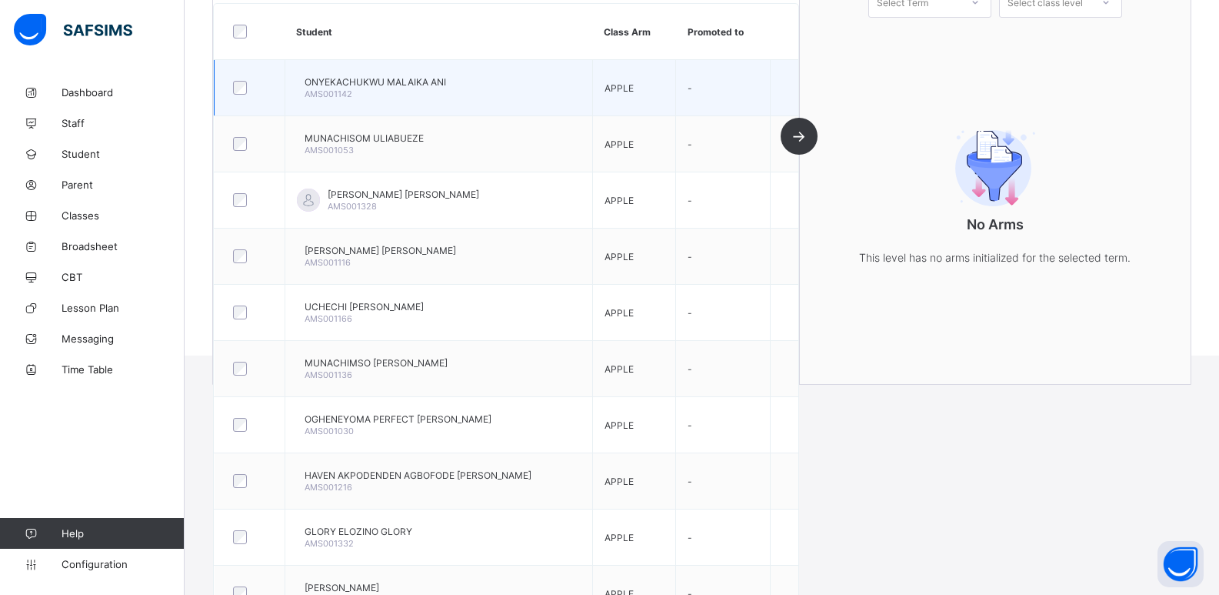
scroll to position [235, 0]
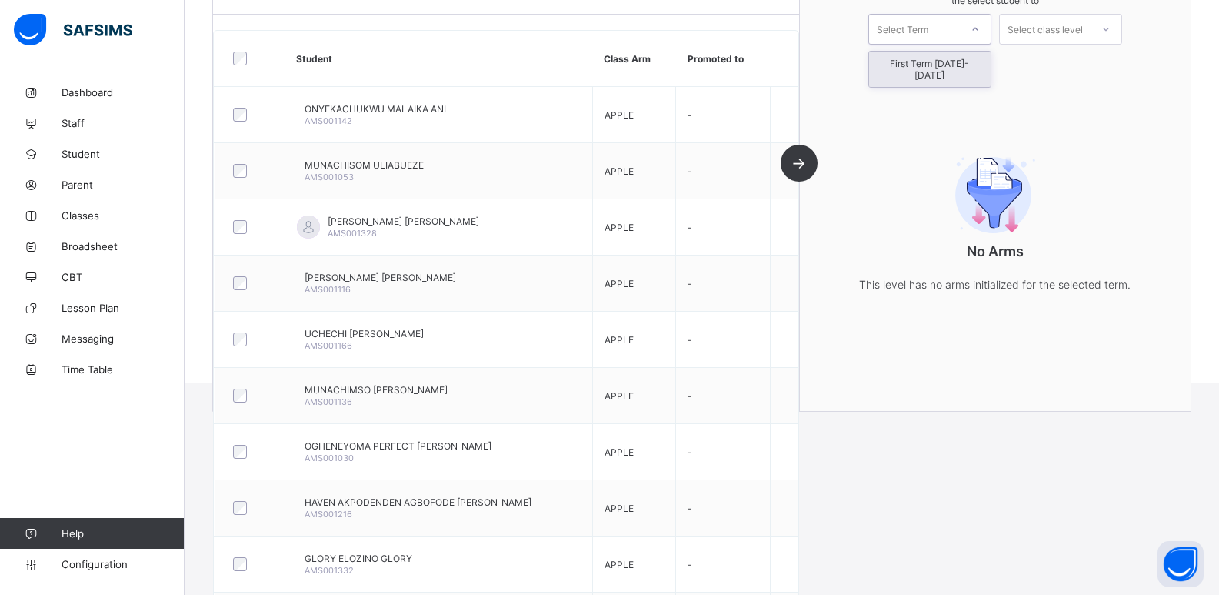
click at [905, 38] on div "Select Term" at bounding box center [903, 29] width 52 height 31
click at [902, 60] on div "First Term [DATE]-[DATE]" at bounding box center [930, 69] width 122 height 35
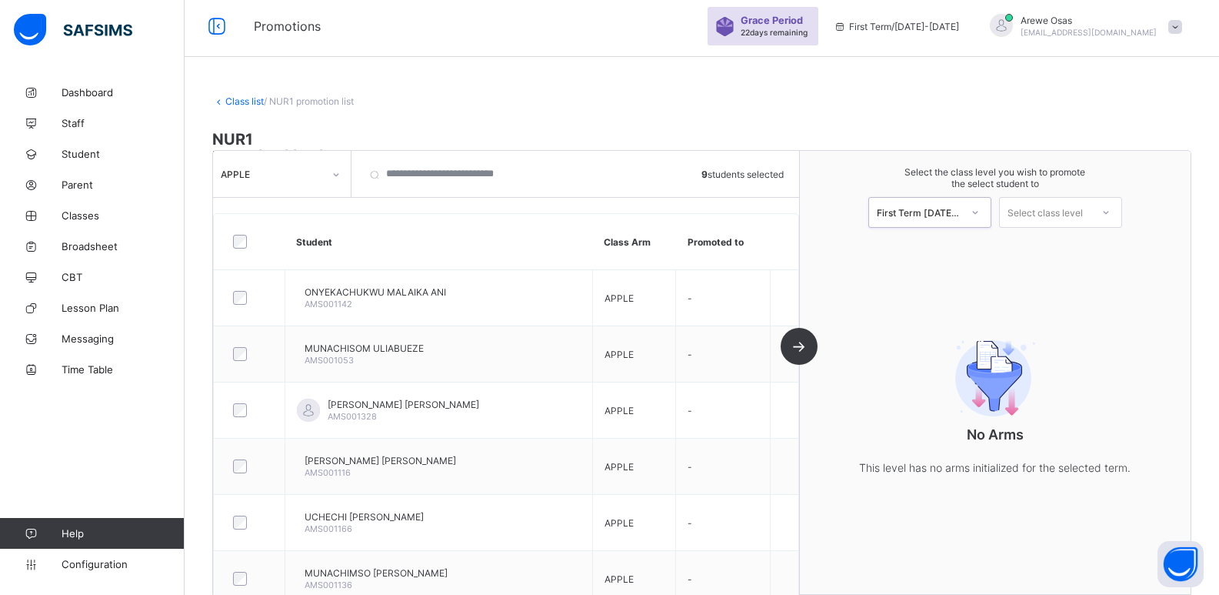
scroll to position [4, 0]
click at [1040, 218] on div "Select class level" at bounding box center [1045, 212] width 75 height 31
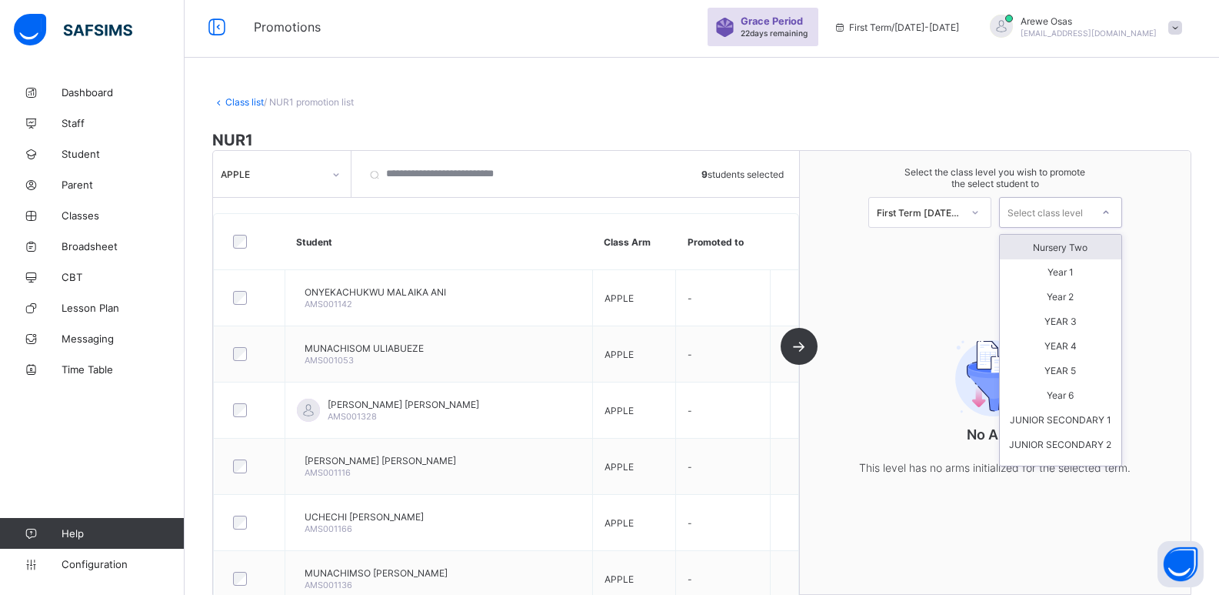
click at [1062, 252] on div "Nursery Two" at bounding box center [1061, 247] width 122 height 25
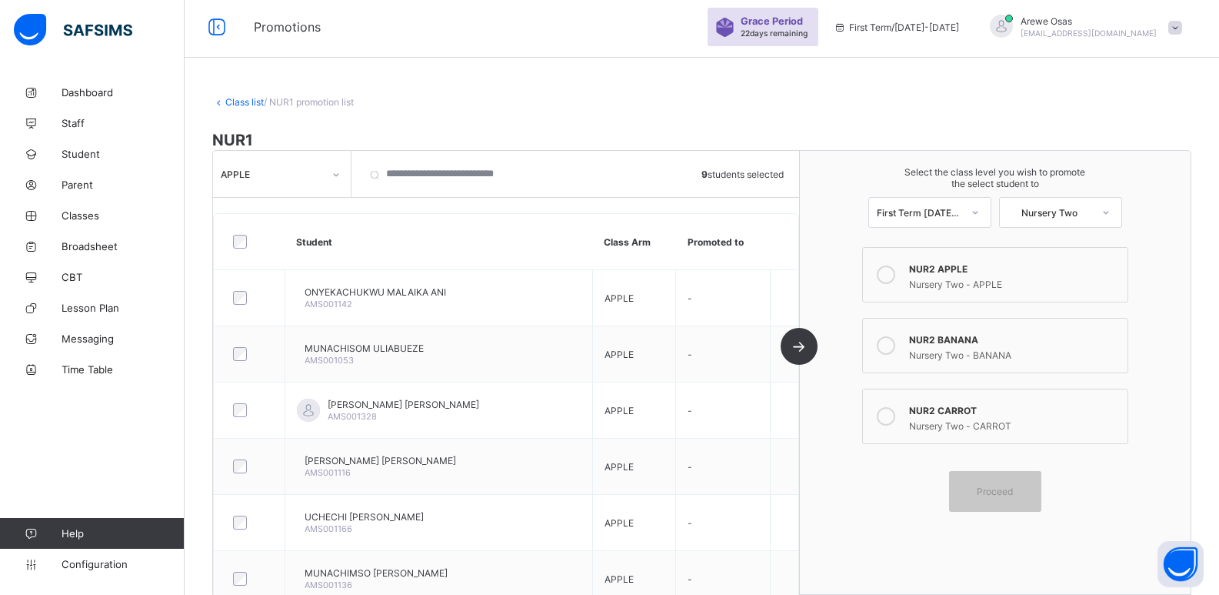
click at [956, 282] on div "Nursery Two - APPLE" at bounding box center [1014, 282] width 211 height 15
click at [1007, 487] on span "Proceed" at bounding box center [995, 491] width 36 height 12
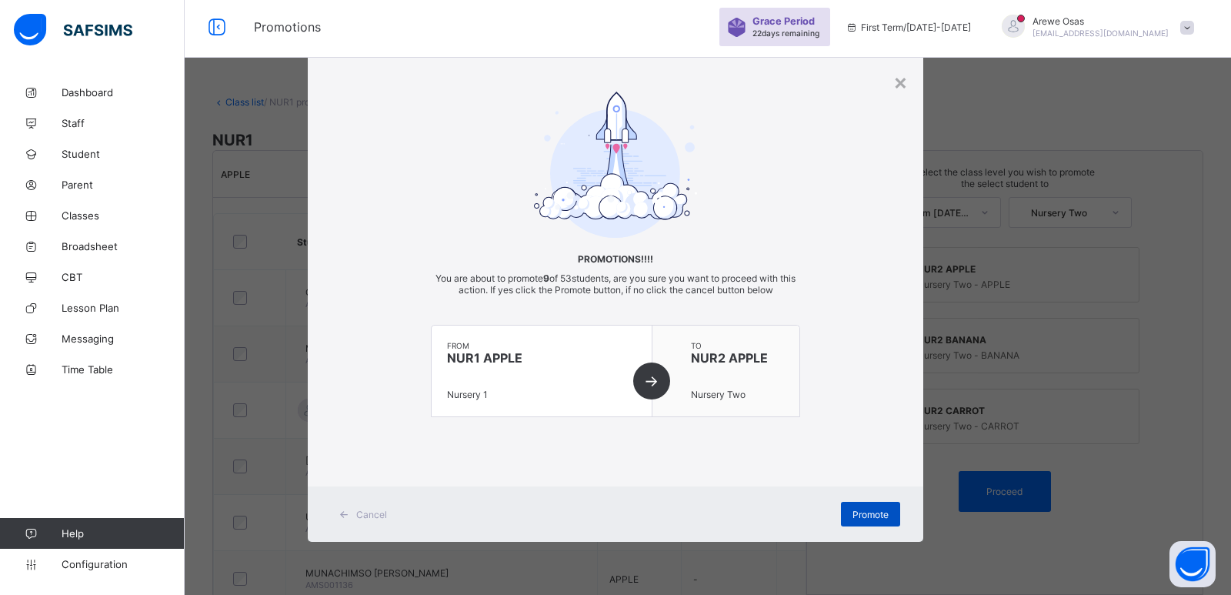
click at [860, 511] on span "Promote" at bounding box center [870, 515] width 36 height 12
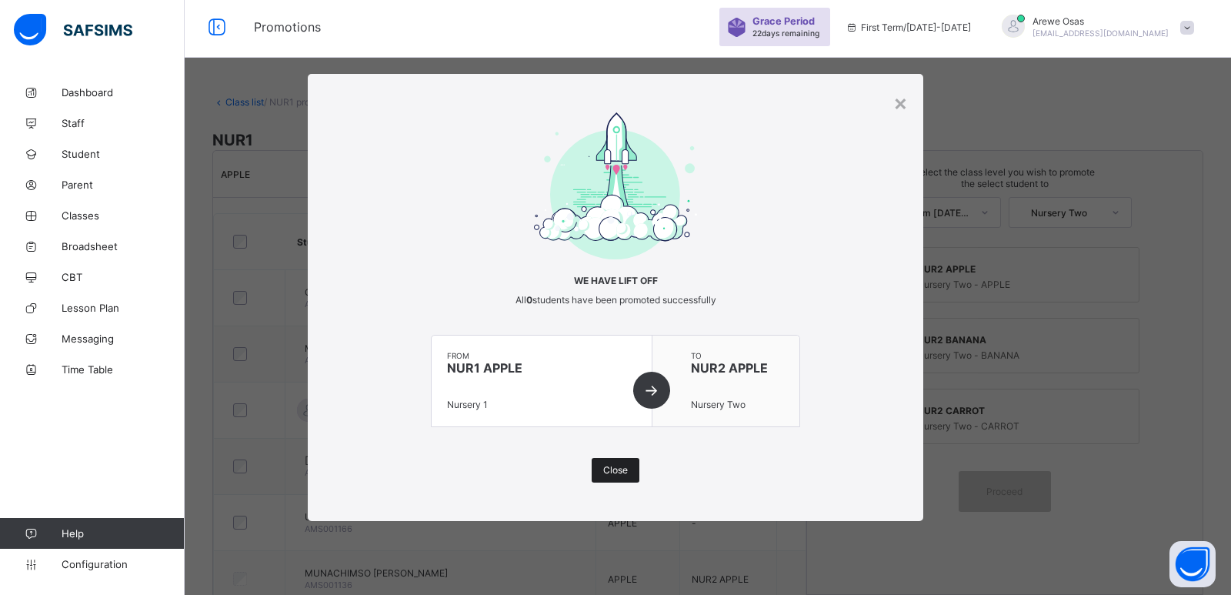
click at [615, 465] on span "Close" at bounding box center [615, 470] width 25 height 12
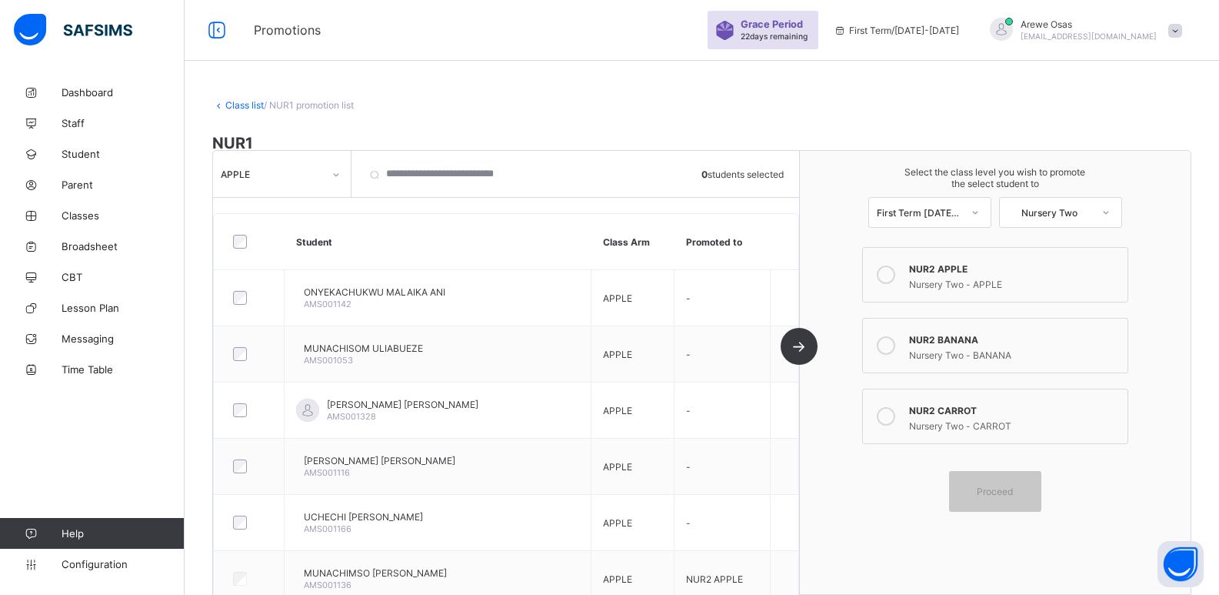
scroll to position [0, 0]
click at [265, 167] on div "APPLE" at bounding box center [267, 174] width 108 height 22
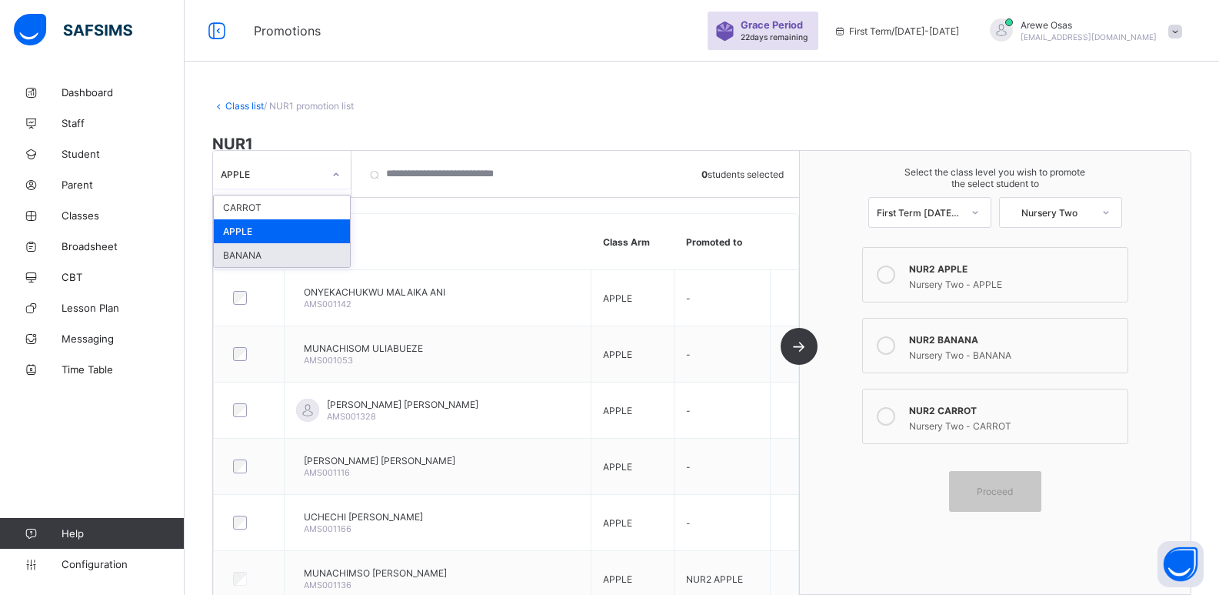
click at [285, 250] on div "BANANA" at bounding box center [282, 255] width 136 height 24
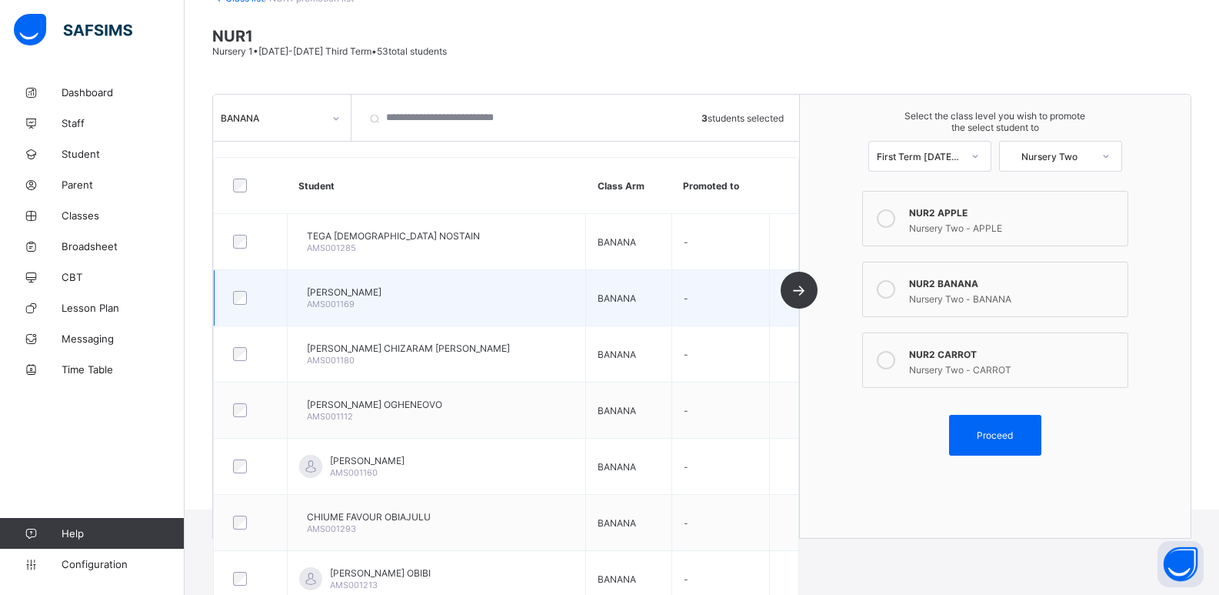
scroll to position [81, 0]
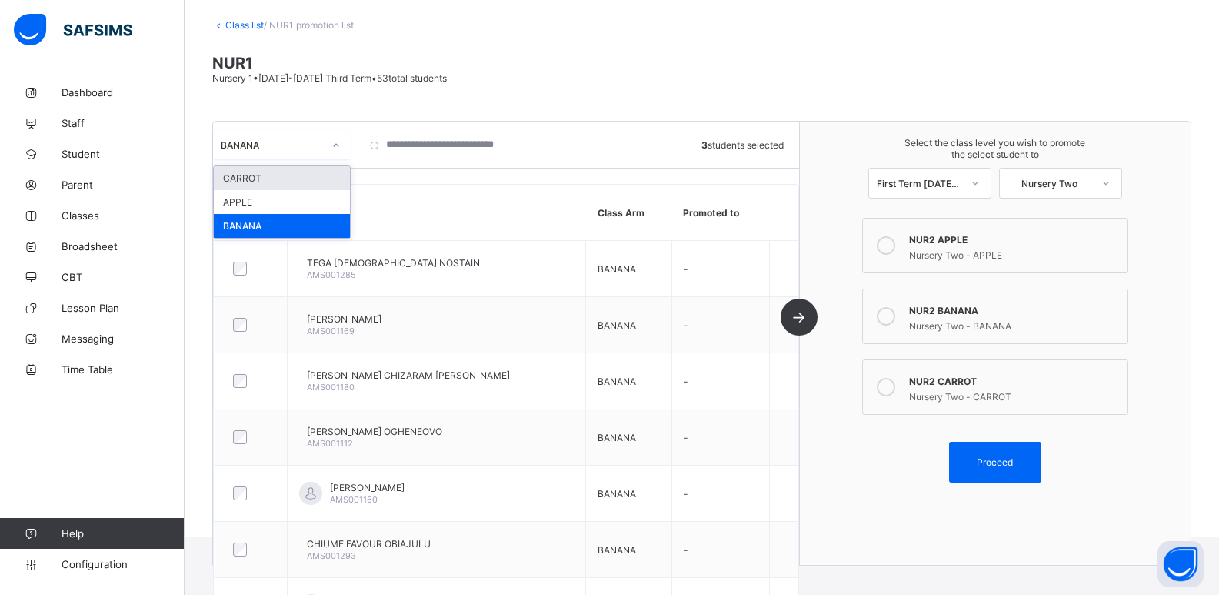
click at [302, 147] on div "BANANA" at bounding box center [272, 145] width 102 height 12
click at [281, 174] on div "CARROT" at bounding box center [282, 178] width 136 height 24
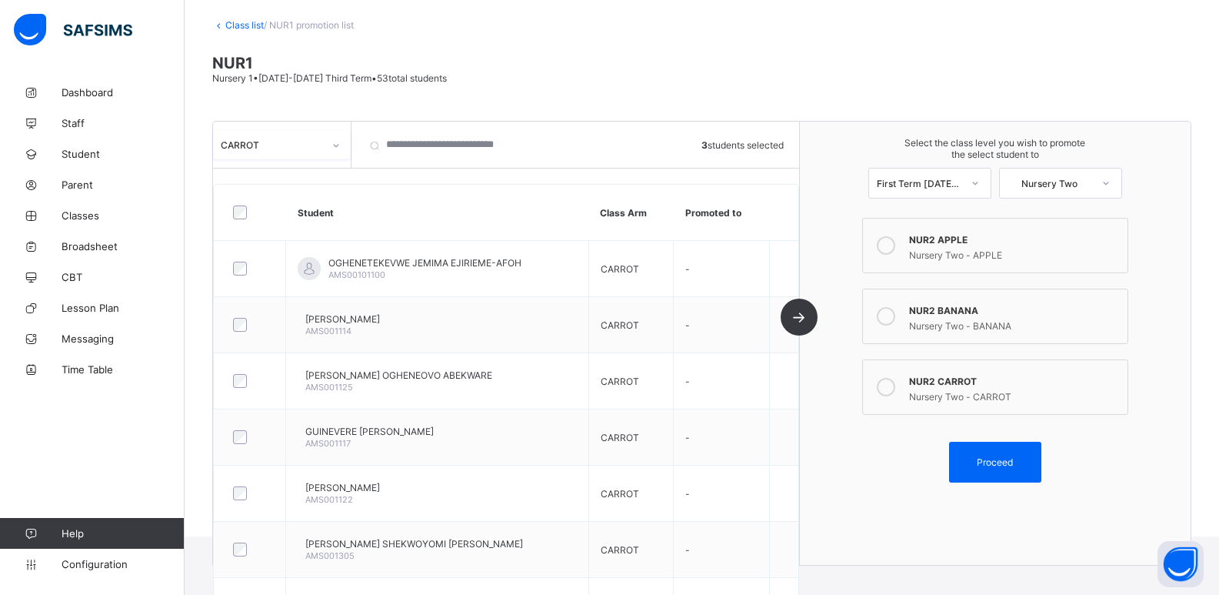
click at [293, 146] on div "CARROT" at bounding box center [272, 145] width 102 height 12
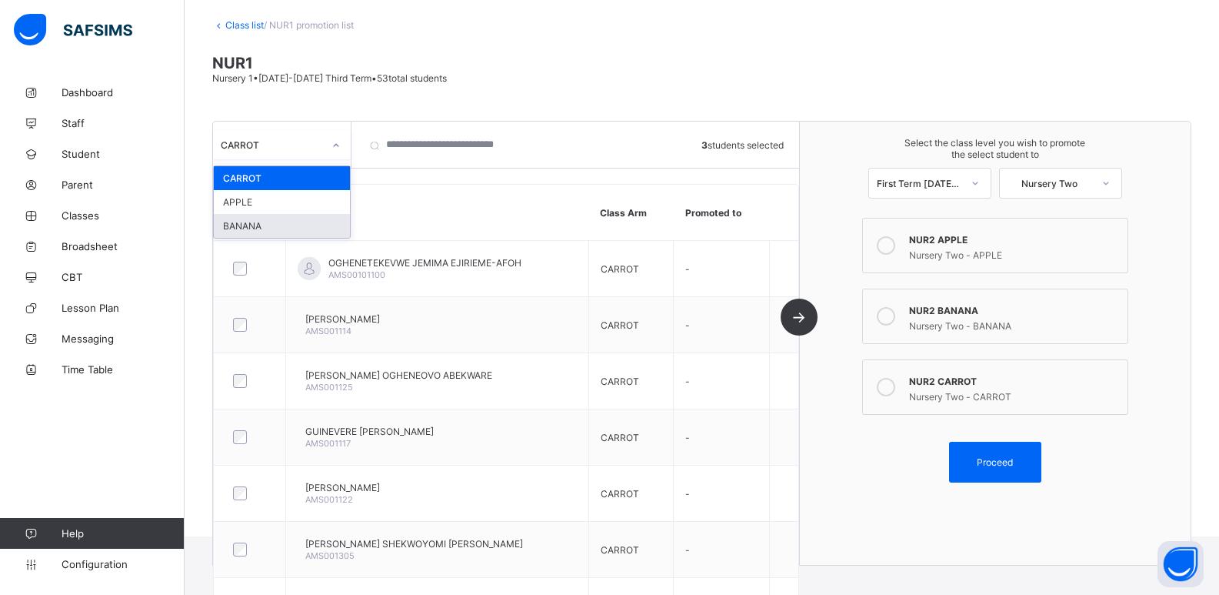
click at [272, 223] on div "BANANA" at bounding box center [282, 226] width 136 height 24
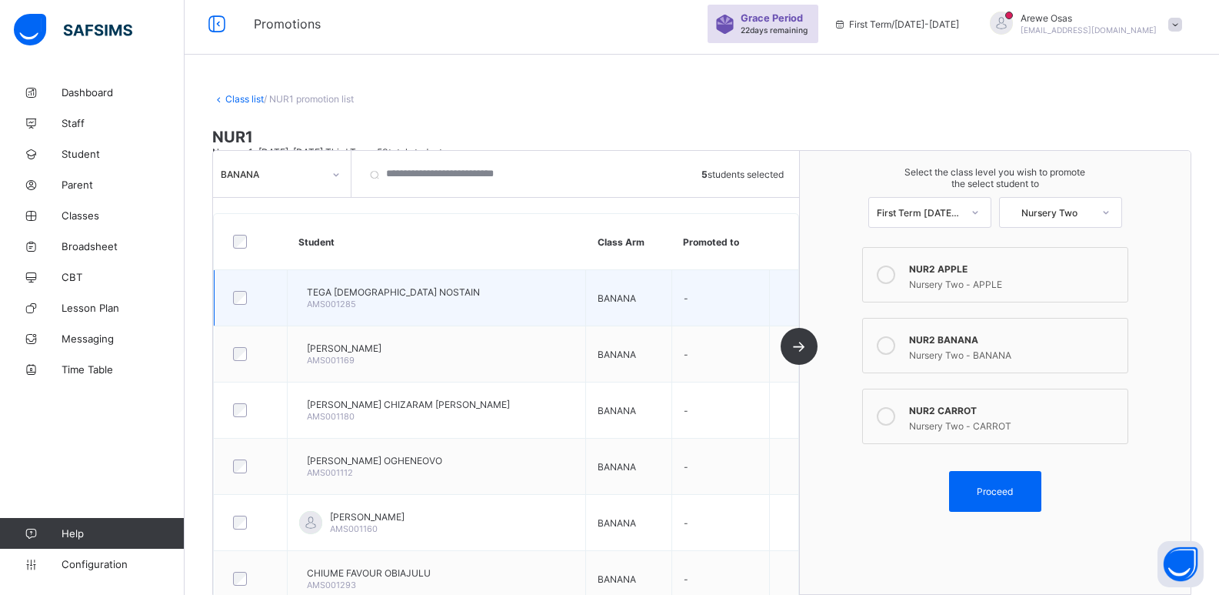
scroll to position [4, 0]
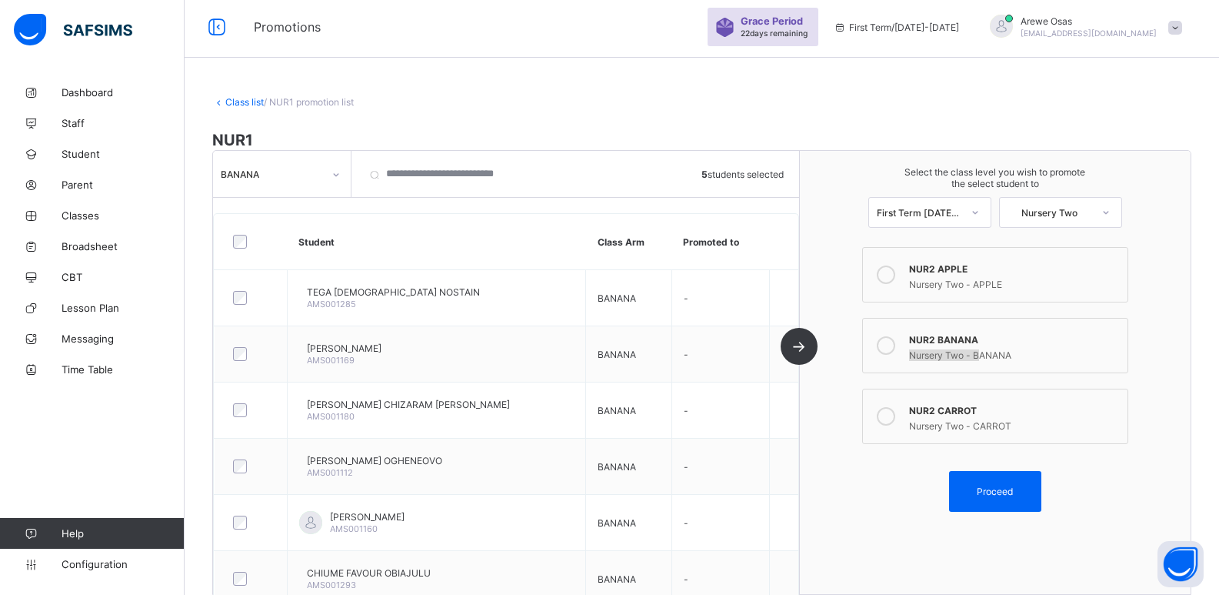
click at [989, 345] on div "NUR2 BANANA Nursery Two - BANANA" at bounding box center [1014, 345] width 211 height 31
click at [972, 347] on div "Nursery Two - BANANA" at bounding box center [1014, 352] width 211 height 15
click at [1001, 500] on div "Proceed" at bounding box center [995, 491] width 92 height 41
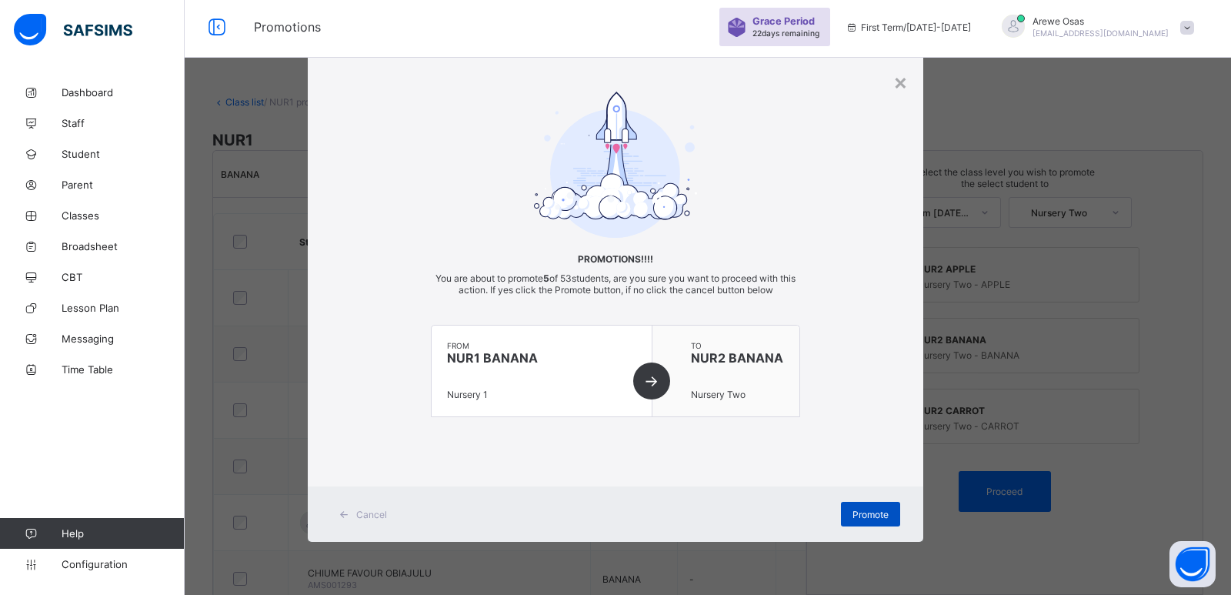
click at [850, 517] on div "Promote" at bounding box center [870, 514] width 59 height 25
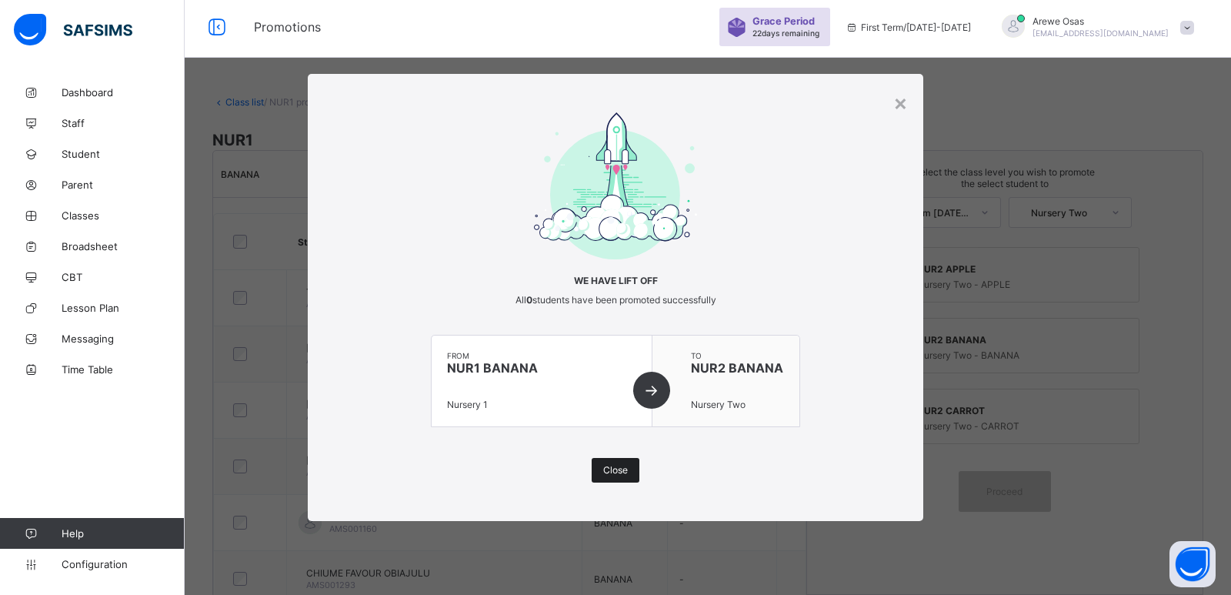
click at [615, 468] on span "Close" at bounding box center [615, 470] width 25 height 12
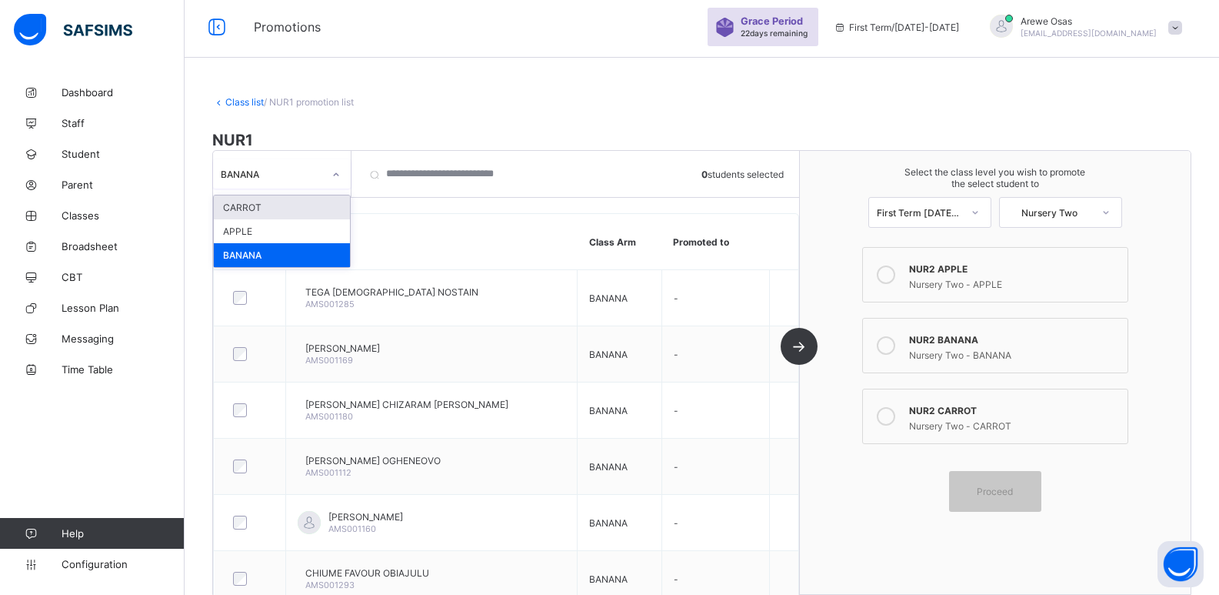
click at [258, 180] on div "BANANA" at bounding box center [267, 174] width 108 height 22
click at [256, 205] on div "CARROT" at bounding box center [282, 207] width 136 height 24
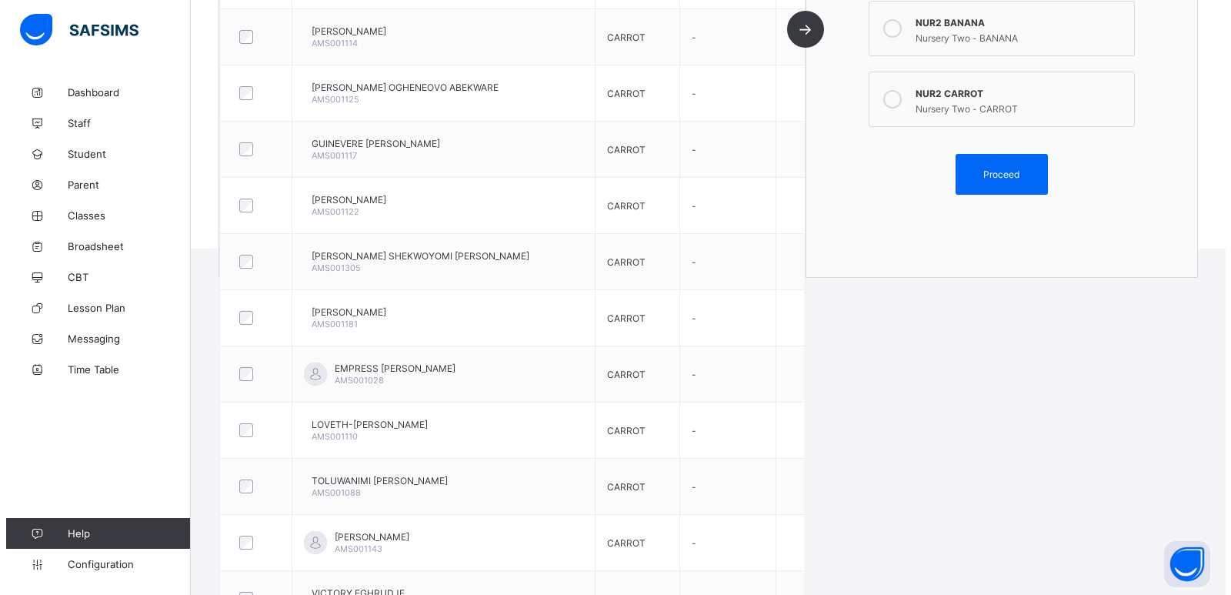
scroll to position [303, 0]
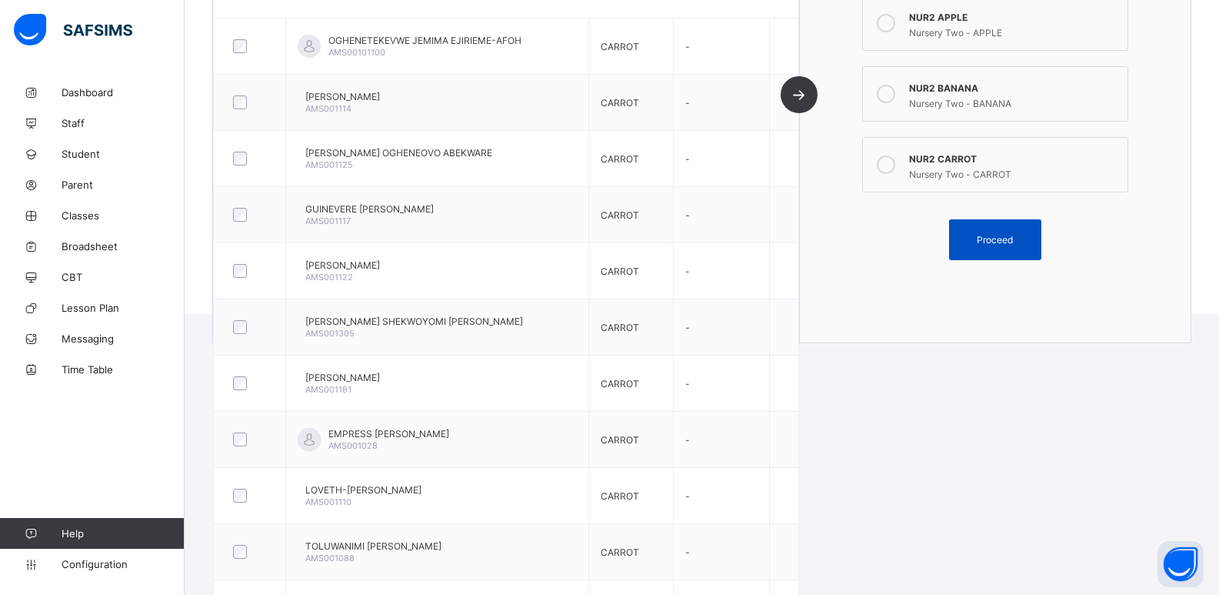
click at [982, 242] on span "Proceed" at bounding box center [995, 240] width 69 height 12
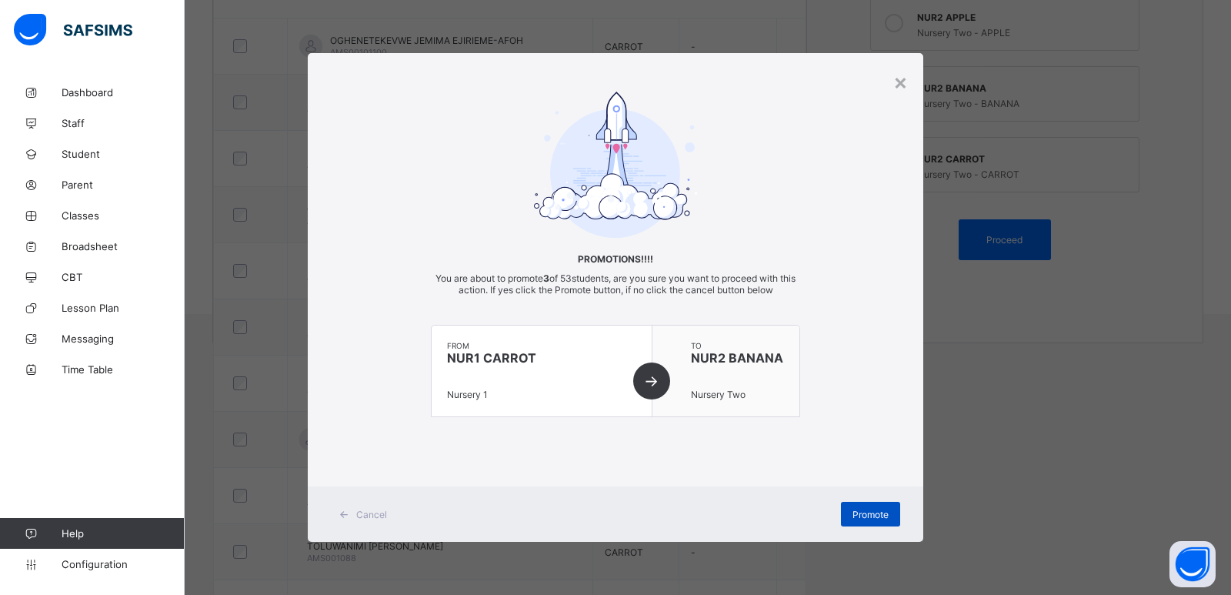
click at [859, 519] on span "Promote" at bounding box center [870, 515] width 36 height 12
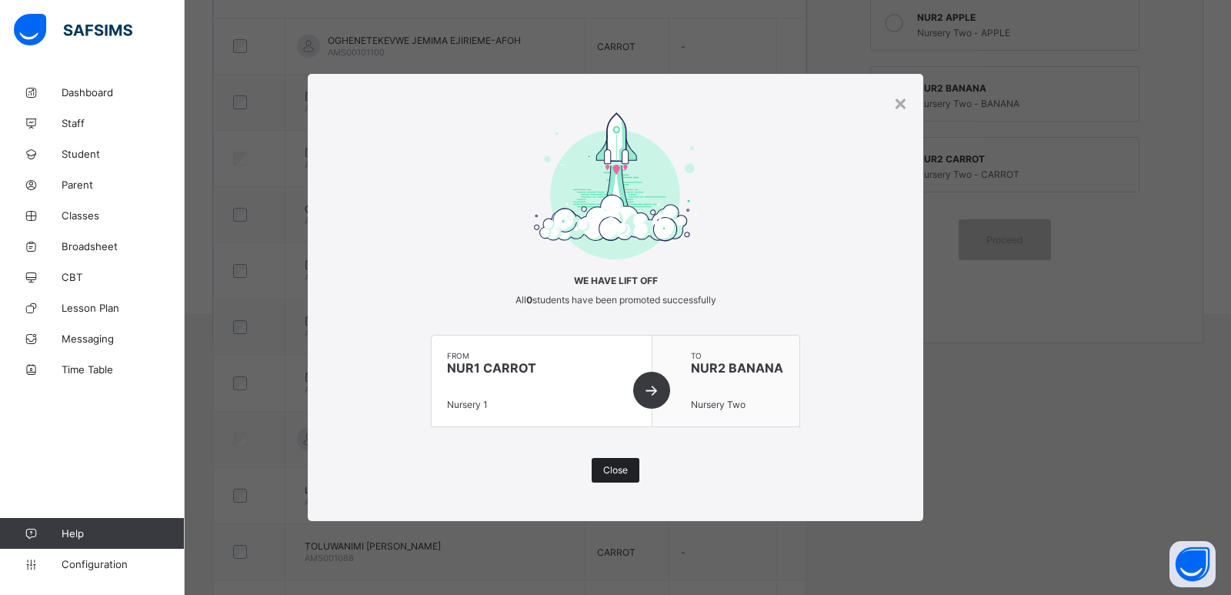
click at [615, 467] on span "Close" at bounding box center [615, 470] width 25 height 12
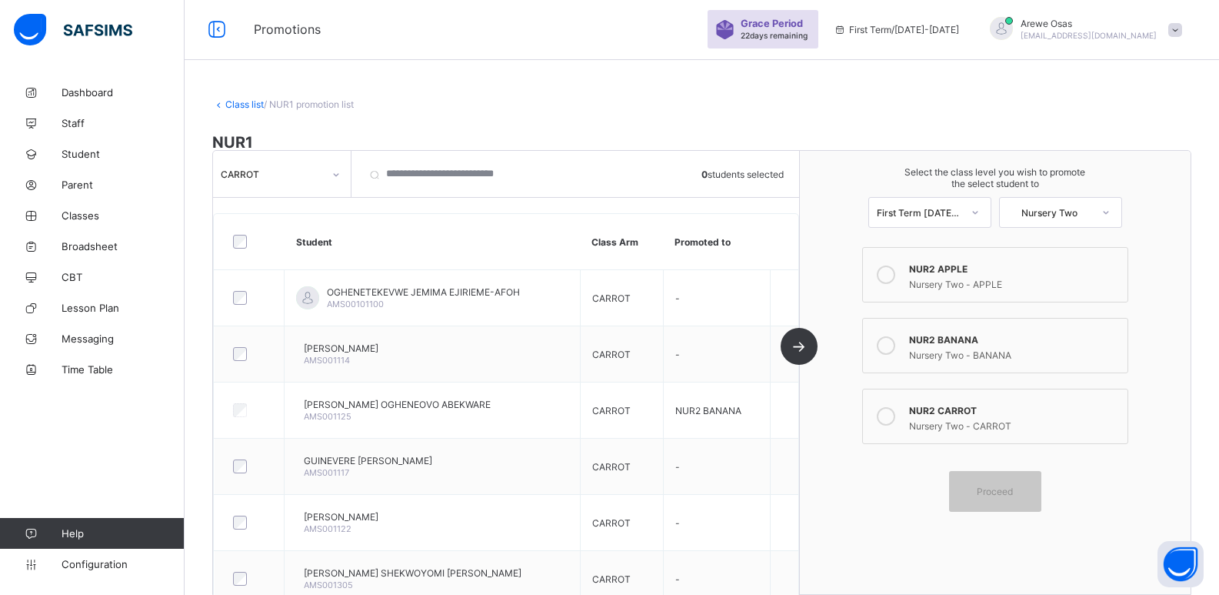
scroll to position [0, 0]
drag, startPoint x: 273, startPoint y: 186, endPoint x: 285, endPoint y: 185, distance: 11.6
click at [277, 185] on div "CARROT" at bounding box center [282, 173] width 138 height 29
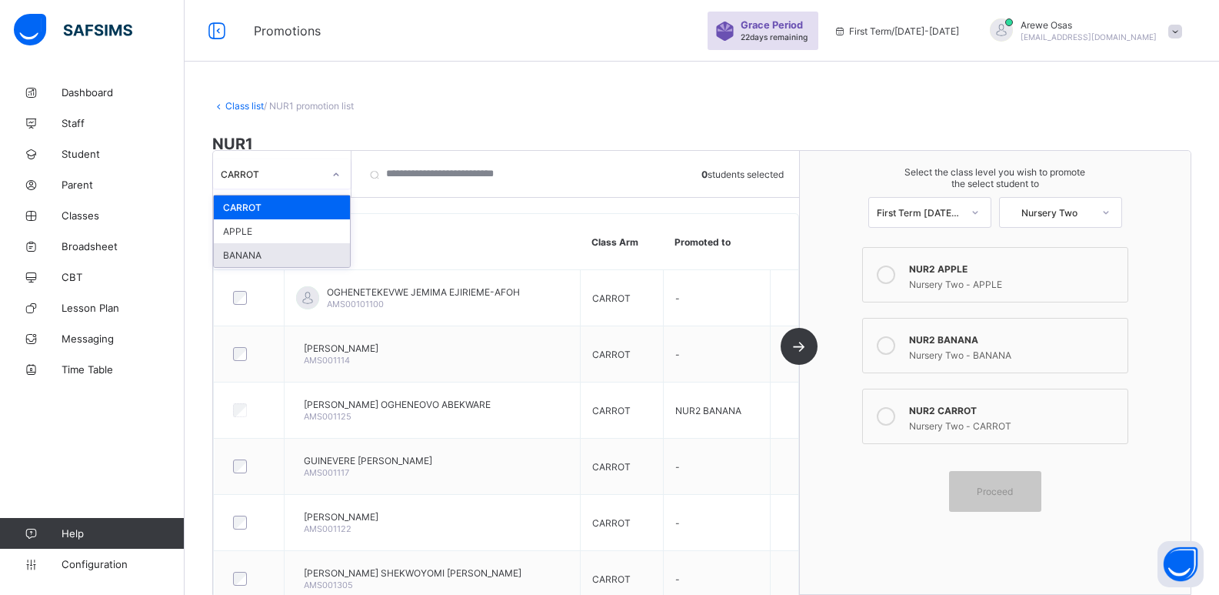
drag, startPoint x: 290, startPoint y: 257, endPoint x: 356, endPoint y: 245, distance: 67.2
click at [291, 257] on div "BANANA" at bounding box center [282, 255] width 136 height 24
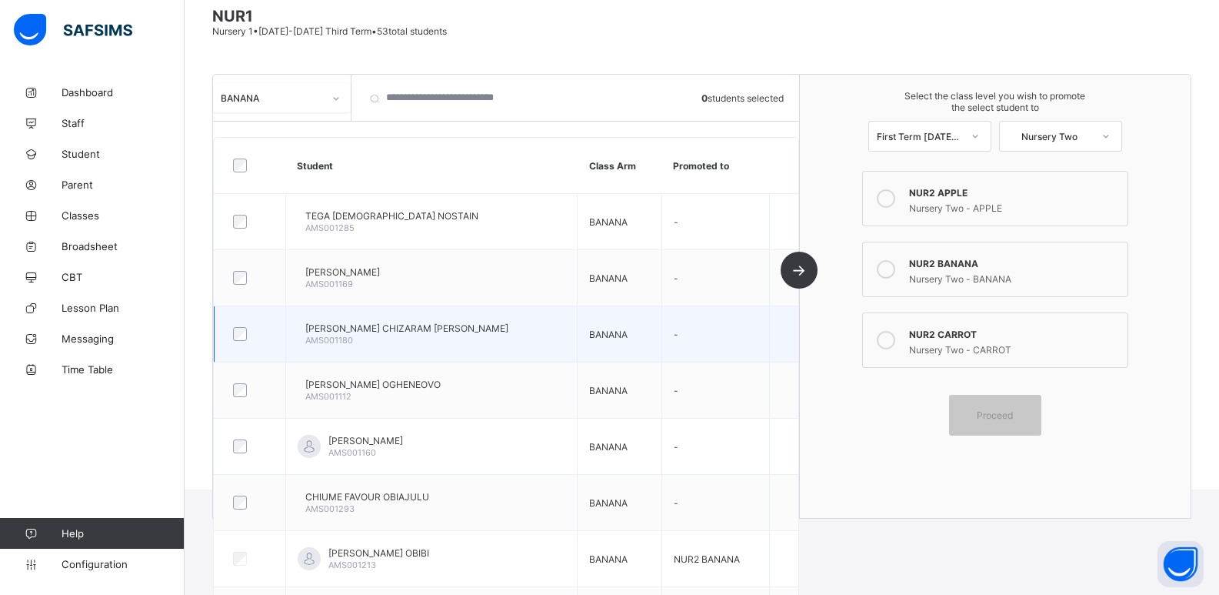
scroll to position [4, 0]
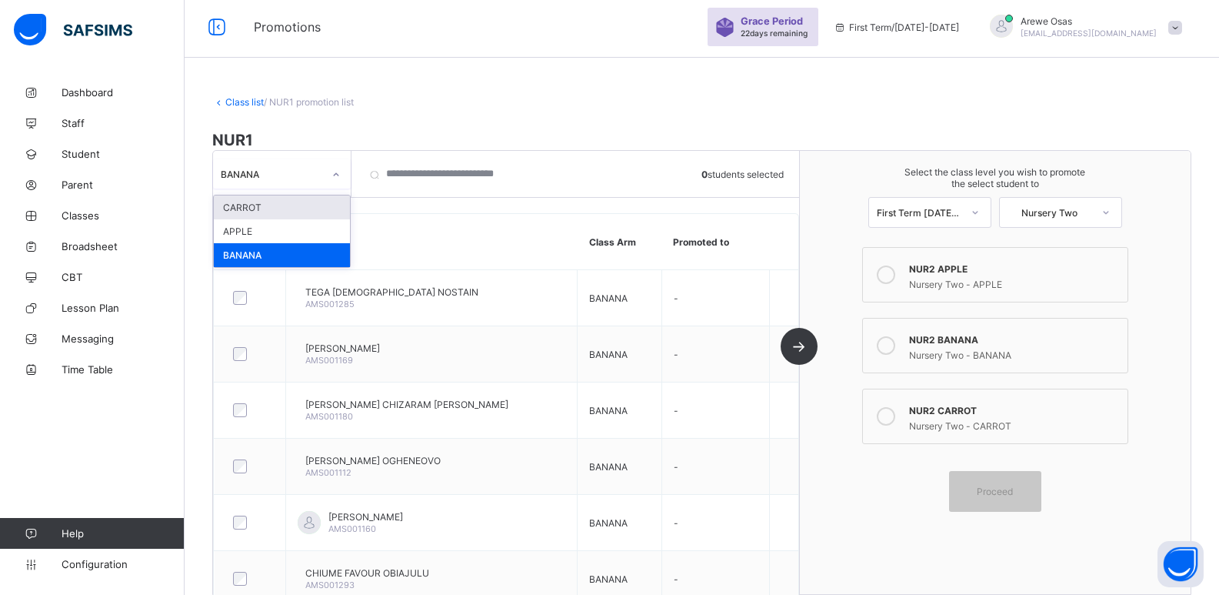
drag, startPoint x: 282, startPoint y: 178, endPoint x: 295, endPoint y: 210, distance: 34.1
click at [282, 179] on div "BANANA" at bounding box center [272, 174] width 102 height 12
click at [256, 203] on div "CARROT" at bounding box center [282, 207] width 136 height 24
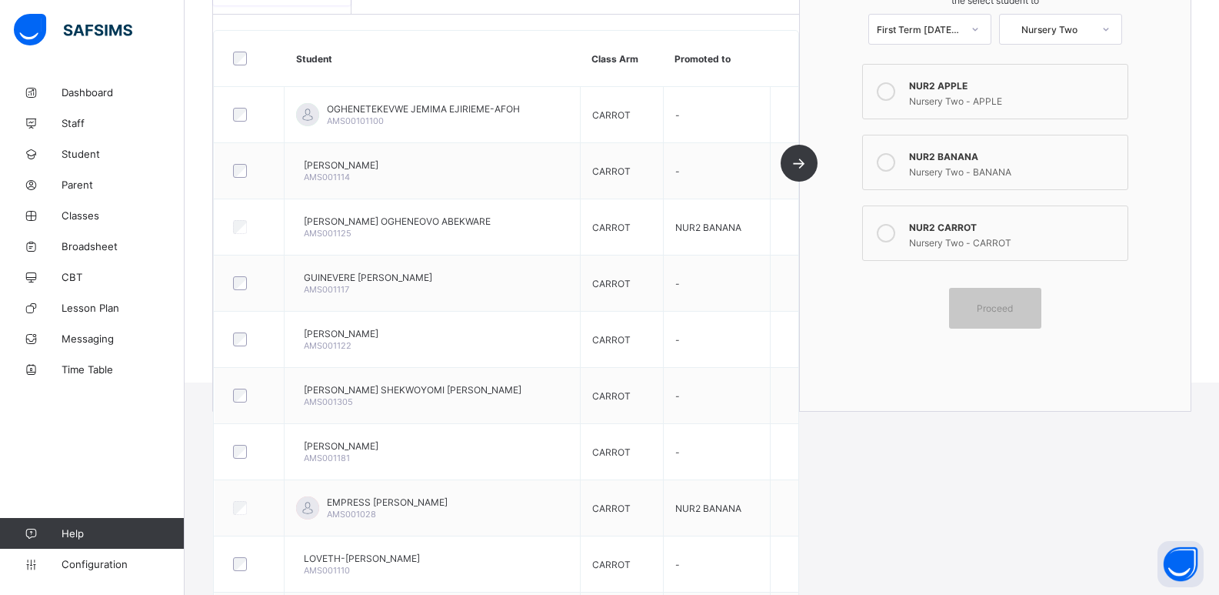
scroll to position [457, 0]
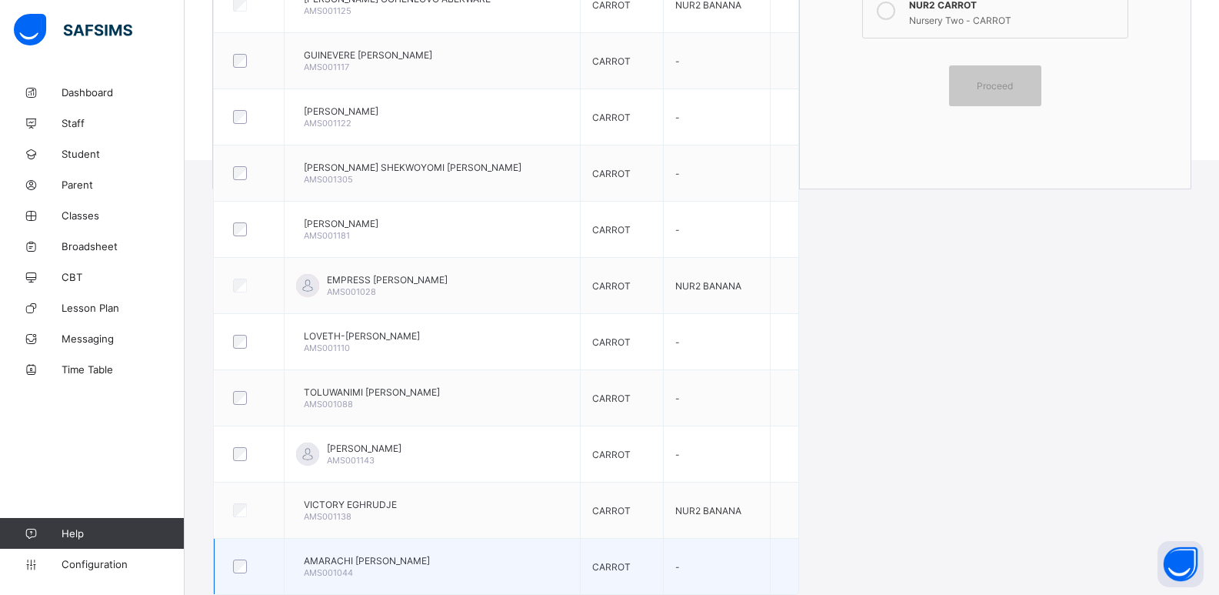
click at [251, 566] on div at bounding box center [249, 566] width 38 height 14
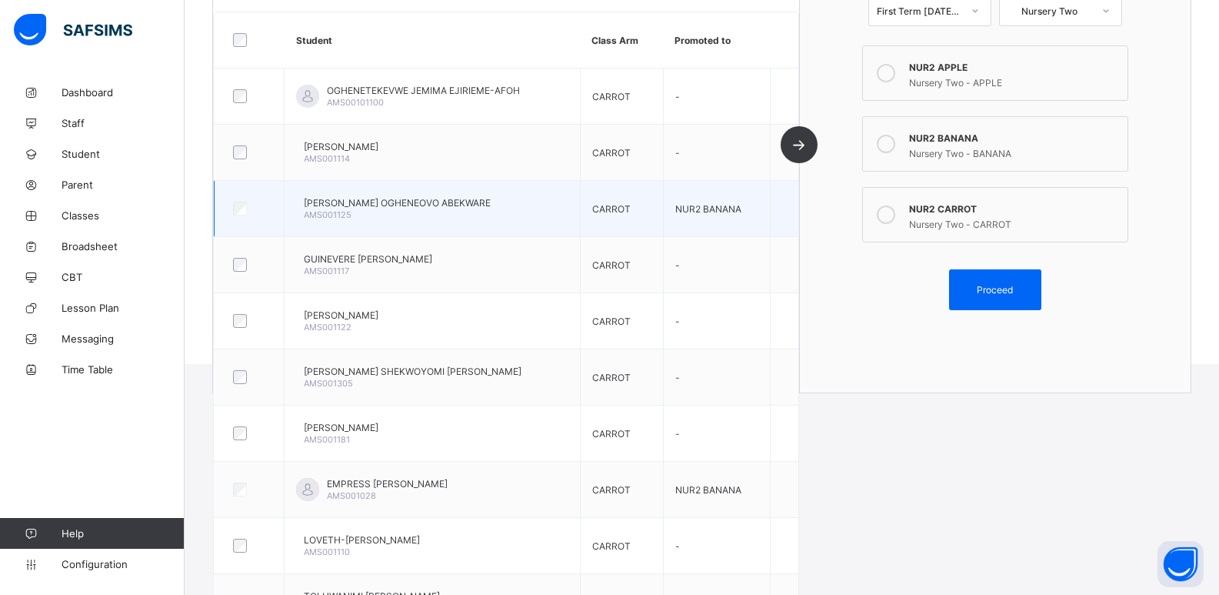
scroll to position [226, 0]
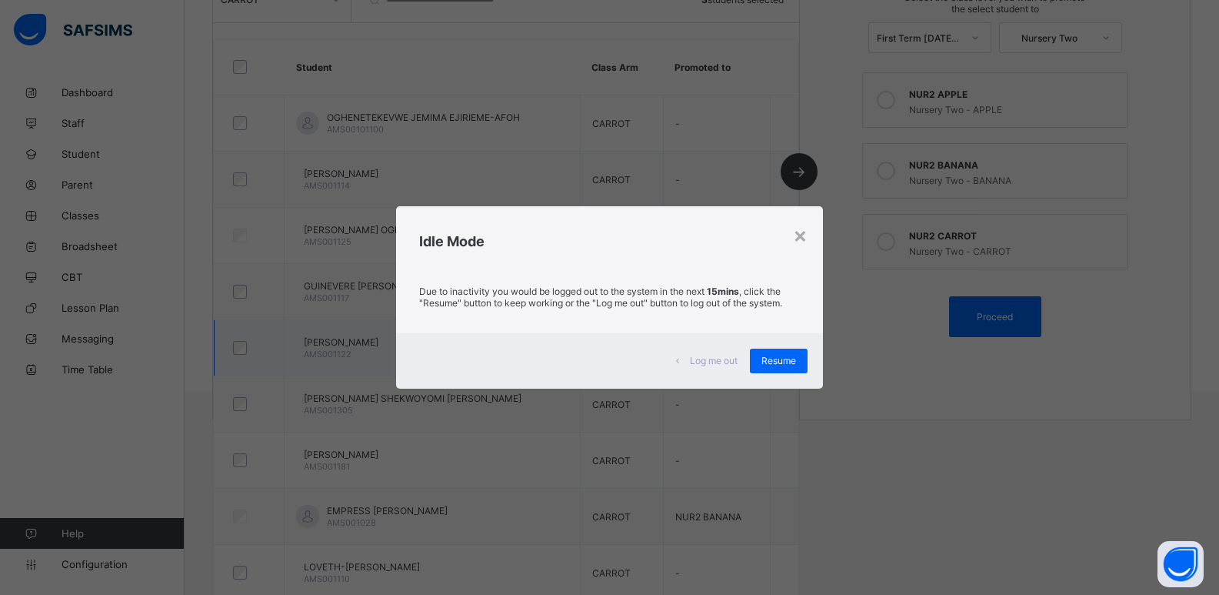
click at [779, 359] on span "Resume" at bounding box center [779, 361] width 35 height 12
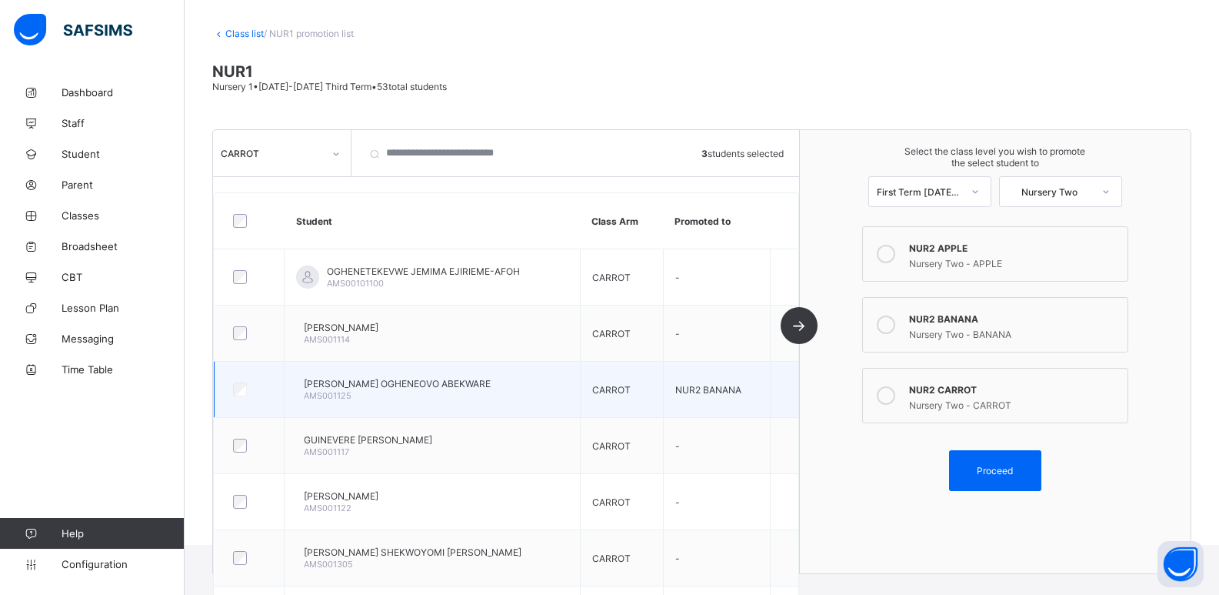
scroll to position [0, 0]
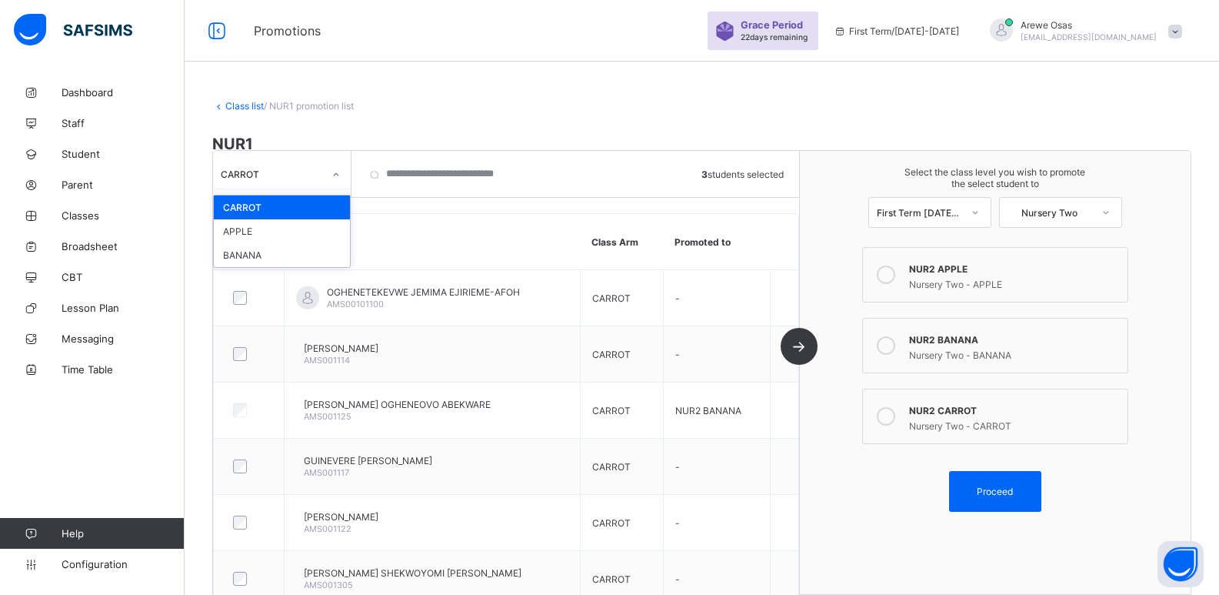
click at [319, 164] on div "CARROT" at bounding box center [267, 174] width 108 height 22
click at [307, 230] on div "APPLE" at bounding box center [282, 231] width 136 height 24
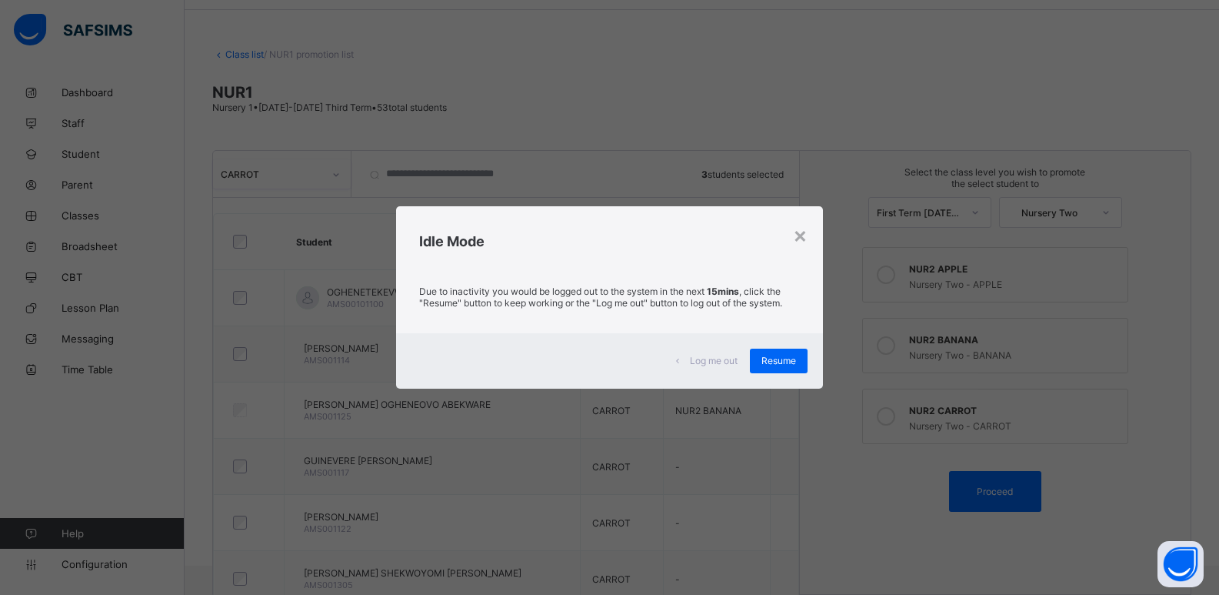
scroll to position [457, 0]
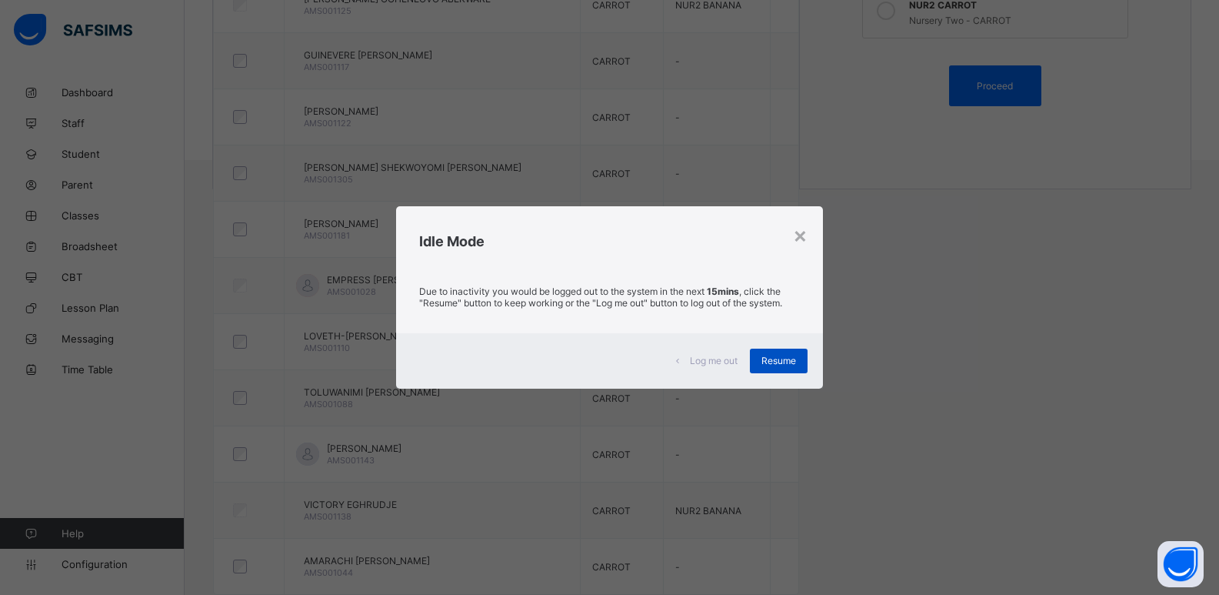
click at [789, 369] on div "Resume" at bounding box center [779, 361] width 58 height 25
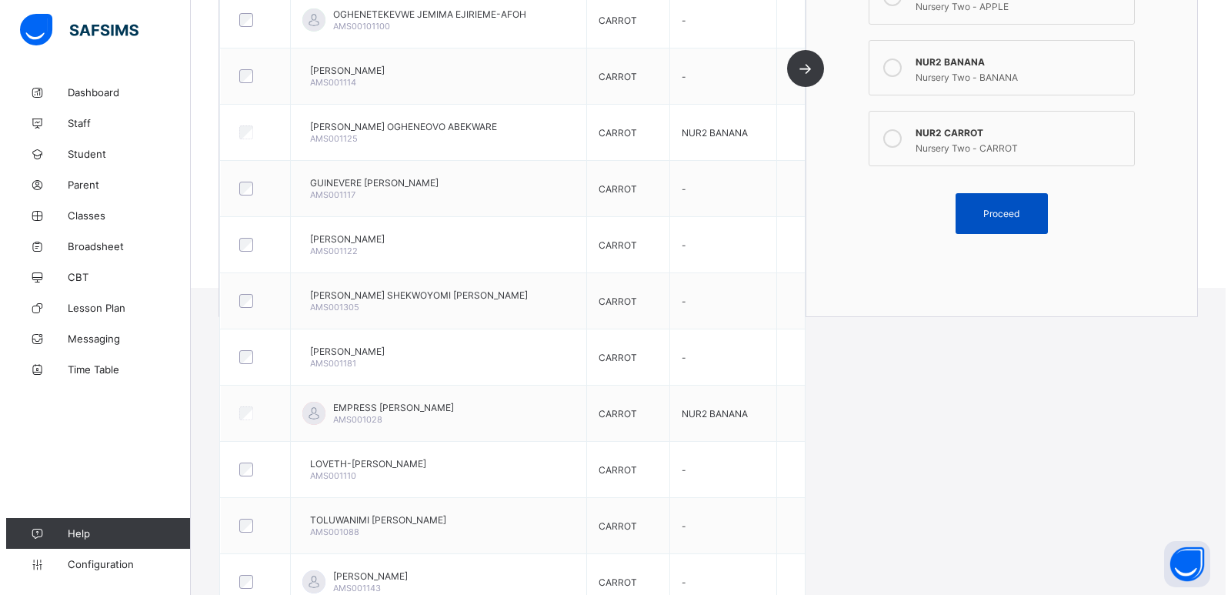
scroll to position [226, 0]
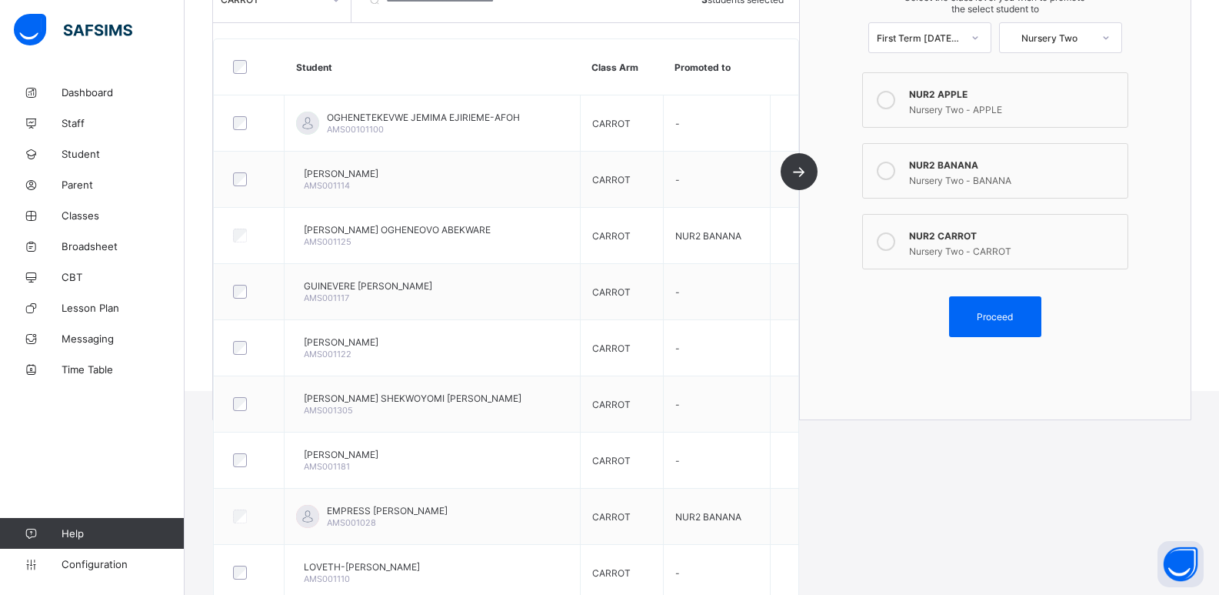
click at [957, 98] on div "NUR2 APPLE" at bounding box center [1014, 92] width 211 height 15
click at [1006, 318] on span "Proceed" at bounding box center [995, 317] width 36 height 12
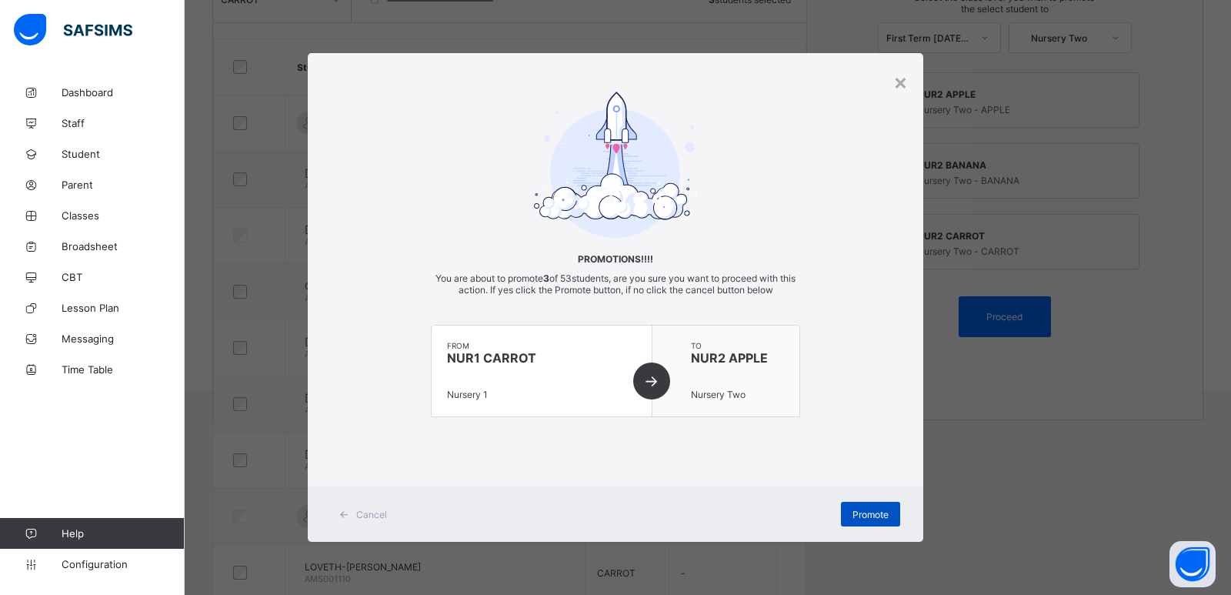
click at [874, 512] on span "Promote" at bounding box center [870, 515] width 36 height 12
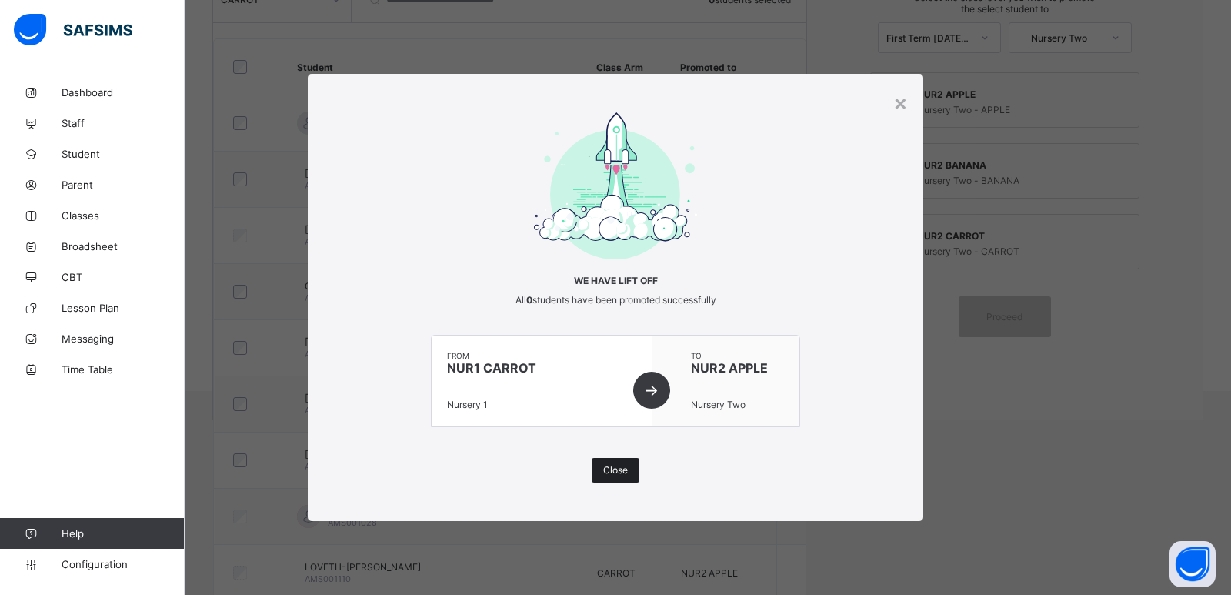
click at [620, 470] on span "Close" at bounding box center [615, 470] width 25 height 12
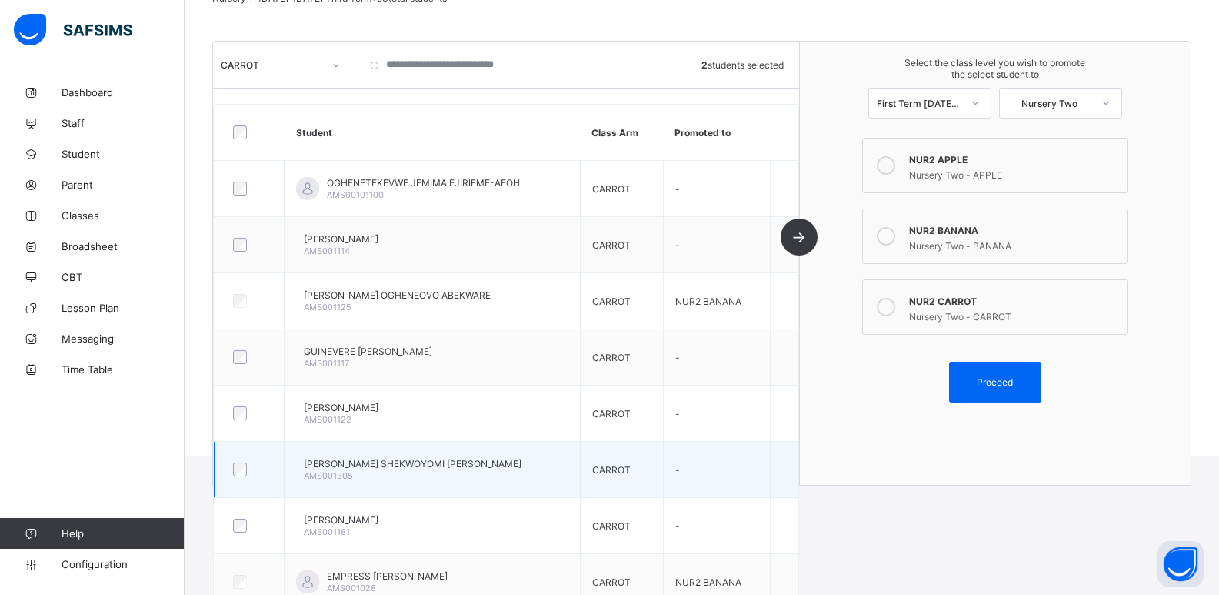
scroll to position [0, 0]
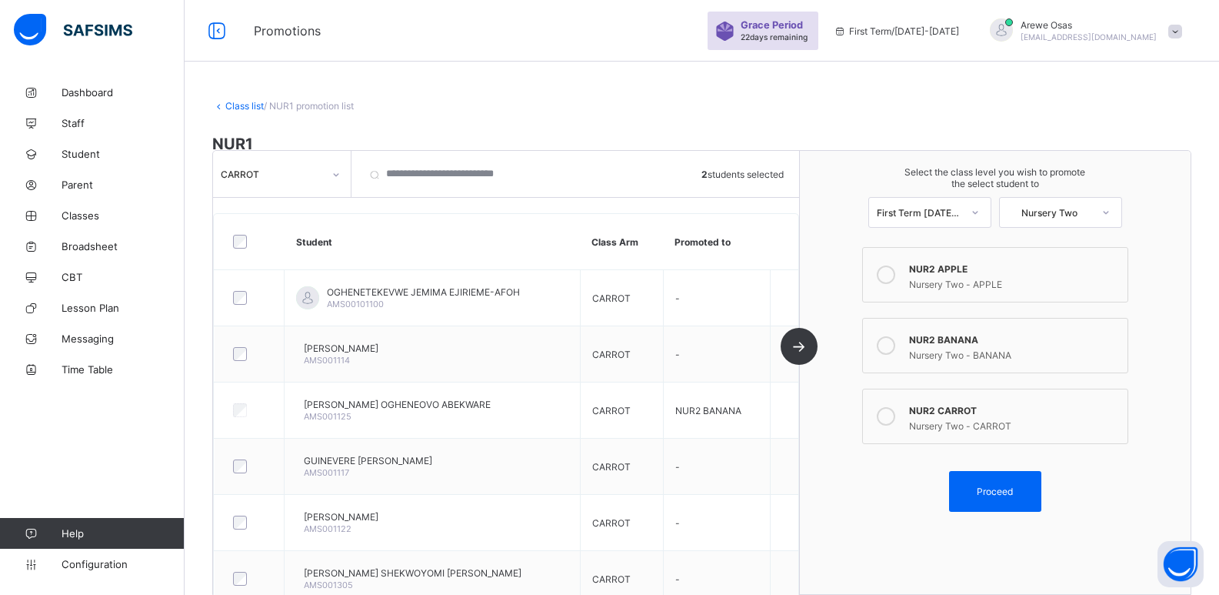
click at [975, 342] on div "NUR2 BANANA" at bounding box center [1014, 337] width 211 height 15
click at [991, 485] on span "Proceed" at bounding box center [995, 491] width 36 height 12
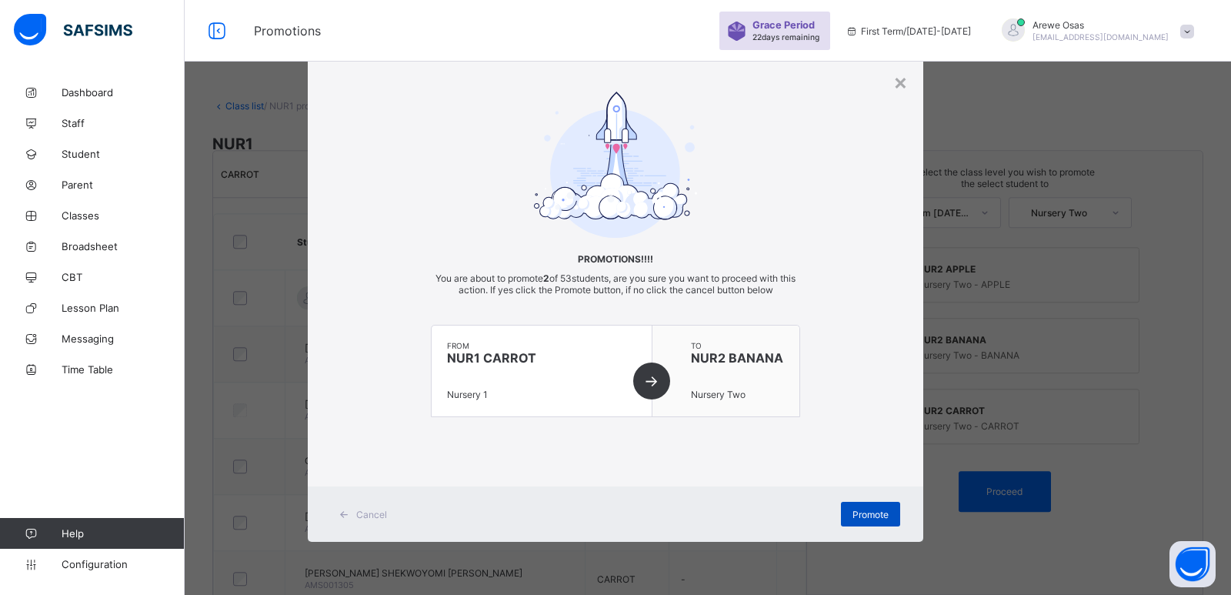
click at [861, 514] on span "Promote" at bounding box center [870, 515] width 36 height 12
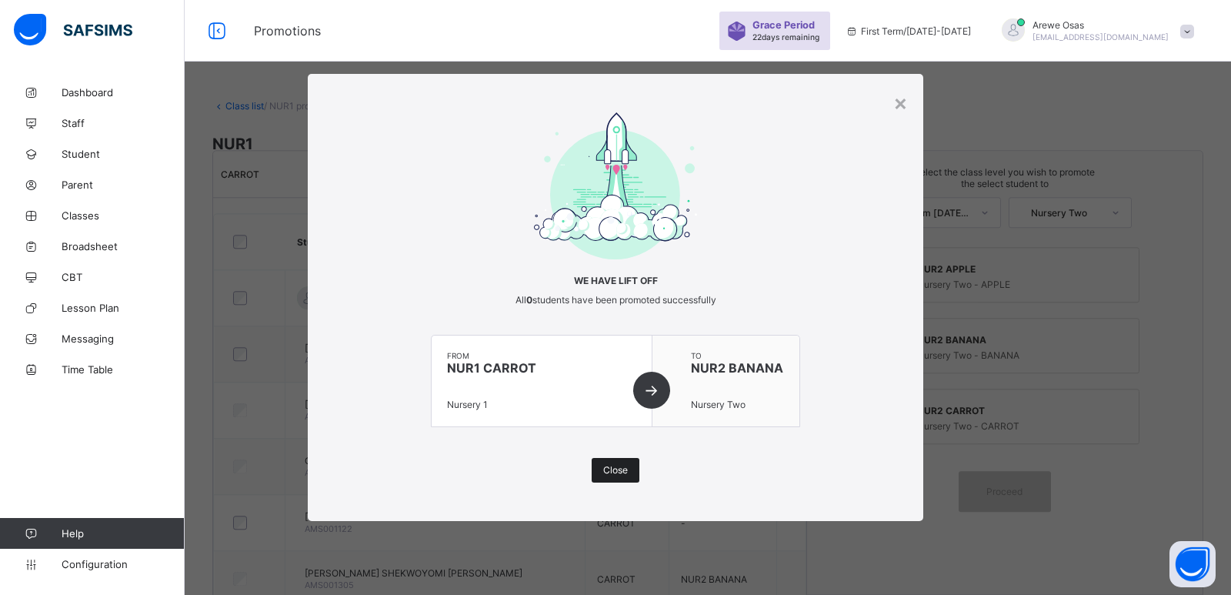
click at [602, 472] on div "Close" at bounding box center [616, 470] width 48 height 25
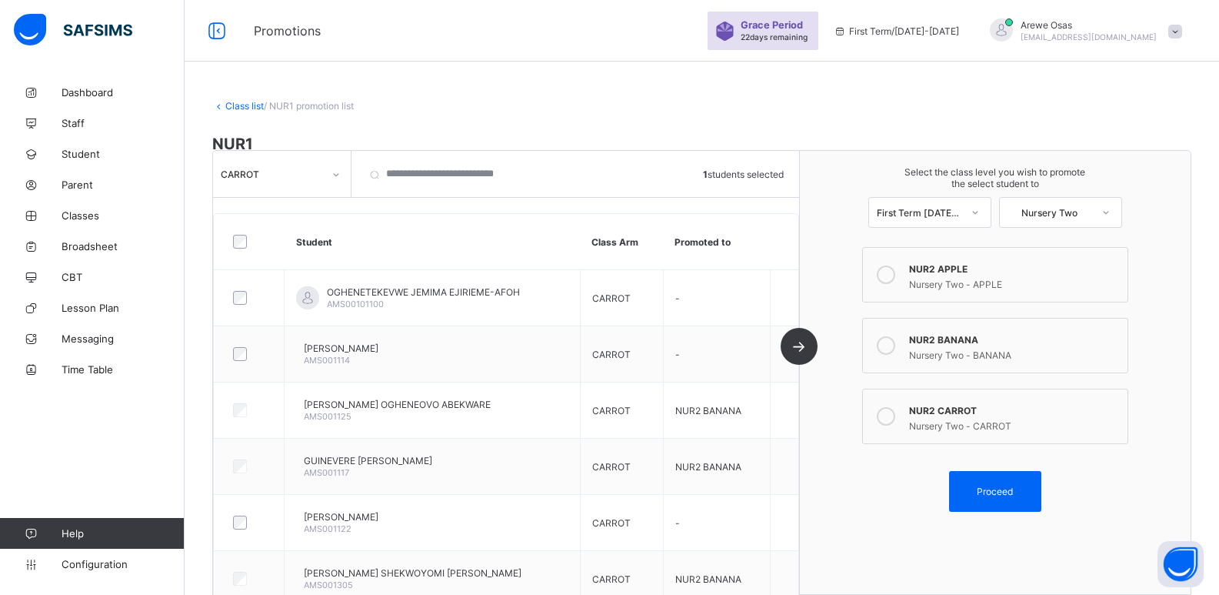
click at [967, 268] on div "NUR2 APPLE" at bounding box center [1014, 266] width 211 height 15
click at [997, 497] on span "Proceed" at bounding box center [995, 491] width 36 height 12
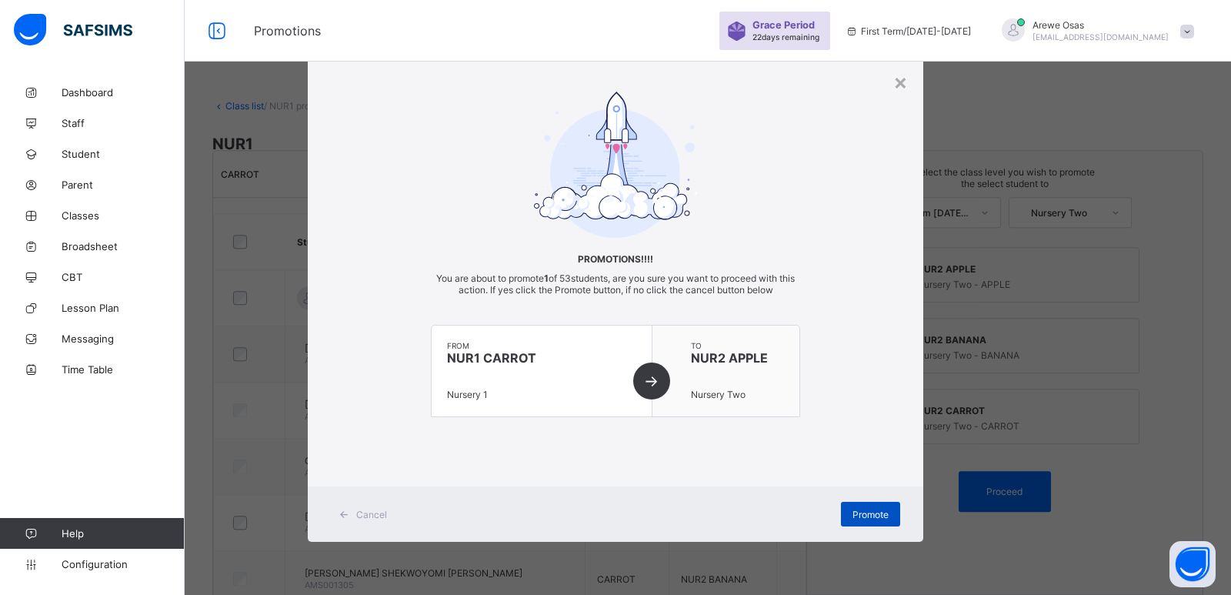
click at [859, 517] on span "Promote" at bounding box center [870, 515] width 36 height 12
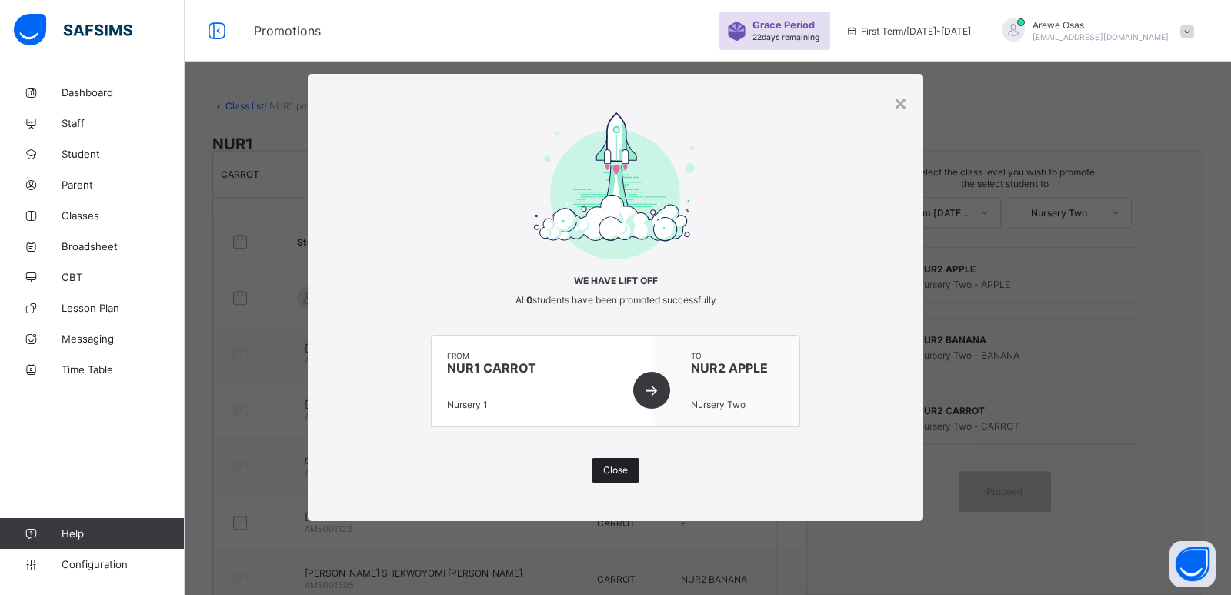
click at [630, 465] on div "Close" at bounding box center [616, 470] width 48 height 25
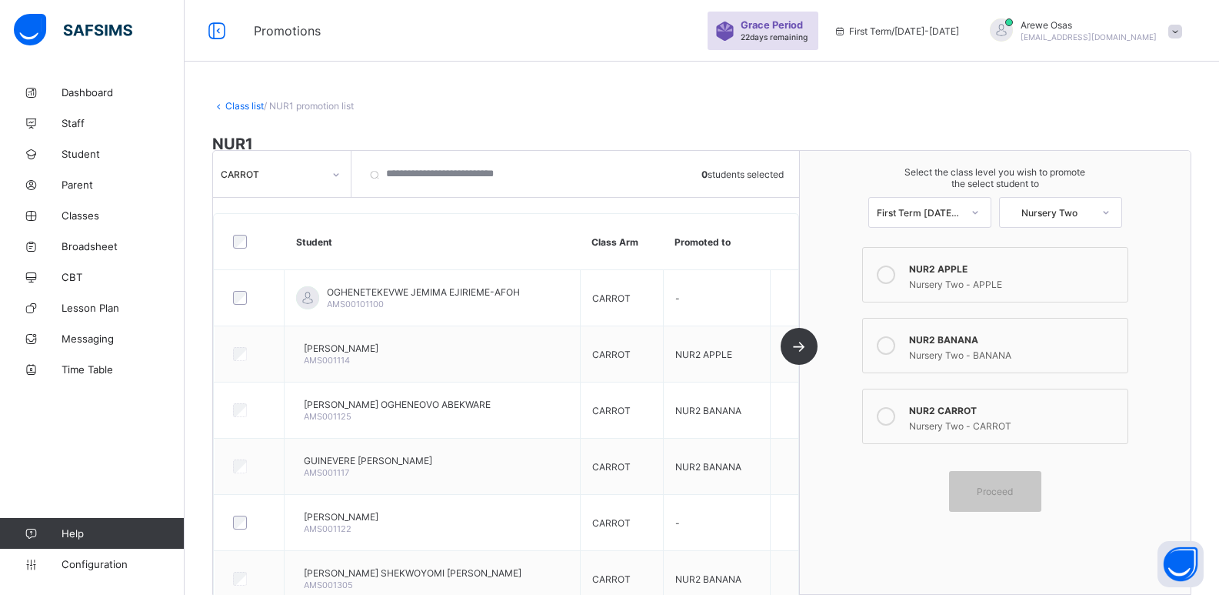
click at [258, 163] on div "CARROT" at bounding box center [267, 174] width 108 height 22
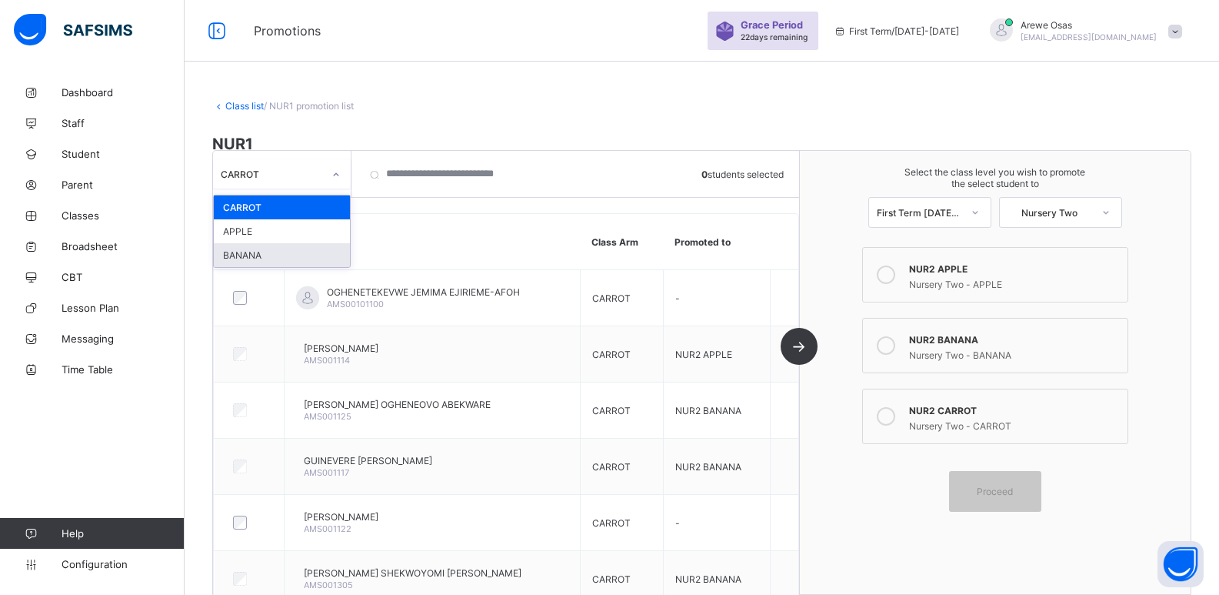
click at [281, 250] on div "BANANA" at bounding box center [282, 255] width 136 height 24
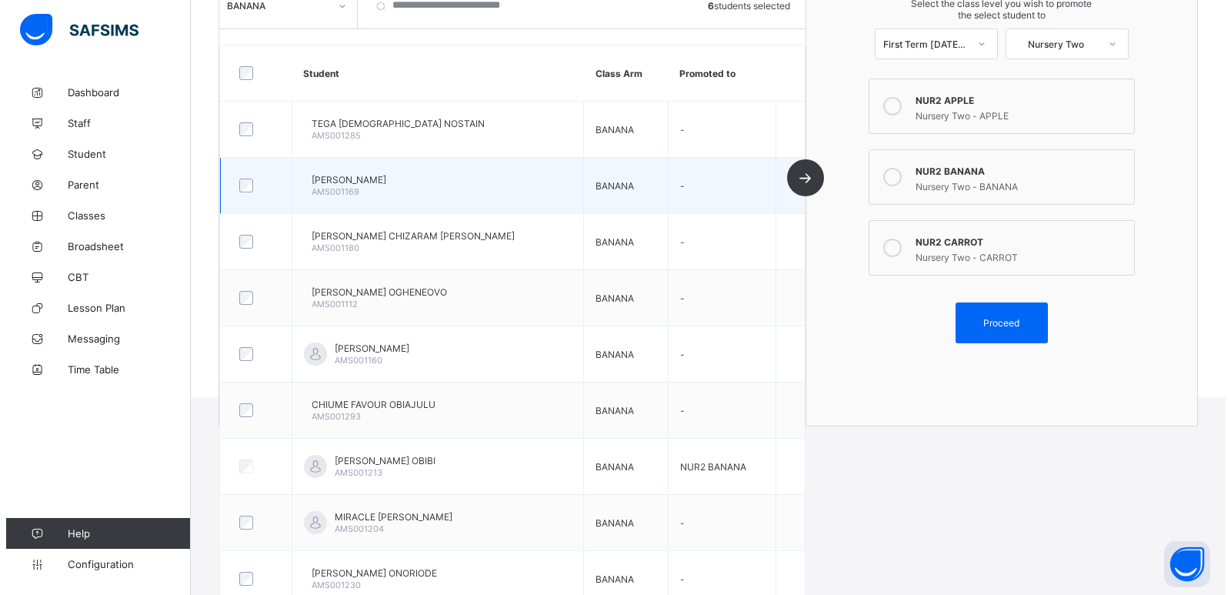
scroll to position [158, 0]
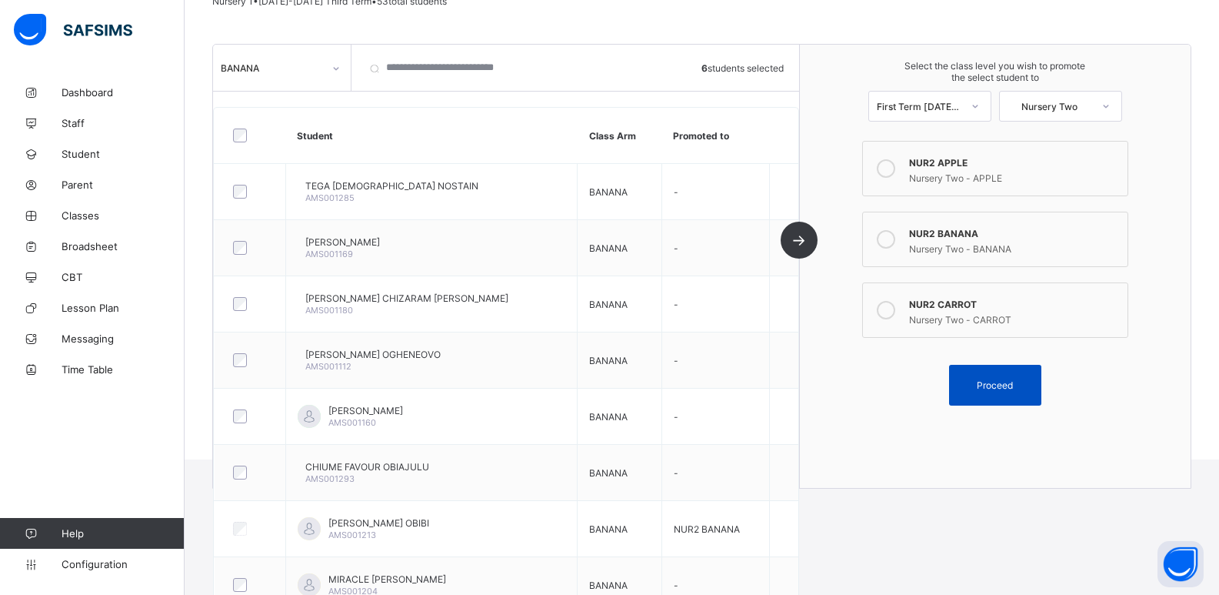
click at [992, 388] on span "Proceed" at bounding box center [995, 385] width 36 height 12
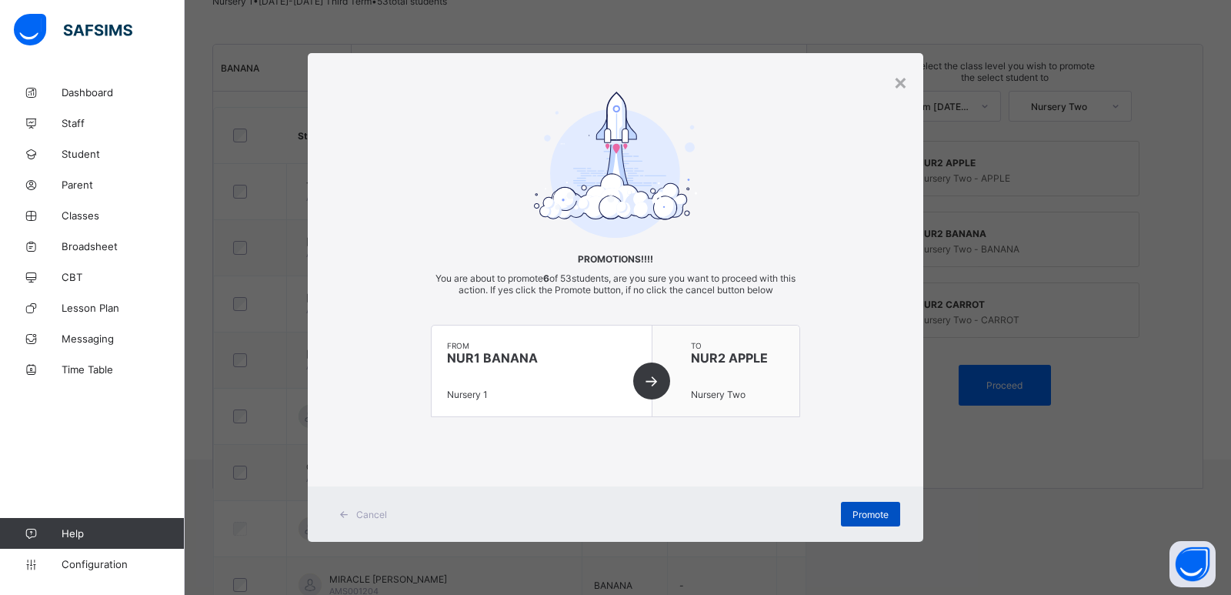
click at [883, 512] on span "Promote" at bounding box center [870, 515] width 36 height 12
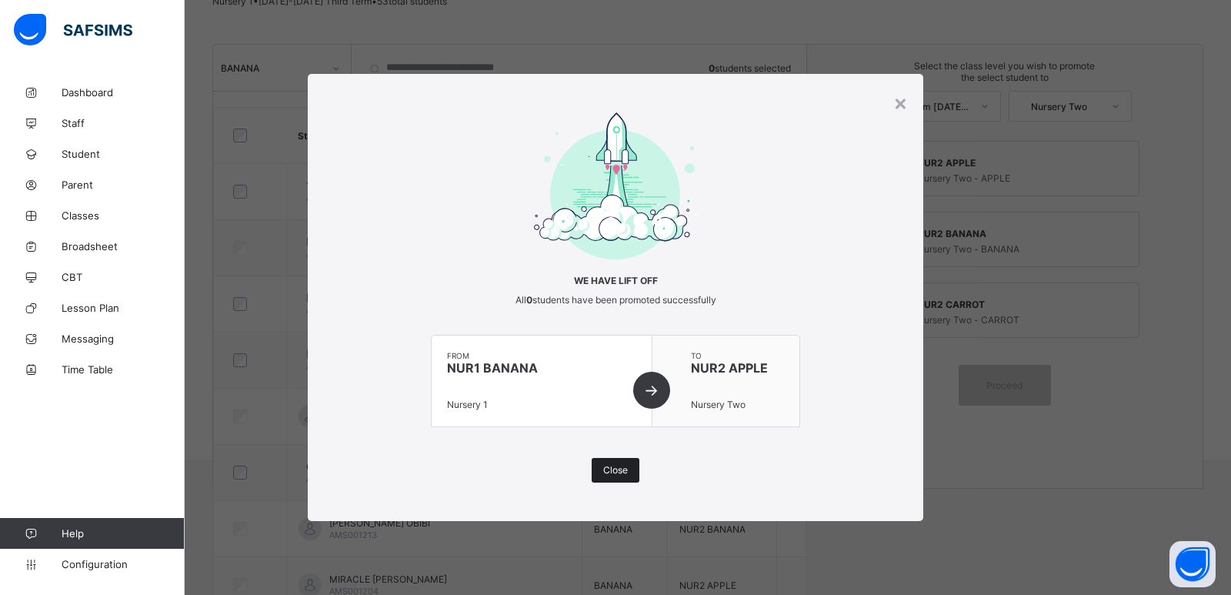
click at [605, 466] on span "Close" at bounding box center [615, 470] width 25 height 12
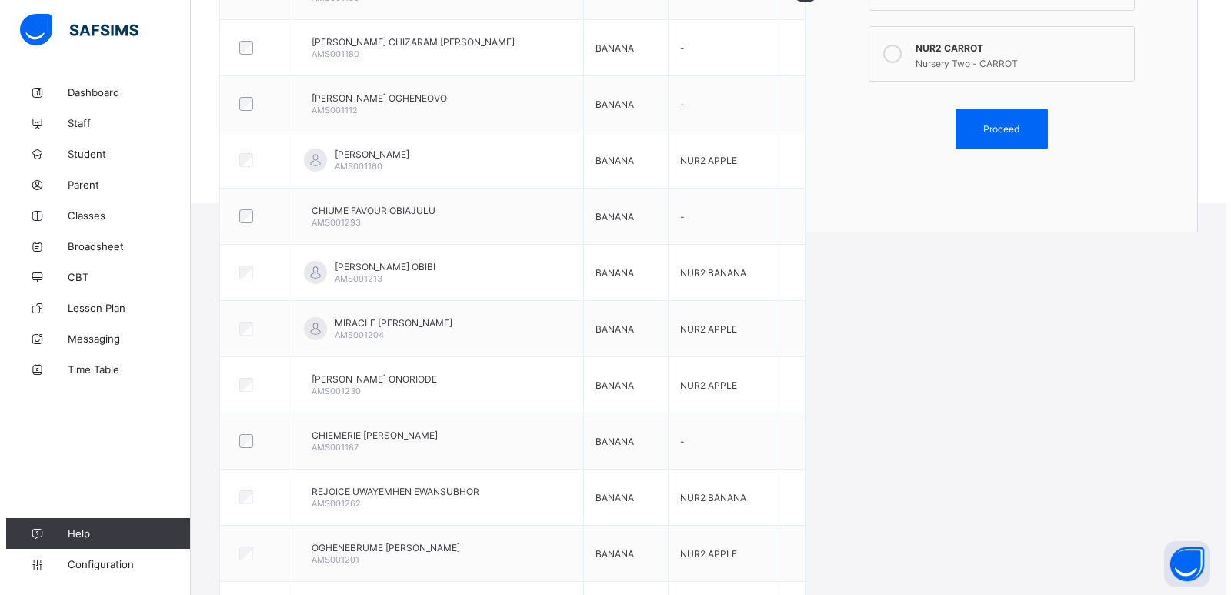
scroll to position [389, 0]
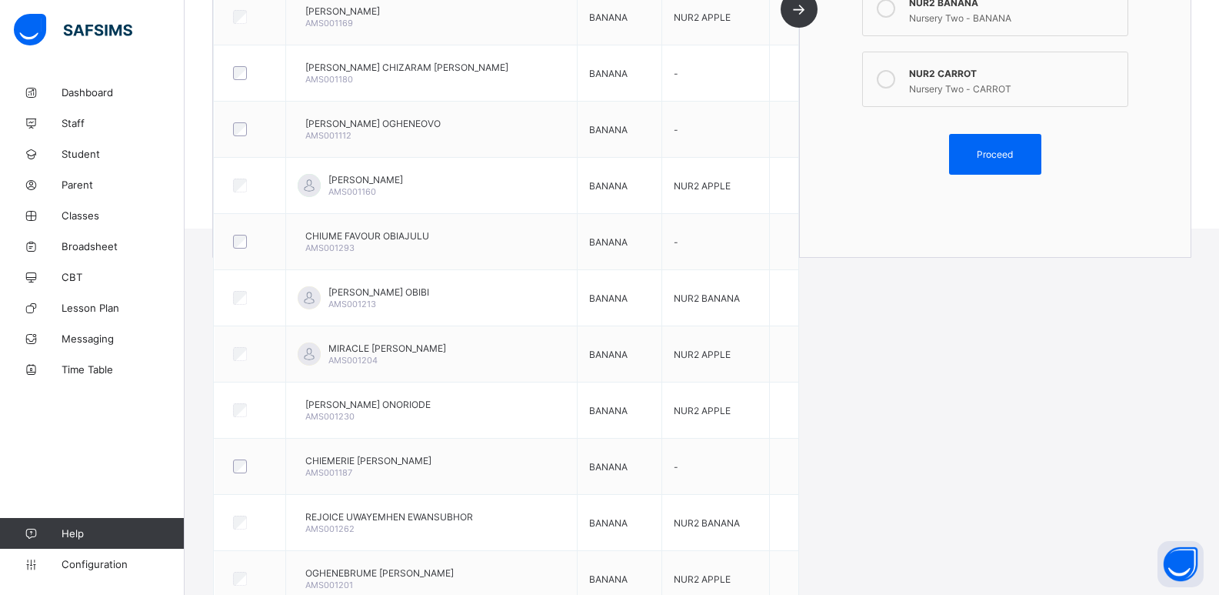
click at [999, 22] on div "Nursery Two - BANANA" at bounding box center [1014, 15] width 211 height 15
click at [1013, 148] on span "Proceed" at bounding box center [995, 154] width 36 height 12
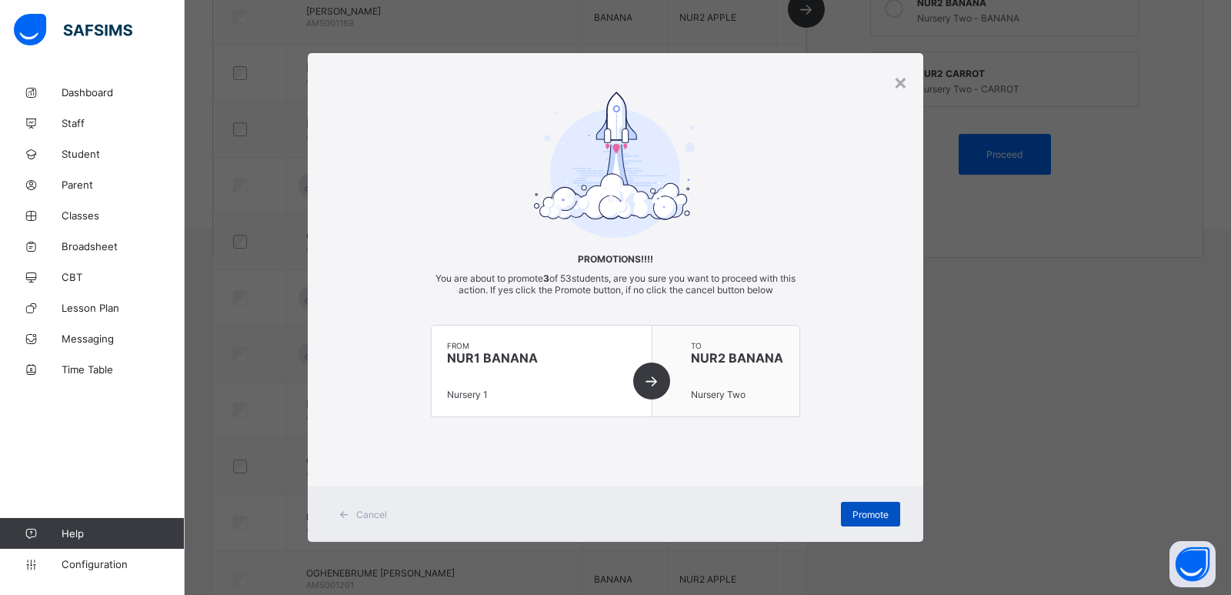
click at [856, 507] on div "Promote" at bounding box center [870, 514] width 59 height 25
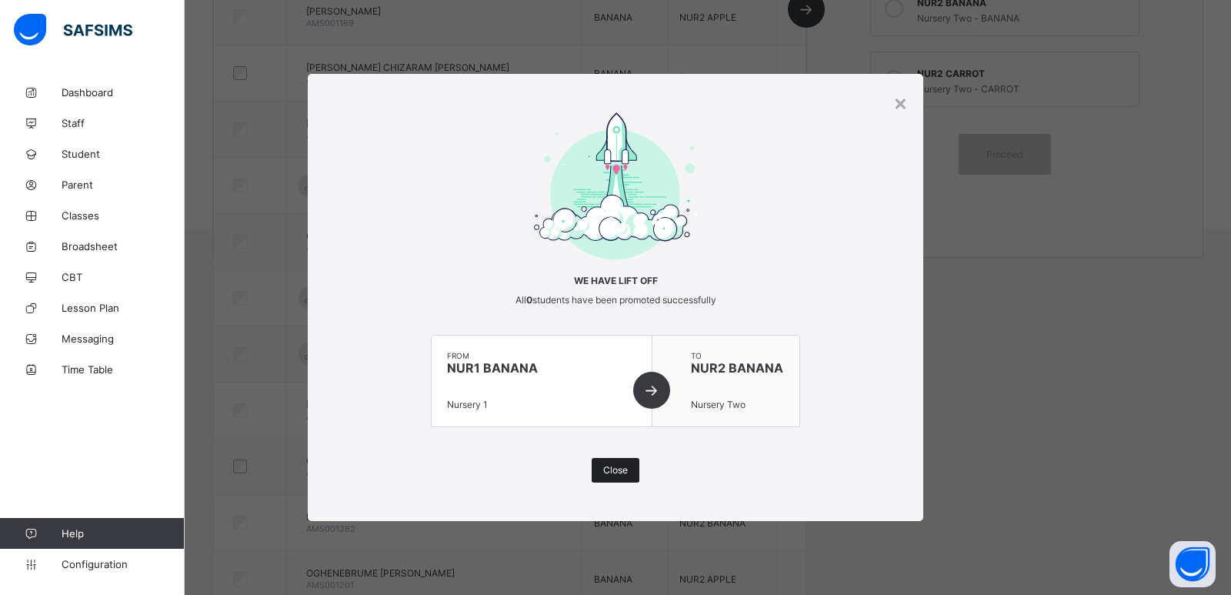
click at [621, 471] on span "Close" at bounding box center [615, 470] width 25 height 12
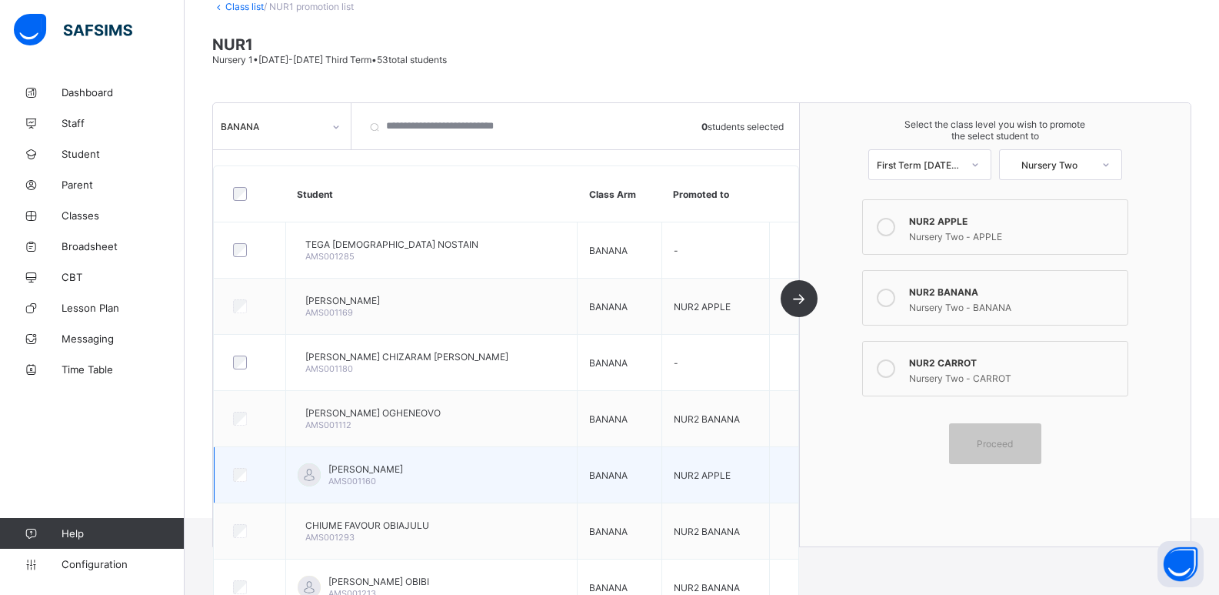
scroll to position [0, 0]
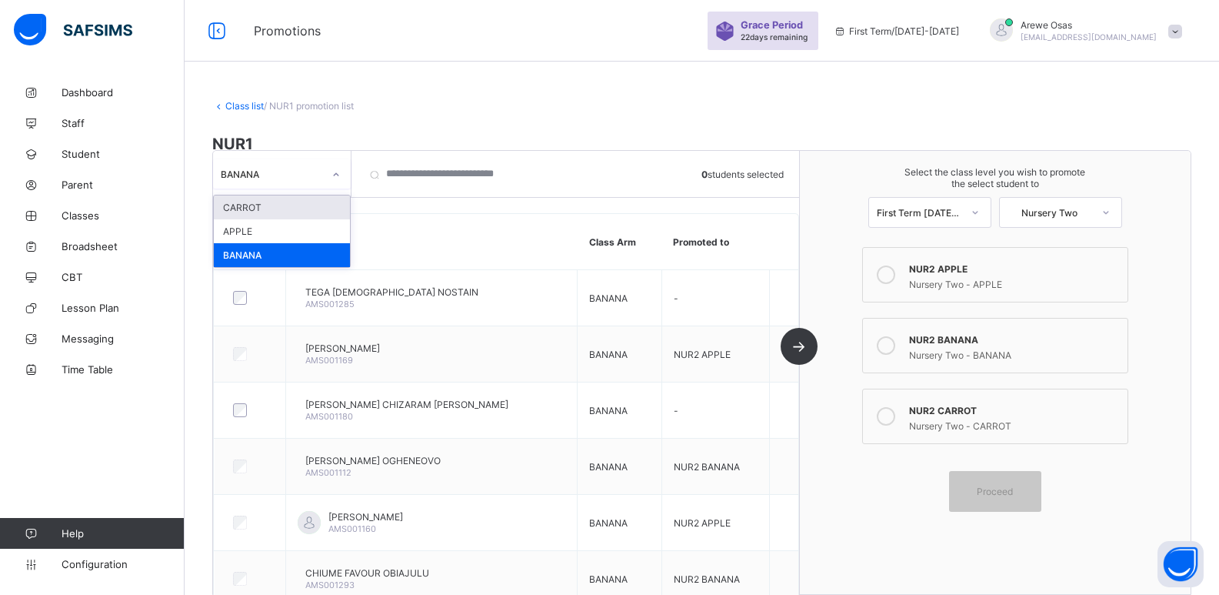
click at [262, 174] on div "BANANA" at bounding box center [272, 174] width 102 height 12
click at [275, 226] on div "APPLE" at bounding box center [282, 231] width 136 height 24
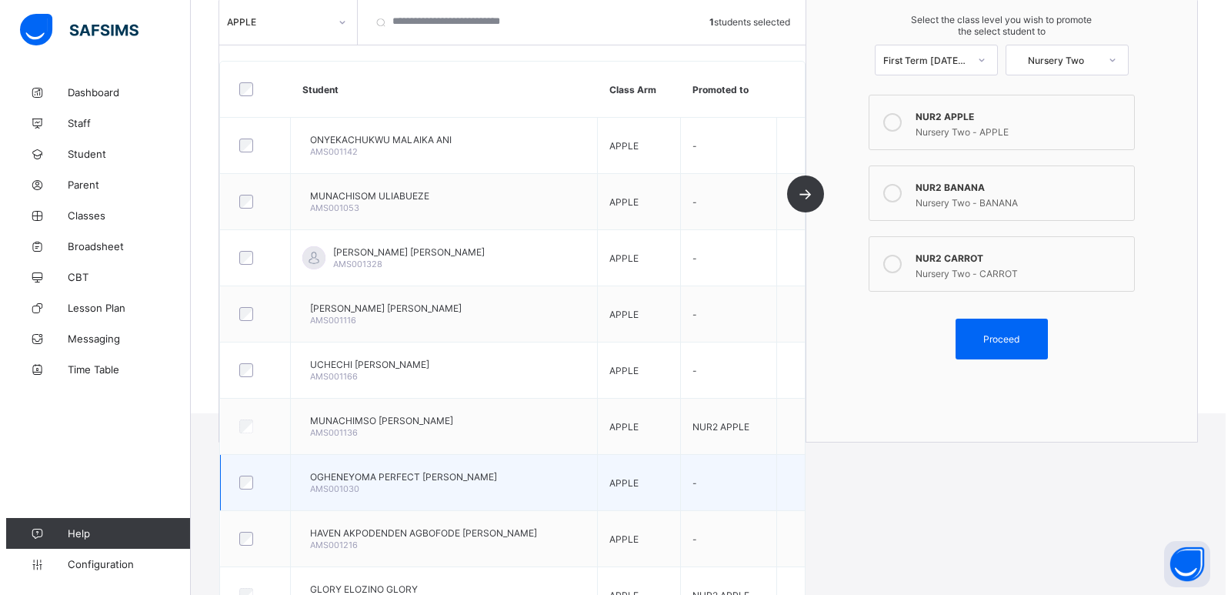
scroll to position [231, 0]
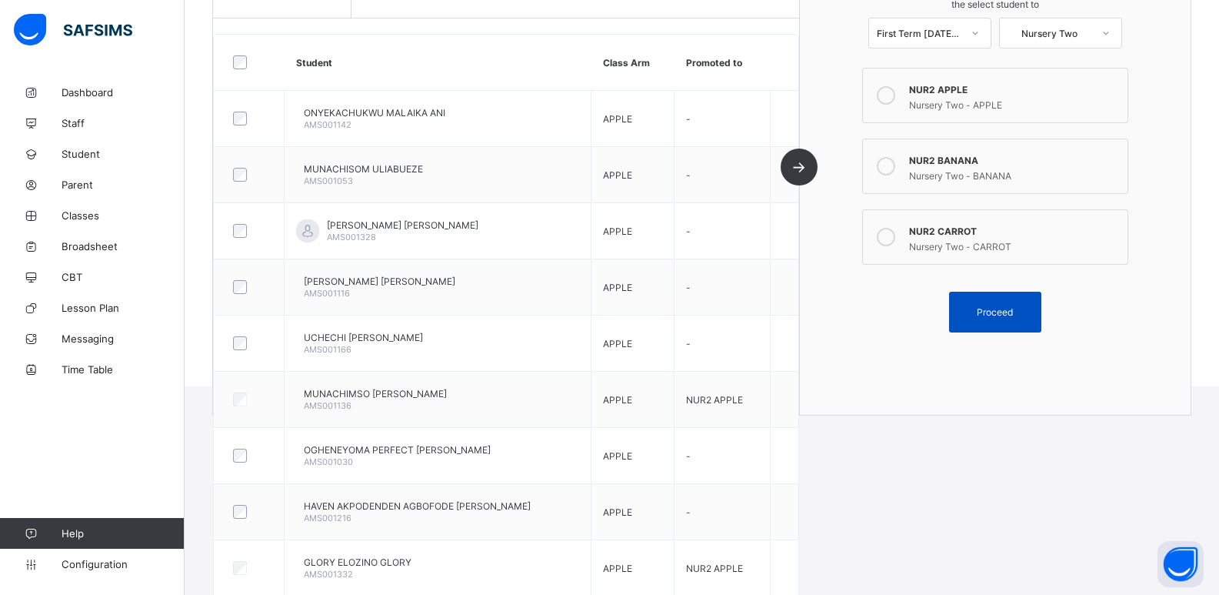
click at [998, 306] on span "Proceed" at bounding box center [995, 312] width 36 height 12
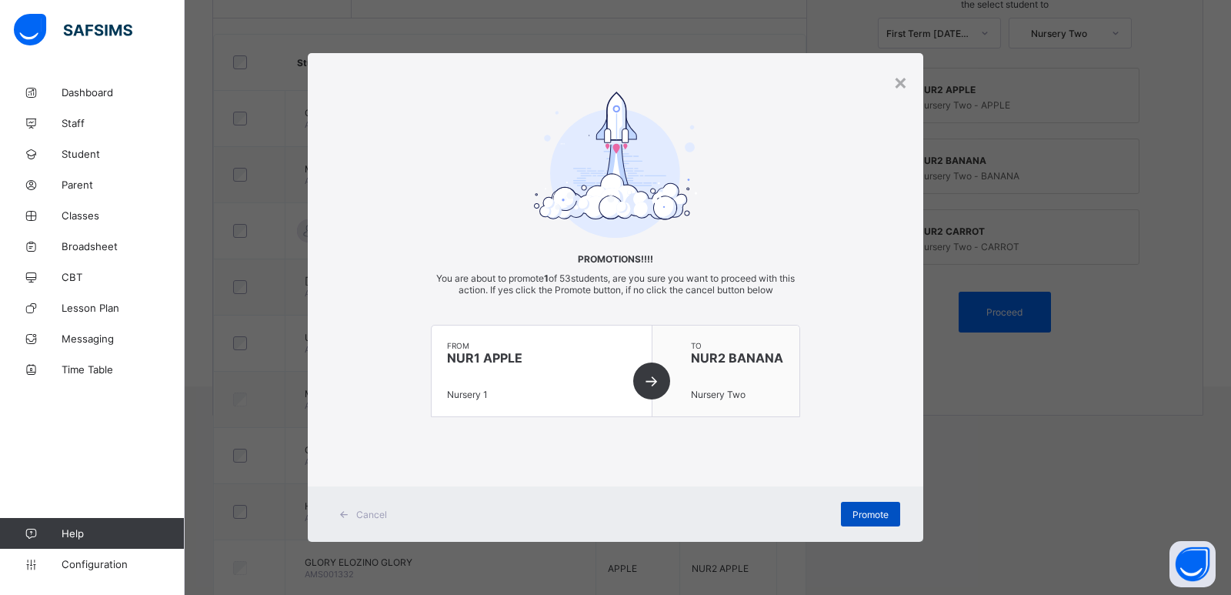
click at [868, 515] on span "Promote" at bounding box center [870, 515] width 36 height 12
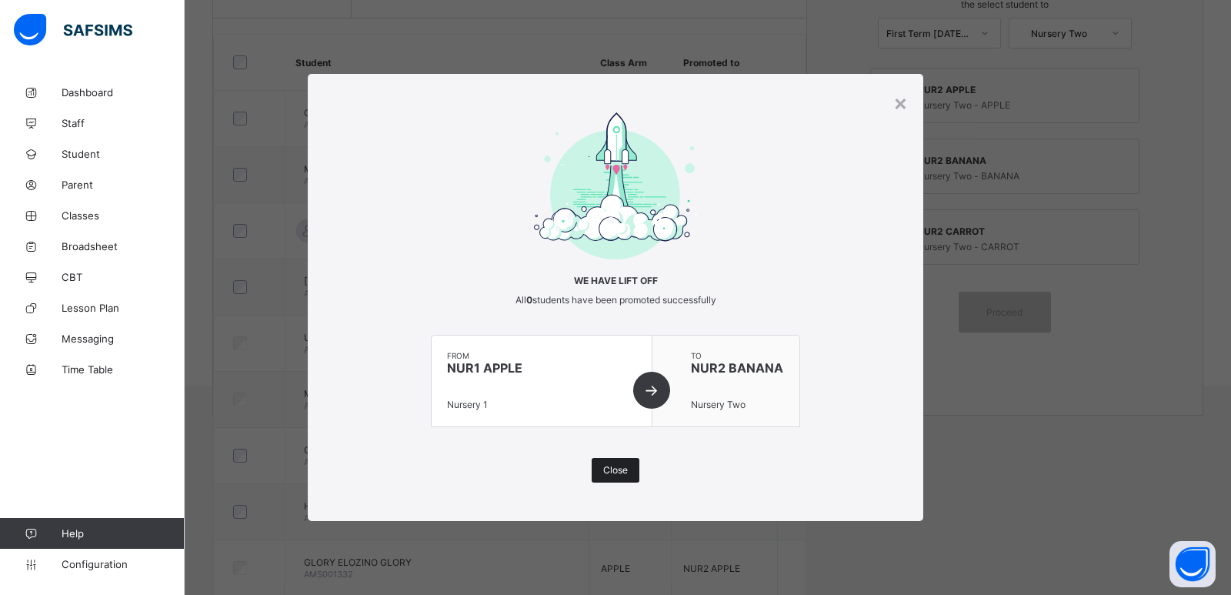
click at [629, 474] on div "Close" at bounding box center [616, 470] width 48 height 25
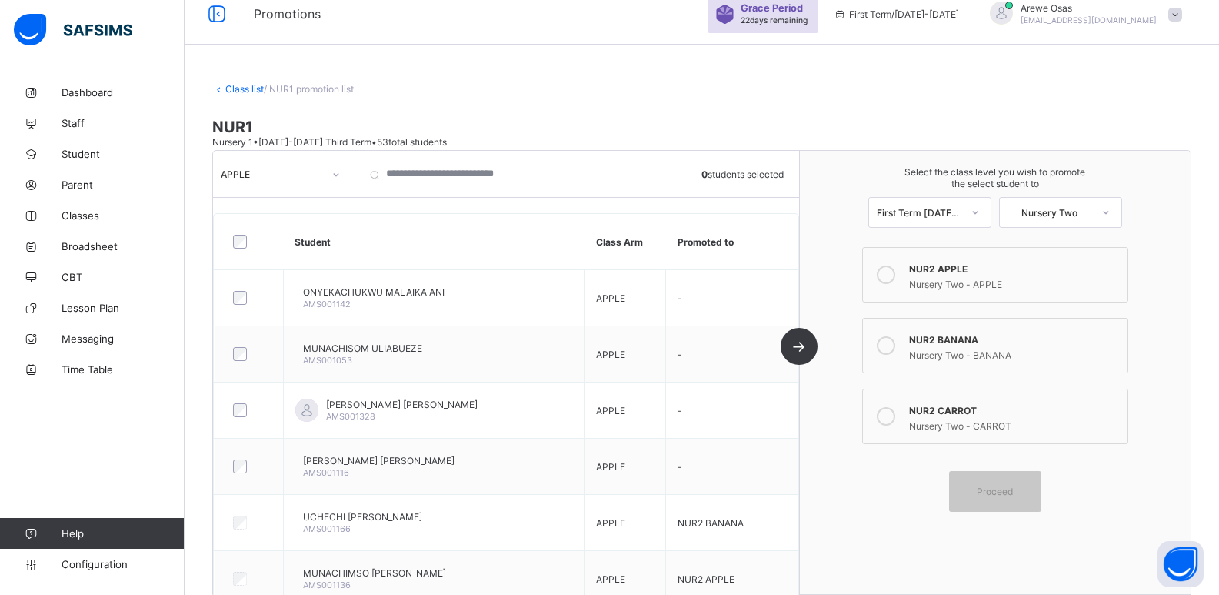
scroll to position [0, 0]
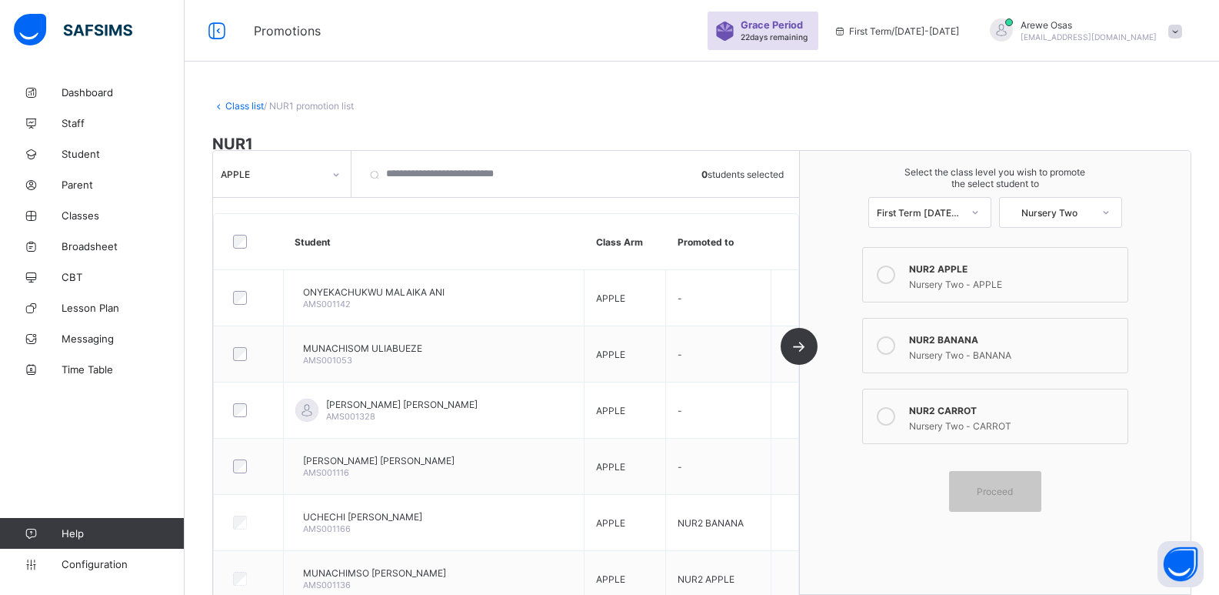
click at [235, 165] on div "APPLE" at bounding box center [267, 174] width 108 height 22
click at [279, 211] on div "CARROT" at bounding box center [282, 207] width 136 height 24
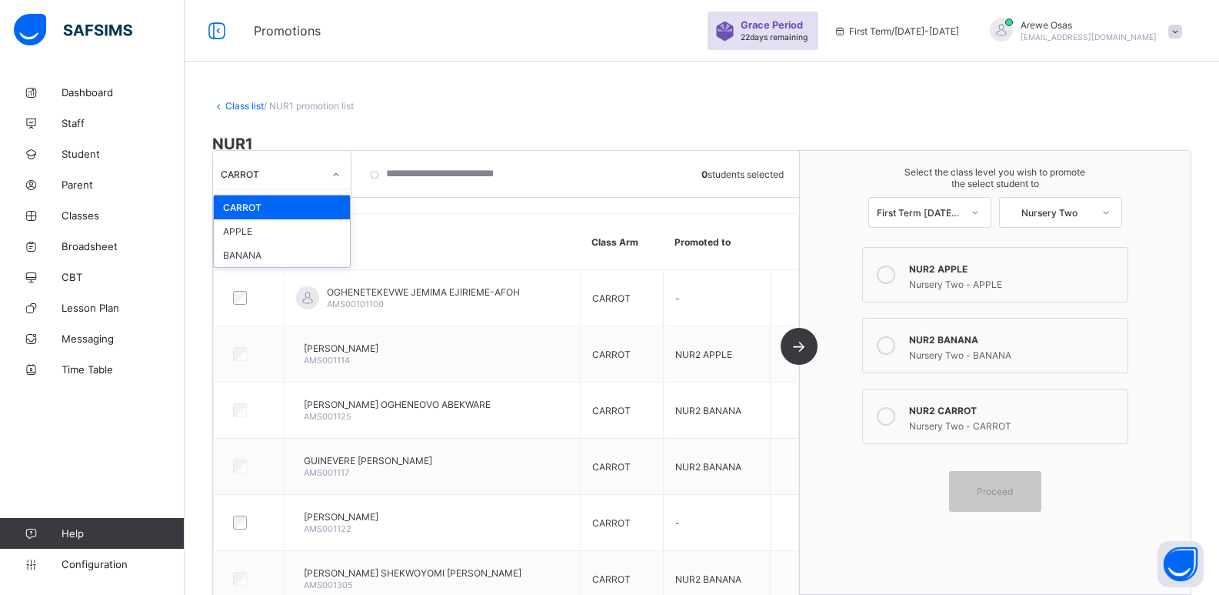
click at [262, 159] on div "CARROT" at bounding box center [282, 173] width 138 height 29
click at [267, 225] on div "APPLE" at bounding box center [282, 231] width 136 height 24
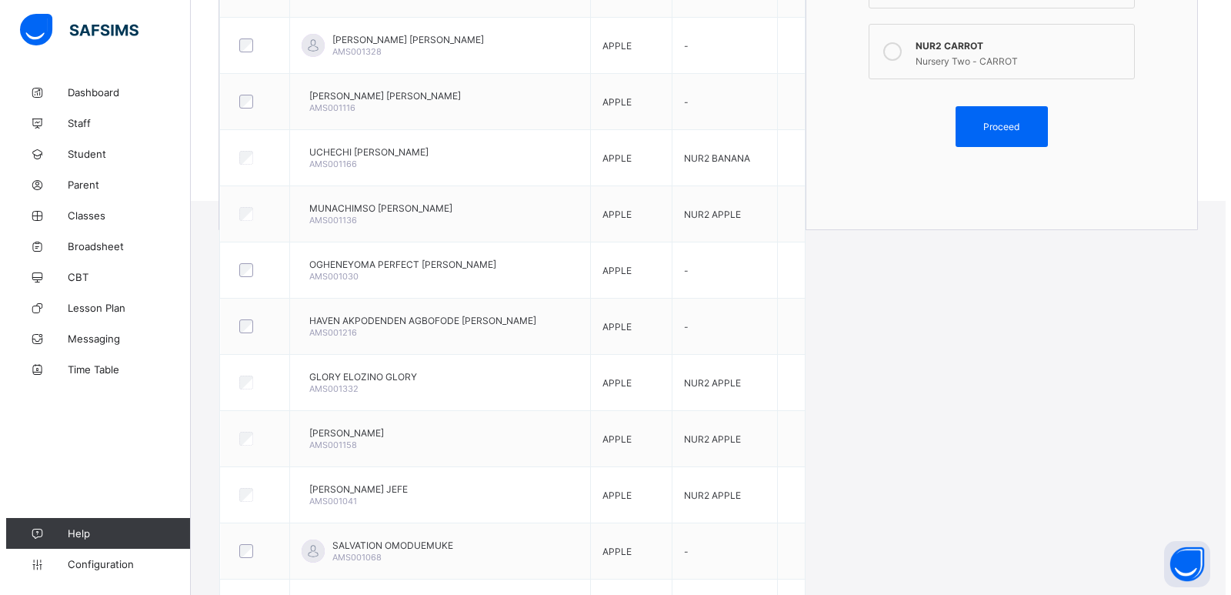
scroll to position [389, 0]
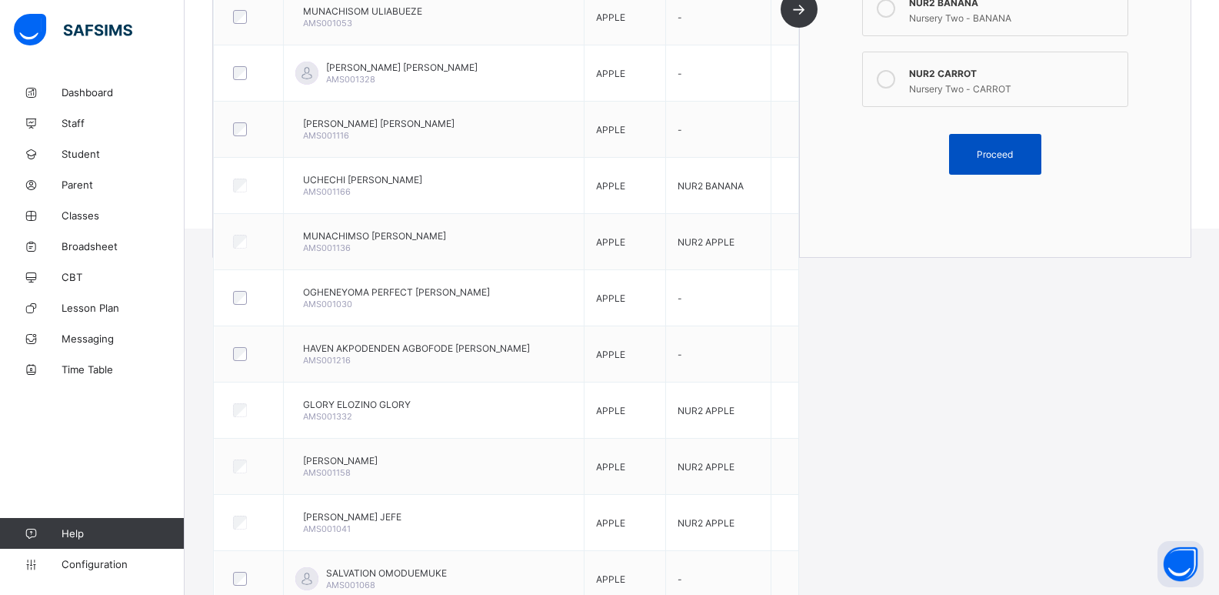
click at [990, 159] on span "Proceed" at bounding box center [995, 154] width 36 height 12
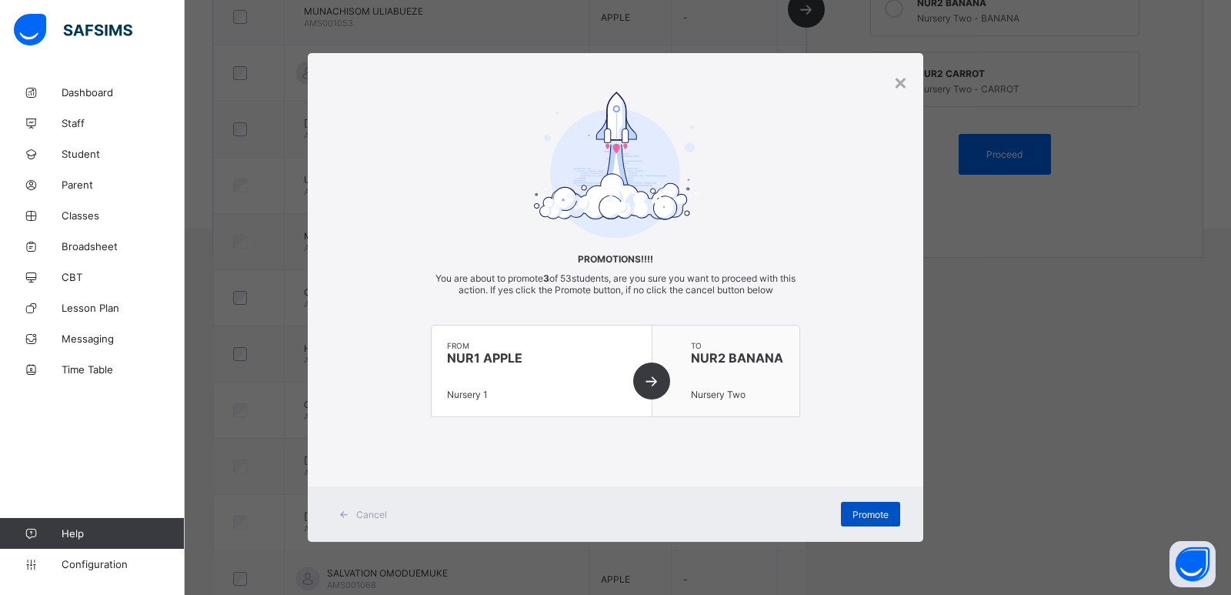
click at [870, 515] on span "Promote" at bounding box center [870, 515] width 36 height 12
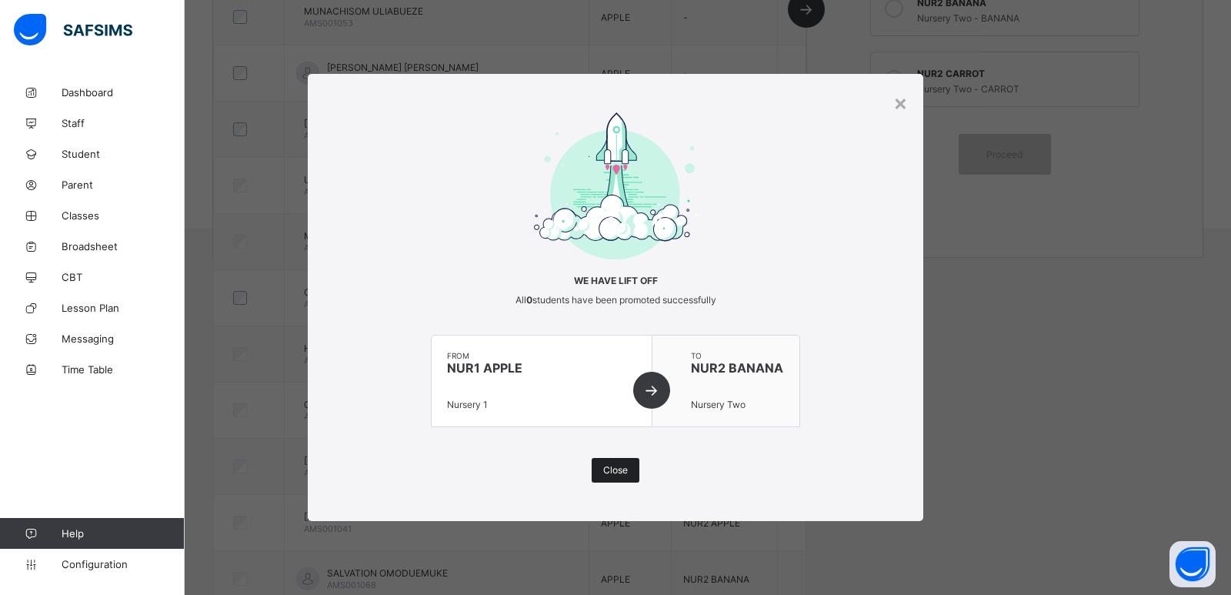
click at [617, 472] on span "Close" at bounding box center [615, 470] width 25 height 12
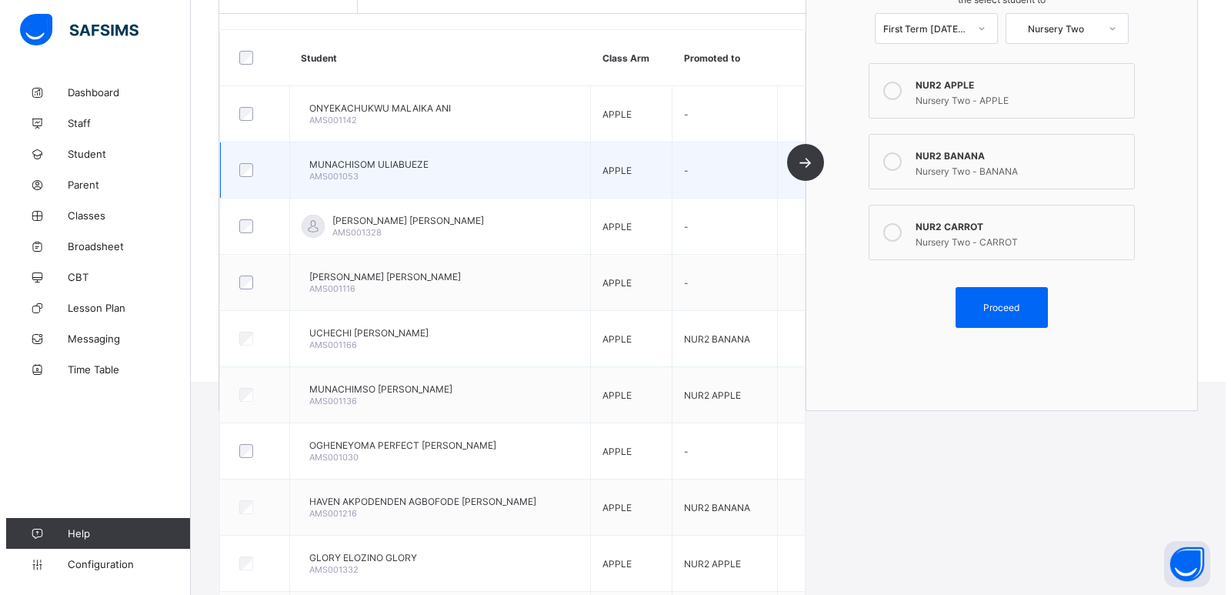
scroll to position [235, 0]
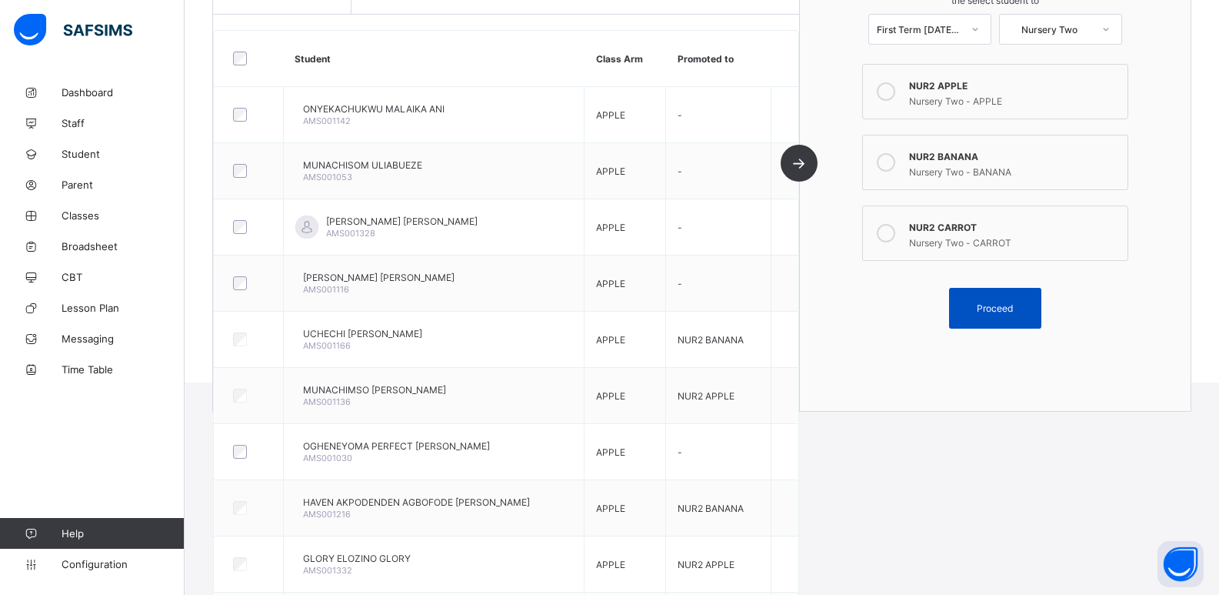
click at [1012, 302] on span "Proceed" at bounding box center [995, 308] width 36 height 12
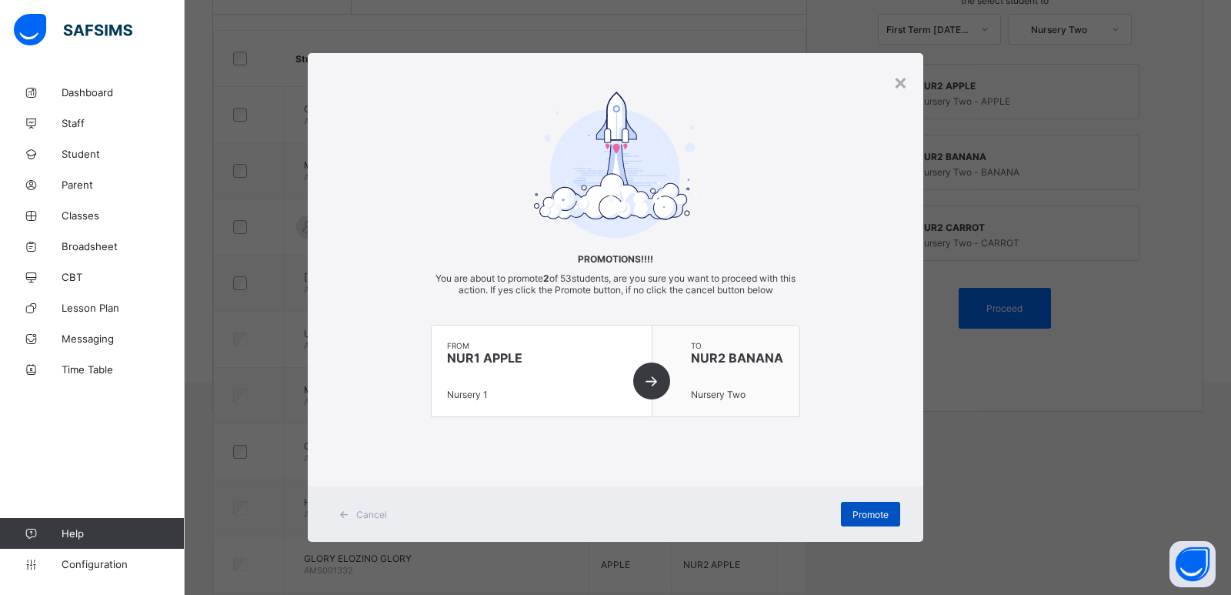
click at [872, 514] on span "Promote" at bounding box center [870, 515] width 36 height 12
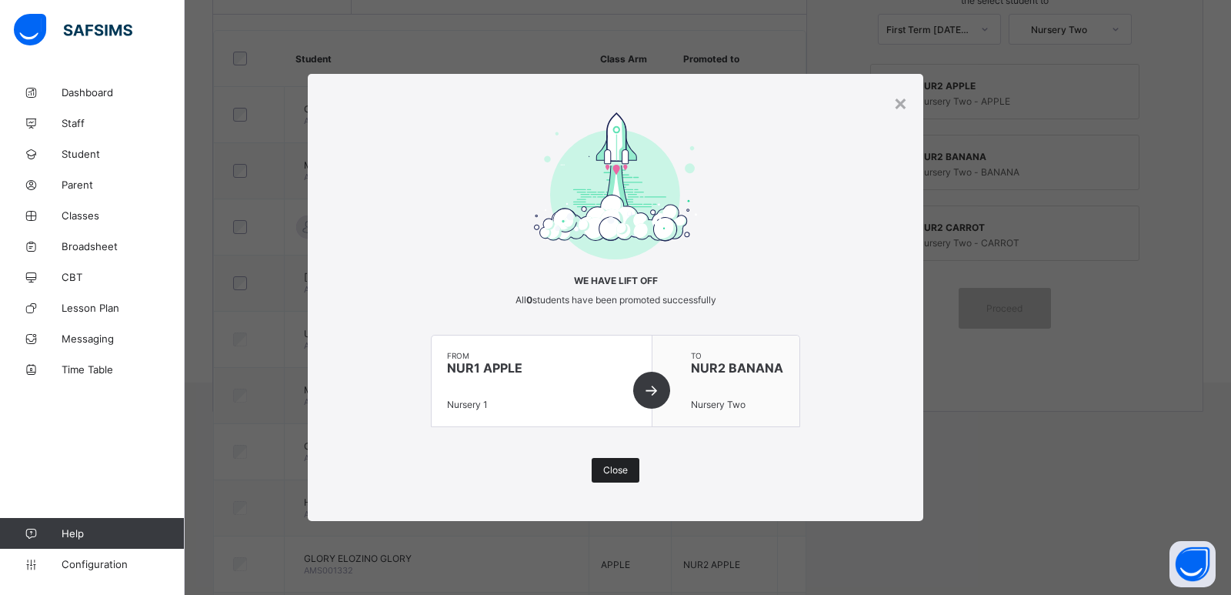
click at [606, 464] on div "Close" at bounding box center [616, 470] width 48 height 25
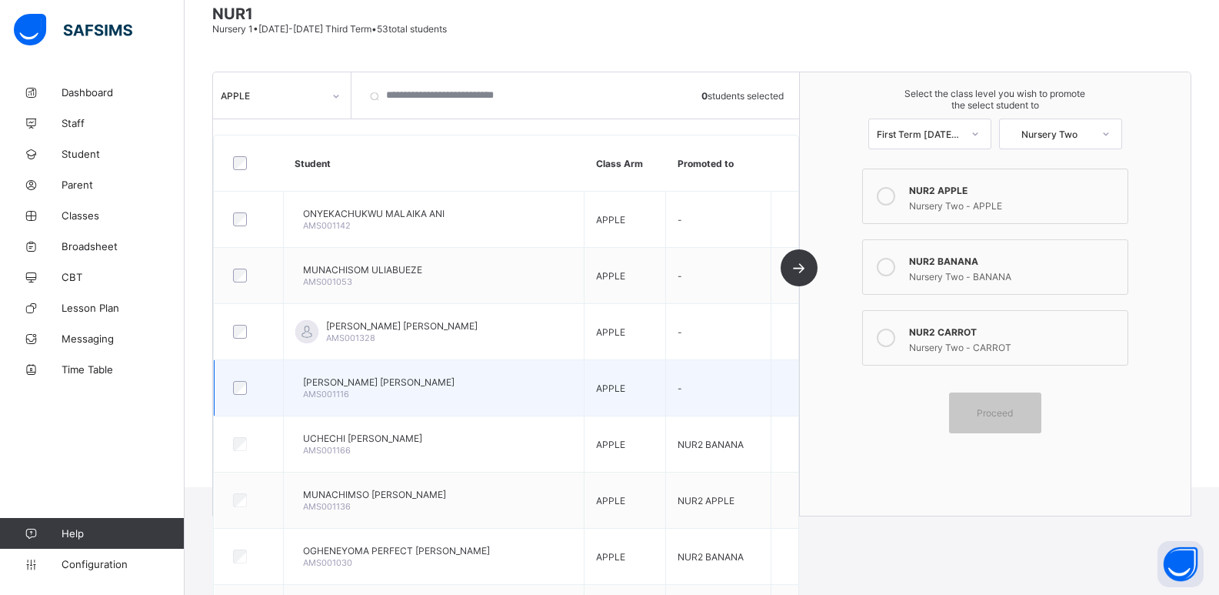
scroll to position [4, 0]
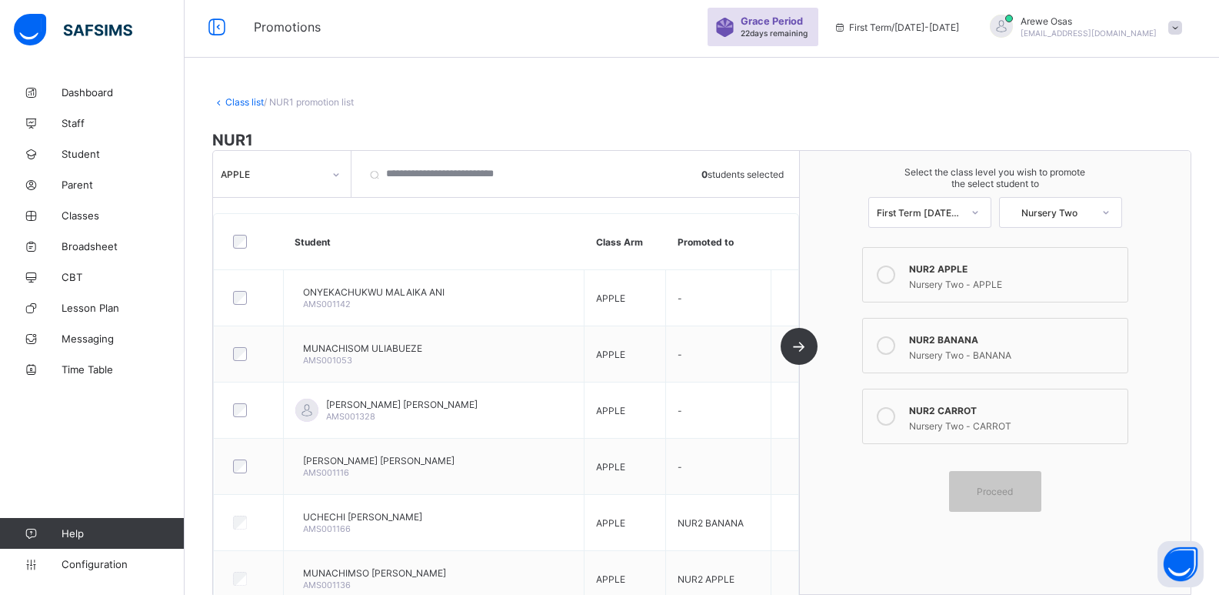
drag, startPoint x: 255, startPoint y: 168, endPoint x: 264, endPoint y: 168, distance: 8.5
click at [264, 168] on div "APPLE" at bounding box center [272, 174] width 102 height 12
click at [275, 205] on div "CARROT" at bounding box center [282, 207] width 136 height 24
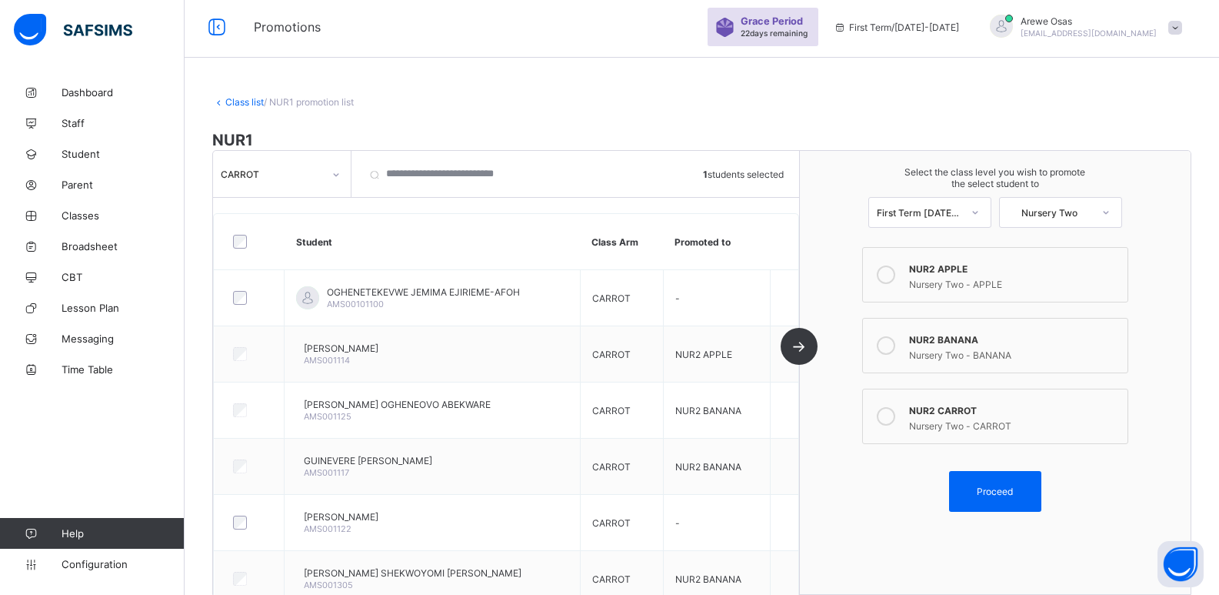
click at [948, 271] on div "NUR2 APPLE" at bounding box center [1014, 266] width 211 height 15
click at [985, 479] on div "Proceed" at bounding box center [995, 491] width 92 height 41
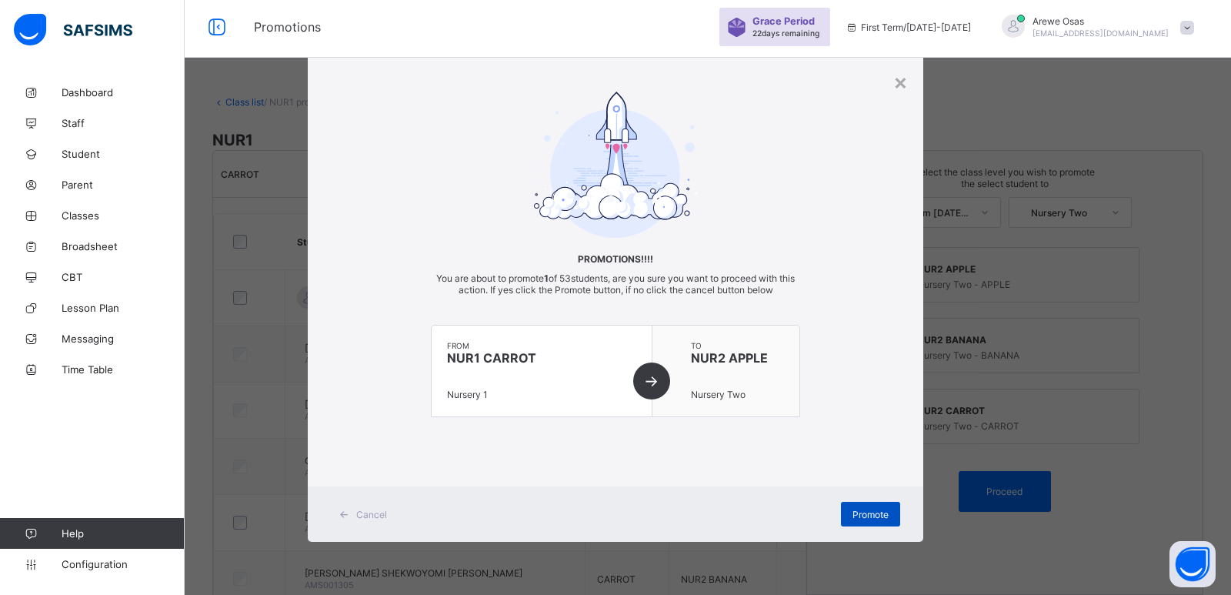
click at [865, 514] on span "Promote" at bounding box center [870, 515] width 36 height 12
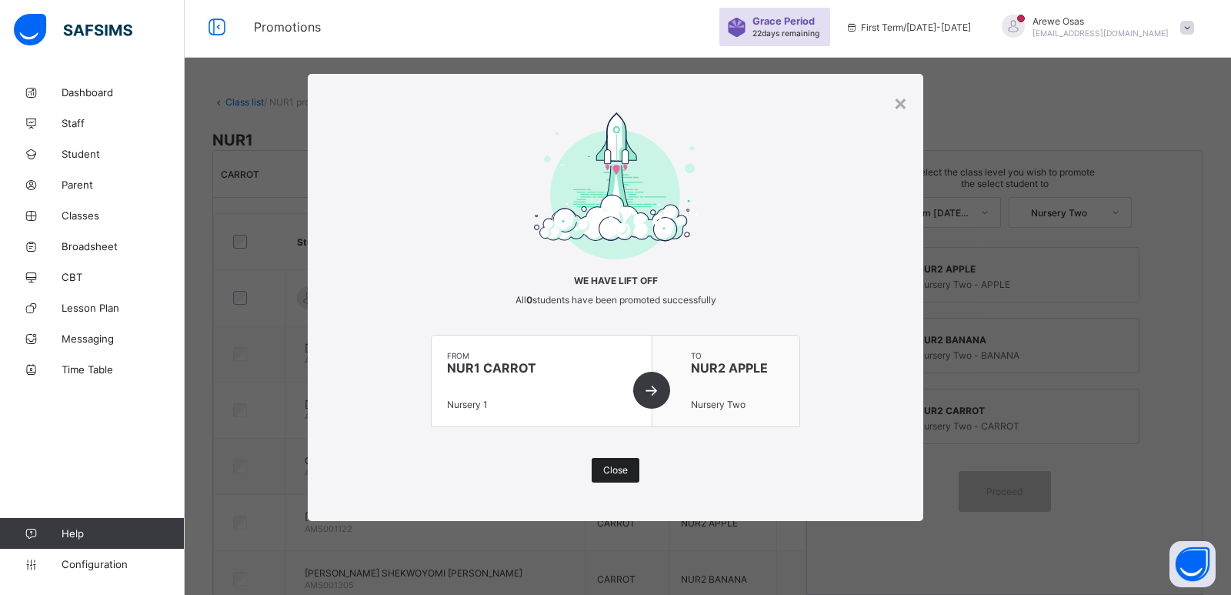
click at [609, 462] on div "Close" at bounding box center [616, 470] width 48 height 25
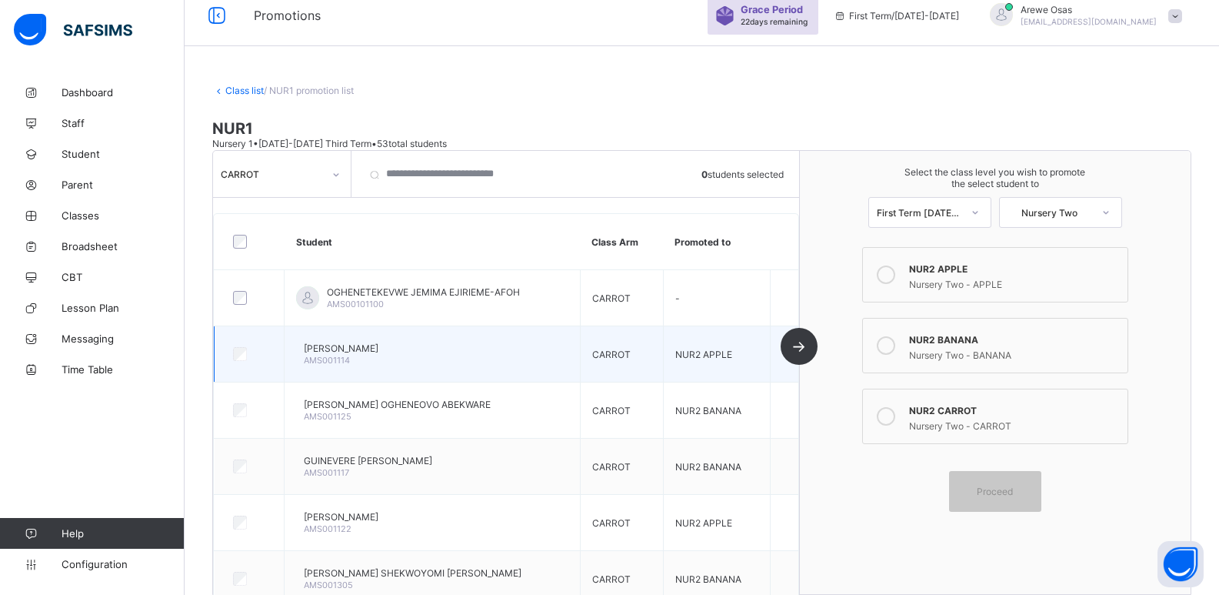
scroll to position [0, 0]
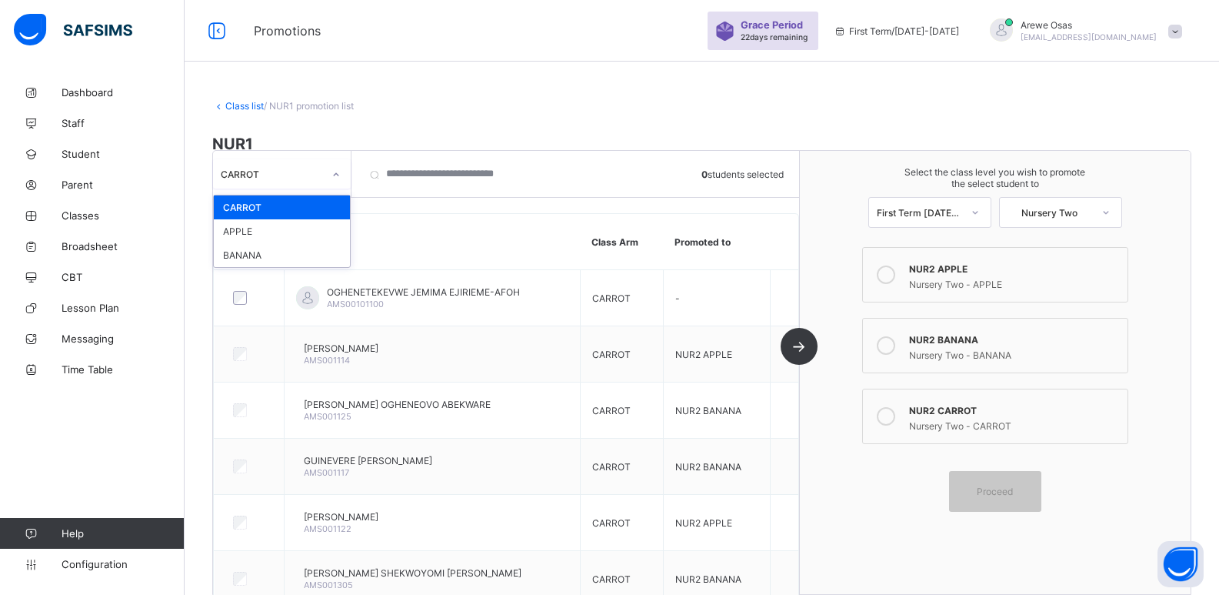
click at [280, 178] on div "CARROT" at bounding box center [272, 174] width 102 height 12
click at [265, 251] on div "BANANA" at bounding box center [282, 255] width 136 height 24
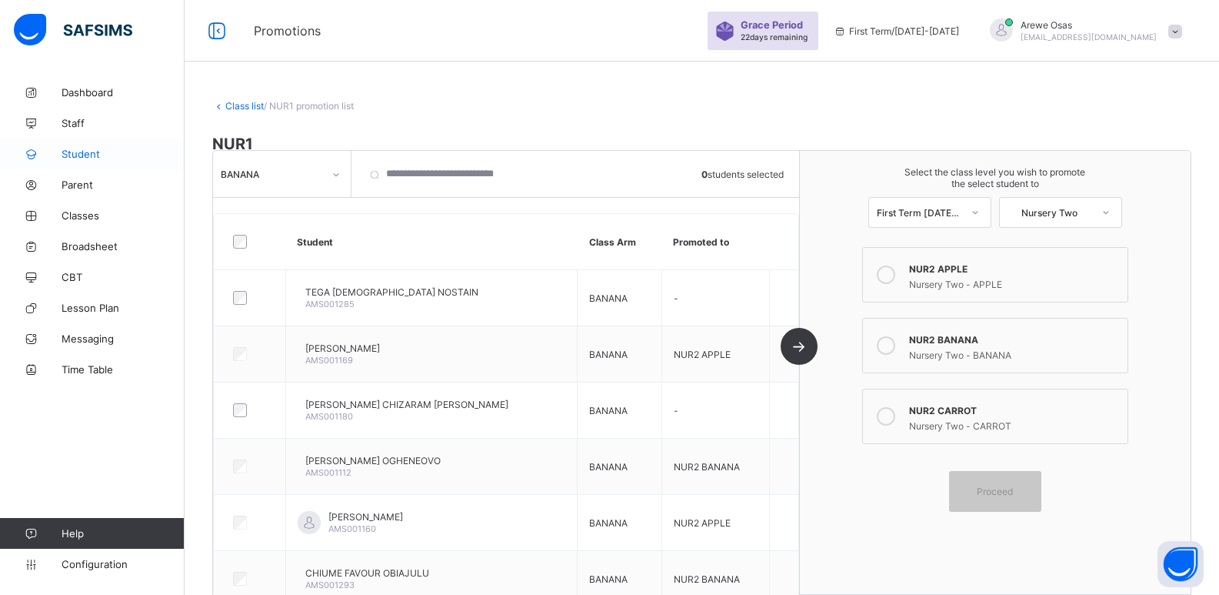
click at [112, 158] on span "Student" at bounding box center [123, 154] width 123 height 12
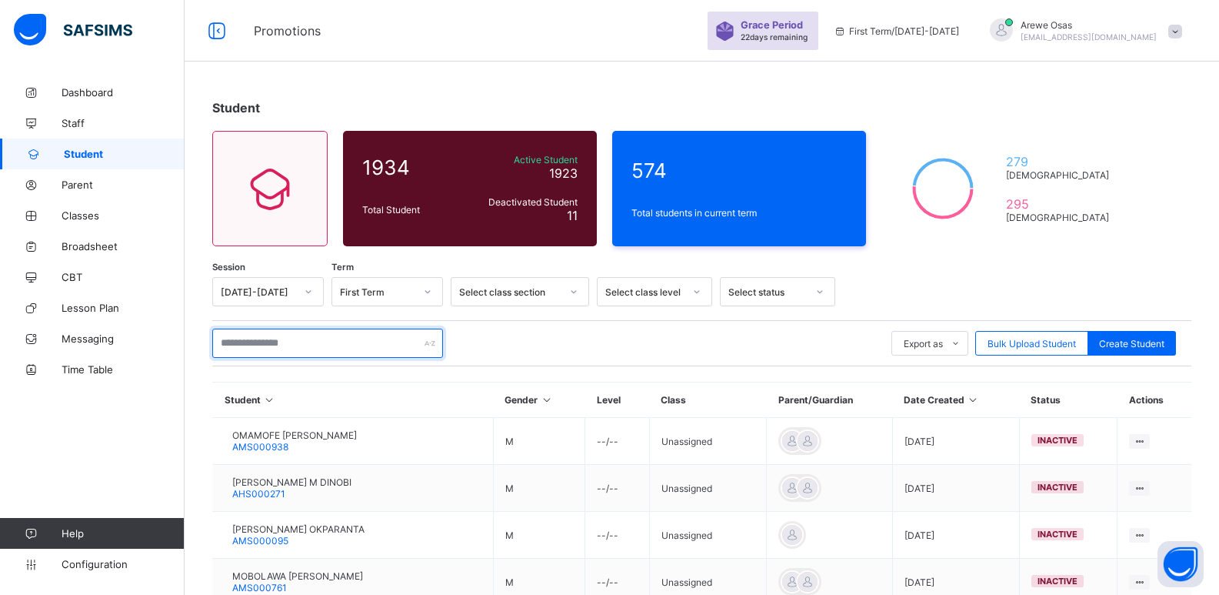
click at [295, 342] on input "text" at bounding box center [327, 343] width 231 height 29
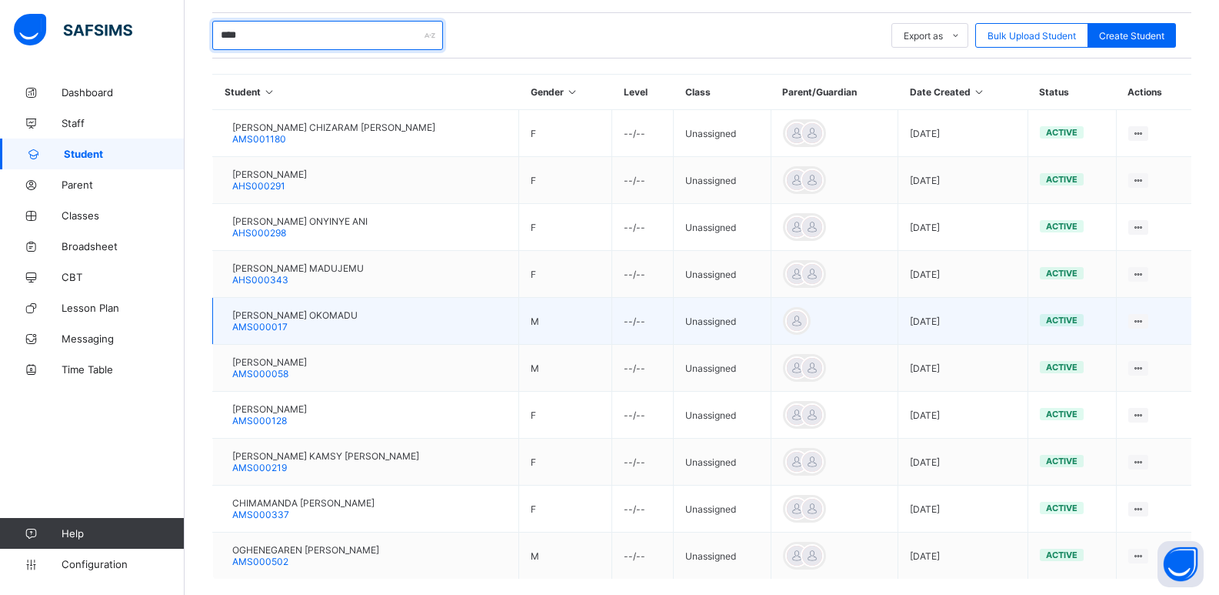
scroll to position [231, 0]
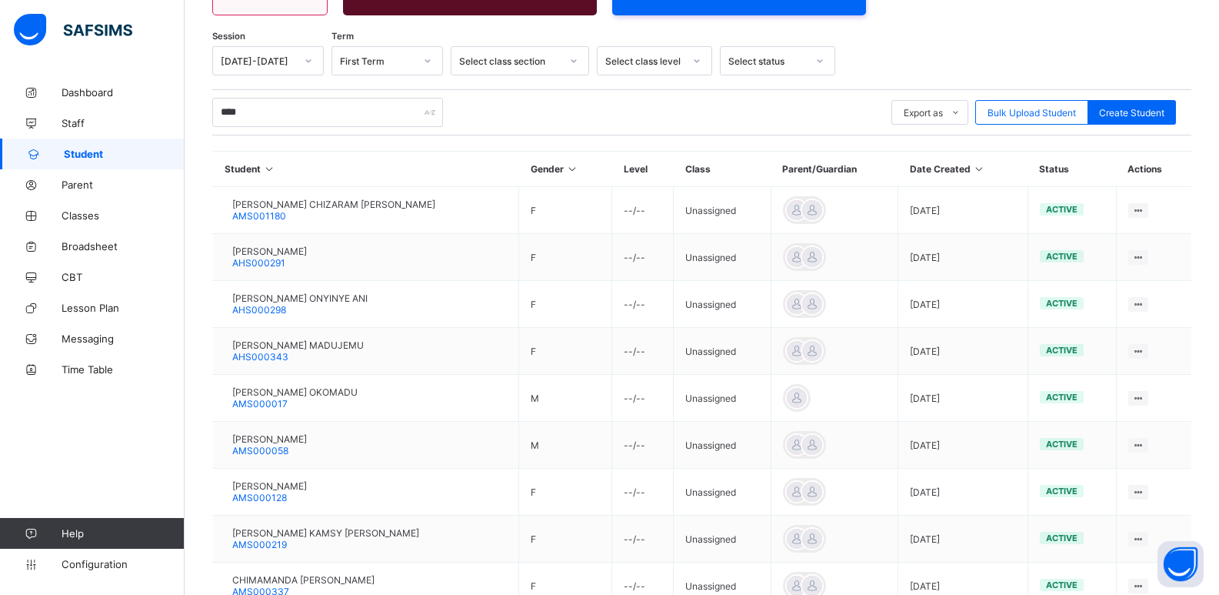
click at [0, 0] on div "Assign Class" at bounding box center [0, 0] width 0 height 0
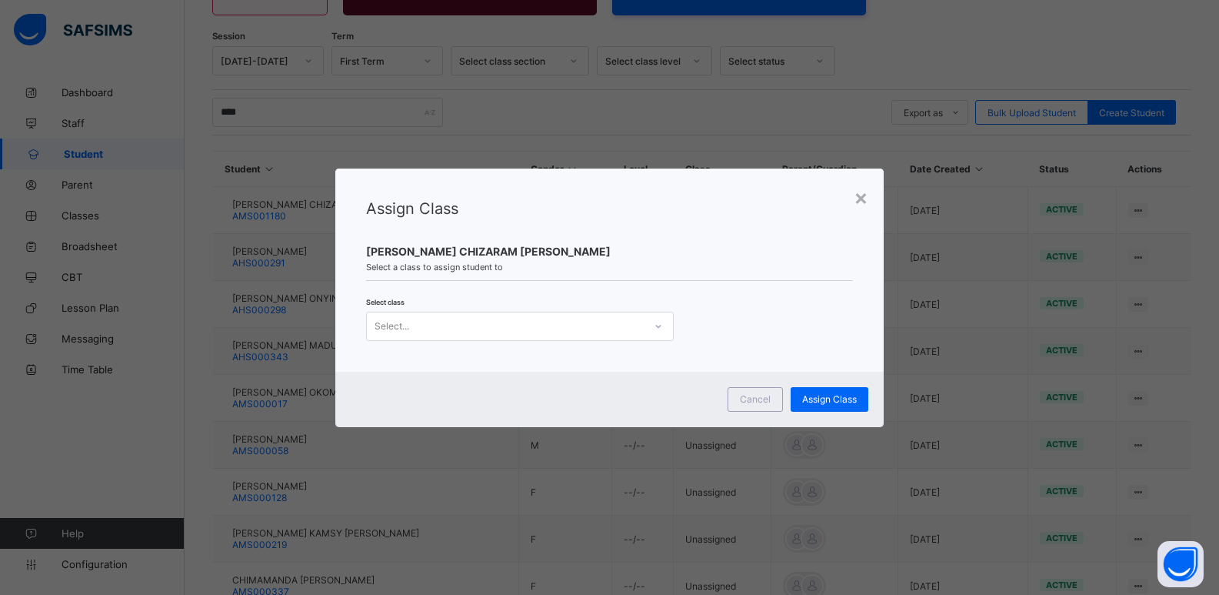
click at [565, 327] on div "Select..." at bounding box center [505, 326] width 277 height 22
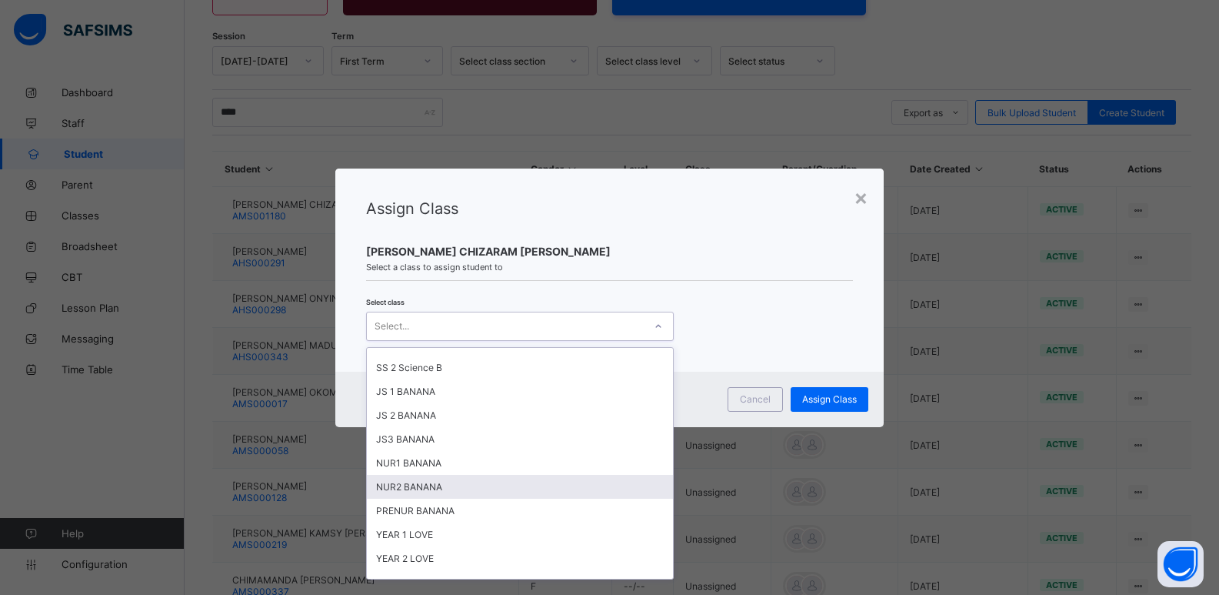
click at [412, 482] on div "NUR2 BANANA" at bounding box center [520, 487] width 306 height 24
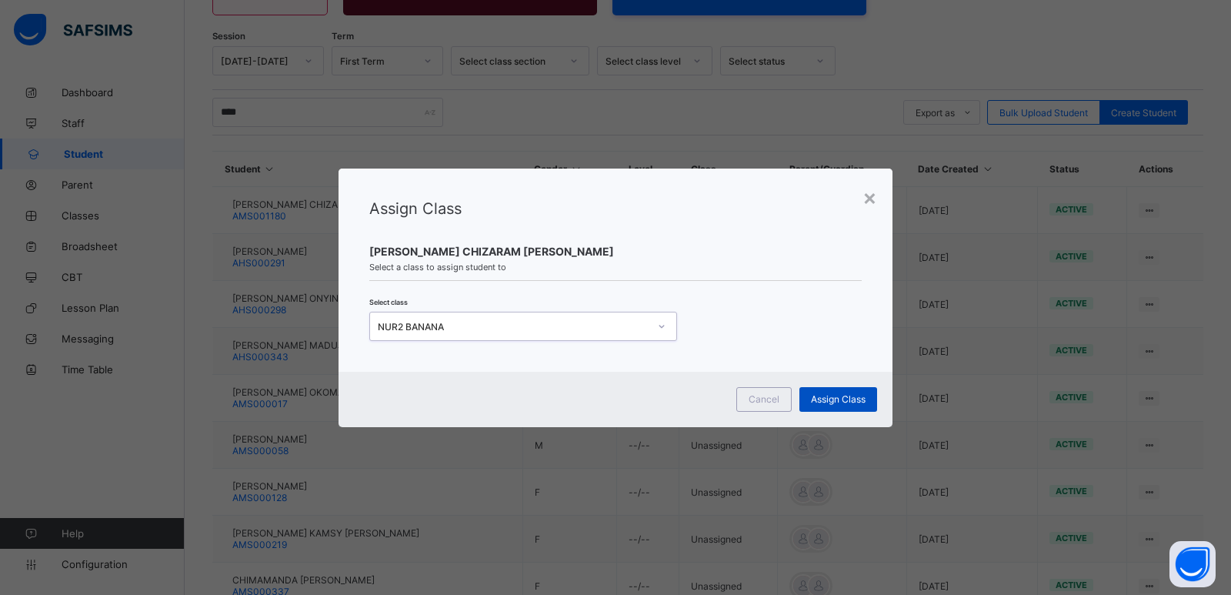
click at [832, 403] on span "Assign Class" at bounding box center [838, 399] width 55 height 12
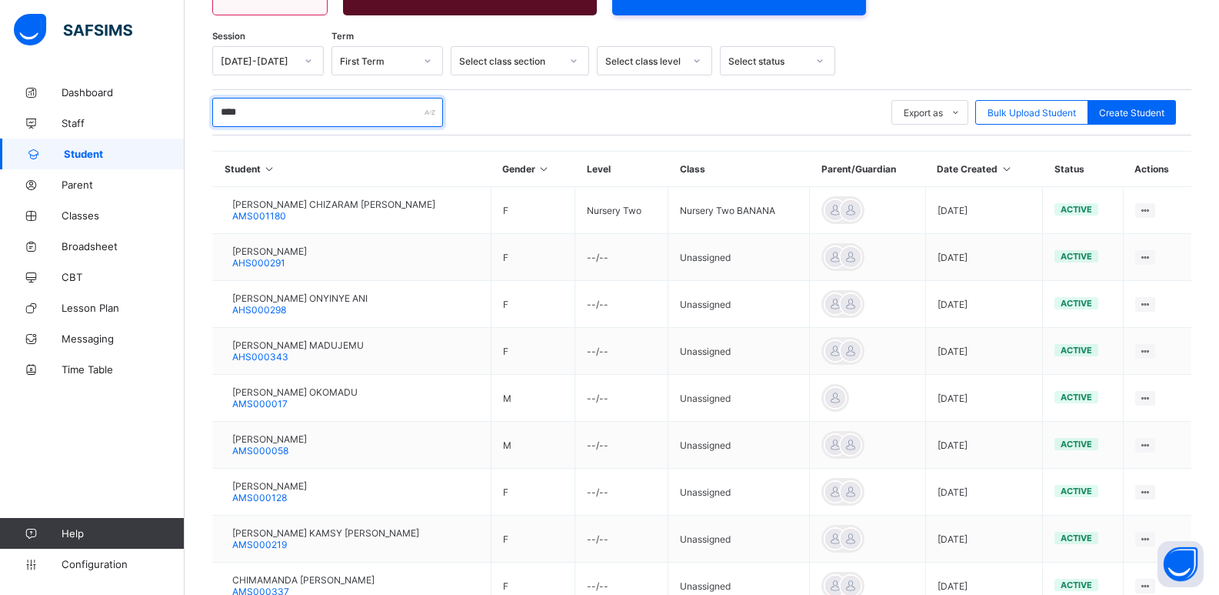
drag, startPoint x: 262, startPoint y: 105, endPoint x: 192, endPoint y: 118, distance: 70.3
click at [192, 118] on div "Student 1934 Total Student Active Student 1923 Deactivated Student 11 574 Total…" at bounding box center [702, 297] width 1035 height 902
drag, startPoint x: 252, startPoint y: 115, endPoint x: 216, endPoint y: 126, distance: 37.7
click at [216, 126] on input "****" at bounding box center [327, 112] width 231 height 29
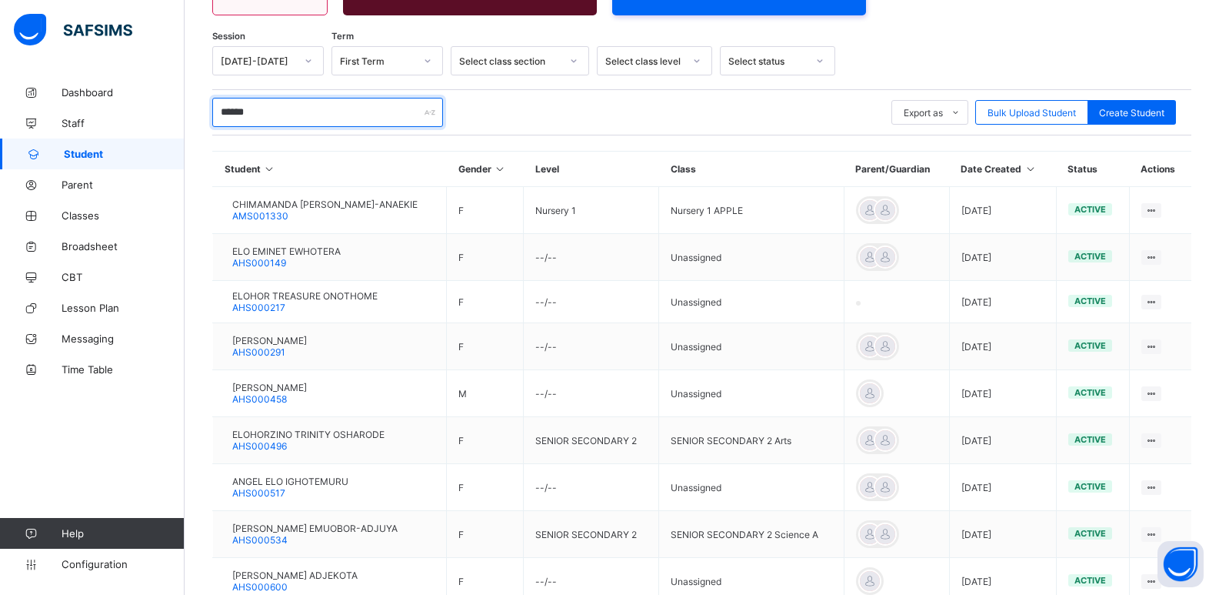
scroll to position [308, 0]
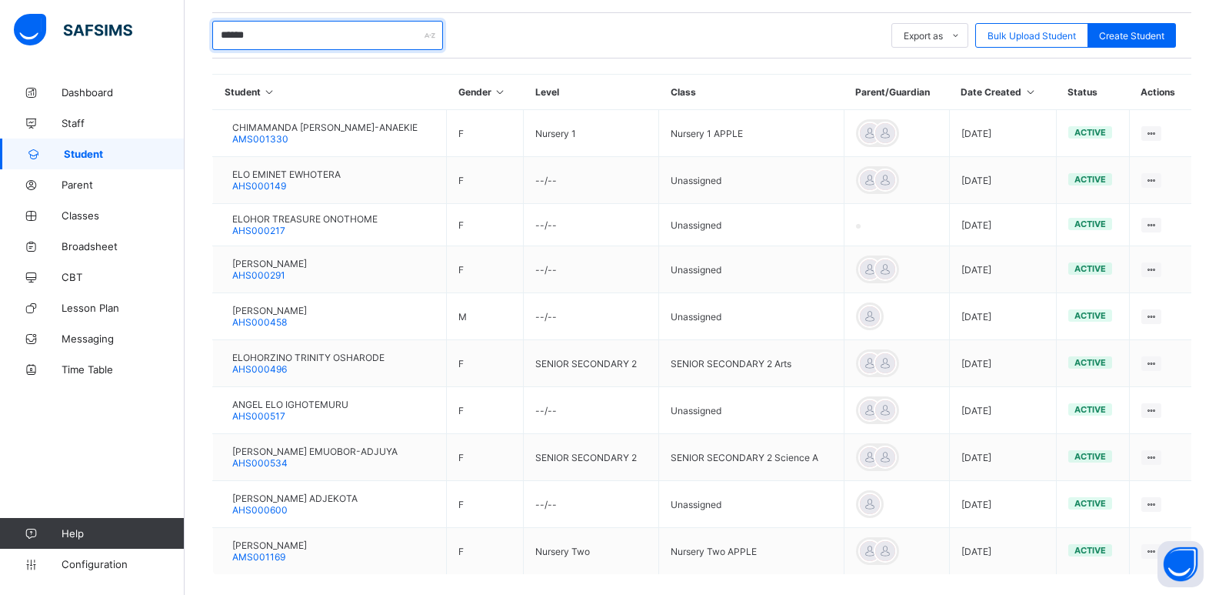
type input "******"
